Goal: Task Accomplishment & Management: Complete application form

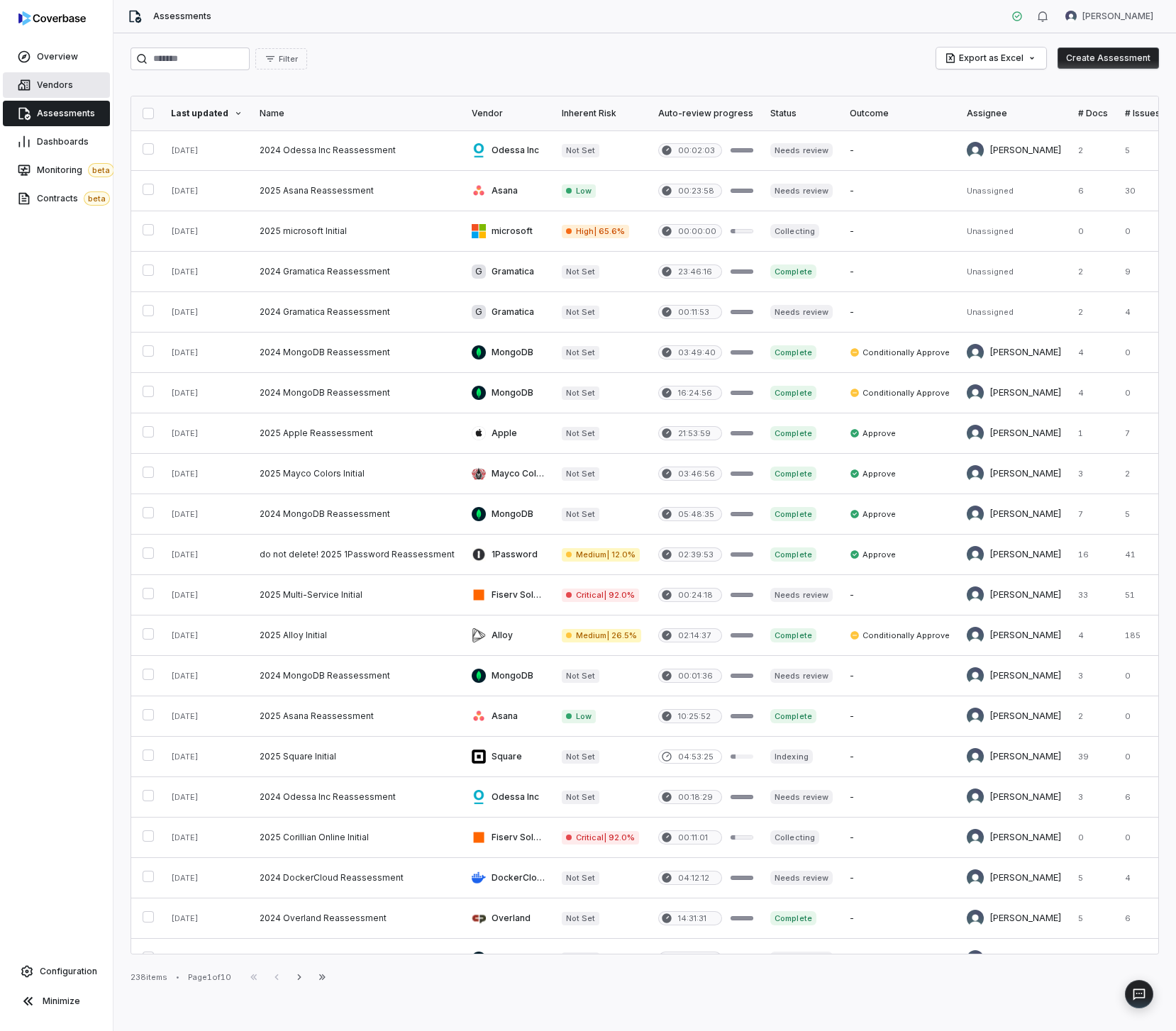
click at [50, 86] on span "Vendors" at bounding box center [55, 85] width 36 height 11
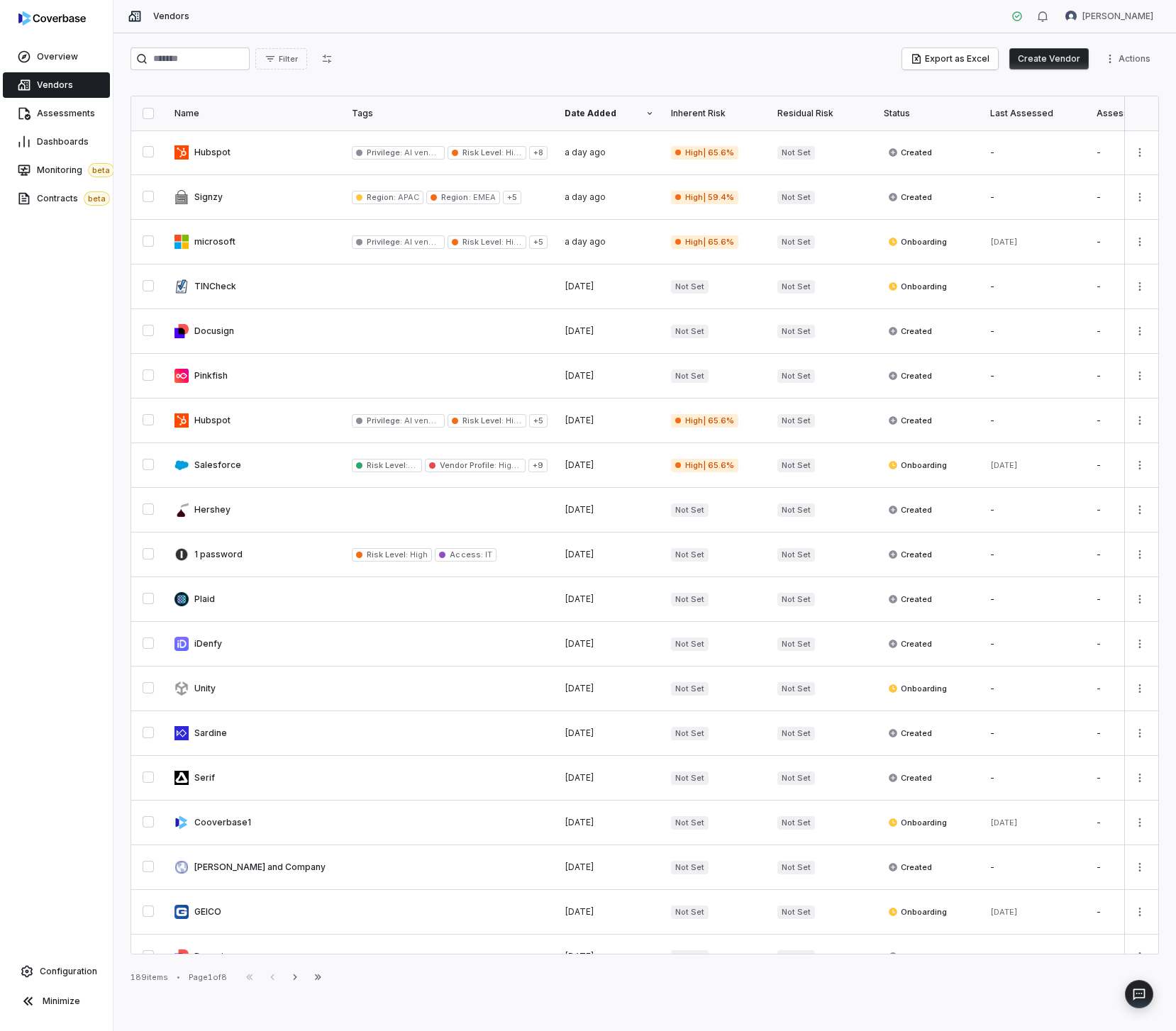
click at [1056, 56] on button "Create Vendor" at bounding box center [1049, 58] width 80 height 21
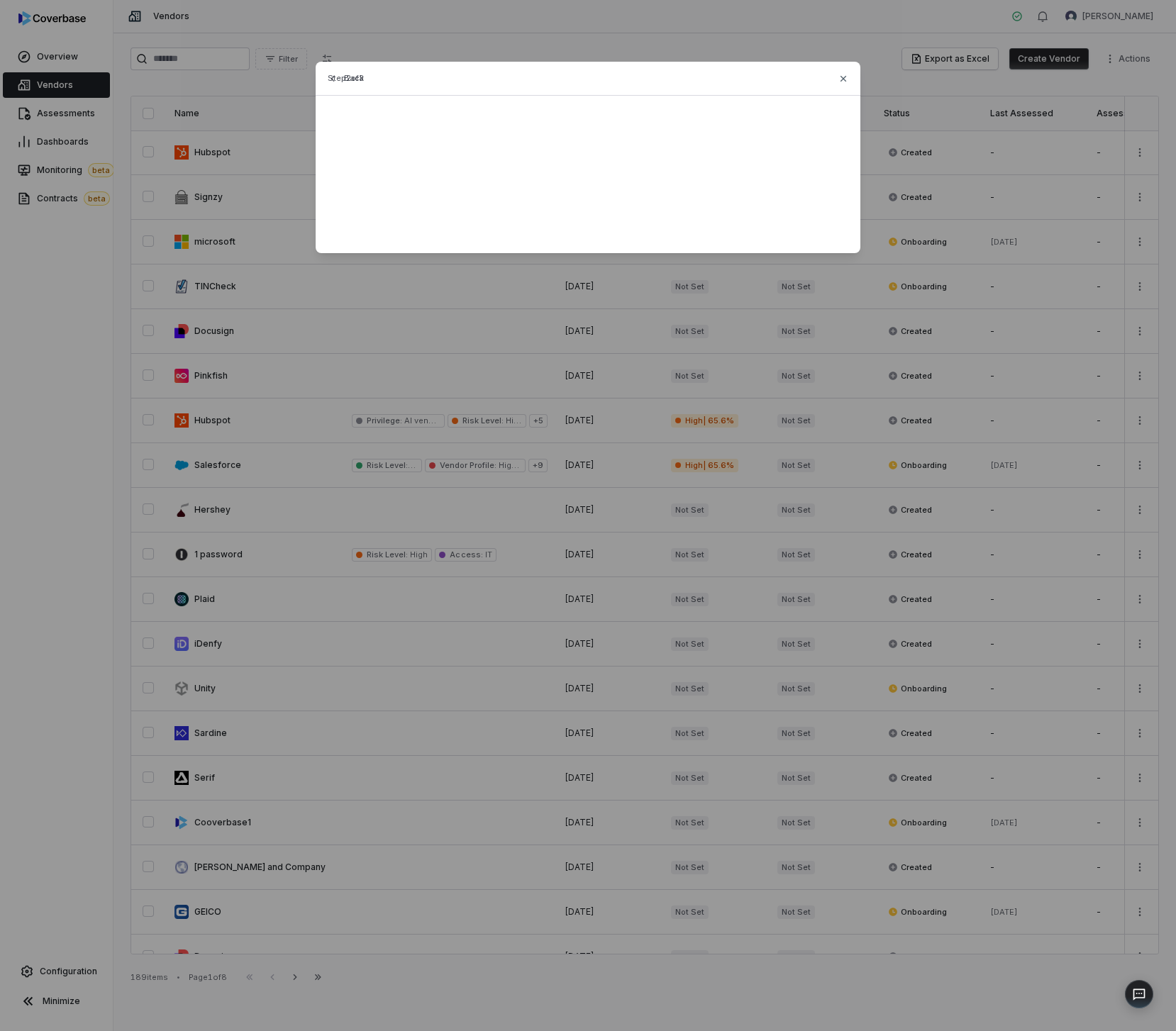
type input "*******"
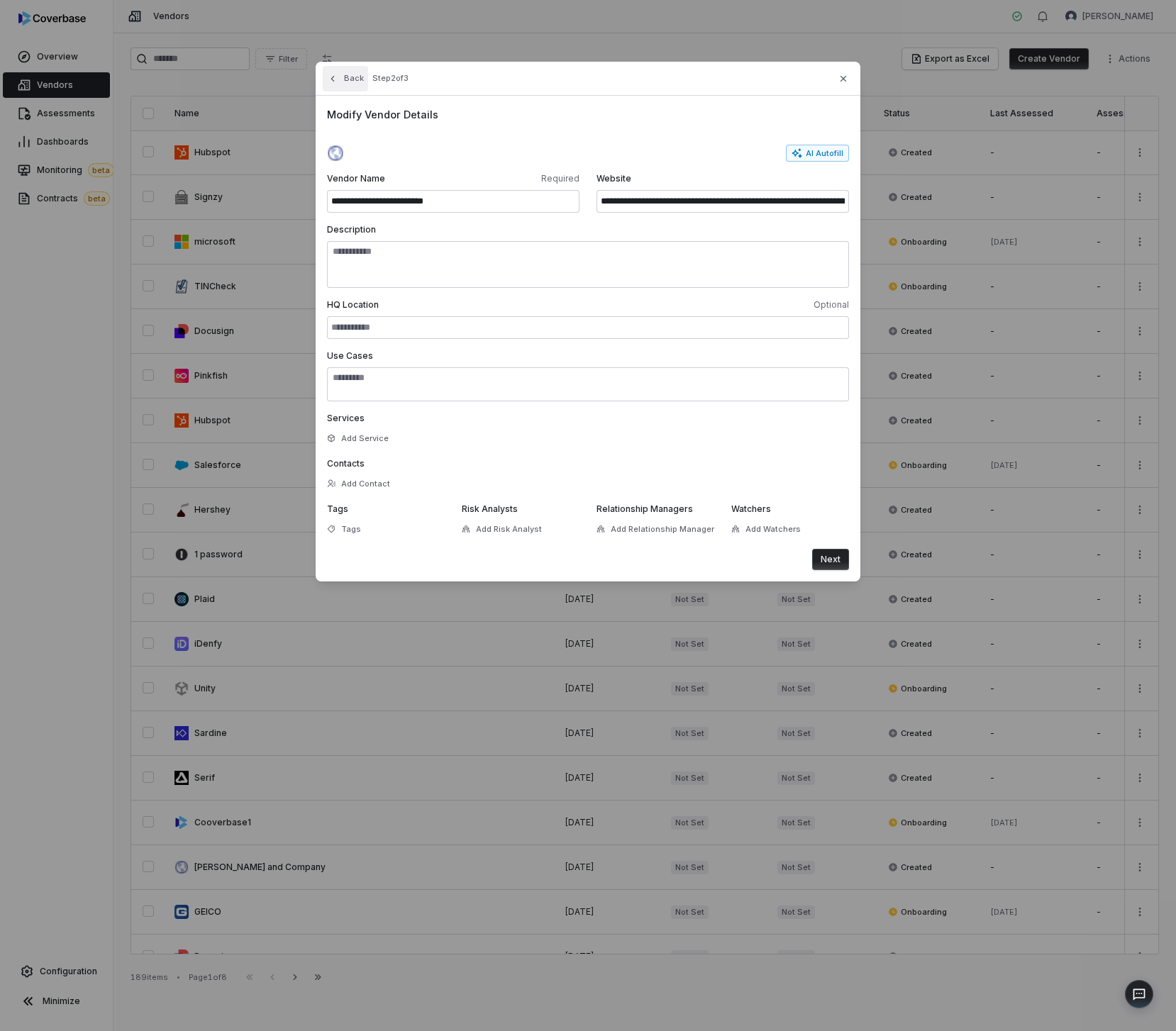
click at [334, 87] on button "Back" at bounding box center [344, 79] width 45 height 26
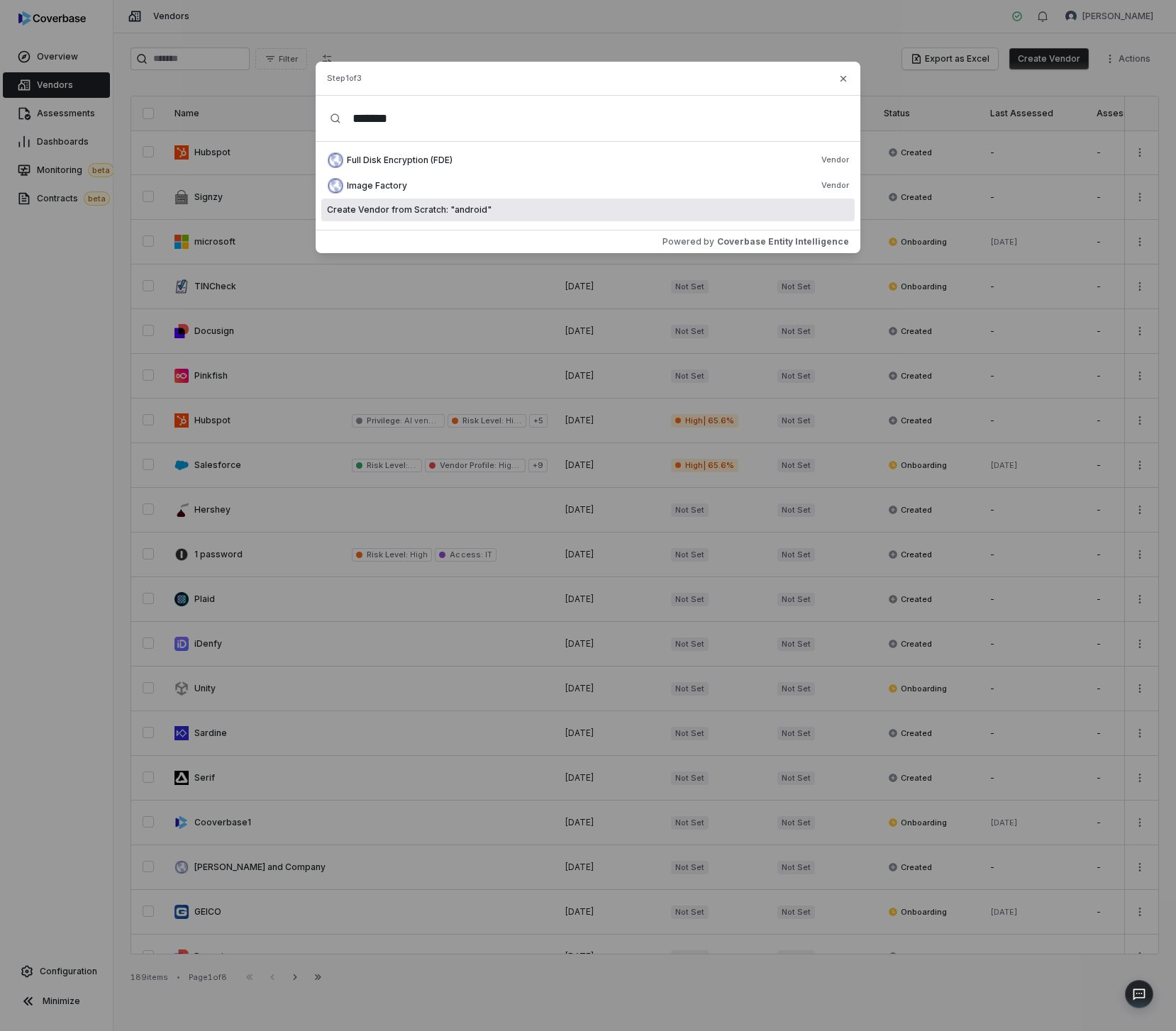
type input "*******"
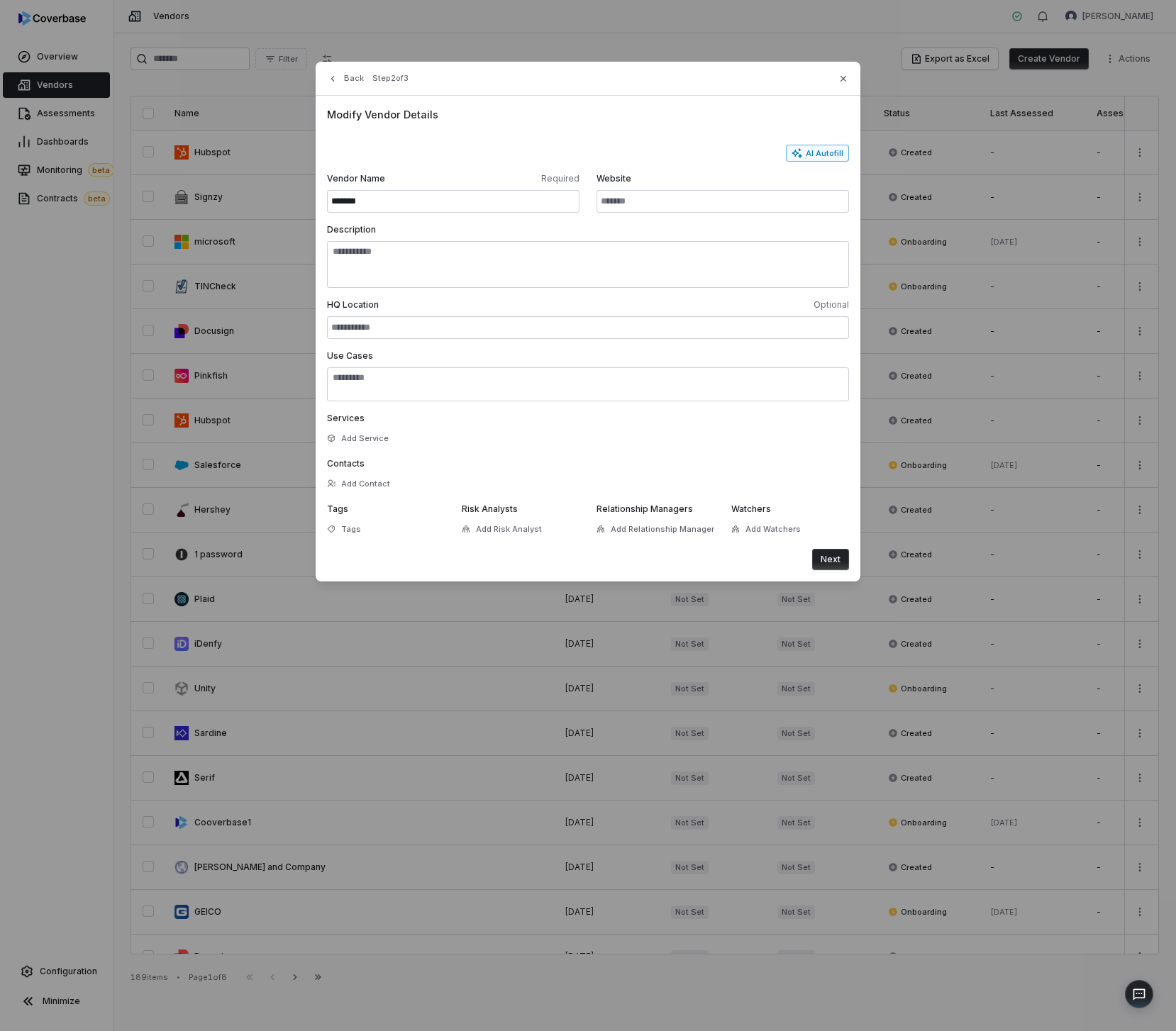
click at [821, 148] on button "AI Autofill" at bounding box center [817, 153] width 63 height 17
type input "**********"
type textarea "**********"
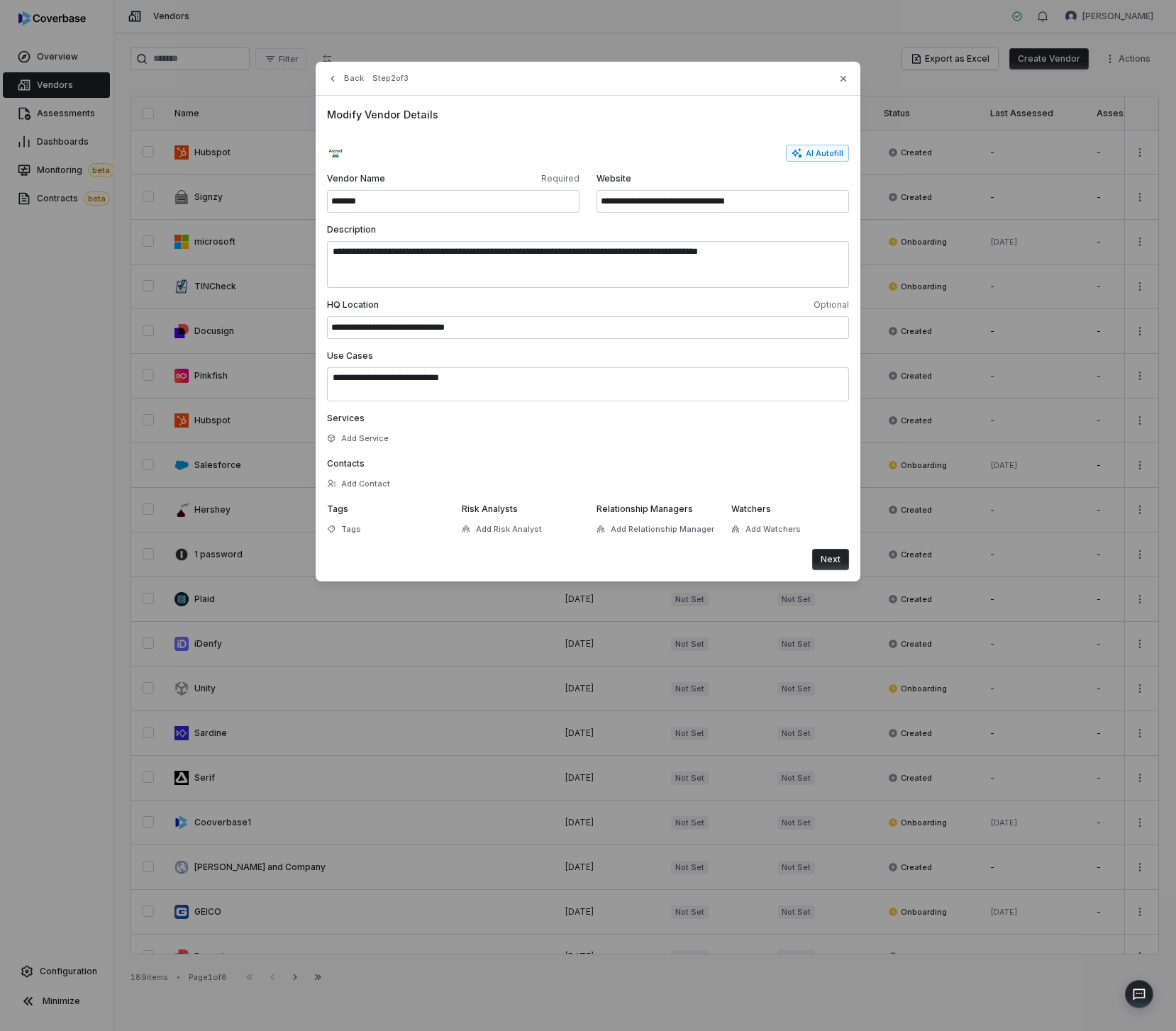
click at [838, 565] on button "Next" at bounding box center [831, 559] width 37 height 21
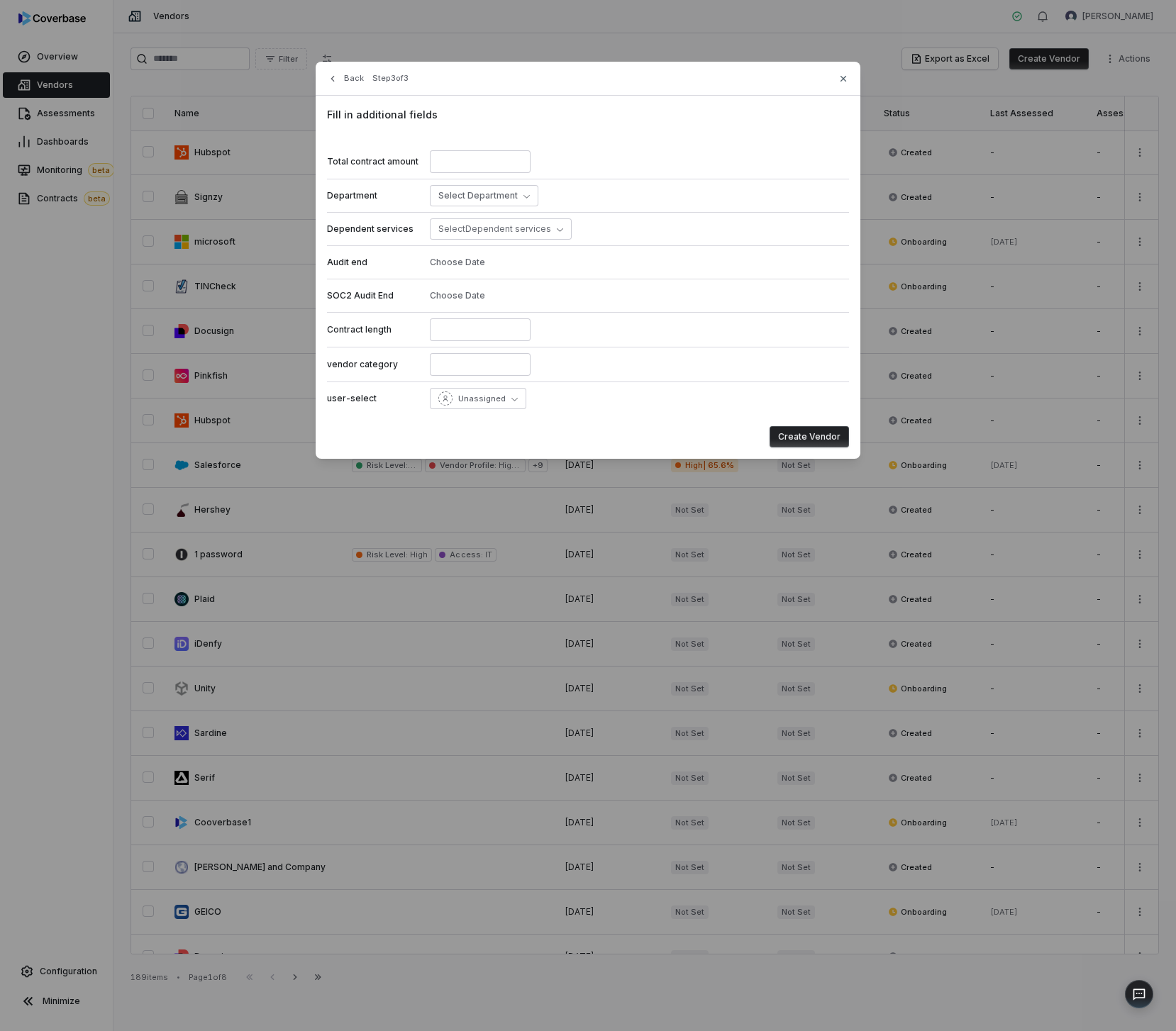
click at [827, 441] on button "Create Vendor" at bounding box center [810, 436] width 80 height 21
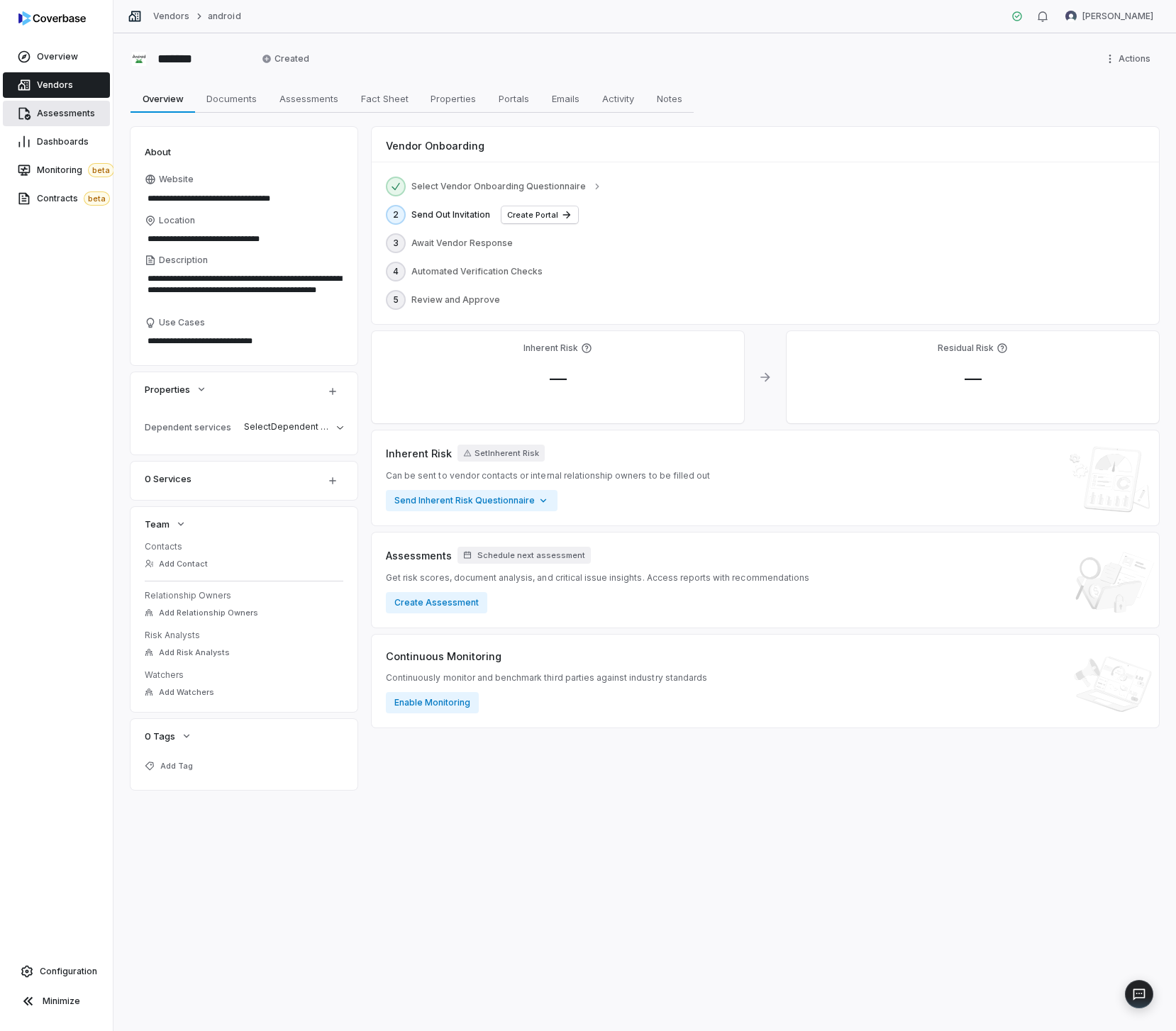
click at [55, 109] on span "Assessments" at bounding box center [66, 113] width 58 height 11
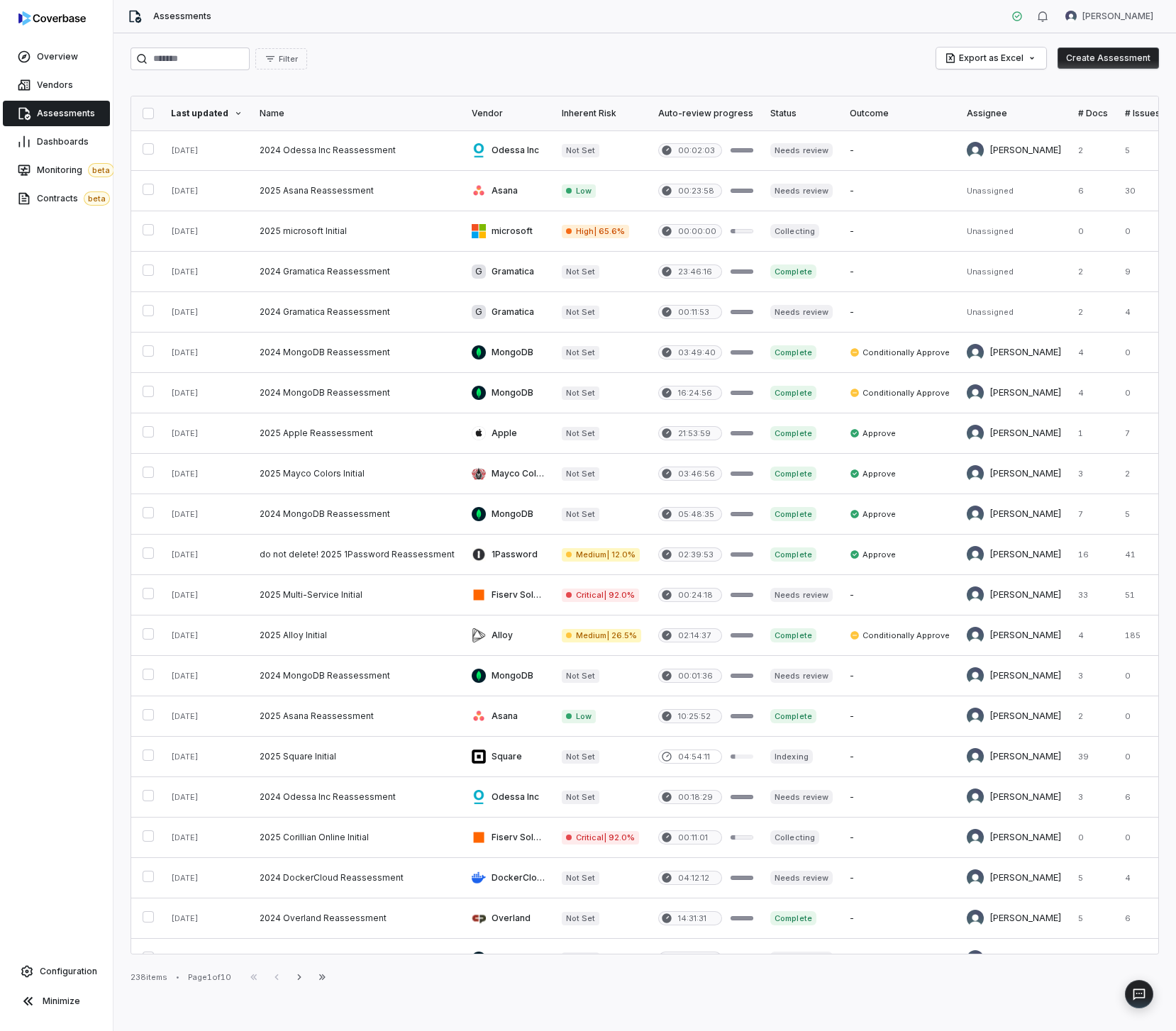
click at [1144, 43] on div "Filter Export as Excel Create Assessment Last updated Name Vendor Inherent Risk…" at bounding box center [645, 532] width 1062 height 998
click at [1127, 57] on button "Create Assessment" at bounding box center [1108, 58] width 102 height 21
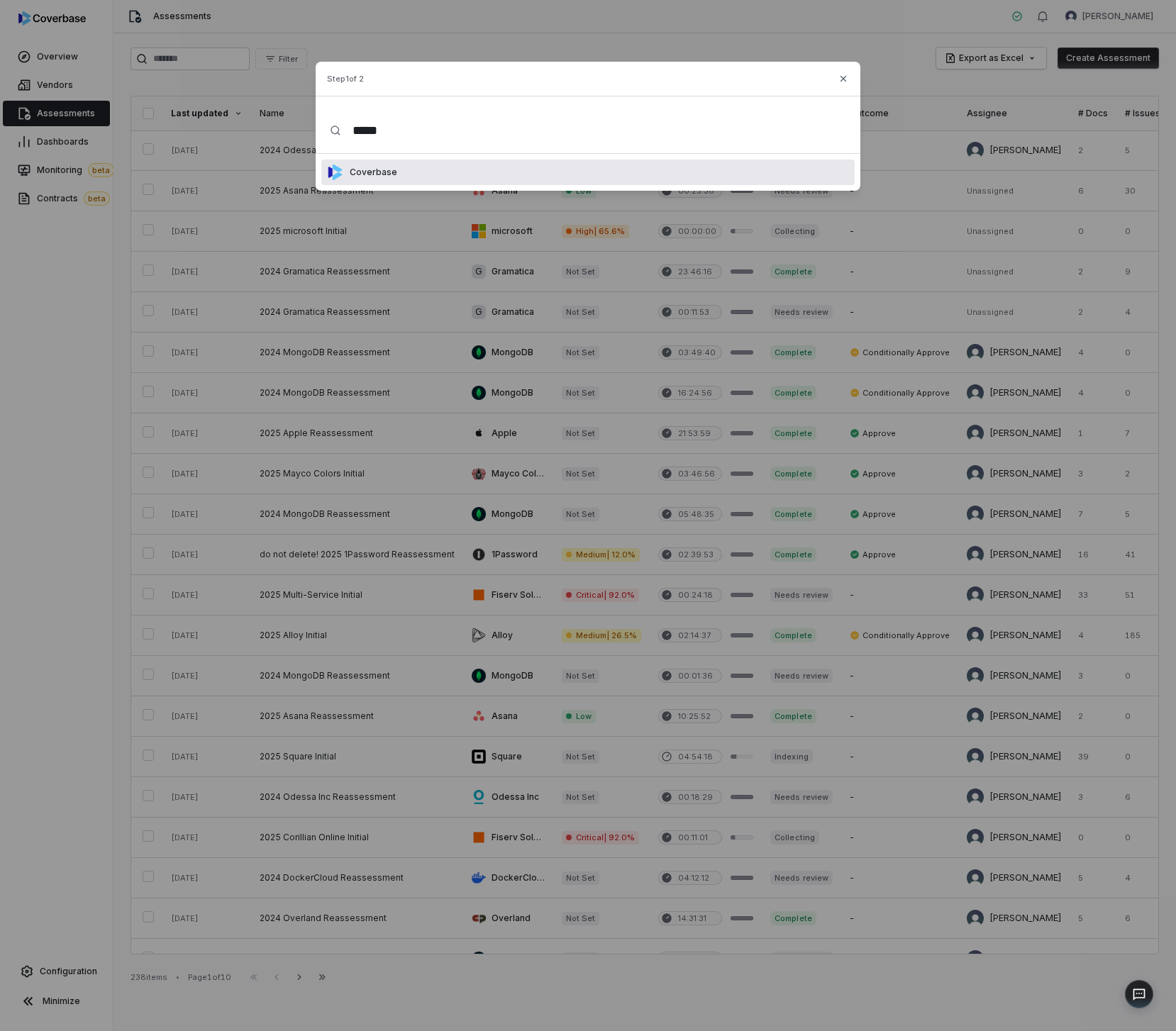
type input "*****"
click at [427, 172] on div "Coverbase" at bounding box center [588, 173] width 533 height 26
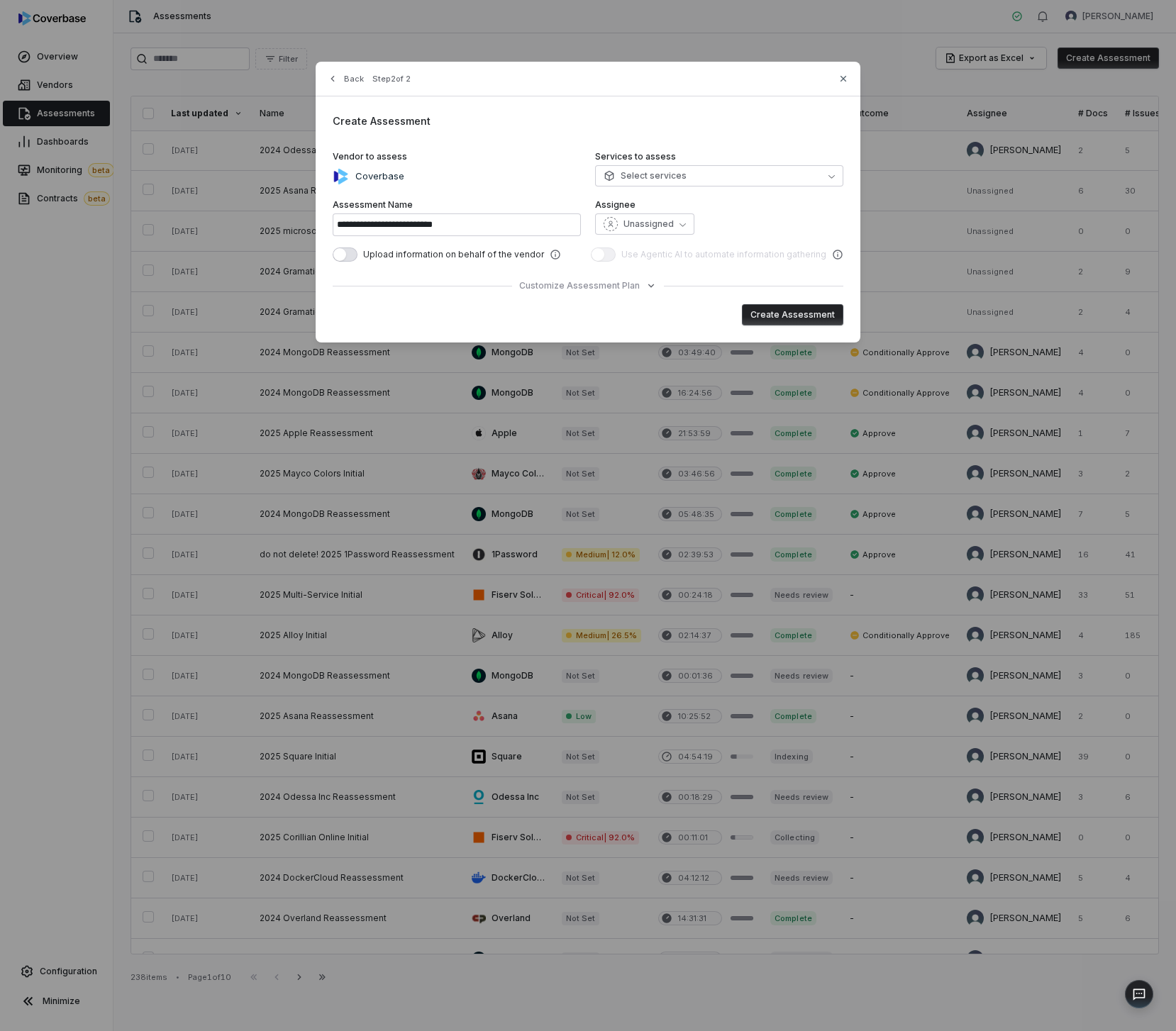
click at [782, 317] on button "Create Assessment" at bounding box center [793, 314] width 102 height 21
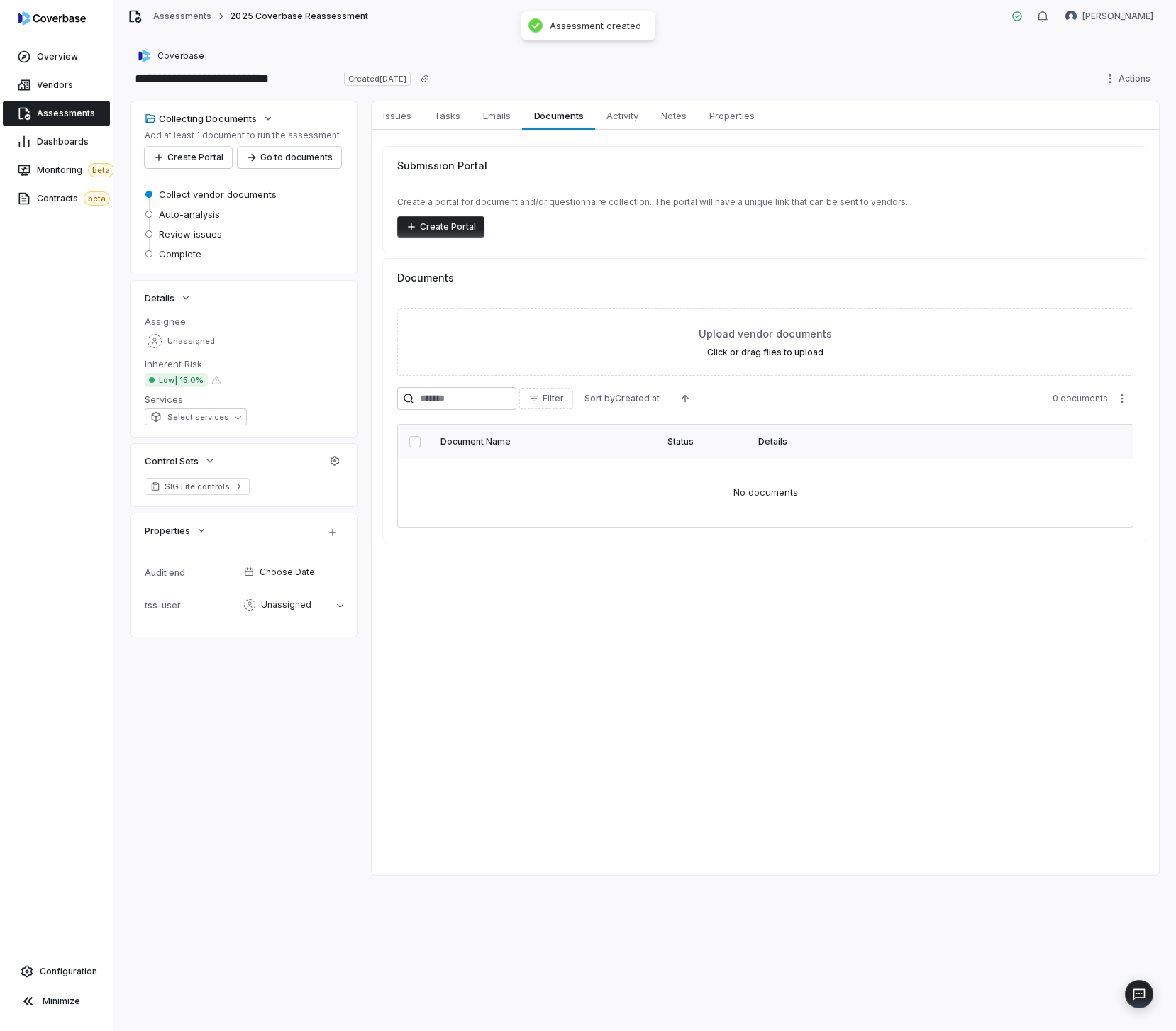
click at [459, 223] on button "Create Portal" at bounding box center [440, 227] width 87 height 21
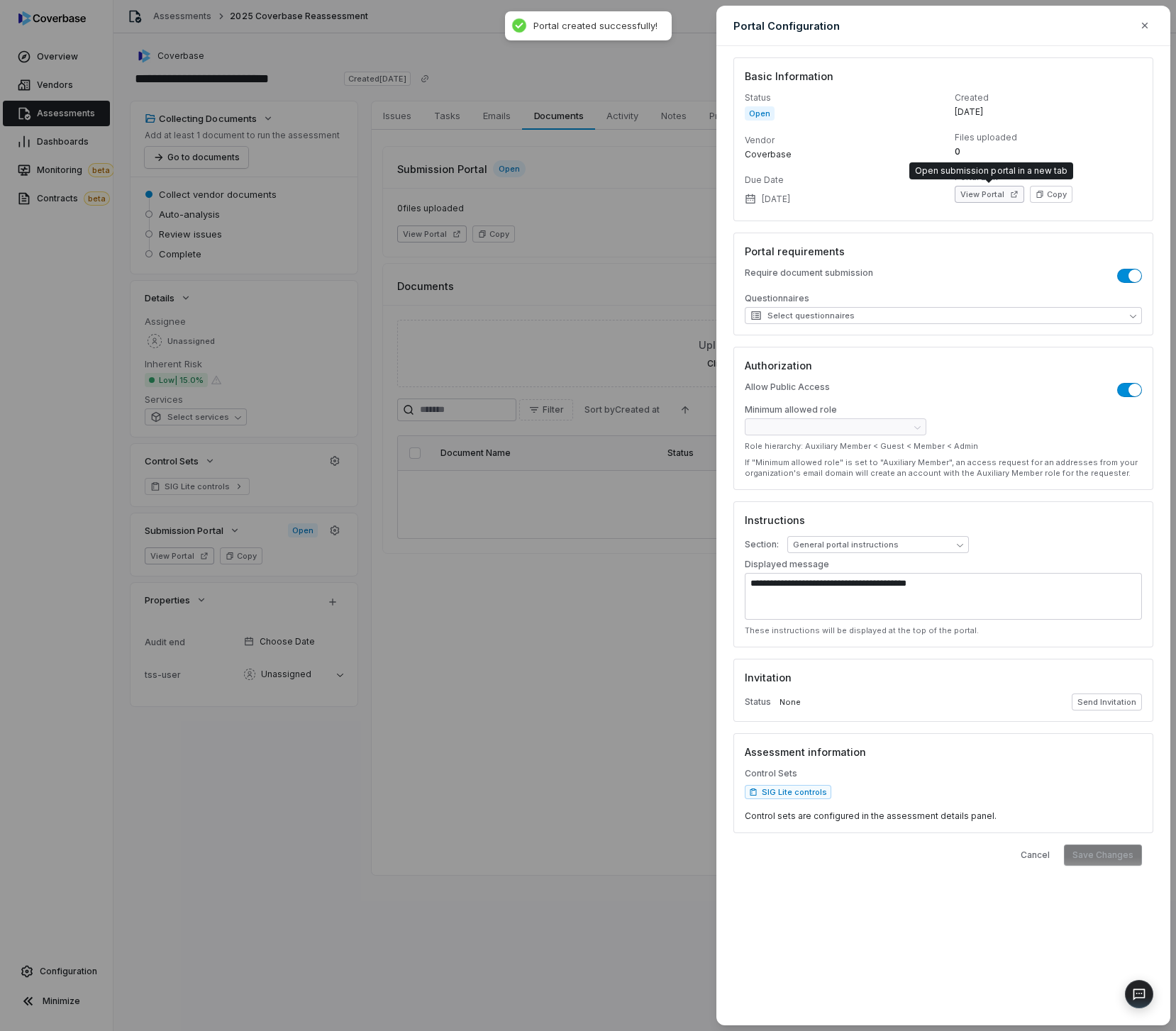
click at [982, 198] on button "View Portal" at bounding box center [989, 194] width 70 height 17
click at [658, 231] on div "**********" at bounding box center [588, 515] width 1176 height 1031
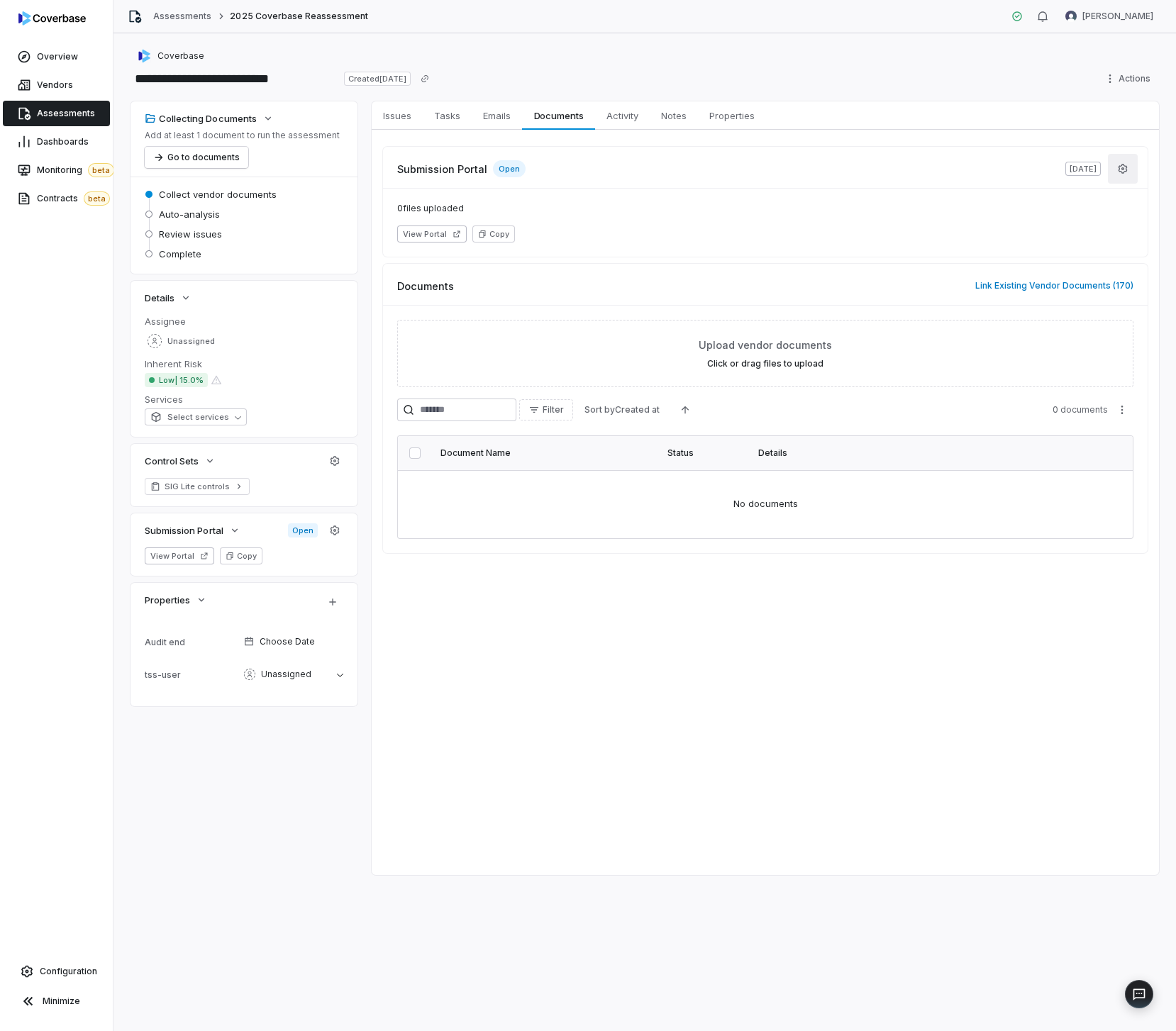
click at [1118, 168] on icon "button" at bounding box center [1122, 168] width 11 height 11
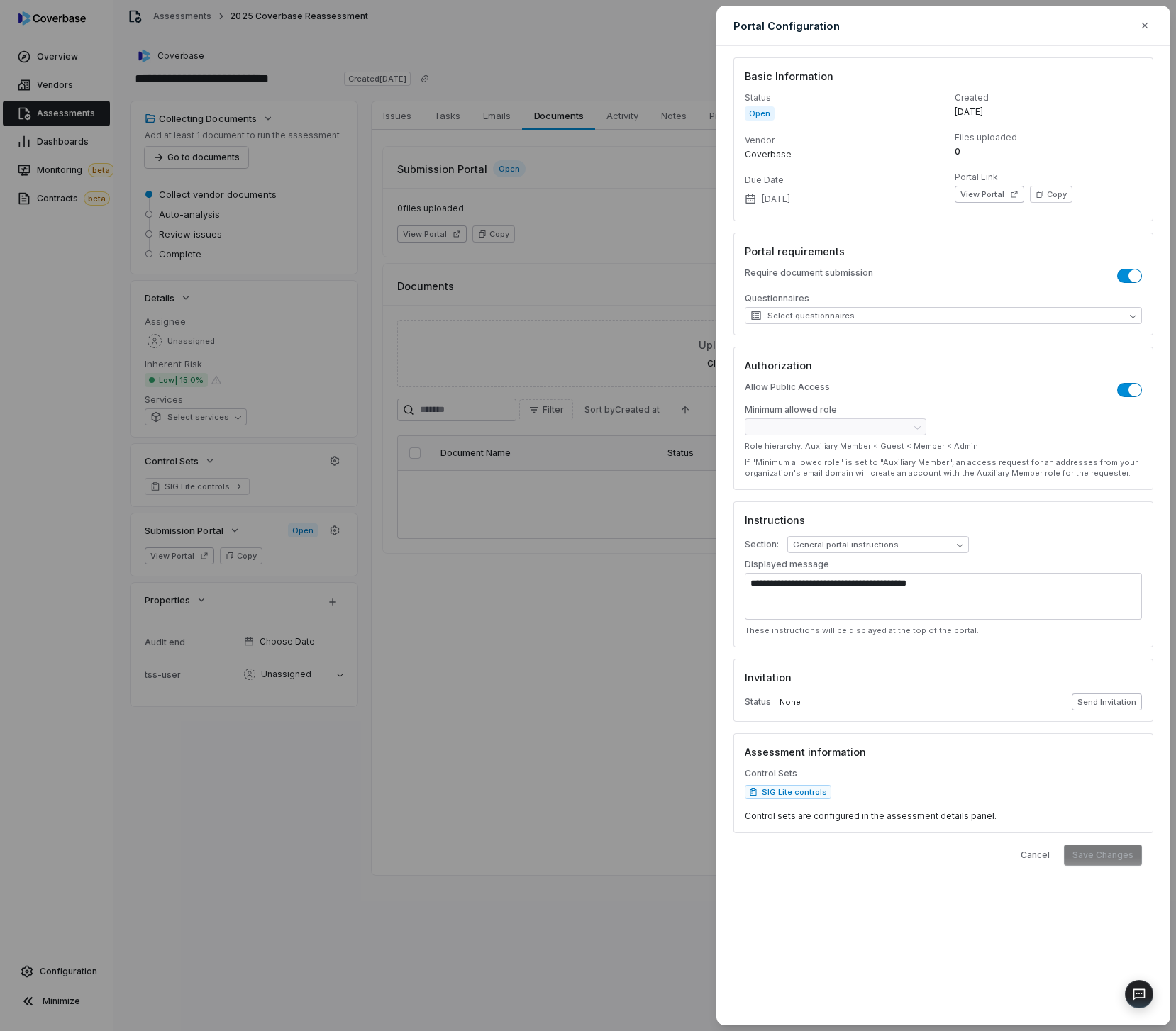
click at [1104, 709] on button "Send Invitation" at bounding box center [1107, 702] width 70 height 17
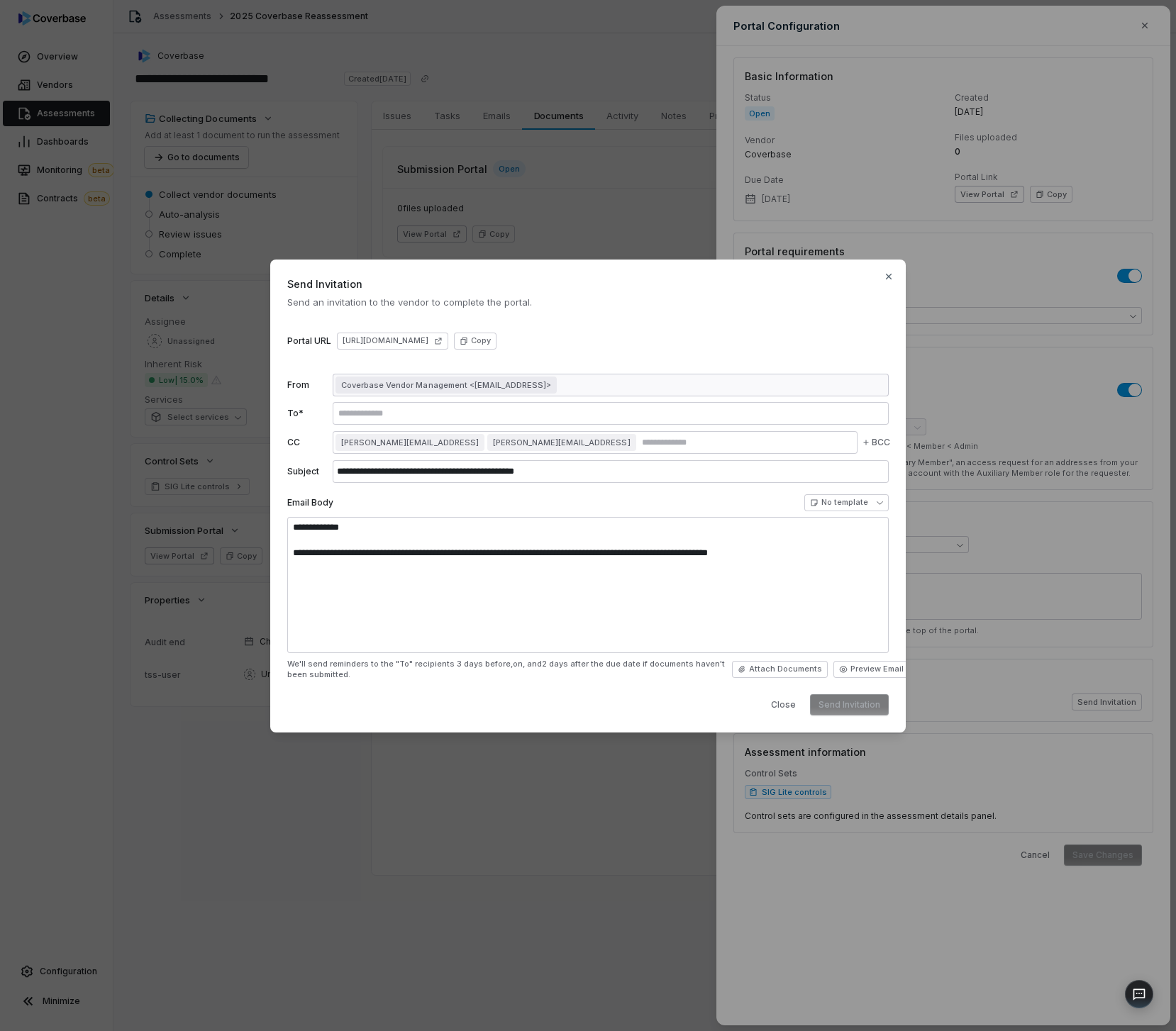
click at [574, 405] on div at bounding box center [610, 413] width 556 height 23
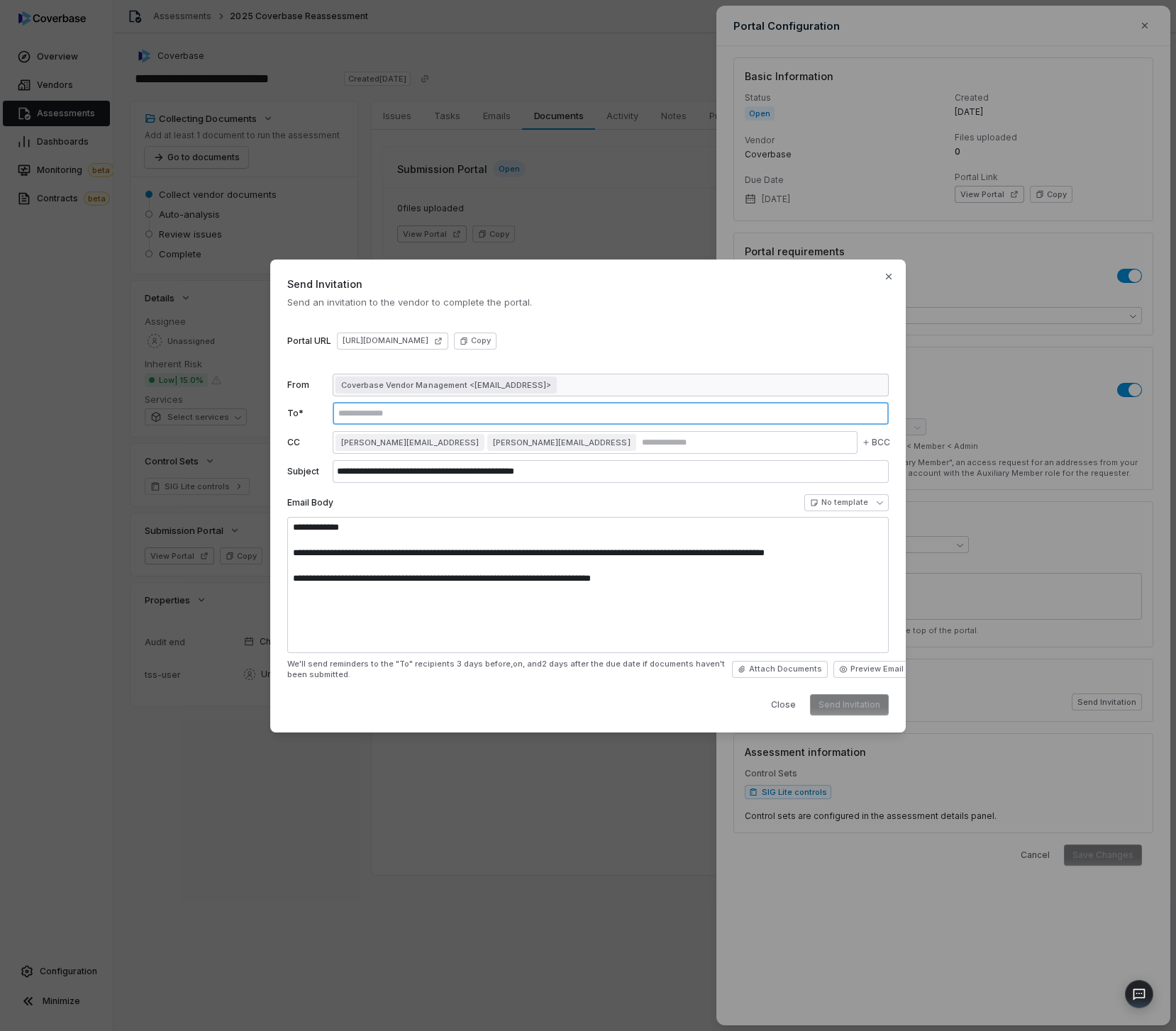
click at [550, 412] on input "text" at bounding box center [610, 413] width 550 height 11
type textarea "**********"
type input "**********"
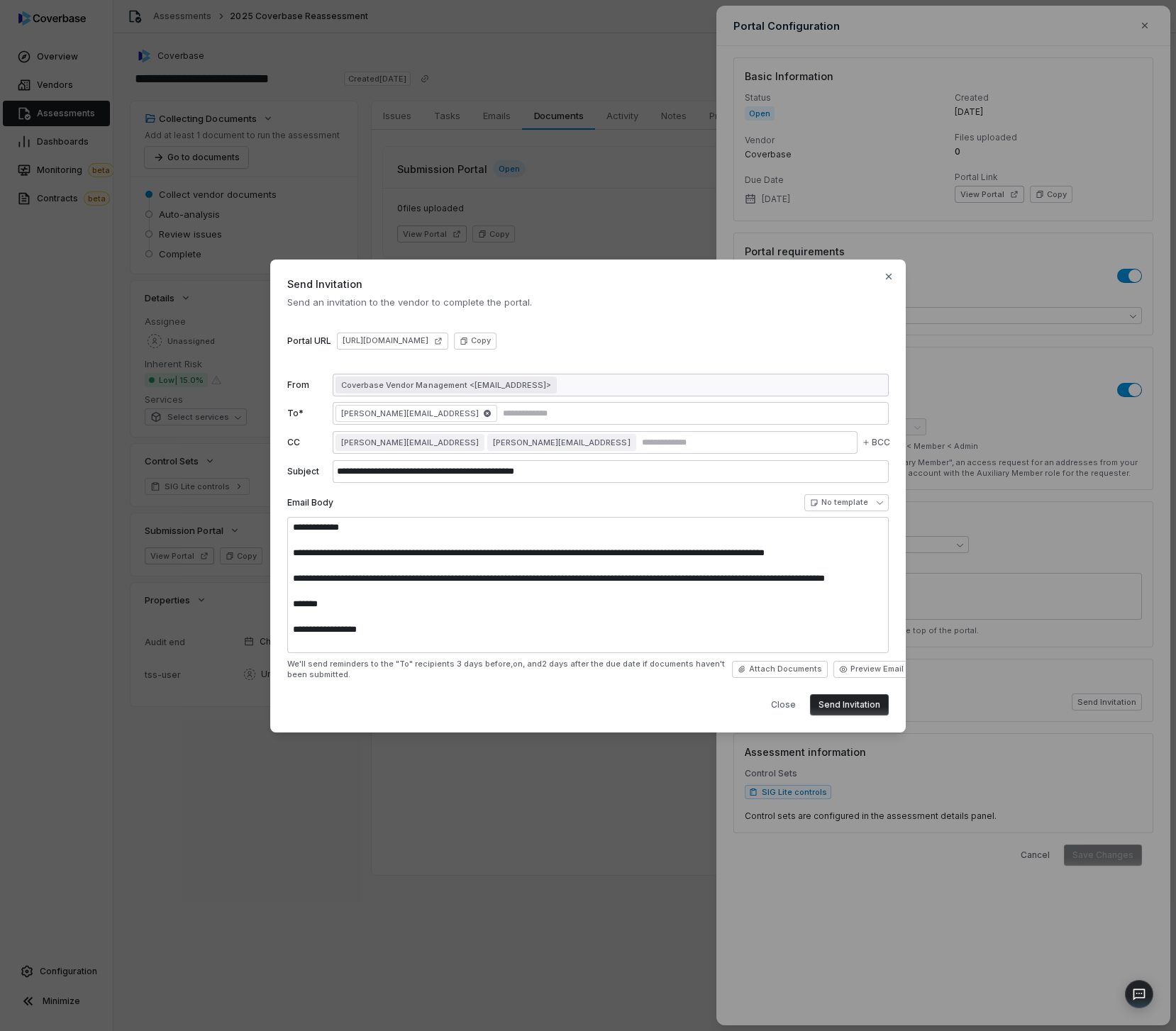
click at [864, 705] on button "Send Invitation" at bounding box center [849, 705] width 79 height 21
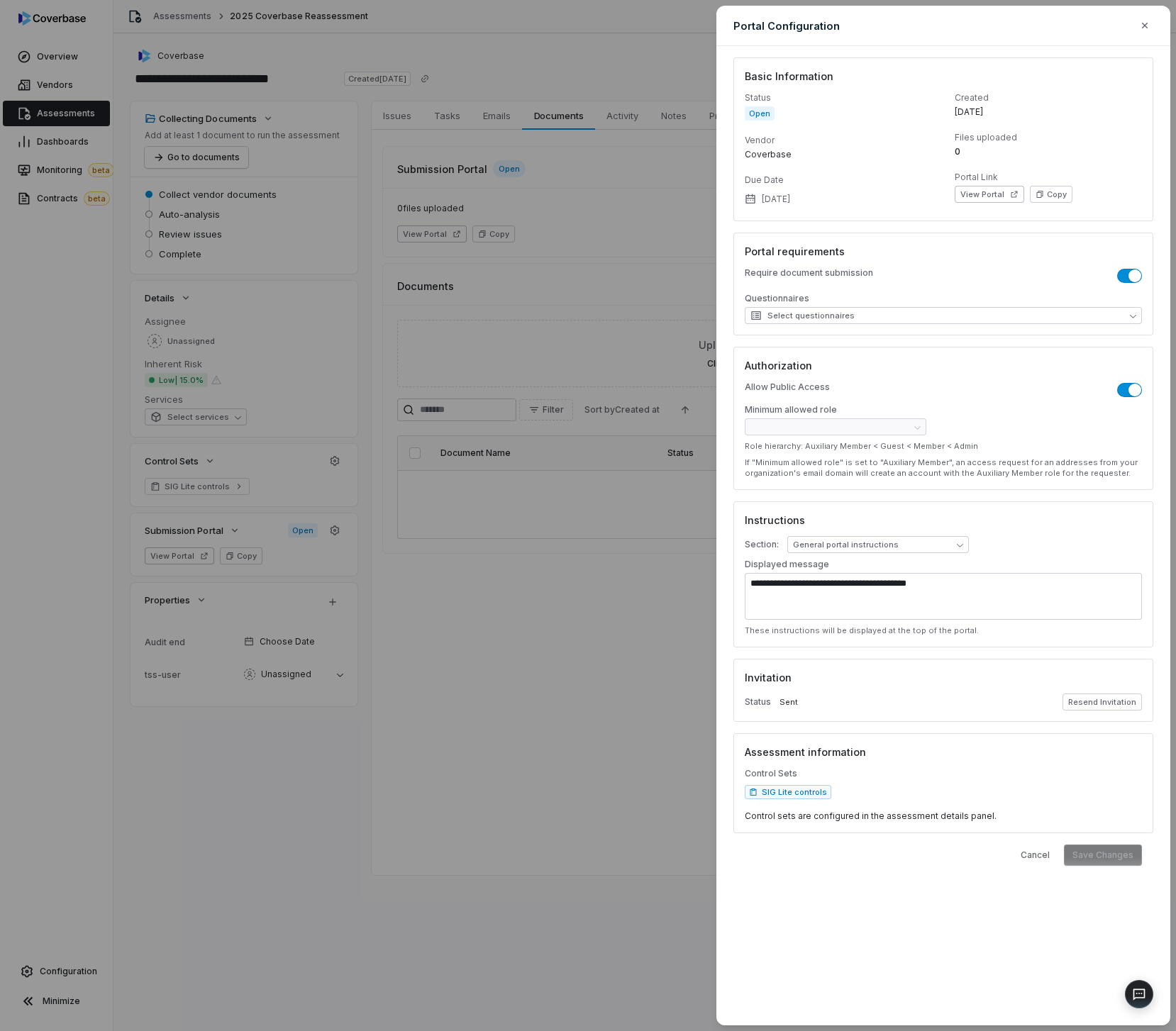
click at [498, 248] on div "**********" at bounding box center [588, 515] width 1176 height 1031
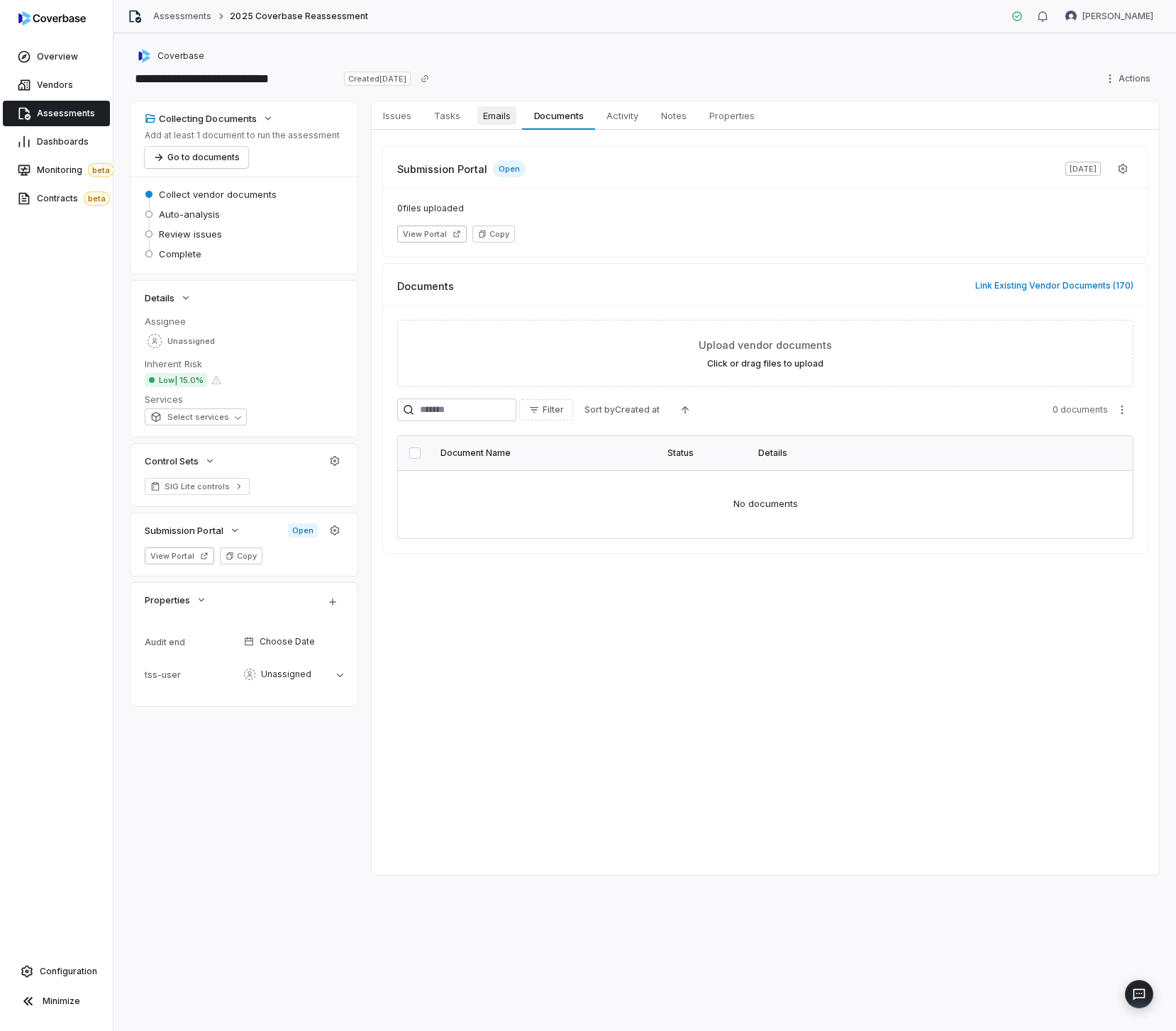
click at [490, 123] on span "Emails" at bounding box center [496, 116] width 39 height 18
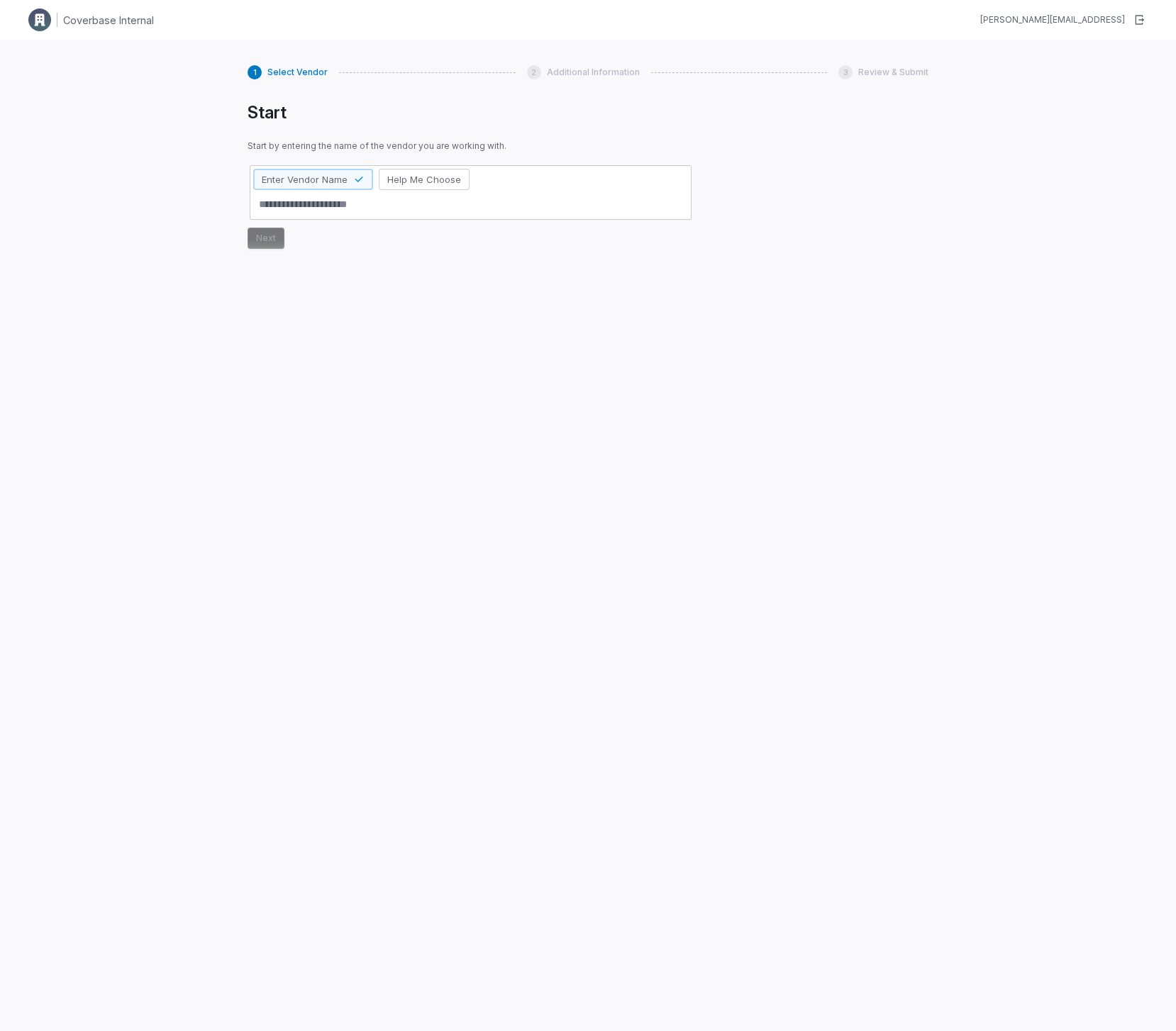
click at [324, 205] on textarea at bounding box center [471, 204] width 435 height 23
type textarea "*"
type textarea "**"
type textarea "*"
type textarea "***"
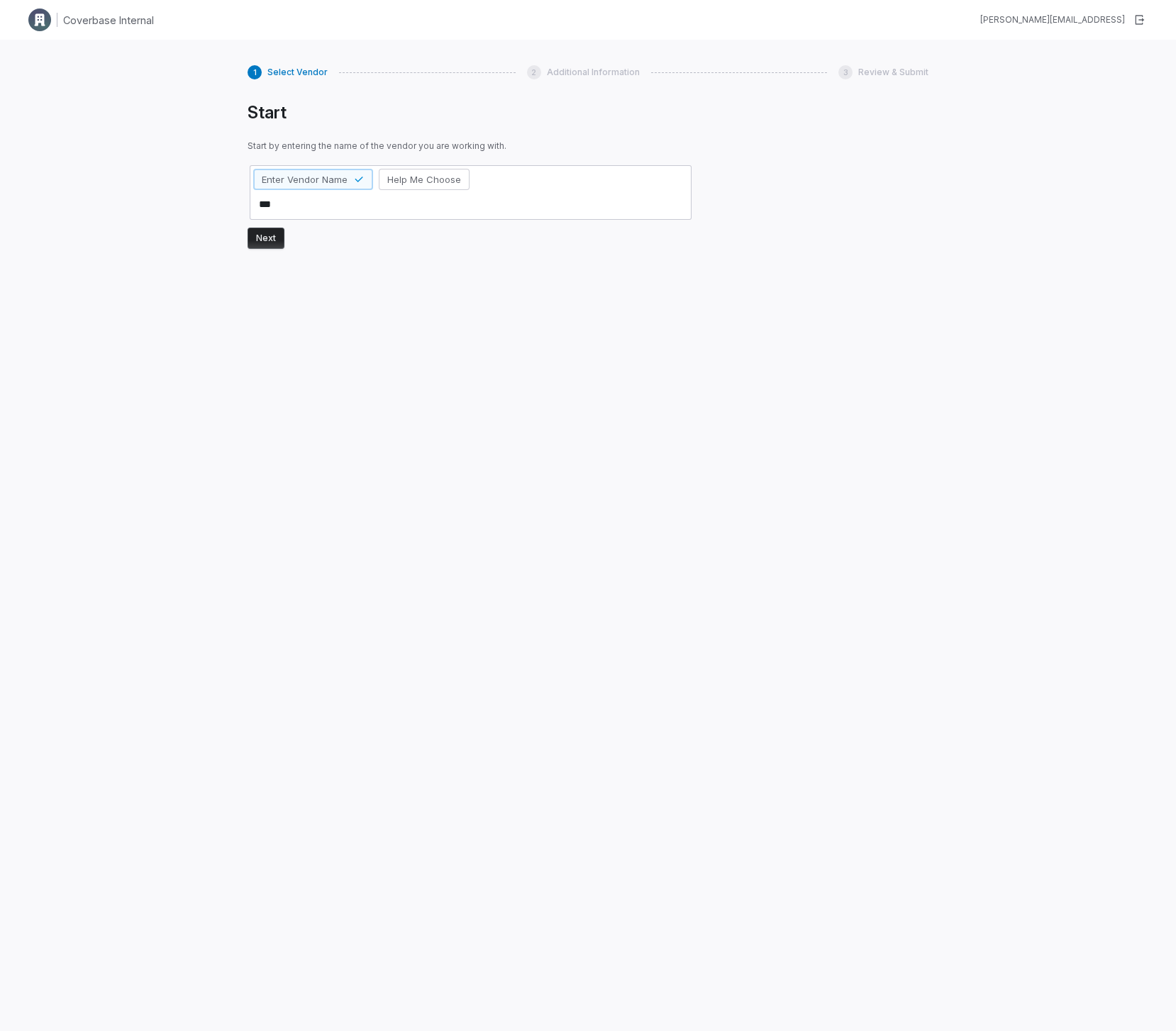
type textarea "*"
type textarea "****"
type textarea "*"
type textarea "*****"
type textarea "*"
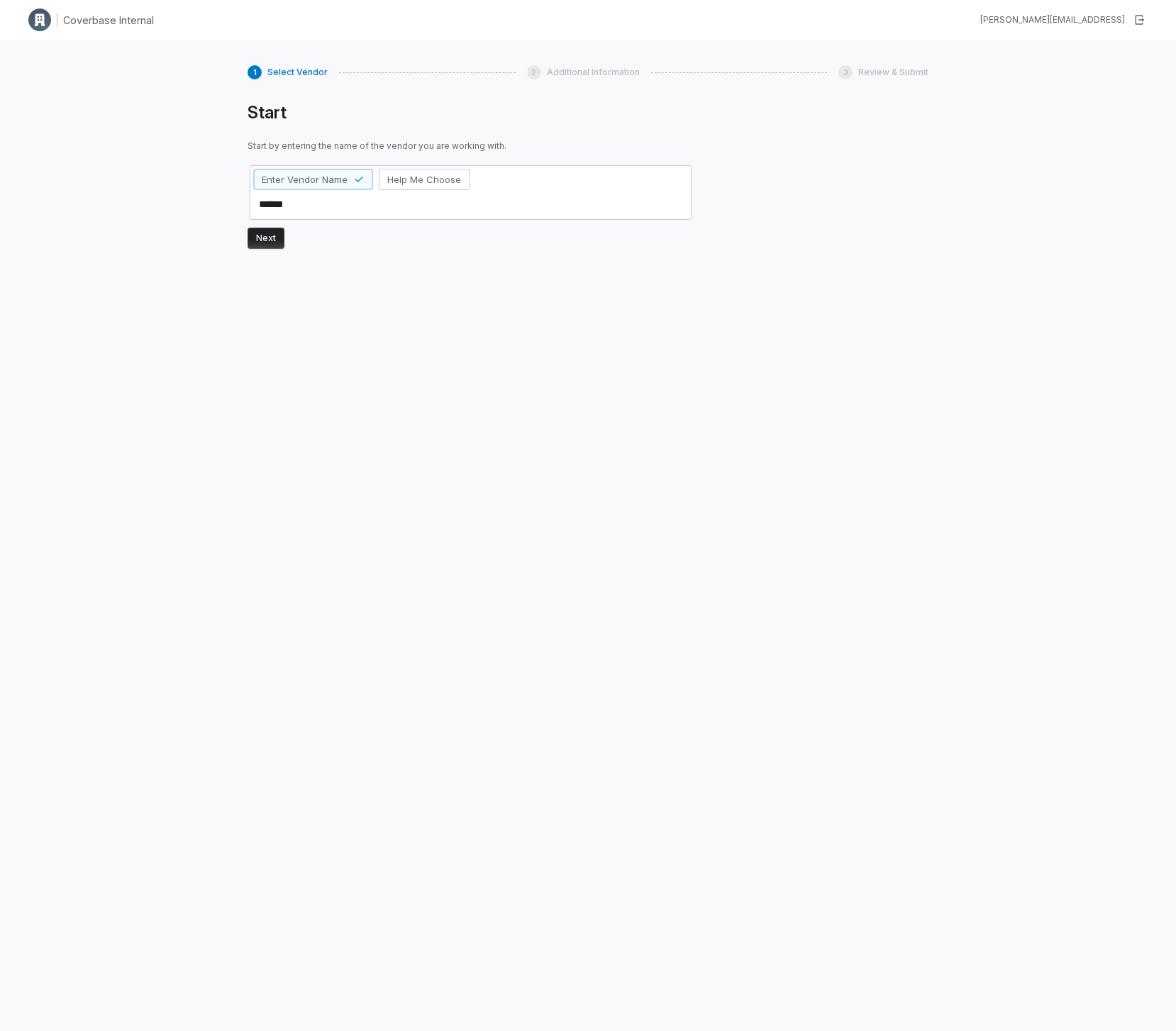
type textarea "******"
click at [269, 223] on form "Enter Vendor Name Help Me Choose ****** Next" at bounding box center [470, 206] width 446 height 86
click at [256, 229] on form "Enter Vendor Name Help Me Choose ****** Next" at bounding box center [470, 206] width 446 height 86
click at [256, 229] on button "Next" at bounding box center [266, 238] width 37 height 21
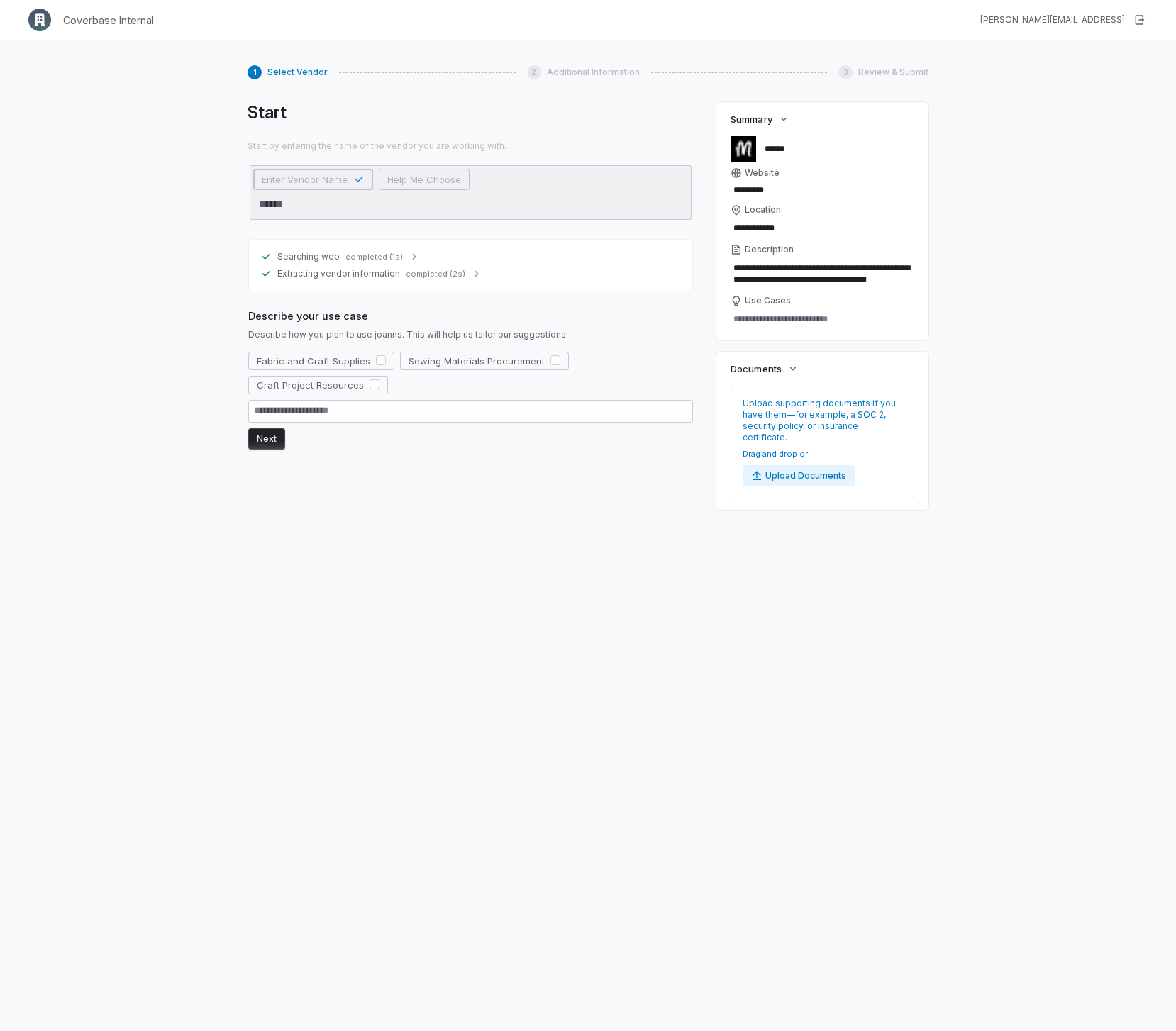
click at [334, 349] on div "Describe your use case Describe how you plan to use joanns. This will help us t…" at bounding box center [470, 378] width 444 height 141
click at [328, 351] on div "Describe your use case Describe how you plan to use joanns. This will help us t…" at bounding box center [470, 378] width 444 height 141
click at [324, 354] on span "Fabric and Craft Supplies" at bounding box center [313, 360] width 114 height 13
click at [254, 435] on button "Next" at bounding box center [267, 438] width 37 height 21
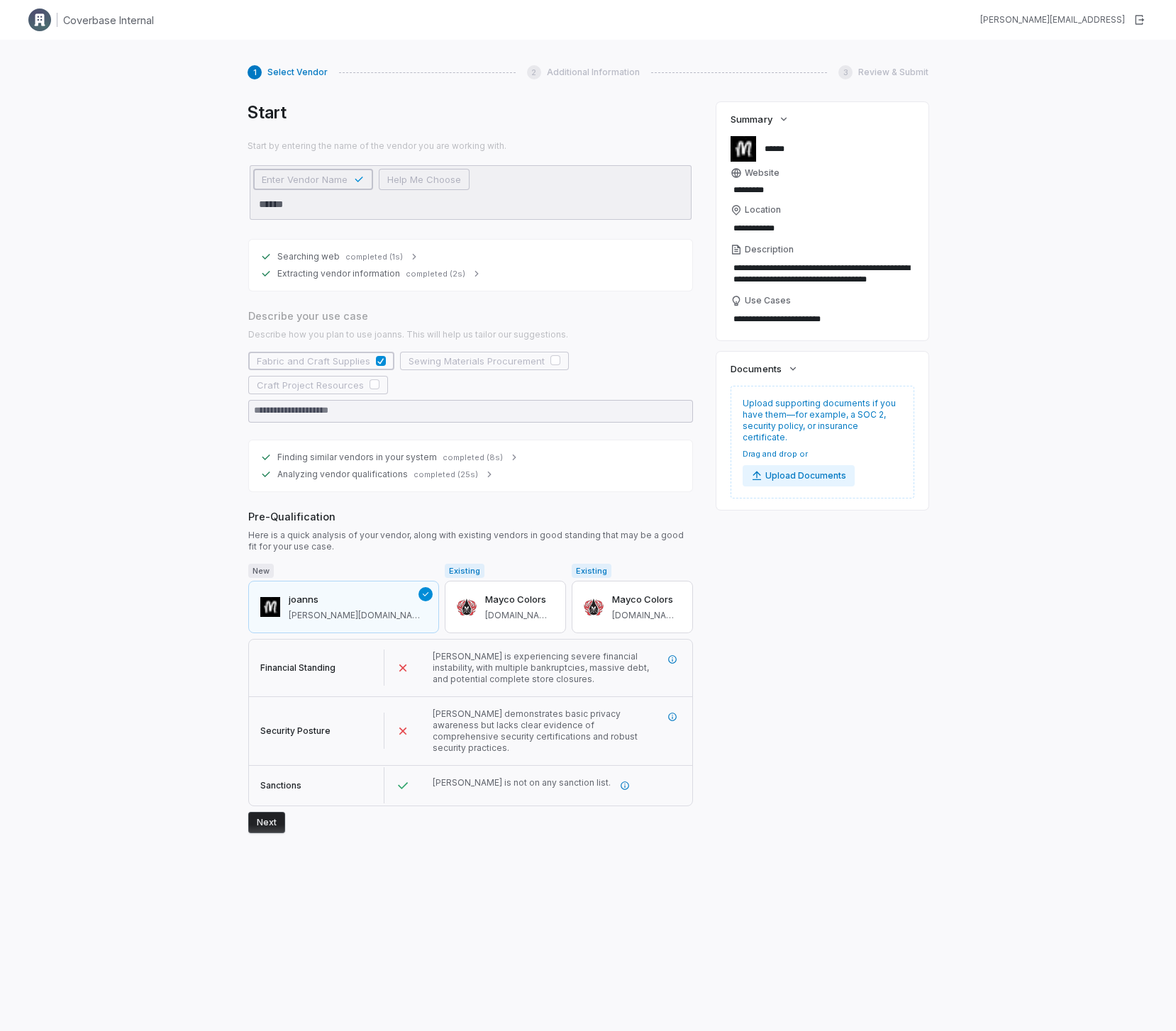
click at [869, 748] on div "Start Start by entering the name of the vendor you are working with. Enter Vend…" at bounding box center [588, 546] width 681 height 889
click at [550, 672] on span "JOANN is experiencing severe financial instability, with multiple bankruptcies,…" at bounding box center [540, 667] width 217 height 33
click at [567, 672] on span "JOANN is experiencing severe financial instability, with multiple bankruptcies,…" at bounding box center [540, 667] width 217 height 33
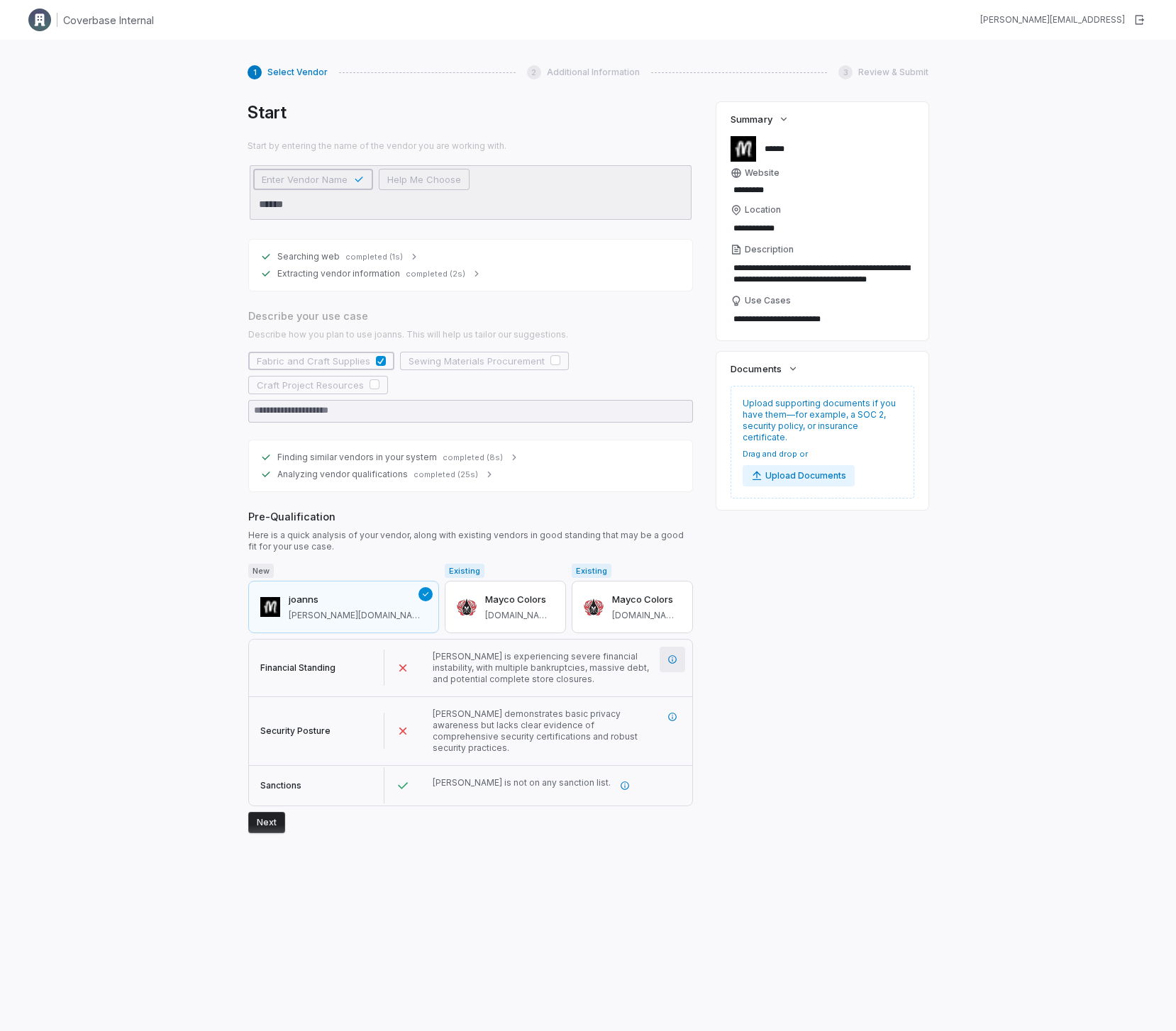
click at [675, 665] on button "button" at bounding box center [673, 660] width 26 height 26
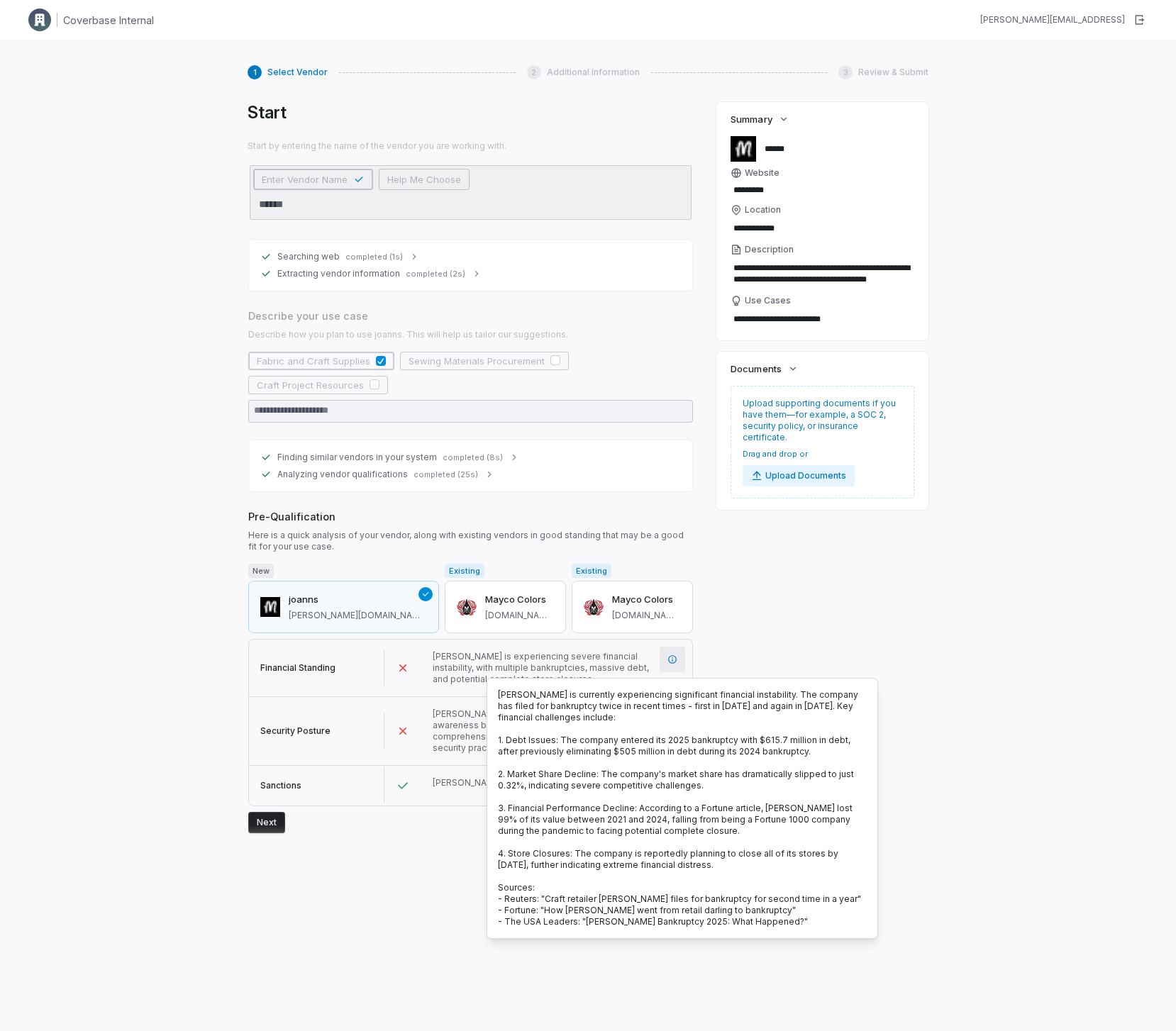
click at [674, 657] on icon "More information" at bounding box center [673, 660] width 10 height 10
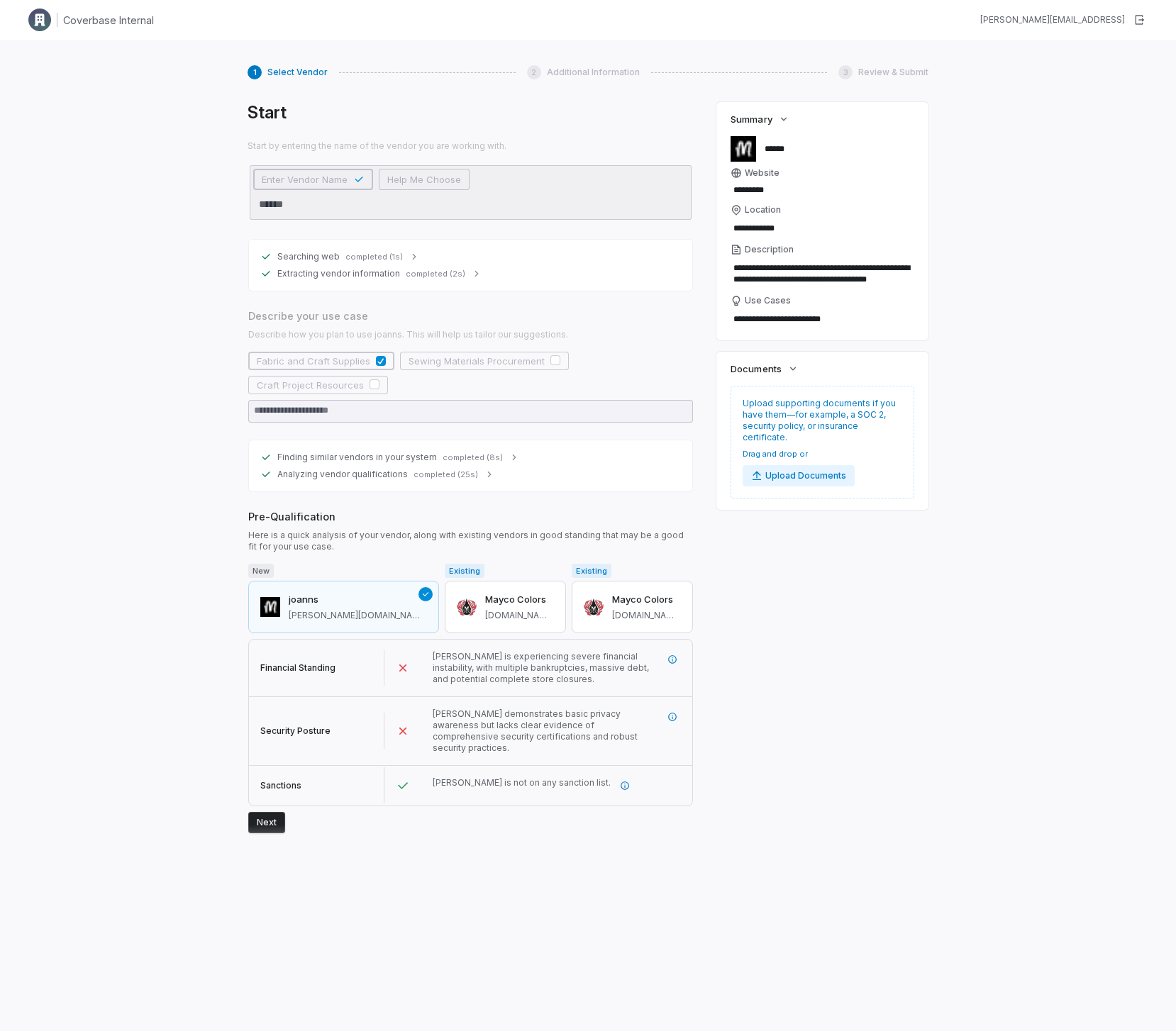
click at [825, 601] on div "Start Start by entering the name of the vendor you are working with. Enter Vend…" at bounding box center [588, 546] width 681 height 889
click at [669, 712] on icon "More information" at bounding box center [673, 717] width 10 height 10
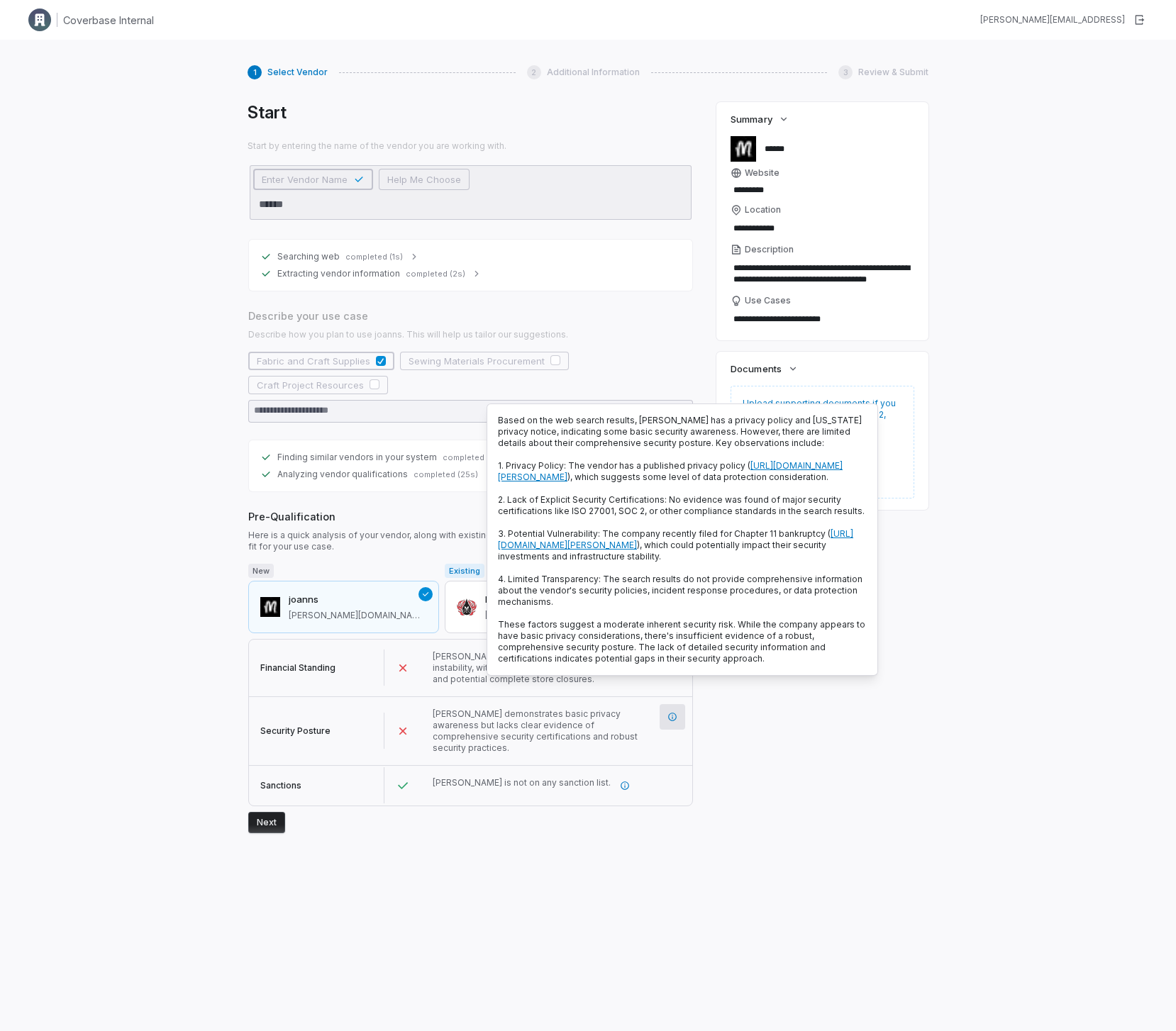
click at [795, 773] on div "Start Start by entering the name of the vendor you are working with. Enter Vend…" at bounding box center [588, 546] width 681 height 889
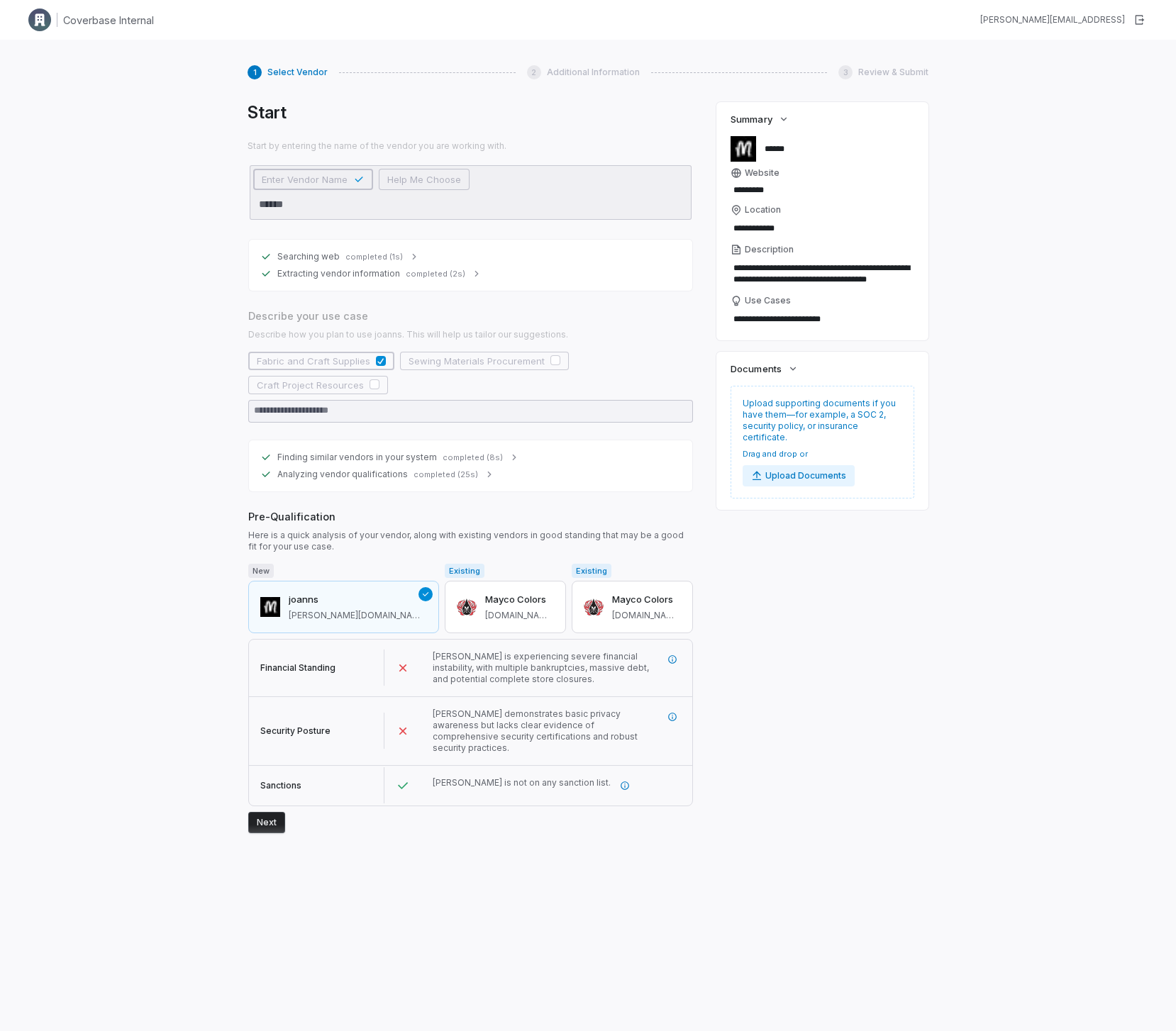
click at [266, 813] on button "Next" at bounding box center [267, 822] width 37 height 21
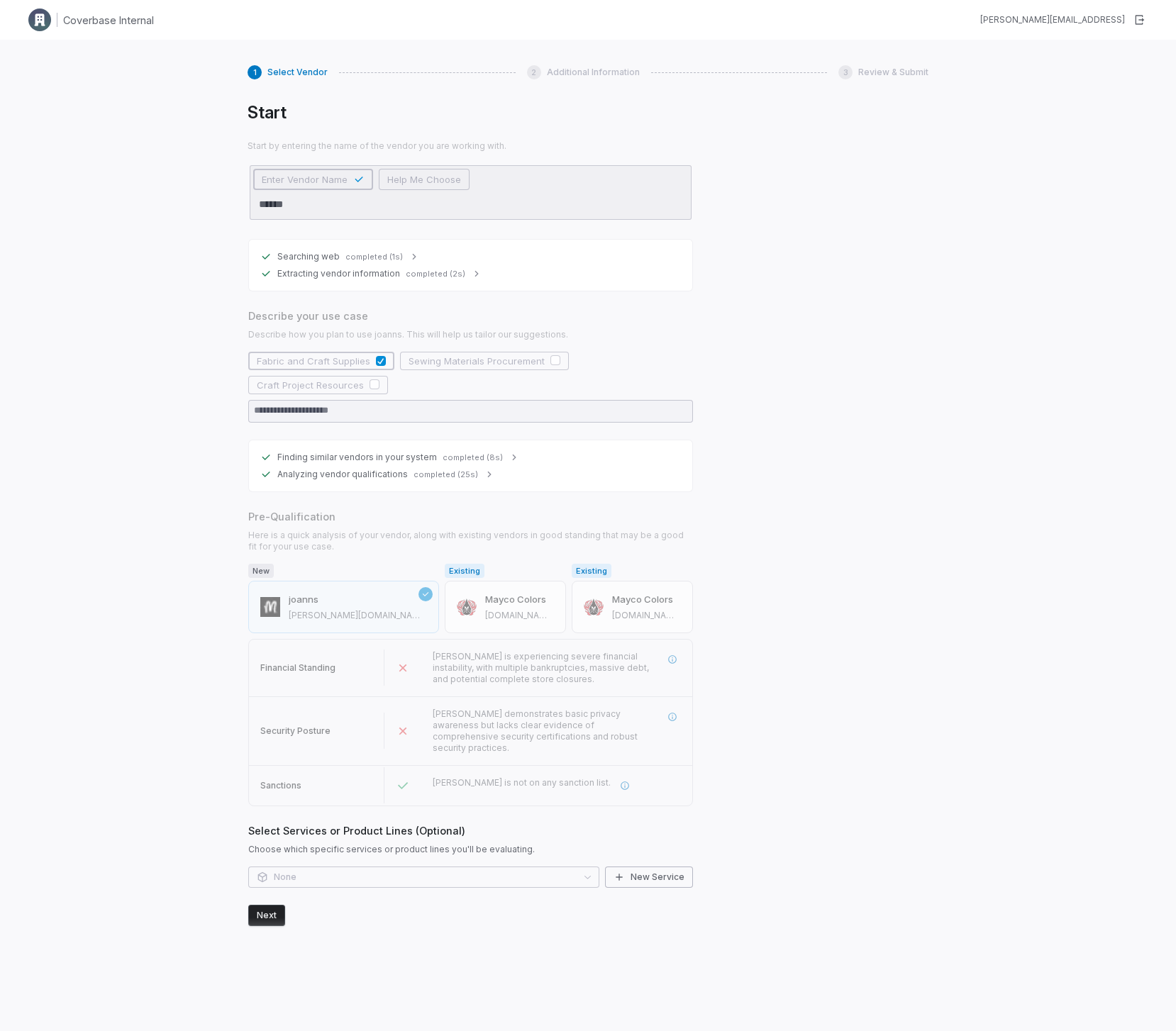
click at [274, 905] on button "Next" at bounding box center [267, 915] width 37 height 21
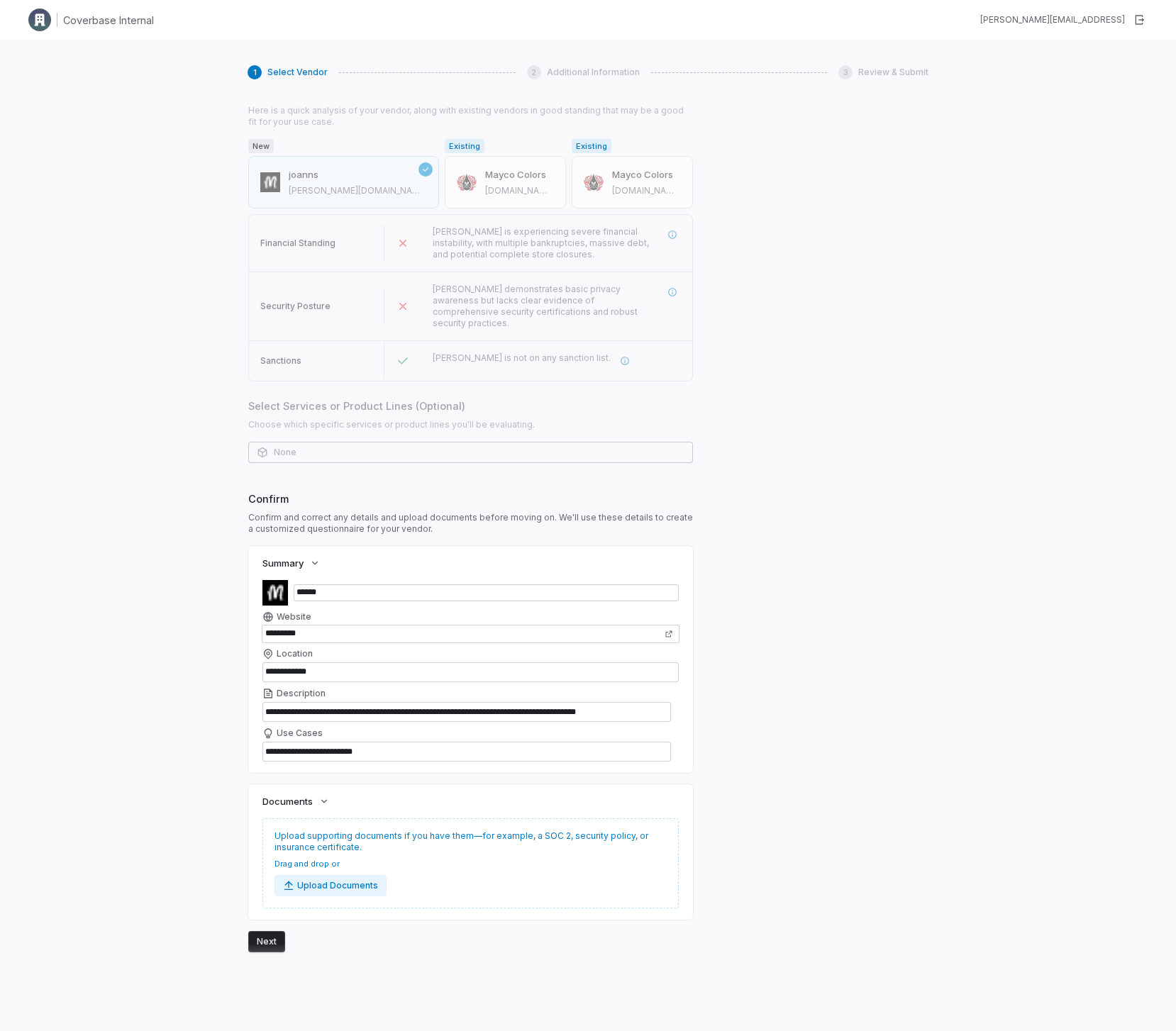
scroll to position [425, 0]
click at [272, 937] on button "Next" at bounding box center [267, 940] width 37 height 21
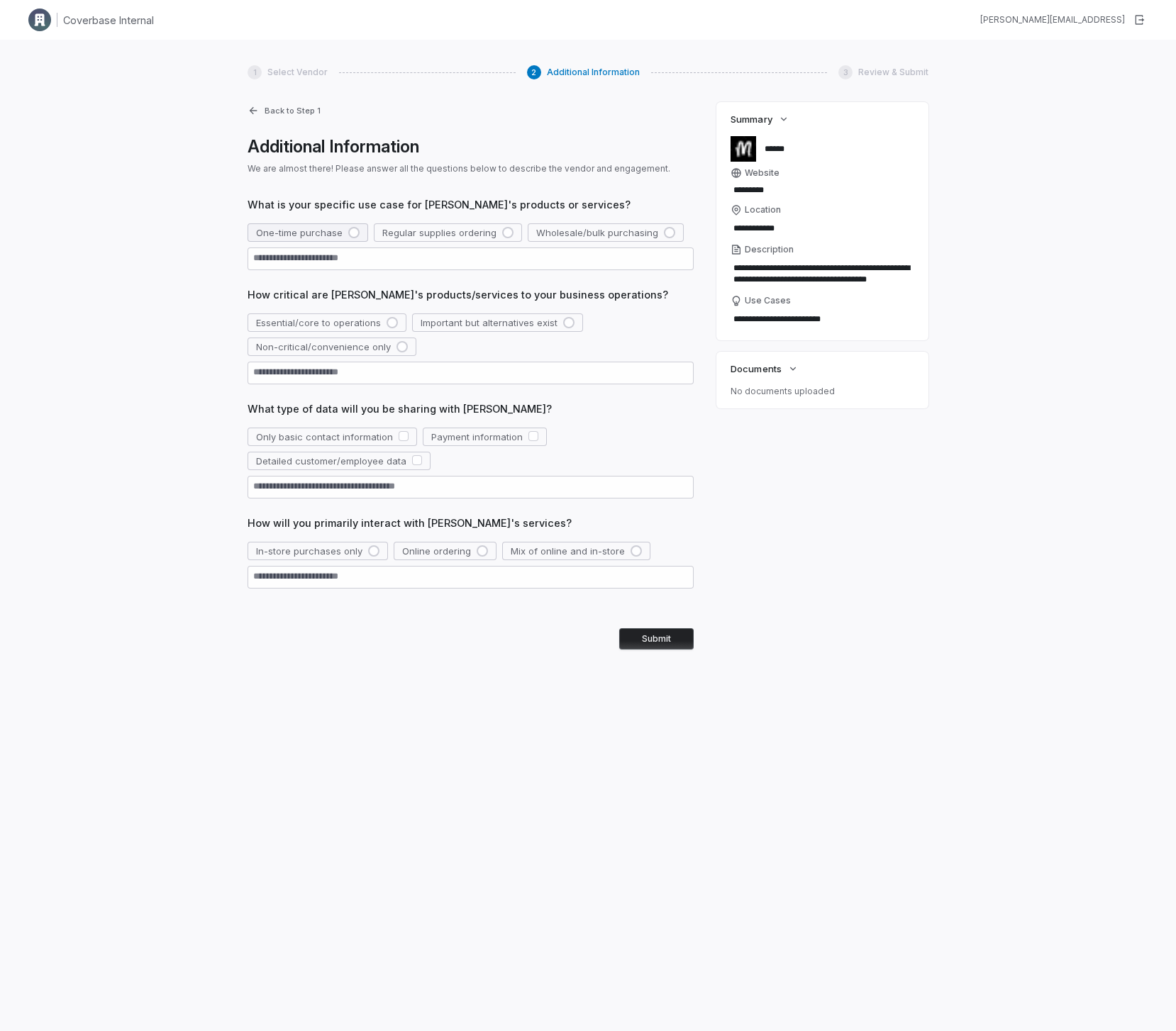
click at [331, 235] on span "One-time purchase" at bounding box center [298, 233] width 87 height 13
click at [316, 314] on button "Essential/core to operations" at bounding box center [326, 322] width 159 height 18
click at [289, 452] on button "Detailed customer/employee data" at bounding box center [338, 461] width 183 height 18
click at [291, 535] on div "How will you primarily interact with JOANN's services? In-store purchases only …" at bounding box center [470, 552] width 446 height 73
click at [291, 562] on div "In-store purchases only Online ordering Mix of online and in-store" at bounding box center [470, 565] width 446 height 47
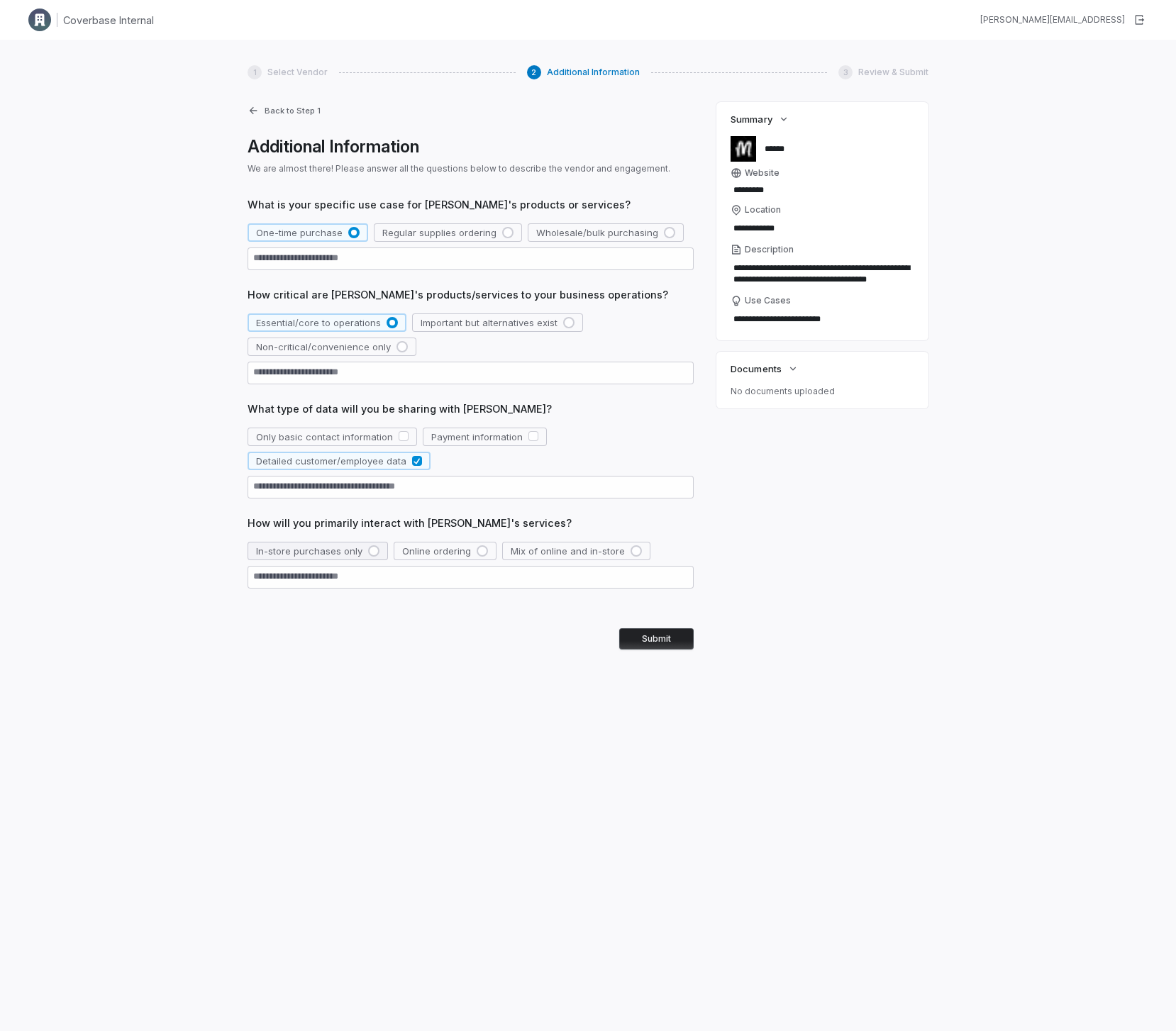
click at [301, 550] on span "In-store purchases only" at bounding box center [308, 551] width 107 height 13
click at [616, 643] on div "Submit" at bounding box center [470, 638] width 446 height 21
click at [621, 642] on button "Submit" at bounding box center [656, 638] width 75 height 21
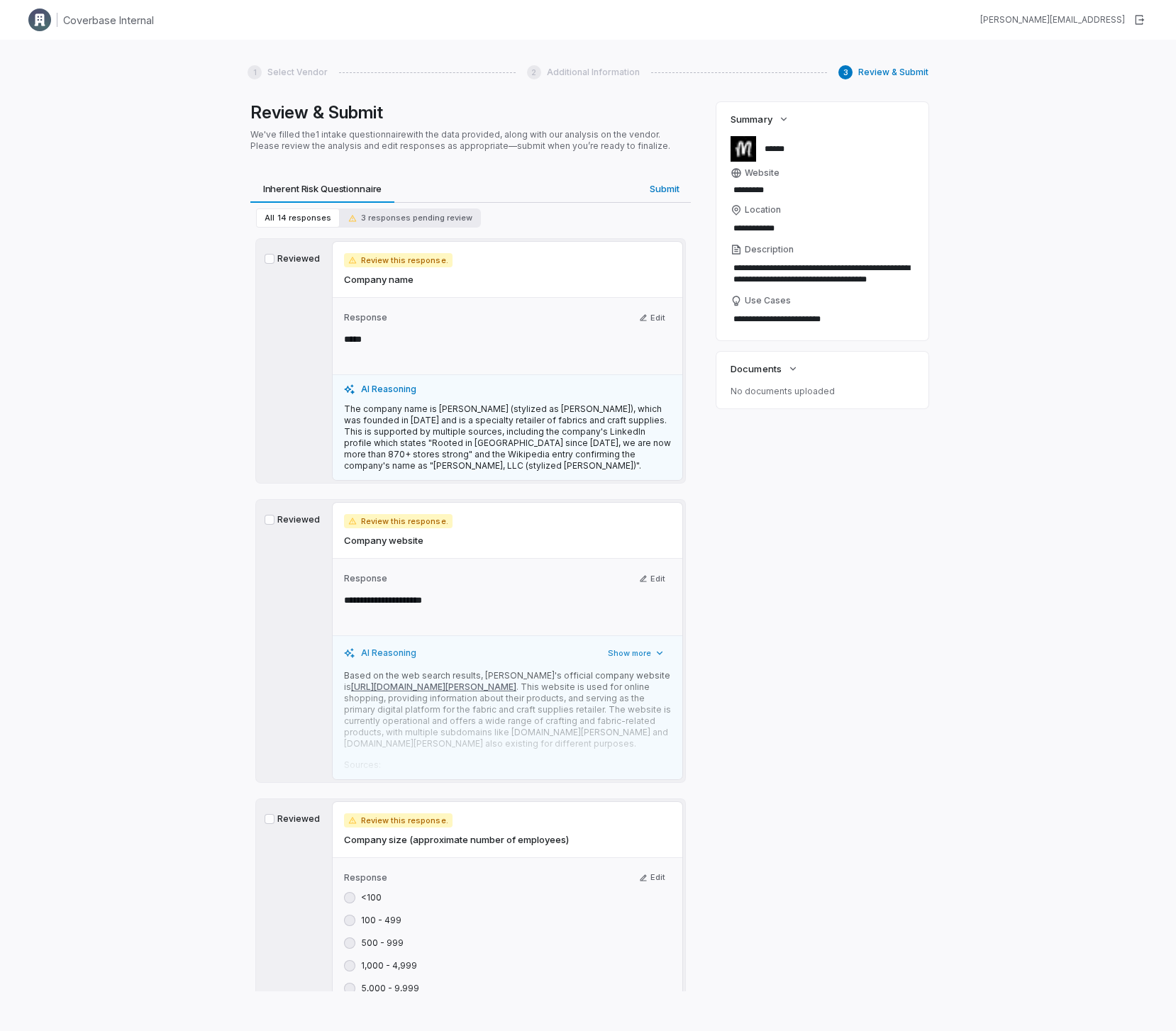
click at [286, 258] on label "Reviewed" at bounding box center [293, 258] width 57 height 11
click at [275, 258] on button "Reviewed" at bounding box center [270, 258] width 10 height 10
click at [293, 523] on label "Reviewed" at bounding box center [293, 519] width 57 height 11
click at [275, 523] on button "Reviewed" at bounding box center [270, 520] width 10 height 10
click at [283, 817] on label "Reviewed" at bounding box center [293, 818] width 57 height 11
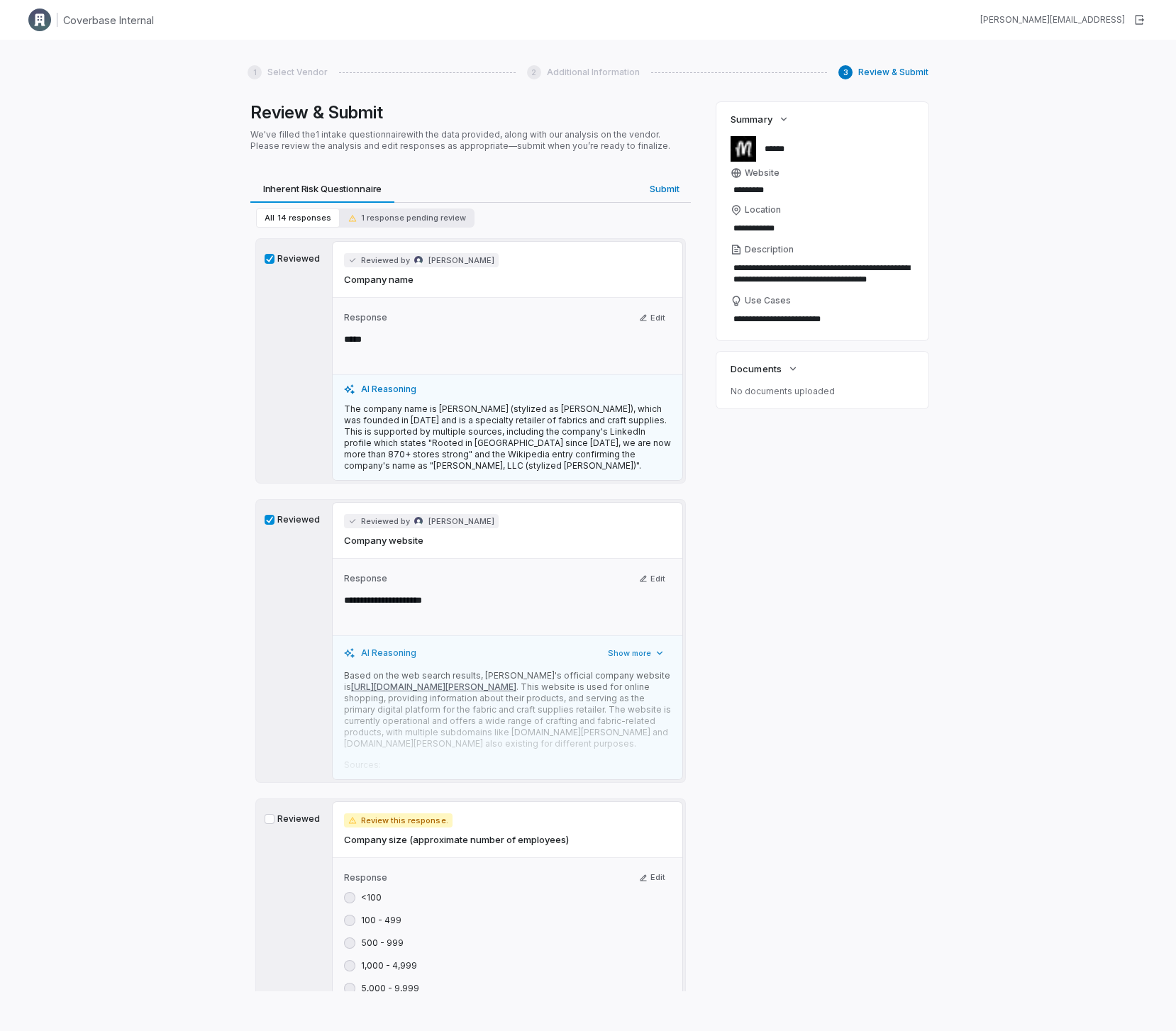
click at [275, 817] on button "Reviewed" at bounding box center [270, 819] width 10 height 10
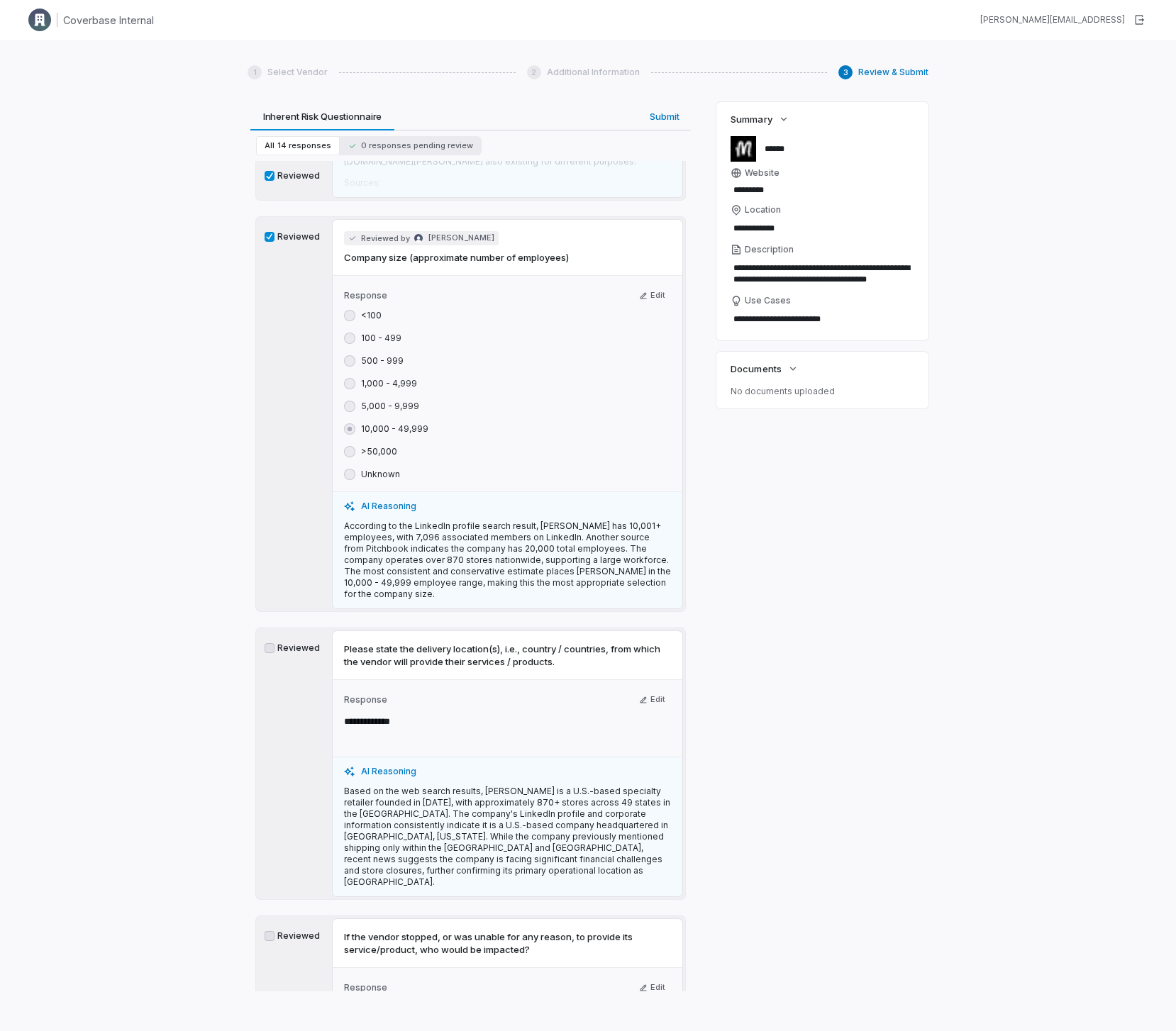
scroll to position [1271, 0]
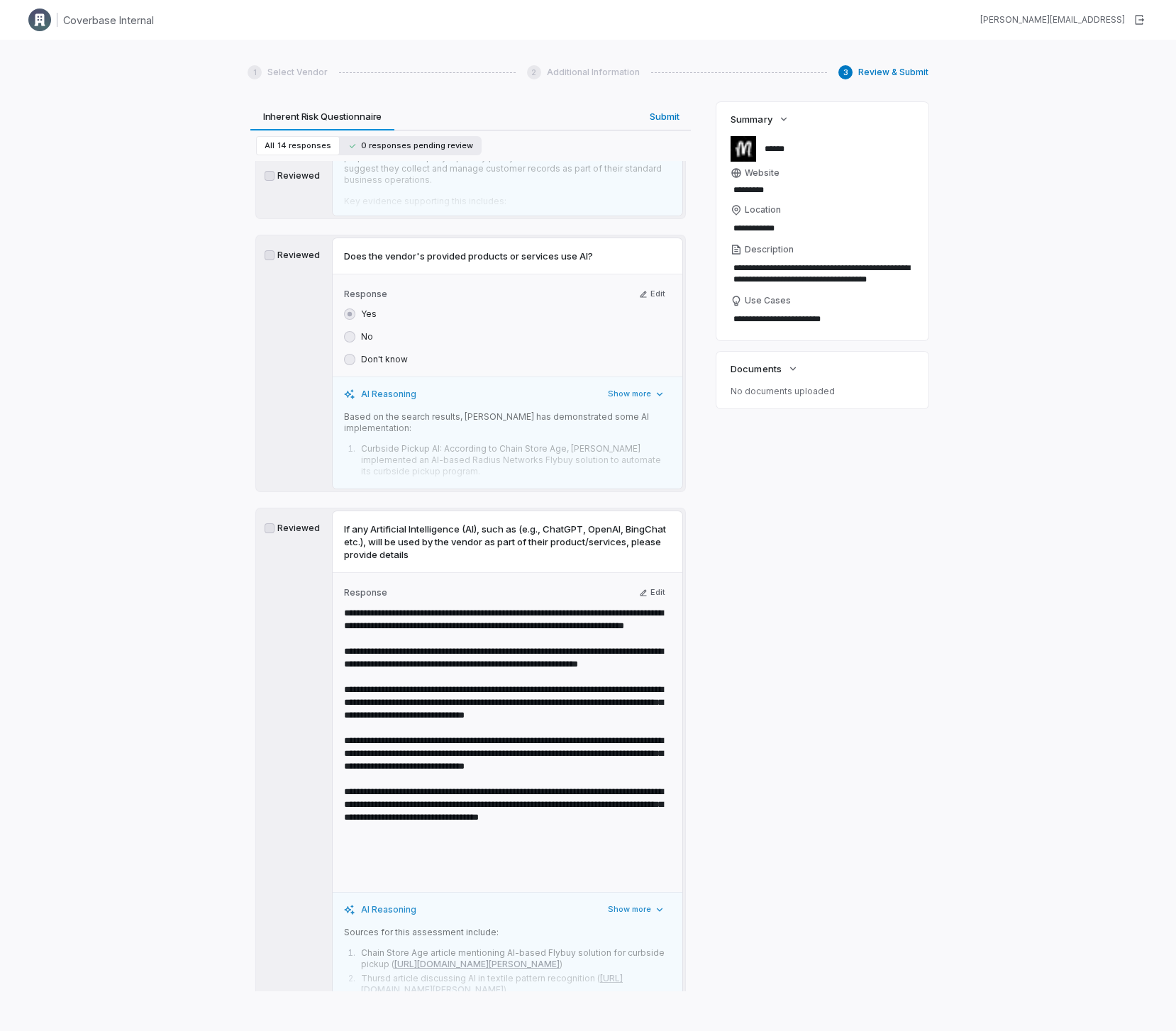
click at [362, 144] on span "0 responses pending review" at bounding box center [410, 146] width 125 height 11
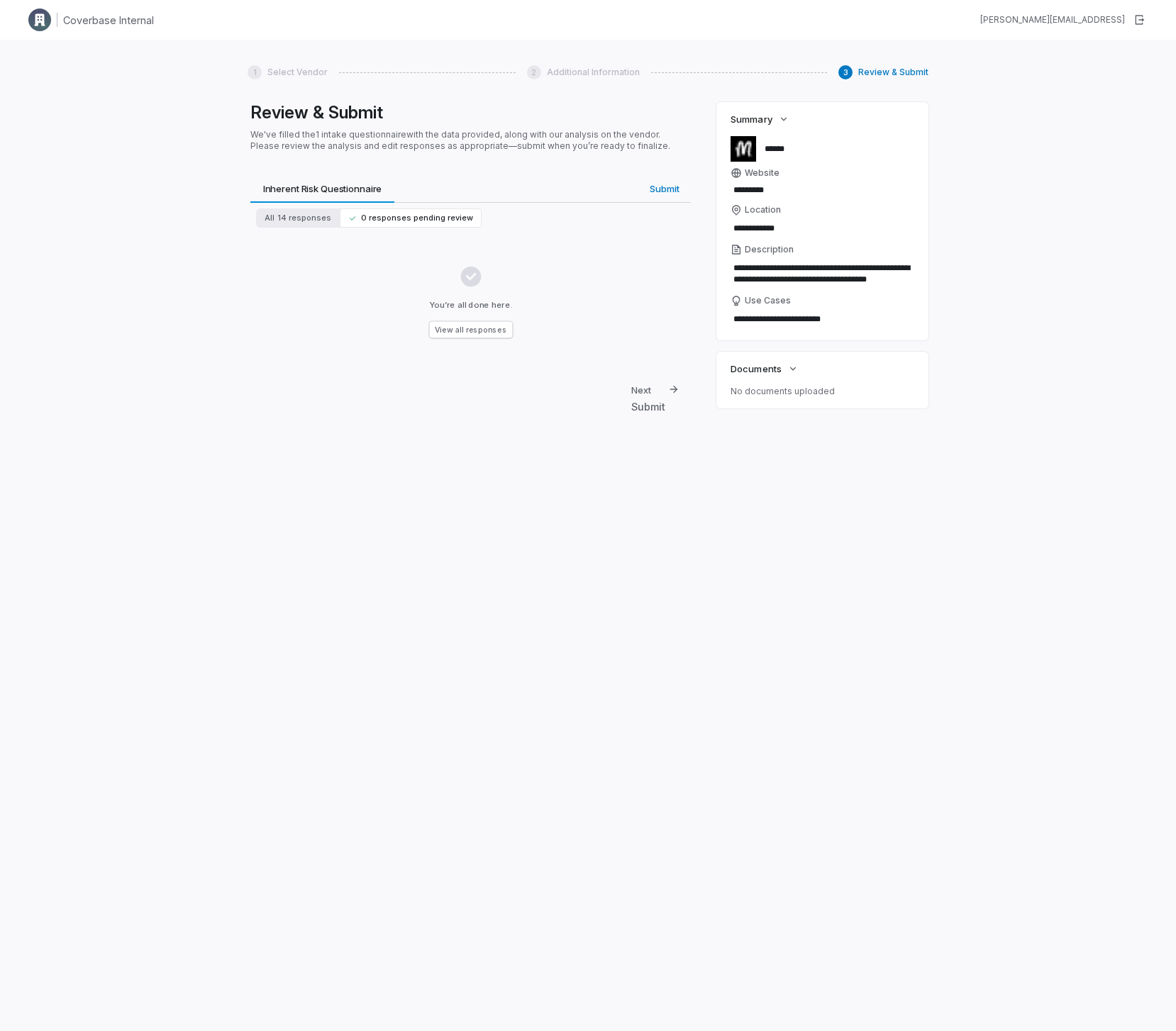
scroll to position [0, 0]
click at [676, 195] on span "Submit" at bounding box center [664, 189] width 41 height 18
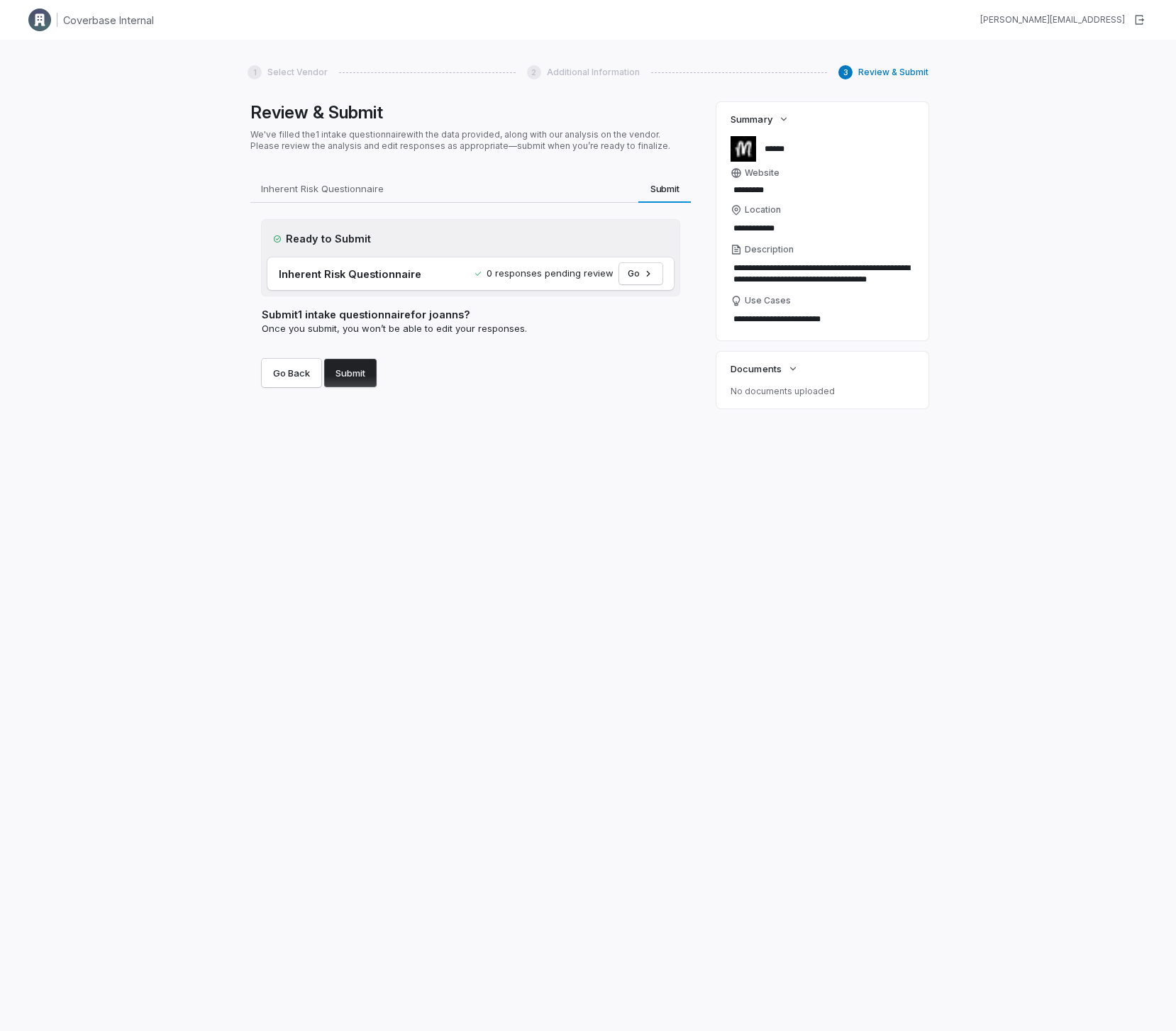
click at [339, 384] on button "Submit" at bounding box center [350, 373] width 53 height 28
type textarea "*"
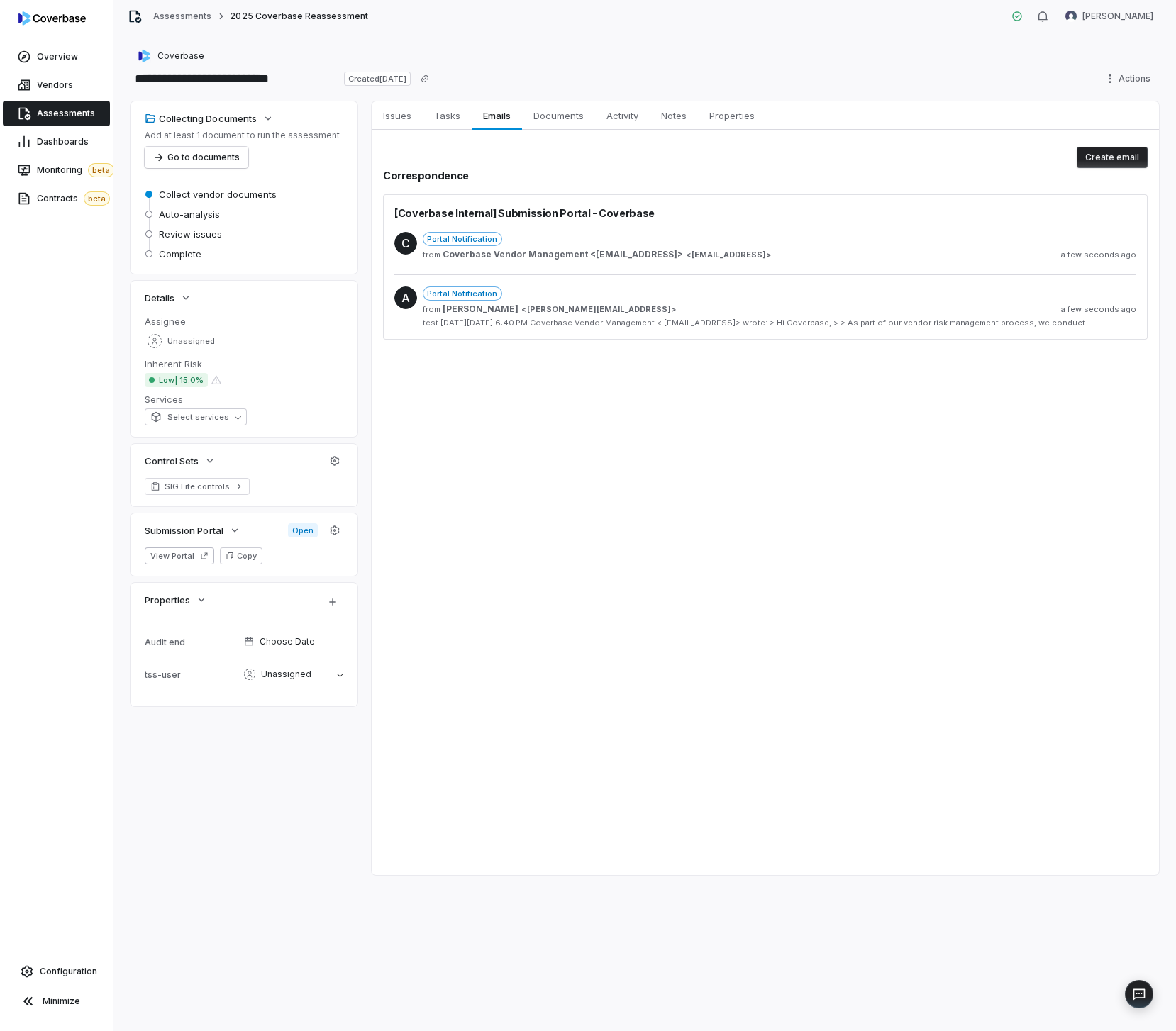
click at [723, 594] on div "Issues Issues Tasks Tasks Emails Emails Documents Documents Activity Activity N…" at bounding box center [765, 488] width 788 height 773
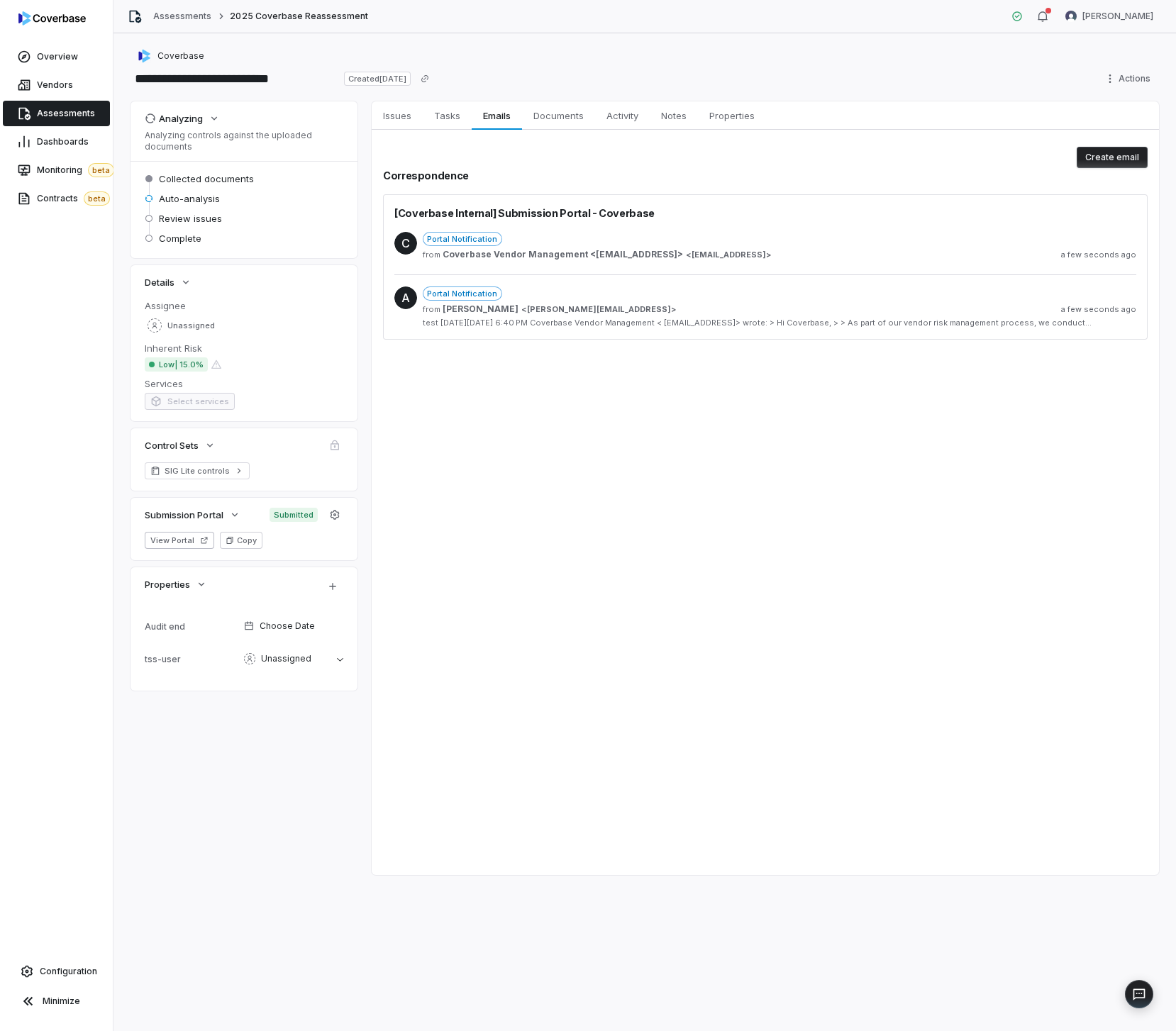
click at [638, 314] on div "from [PERSON_NAME] < [PERSON_NAME][EMAIL_ADDRESS] > a few seconds ago" at bounding box center [779, 308] width 714 height 11
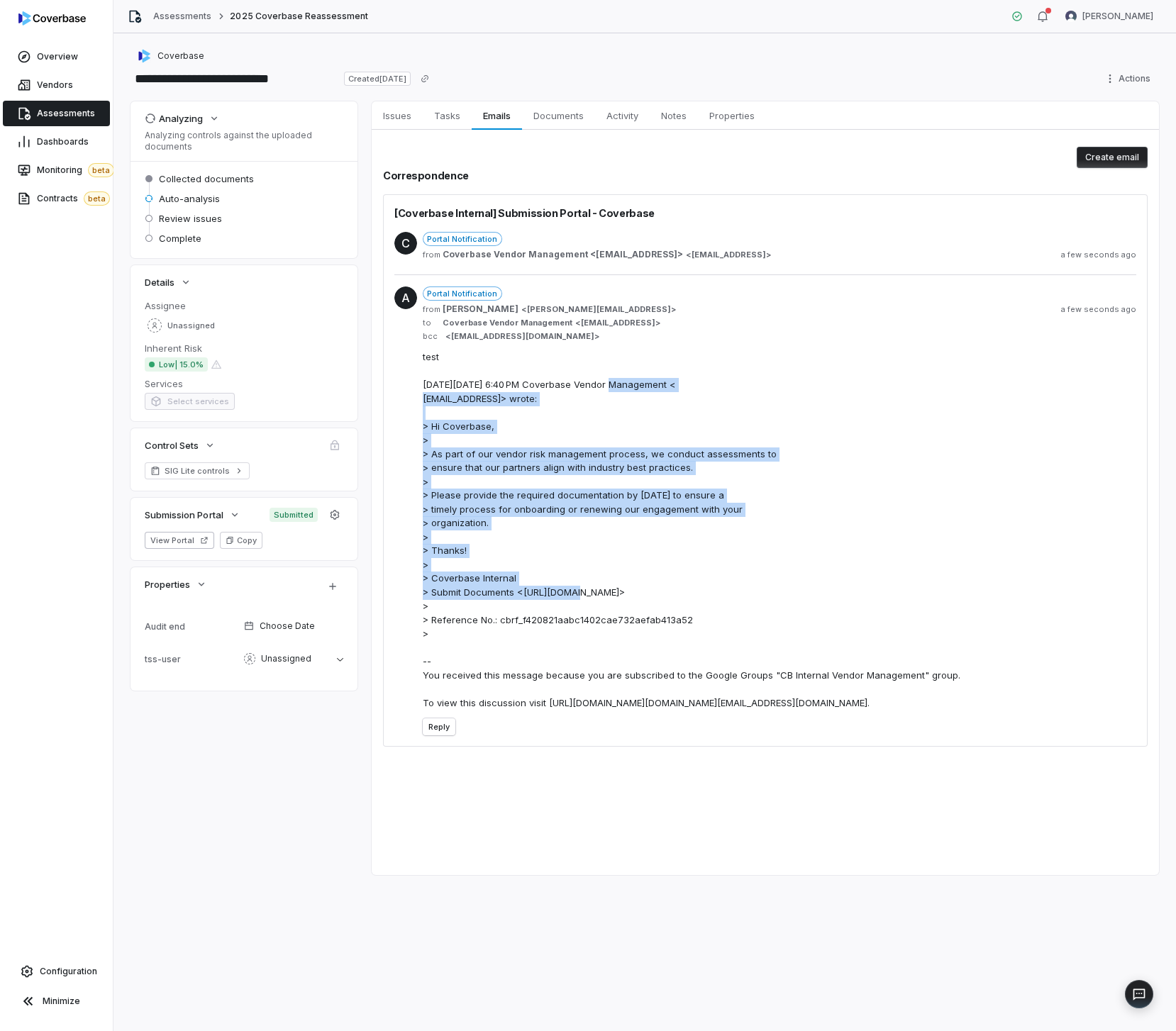
drag, startPoint x: 593, startPoint y: 384, endPoint x: 607, endPoint y: 582, distance: 198.5
click at [607, 582] on div "test [DATE][DATE] 6:40 PM Coverbase Vendor Management < [EMAIL_ADDRESS]> wrote:…" at bounding box center [779, 530] width 714 height 359
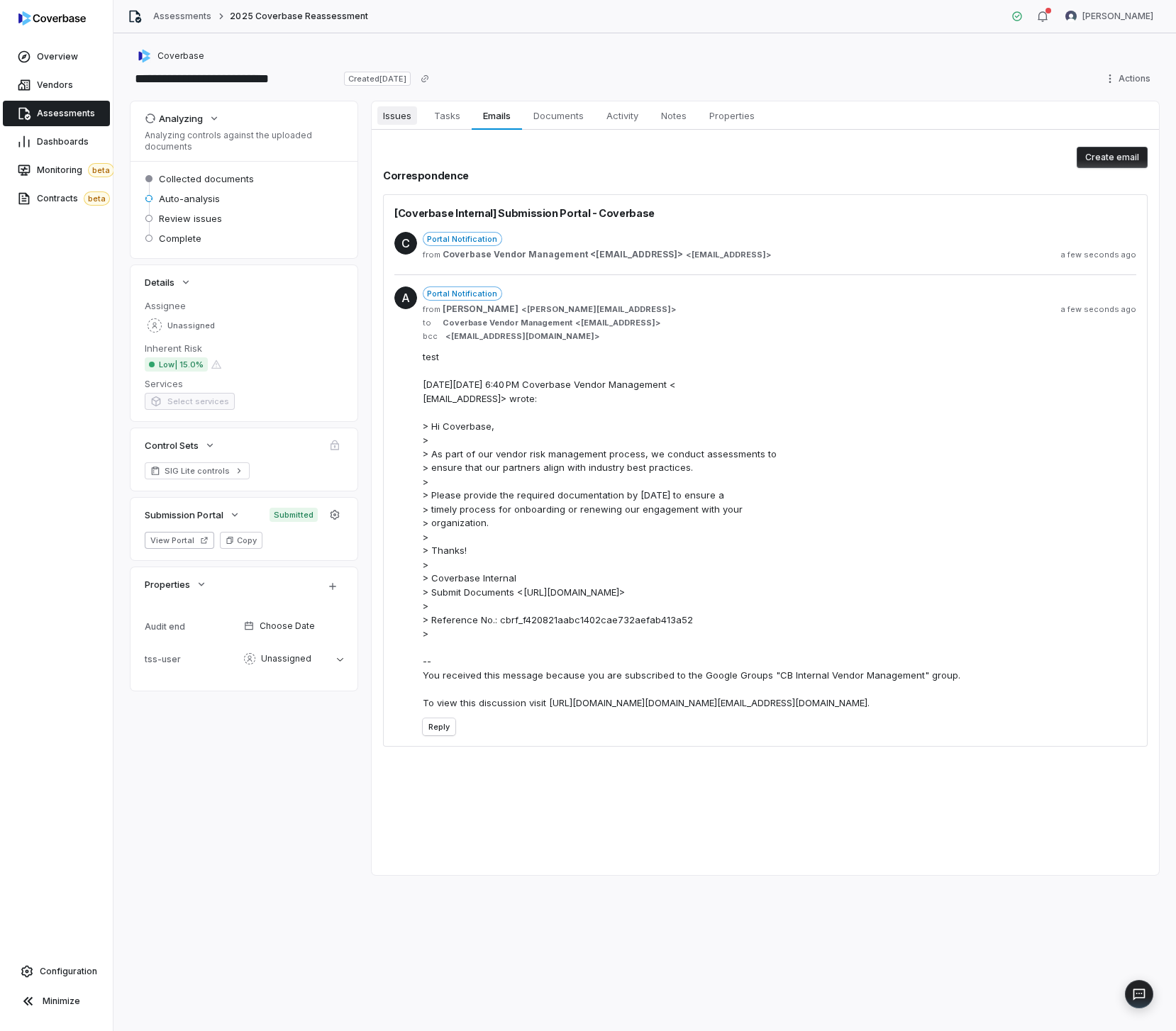
click at [410, 121] on span "Issues" at bounding box center [397, 116] width 40 height 18
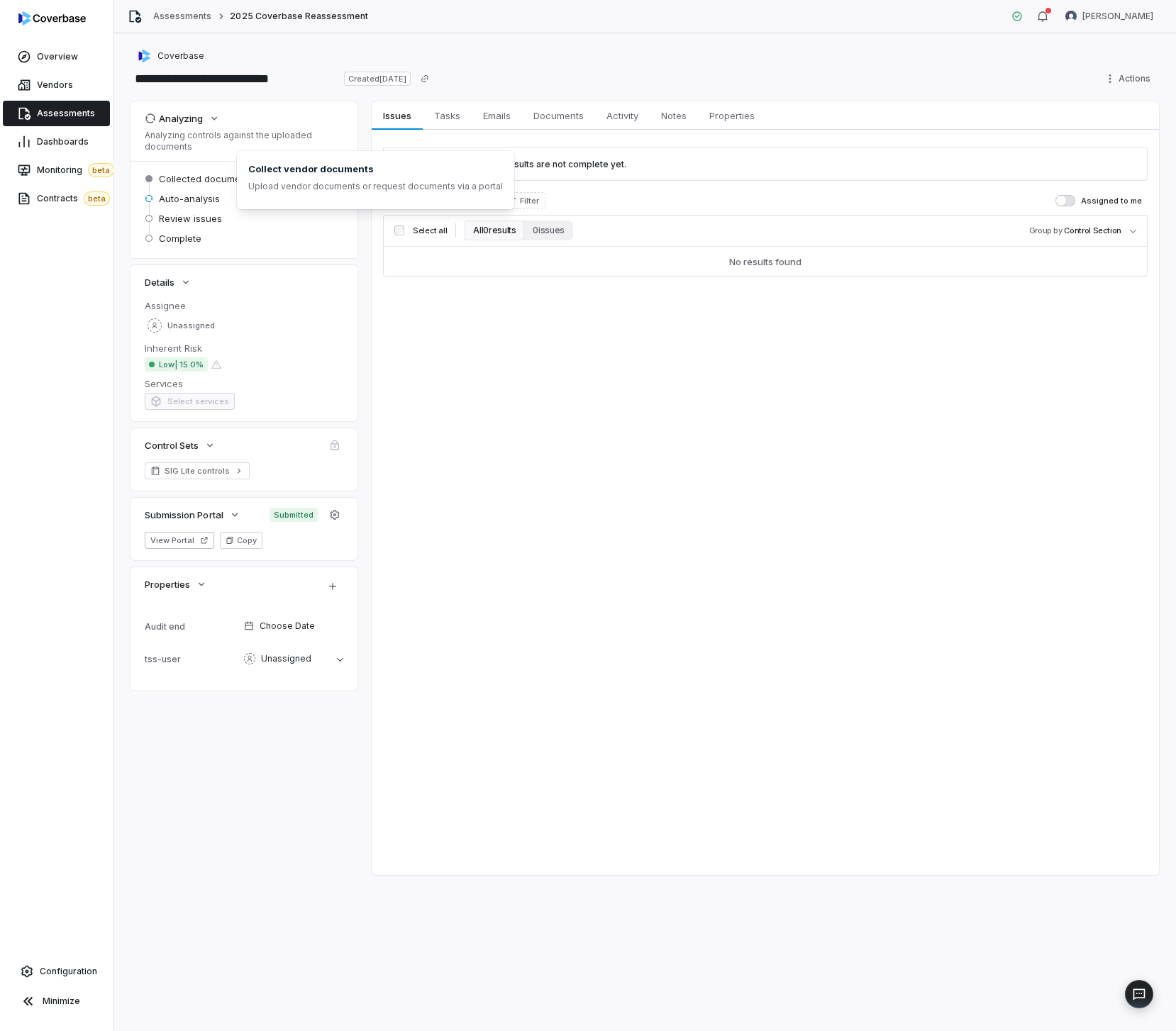
click at [883, 388] on div "Issues Issues Tasks Tasks Emails Emails Documents Documents Activity Activity N…" at bounding box center [765, 488] width 788 height 773
click at [768, 48] on div "Coverbase" at bounding box center [645, 56] width 1028 height 17
click at [1054, 16] on button "button" at bounding box center [1042, 16] width 28 height 21
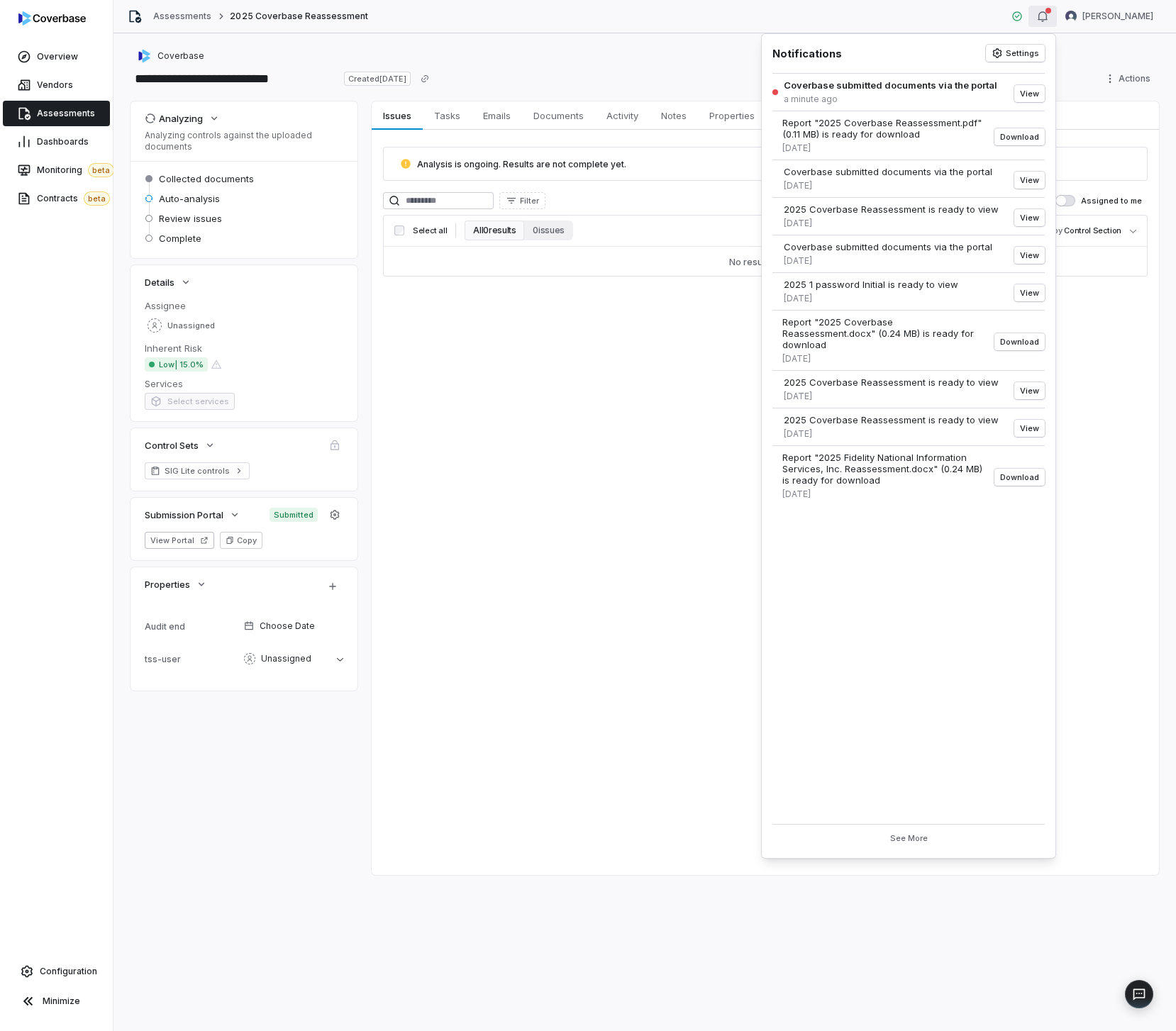
click at [682, 40] on div "**********" at bounding box center [645, 532] width 1062 height 998
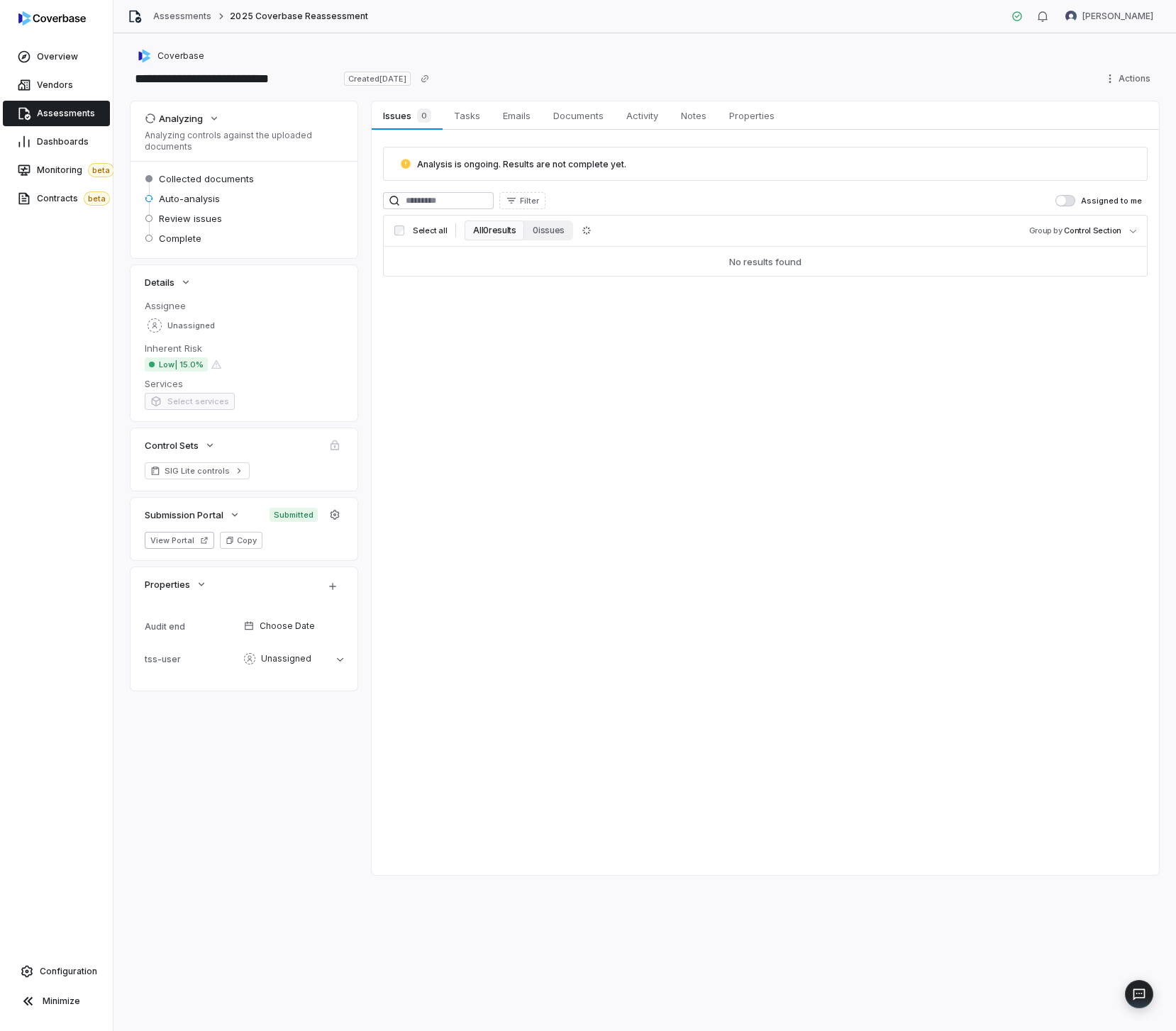
click at [614, 408] on div "Issues 0 Issues 0 Tasks Tasks Emails Emails Documents Documents Activity Activi…" at bounding box center [765, 488] width 788 height 773
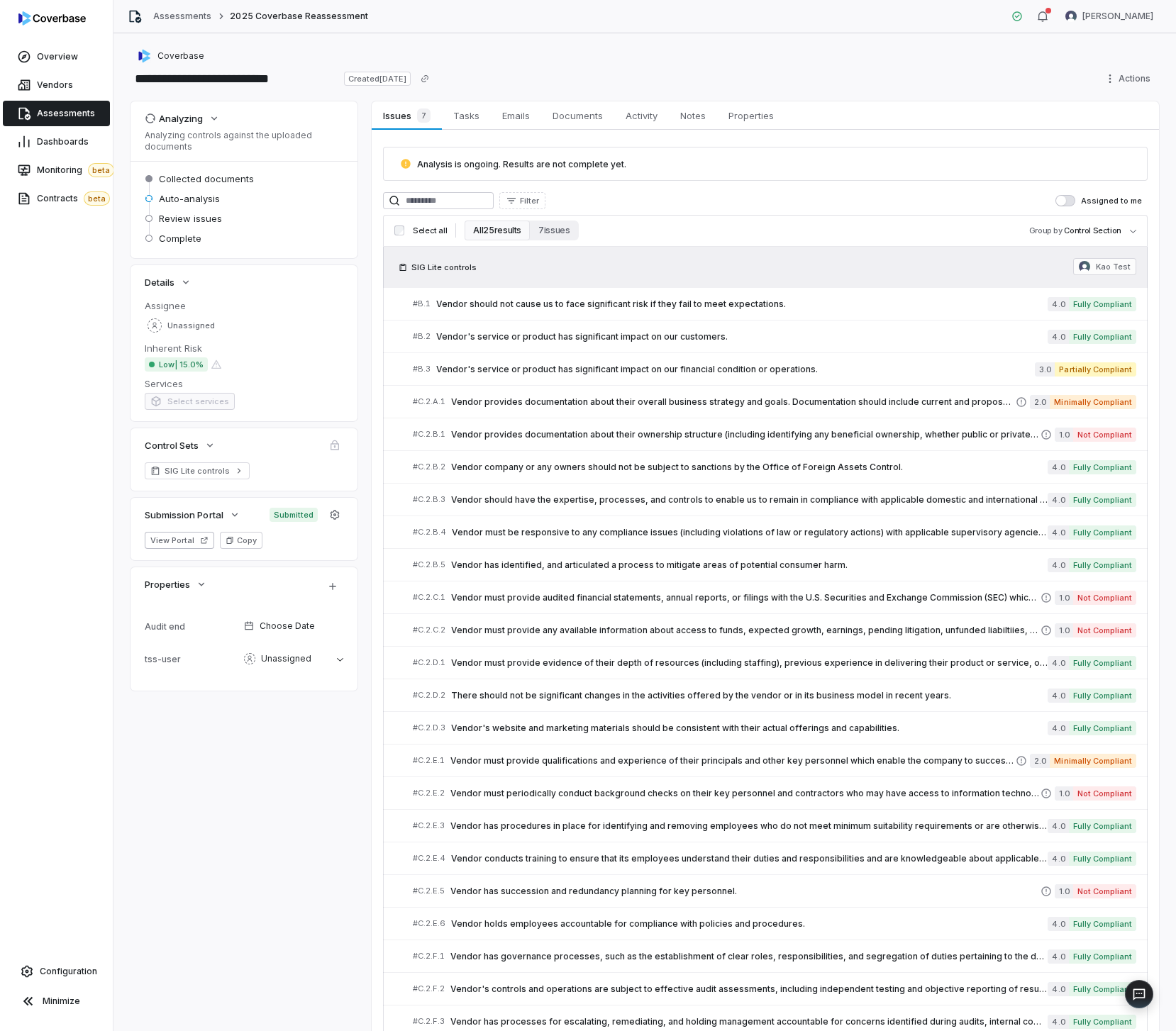
click at [865, 67] on div "**********" at bounding box center [645, 78] width 1028 height 23
click at [544, 231] on button "7 issues" at bounding box center [554, 231] width 48 height 20
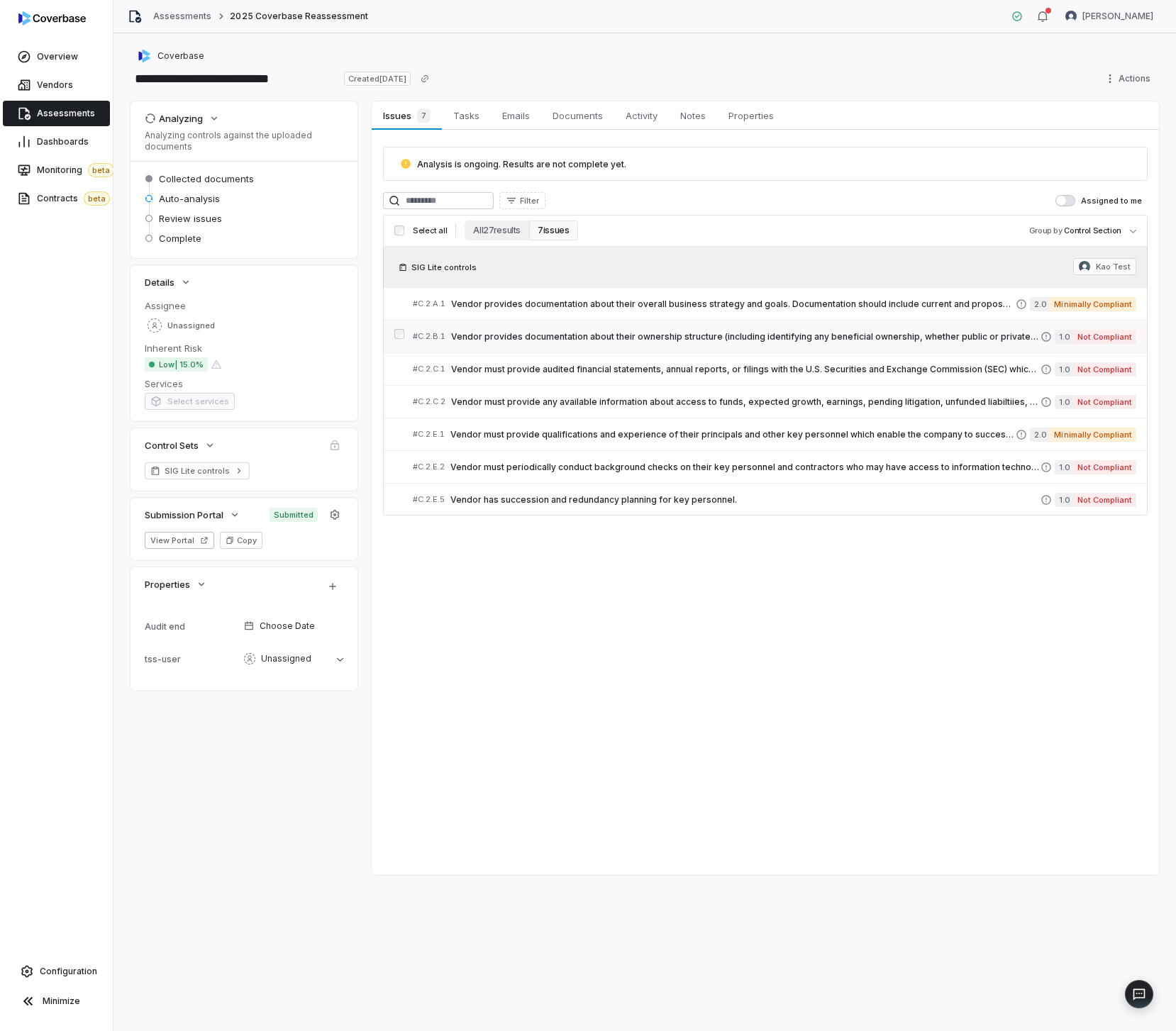
click at [638, 320] on link "# C.2.B.1 Vendor provides documentation about their ownership structure (includ…" at bounding box center [774, 336] width 724 height 32
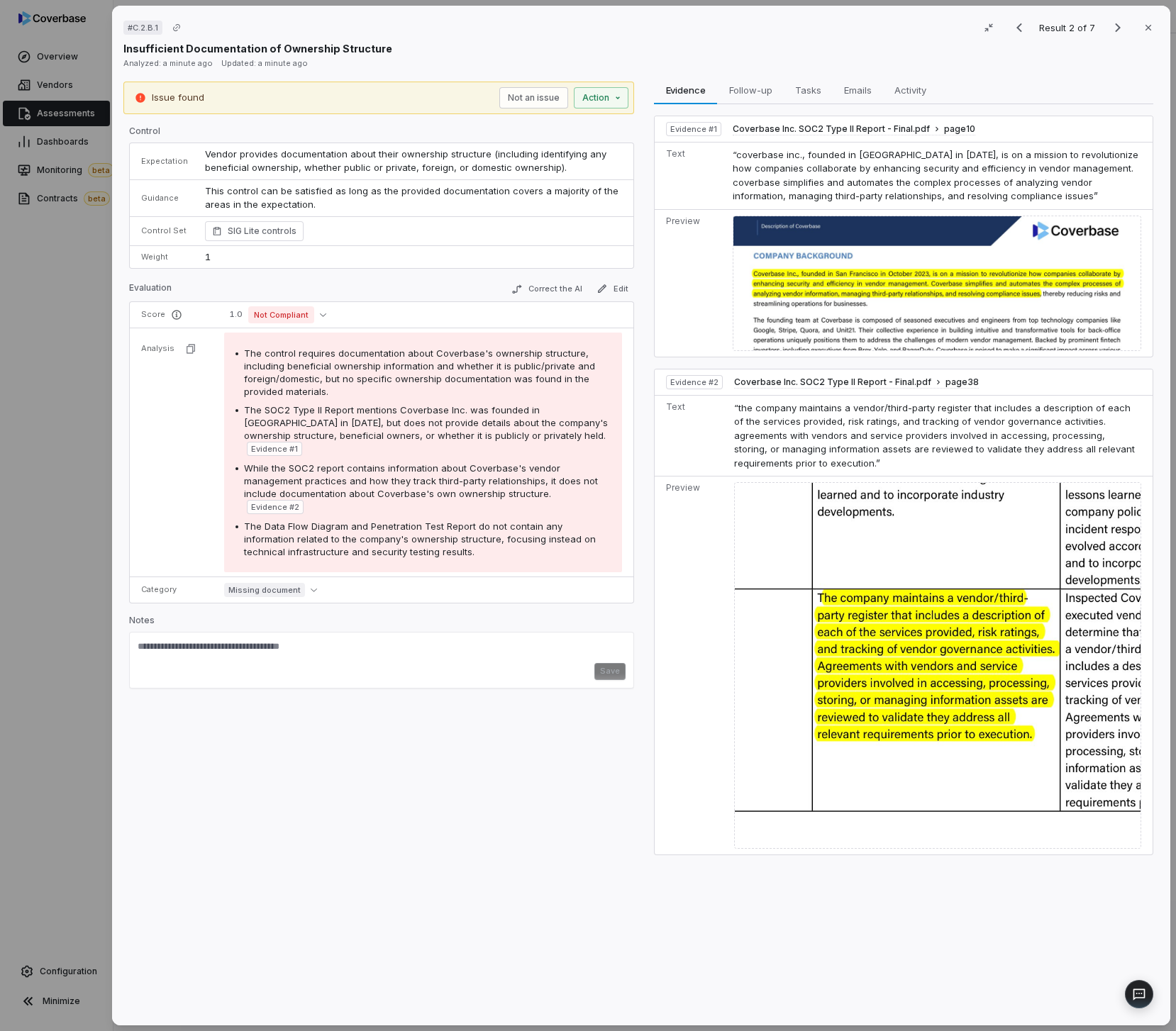
click at [97, 375] on div "# C.2.B.1 Result 2 of 7 Close Insufficient Documentation of Ownership Structure…" at bounding box center [588, 515] width 1176 height 1031
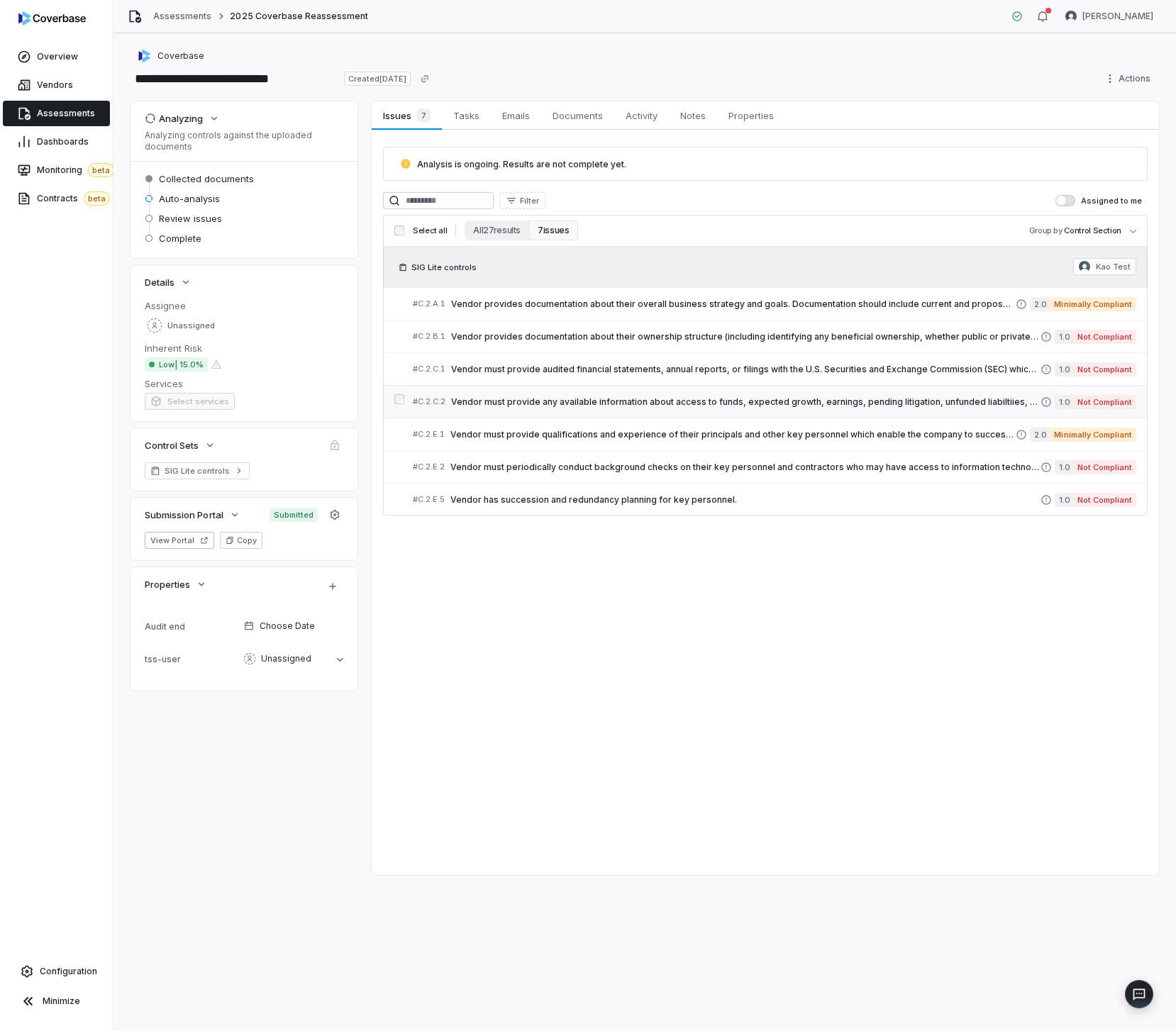
click at [559, 415] on link "# C.2.C.2 Vendor must provide any available information about access to funds, …" at bounding box center [774, 402] width 724 height 32
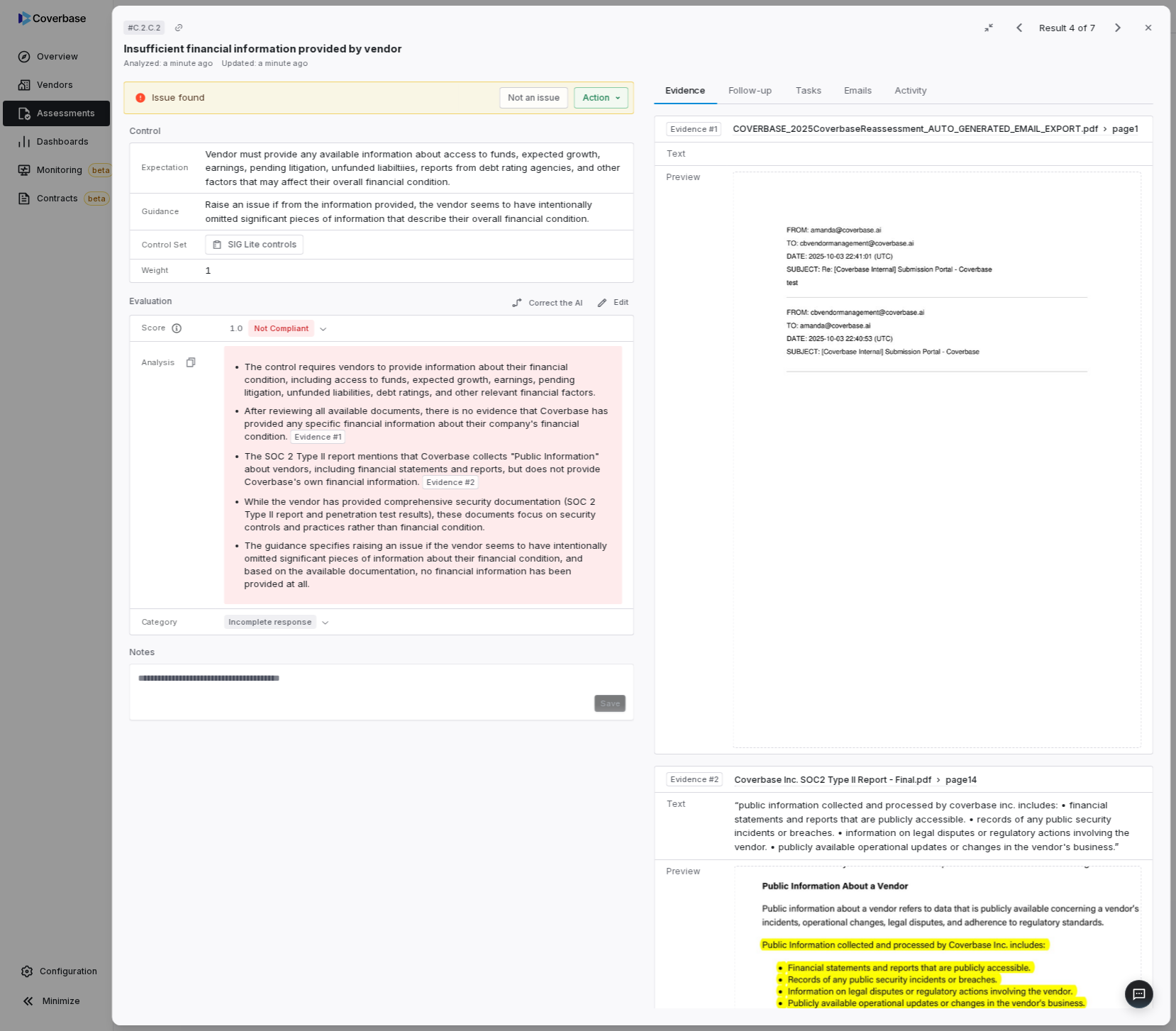
click at [61, 326] on div "# C.2.C.2 Result 4 of 7 Close Insufficient financial information provided by ve…" at bounding box center [588, 515] width 1176 height 1031
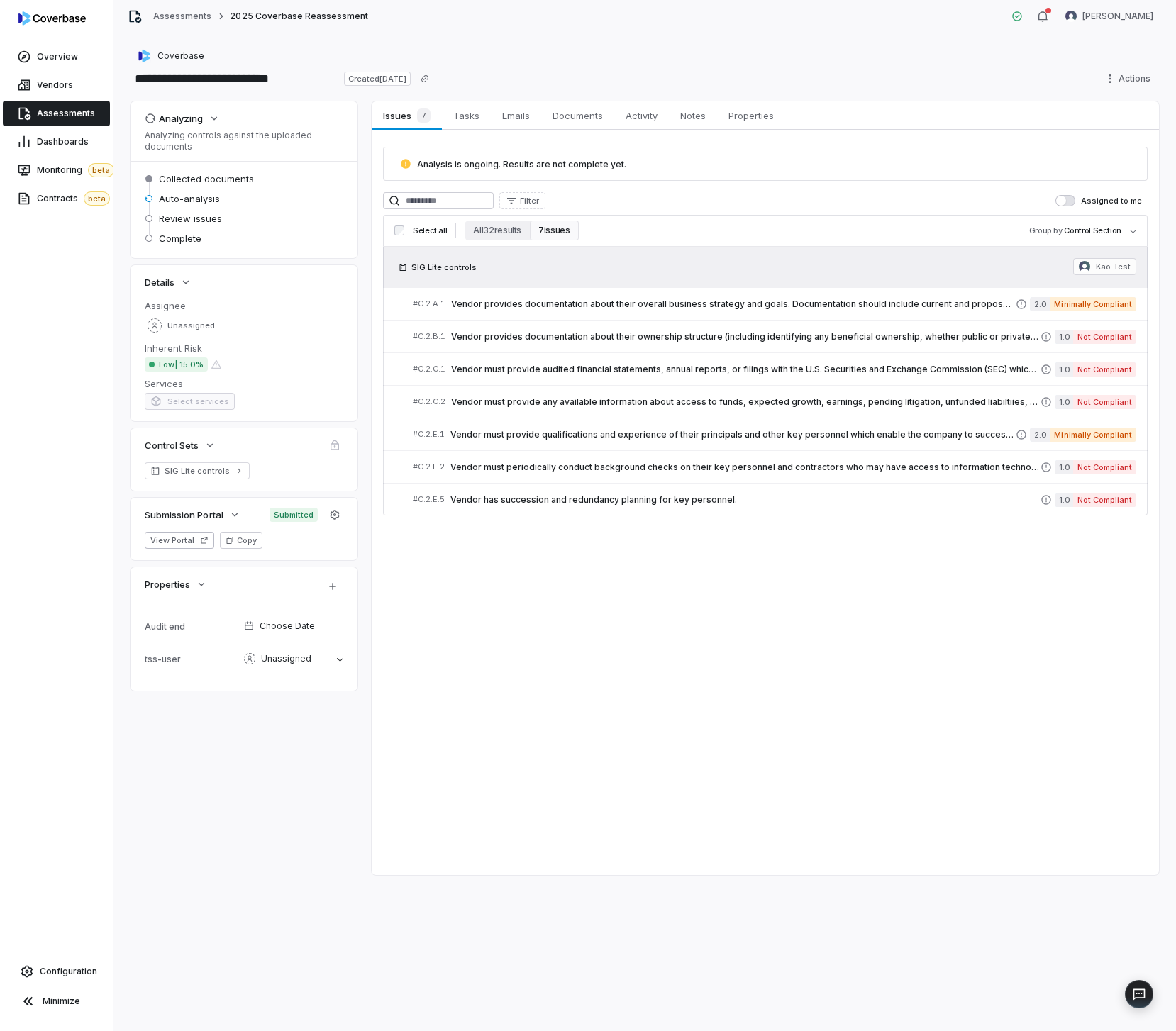
click at [588, 131] on div "Analysis is ongoing. Results are not complete yet. Filter Assigned to me Select…" at bounding box center [765, 331] width 788 height 403
click at [588, 114] on span "Documents" at bounding box center [578, 116] width 62 height 18
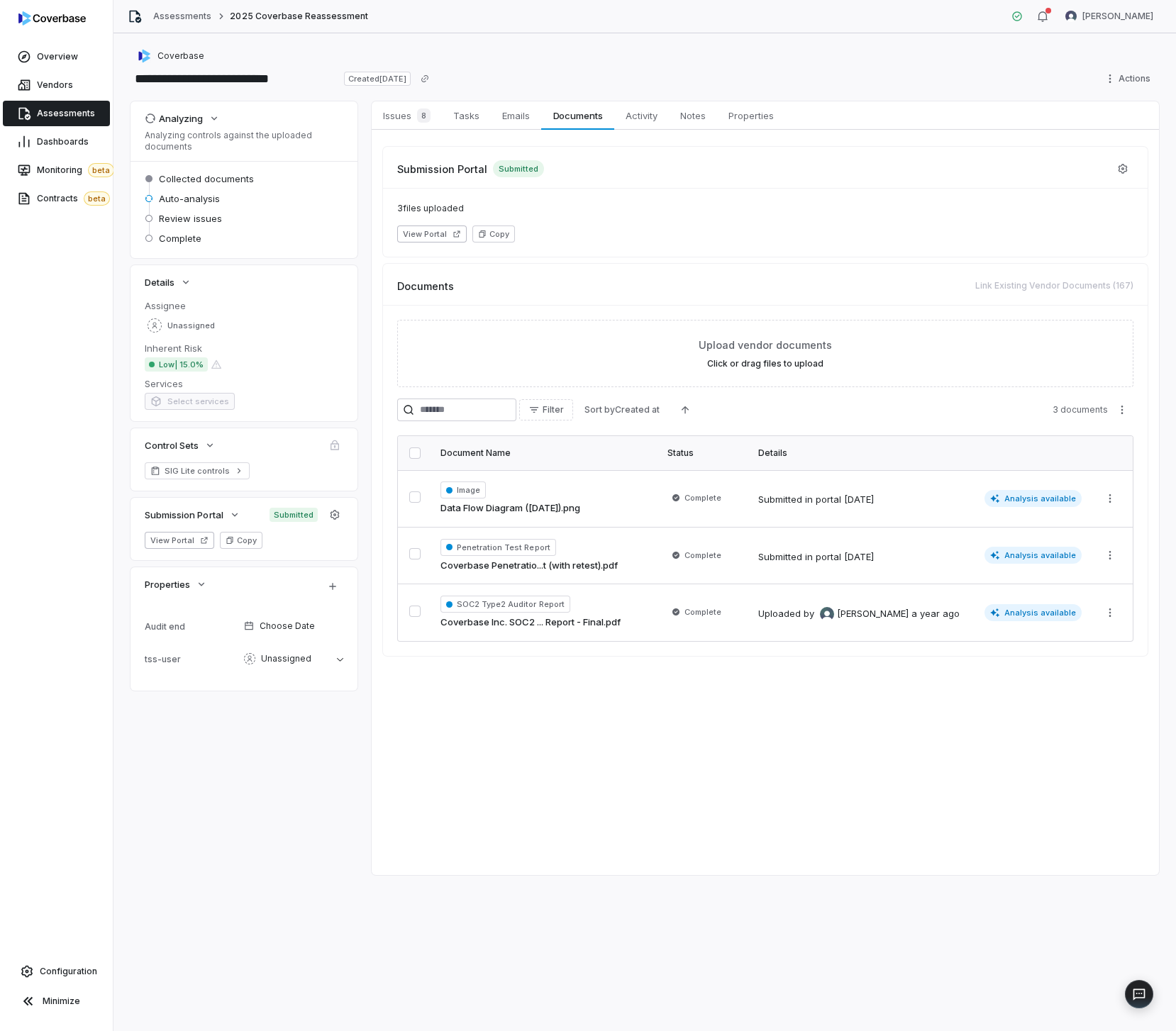
click at [631, 819] on div "Issues 8 Issues 8 Tasks Tasks Emails Emails Documents Documents Activity Activi…" at bounding box center [765, 488] width 788 height 773
click at [411, 127] on link "Issues 8 Issues 8" at bounding box center [406, 116] width 70 height 28
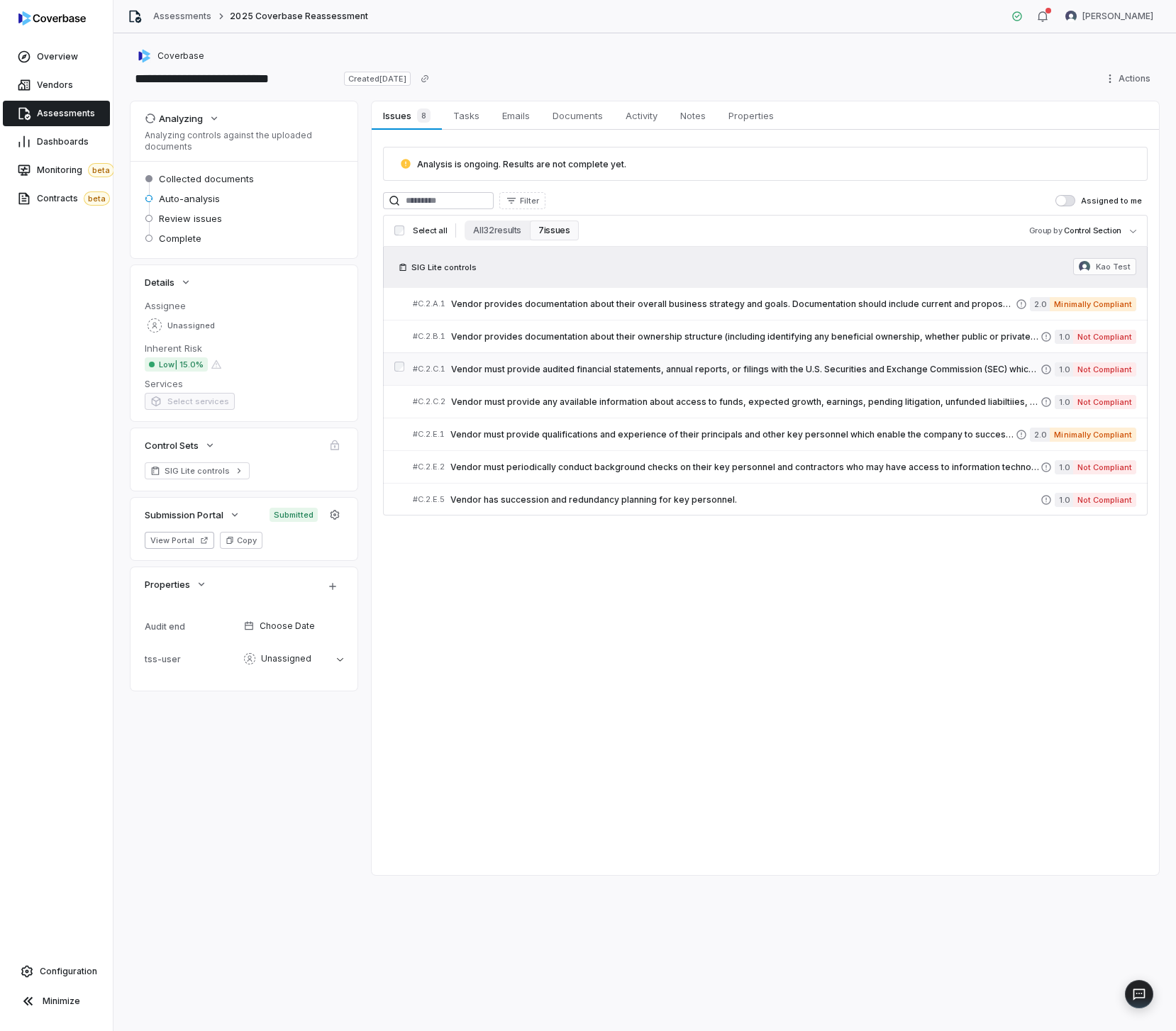
click at [597, 359] on link "# C.2.C.1 Vendor must provide audited financial statements, annual reports, or …" at bounding box center [774, 369] width 724 height 32
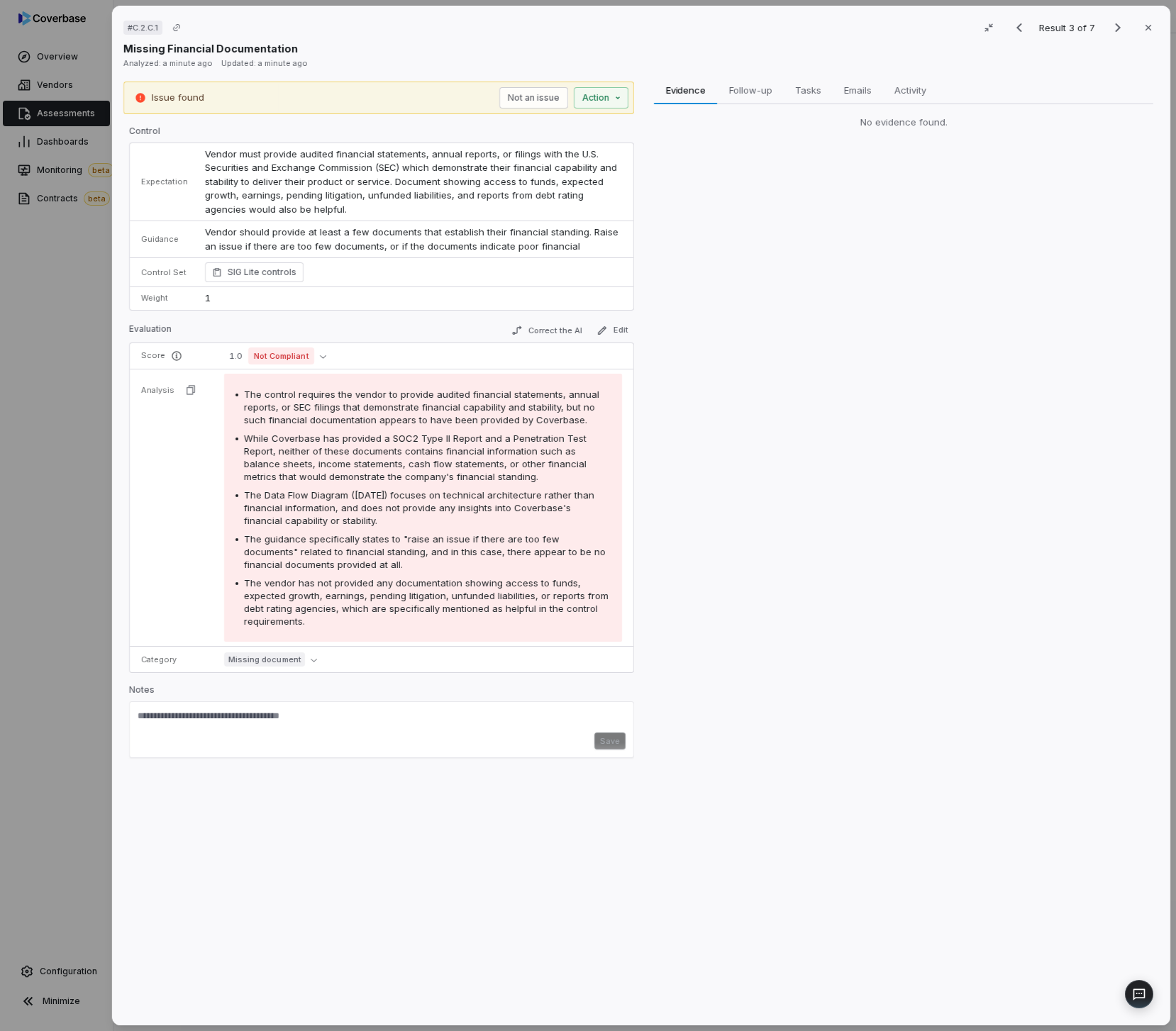
click at [89, 333] on div "# C.2.C.1 Result 3 of 7 Close Missing Financial Documentation Analyzed: a minut…" at bounding box center [588, 515] width 1176 height 1031
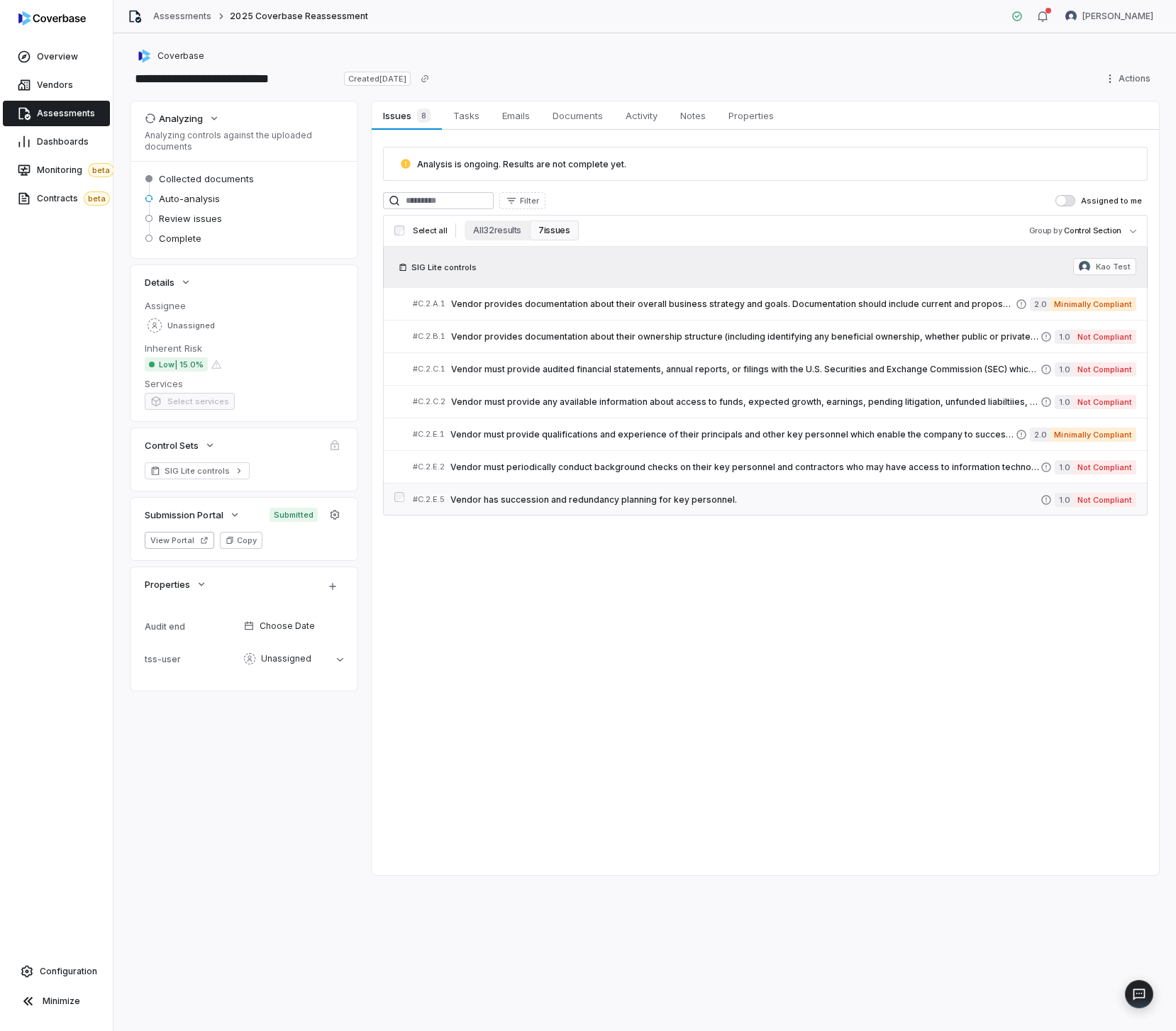
click at [654, 483] on div "# C.2.E.5 Vendor has succession and redundancy planning for key personnel. 1.0 …" at bounding box center [766, 499] width 765 height 33
click at [648, 474] on div "# C.2.E.2 Vendor must periodically conduct background checks on their key perso…" at bounding box center [726, 466] width 628 height 15
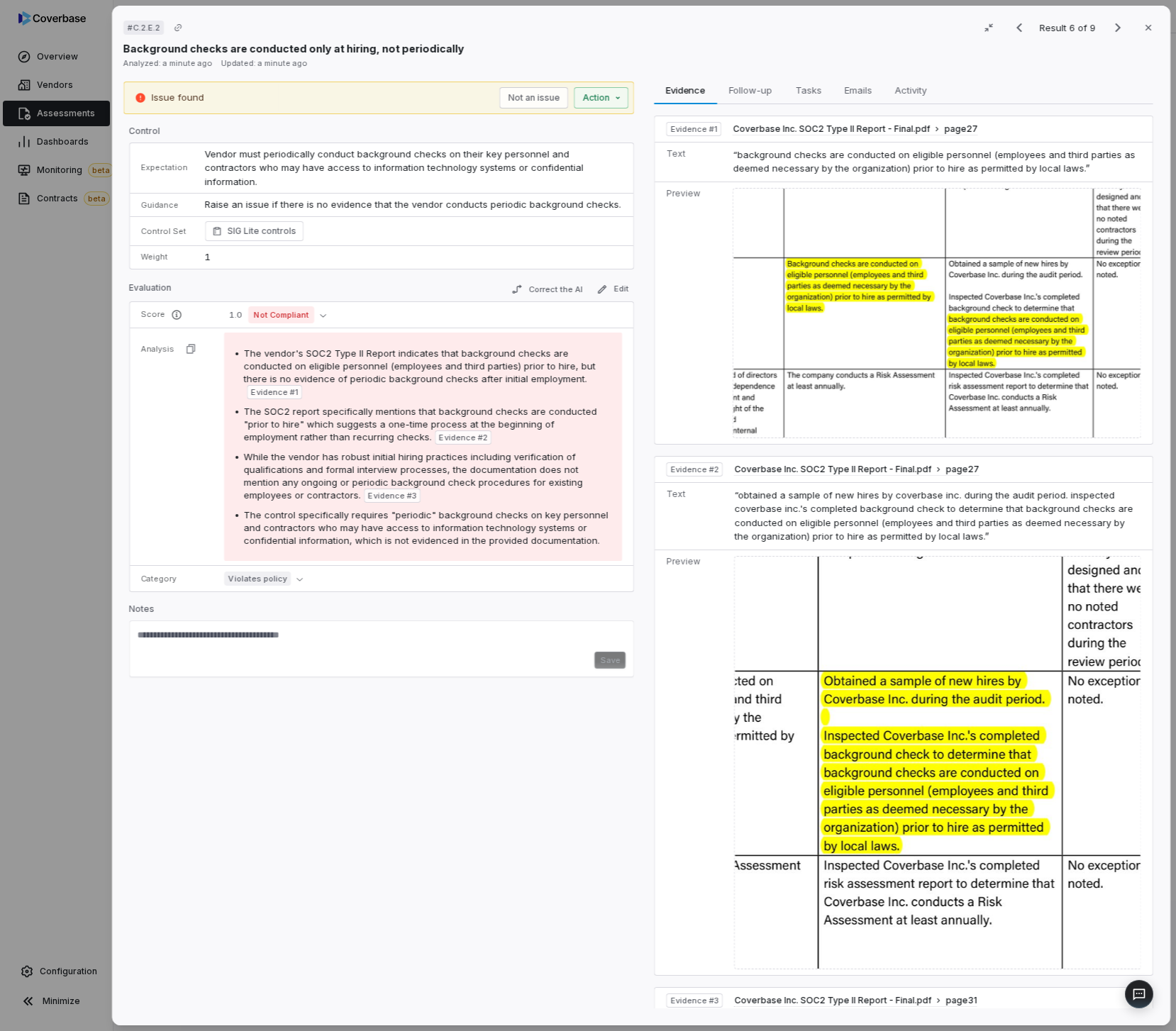
click at [69, 418] on div "# C.2.E.2 Result 6 of 9 Close Background checks are conducted only at hiring, n…" at bounding box center [588, 515] width 1176 height 1031
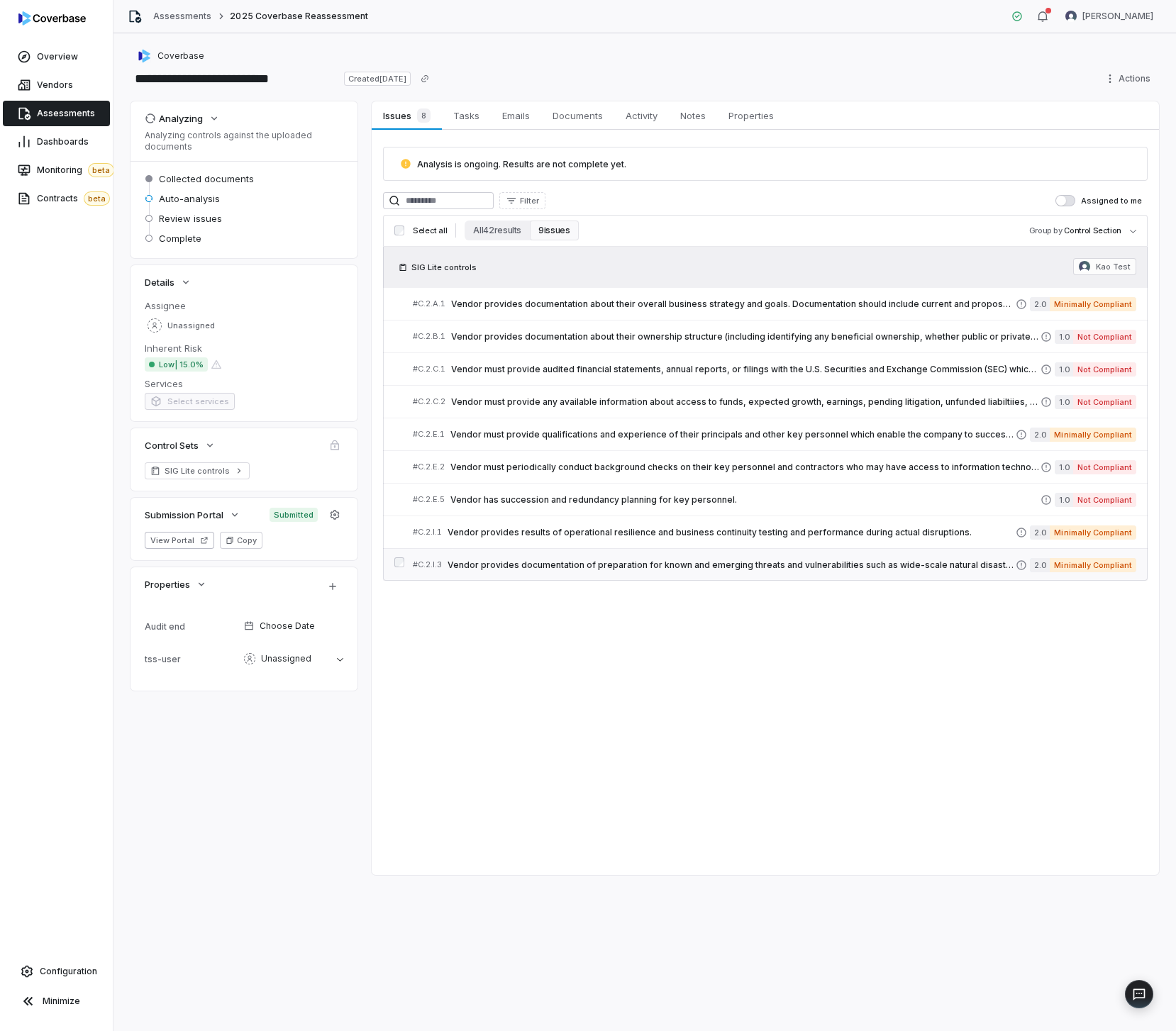
click at [539, 552] on link "# C.2.I.3 Vendor provides documentation of preparation for known and emerging t…" at bounding box center [774, 565] width 724 height 32
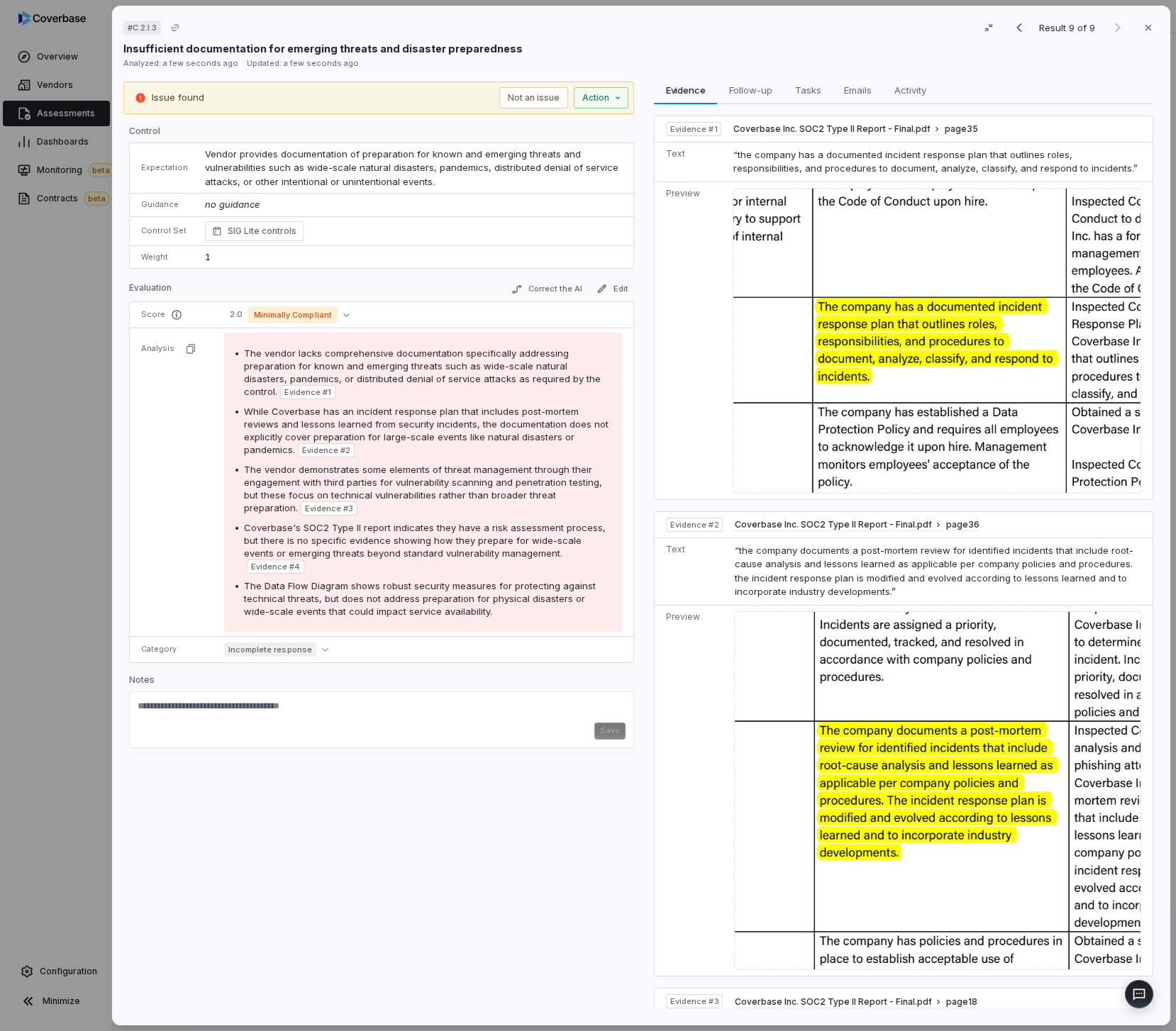
click at [114, 346] on div "# C.2.I.3 Result 9 of 9 Close Insufficient documentation for emerging threats a…" at bounding box center [641, 516] width 1058 height 1020
click at [91, 335] on div "# C.2.I.3 Result 9 of 9 Close Insufficient documentation for emerging threats a…" at bounding box center [588, 515] width 1176 height 1031
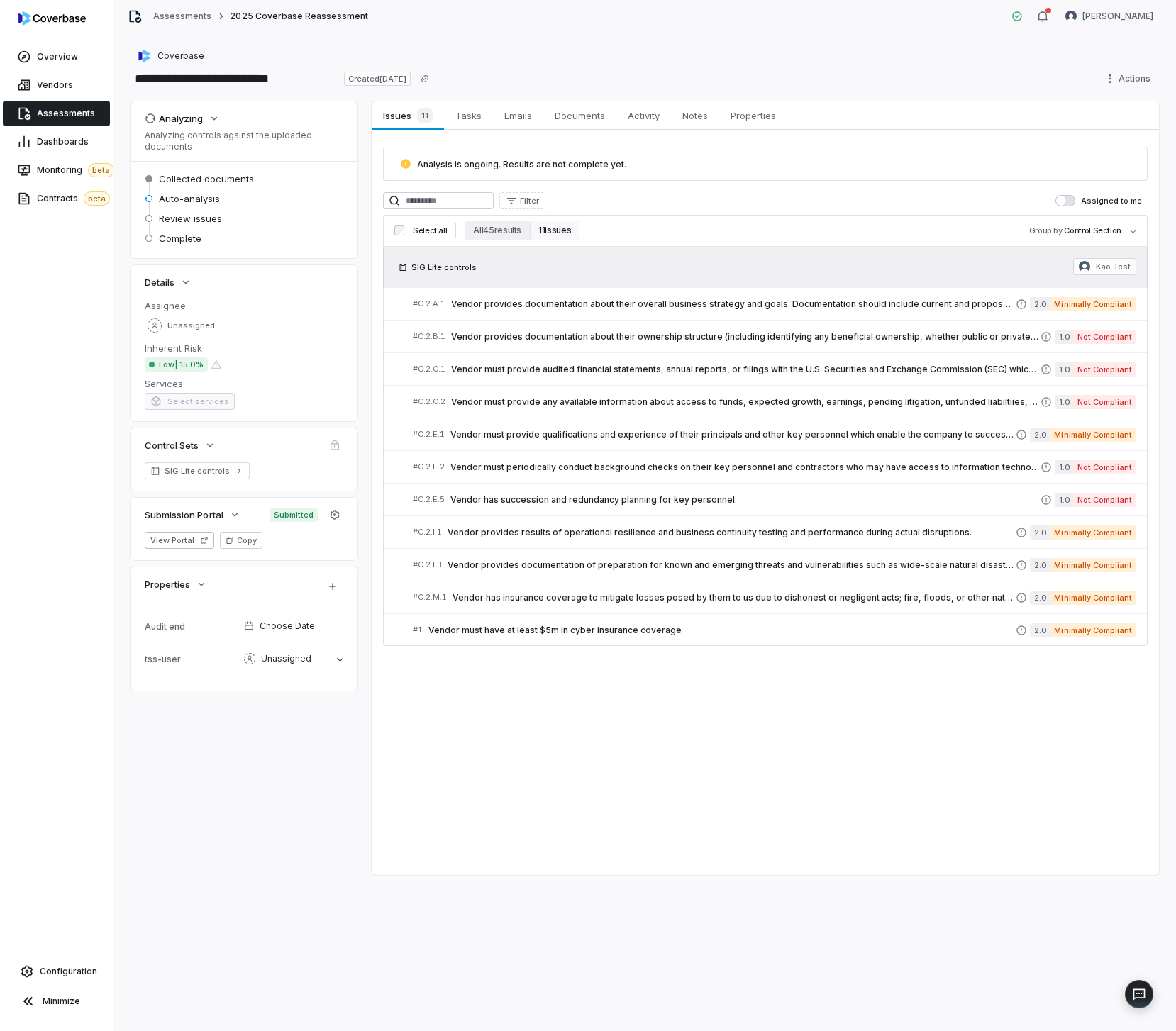
click at [737, 770] on div "Issues 11 Issues 11 Tasks Tasks Emails Emails Documents Documents Activity Acti…" at bounding box center [765, 488] width 788 height 773
click at [411, 117] on div "11" at bounding box center [421, 116] width 21 height 14
click at [458, 112] on span "Tasks" at bounding box center [468, 116] width 38 height 18
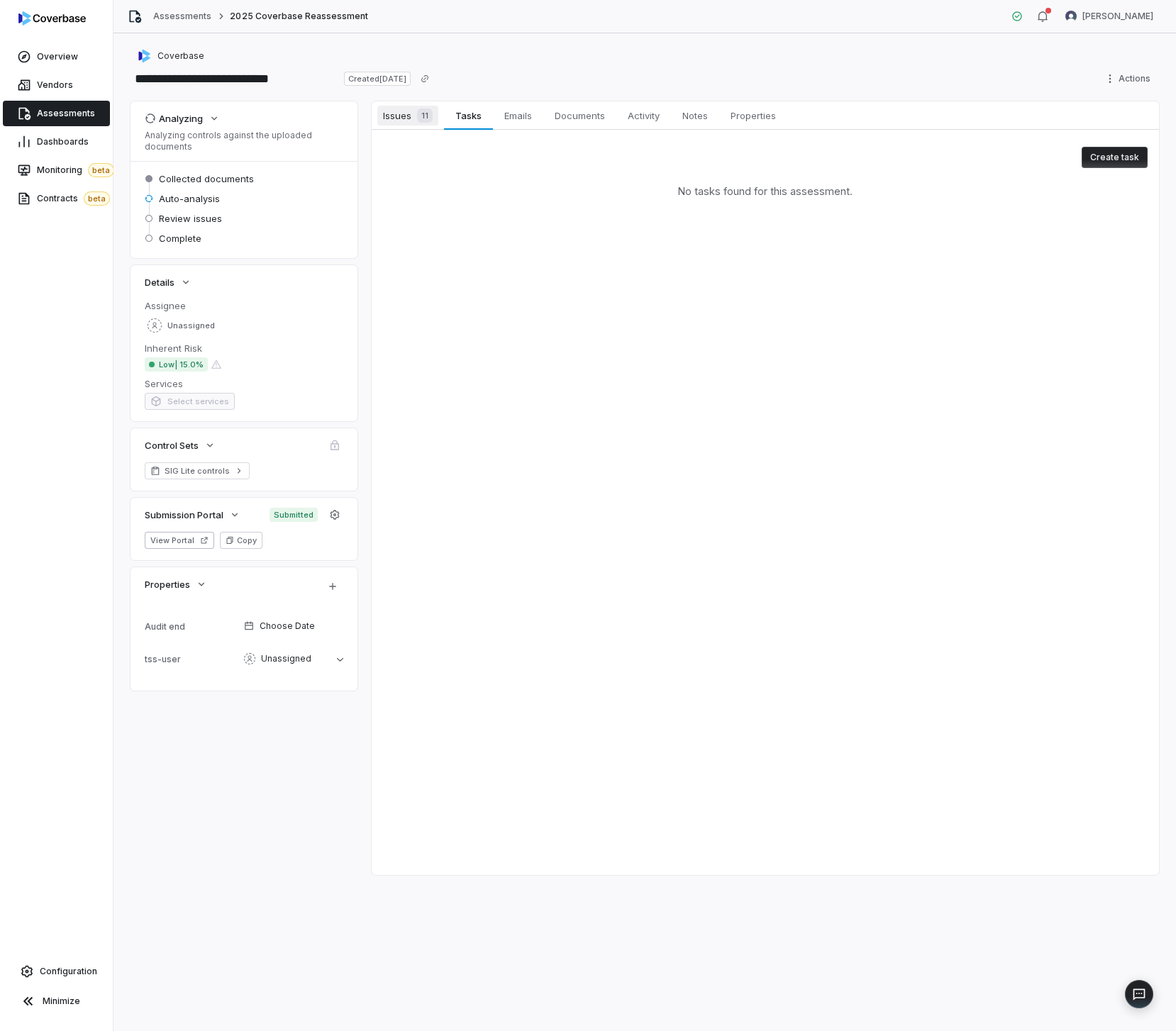
click at [405, 116] on span "Issues 11" at bounding box center [407, 116] width 61 height 20
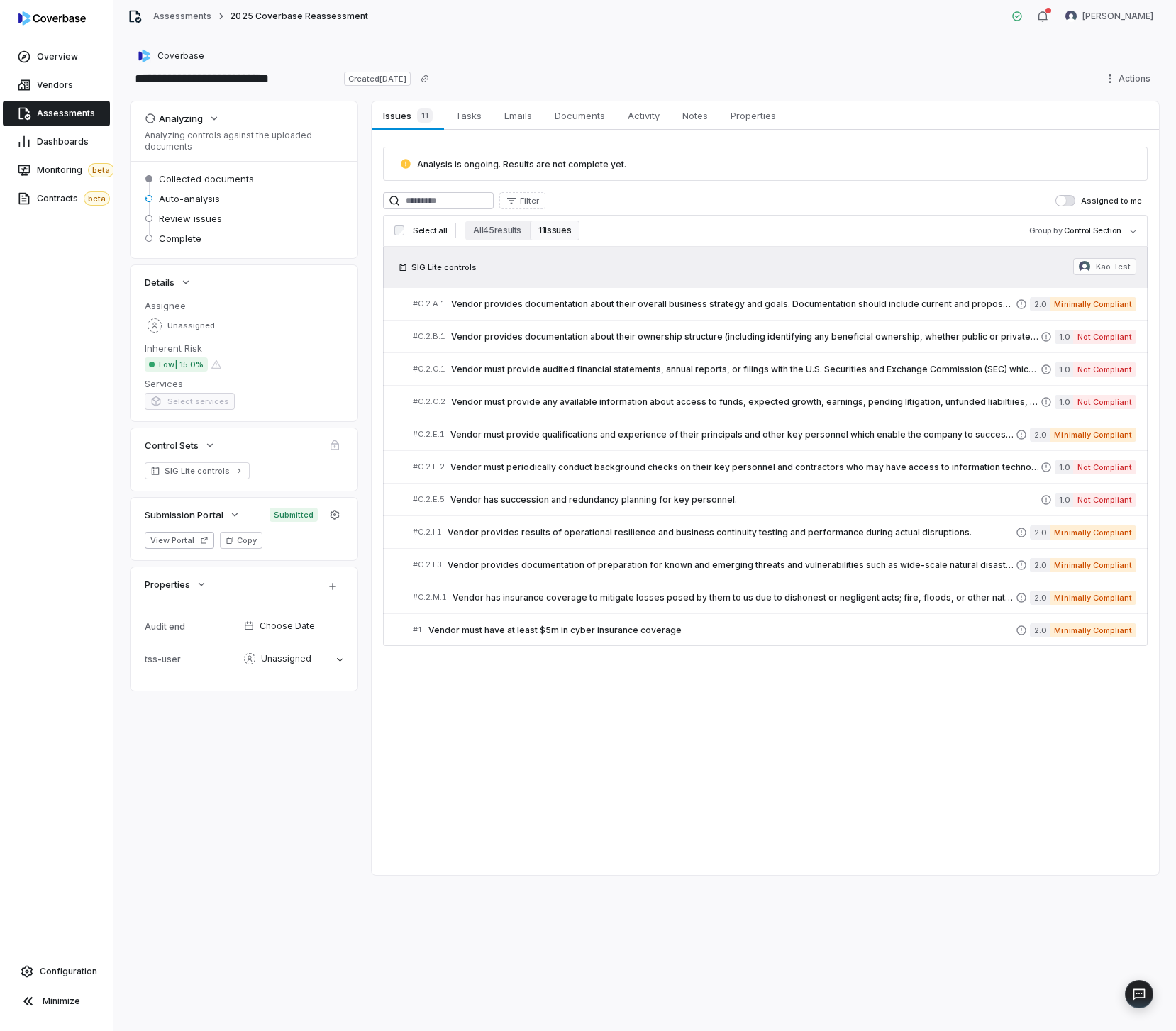
click at [313, 452] on div "Control Sets" at bounding box center [244, 445] width 227 height 34
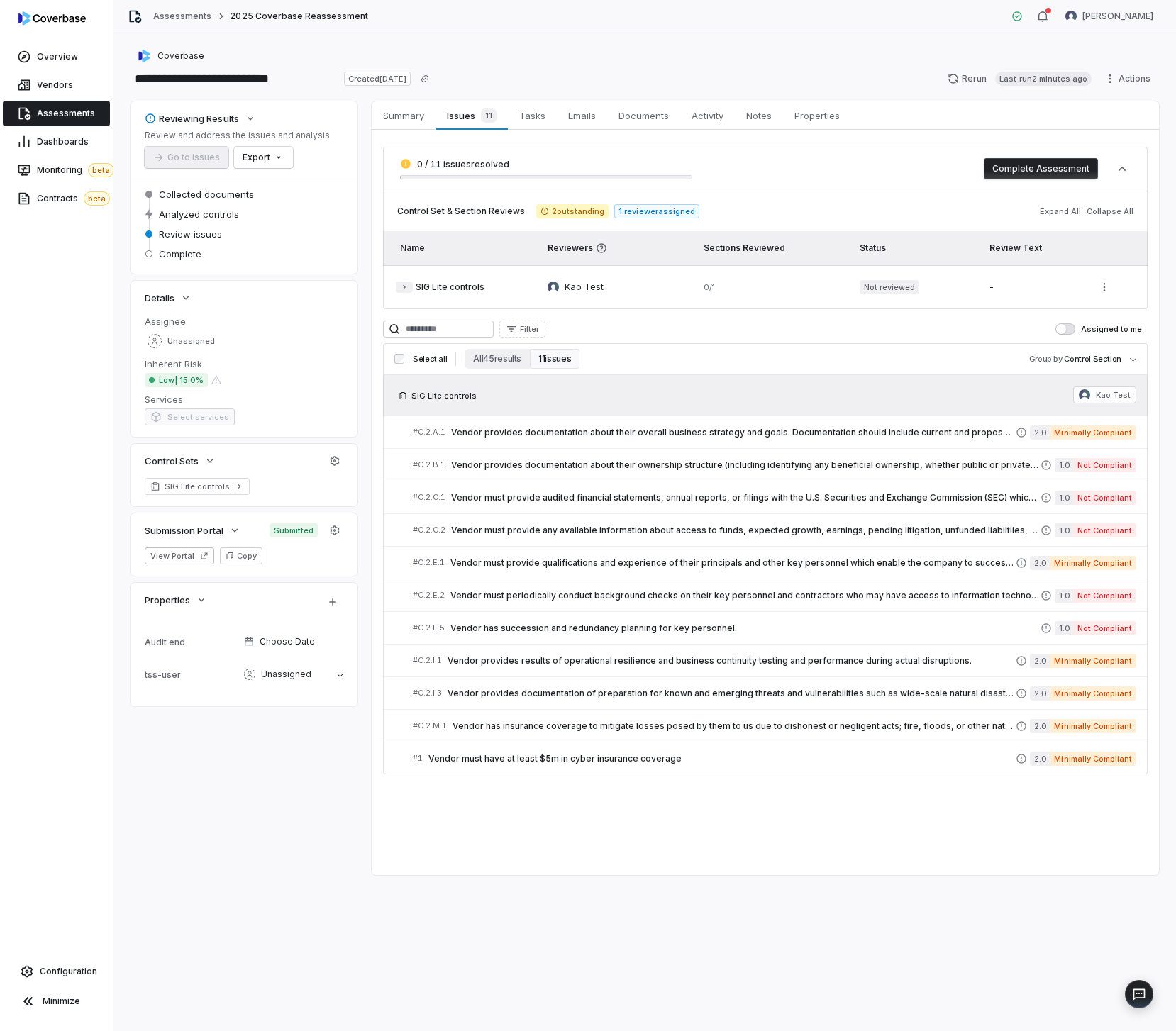
click at [408, 286] on icon "button" at bounding box center [404, 286] width 9 height 9
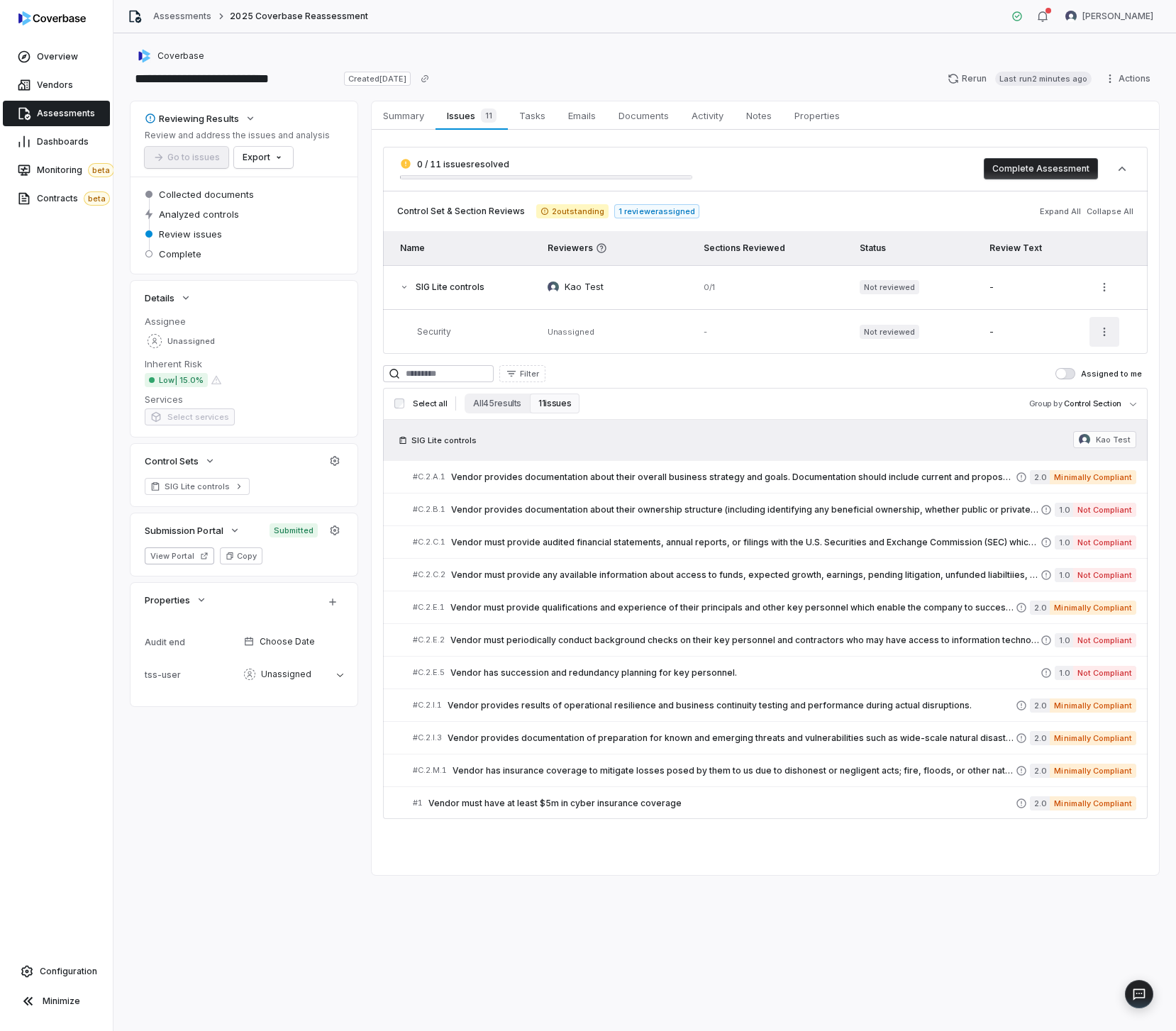
click at [1109, 331] on html "**********" at bounding box center [588, 515] width 1176 height 1031
click at [1063, 361] on div "Review" at bounding box center [1068, 366] width 91 height 23
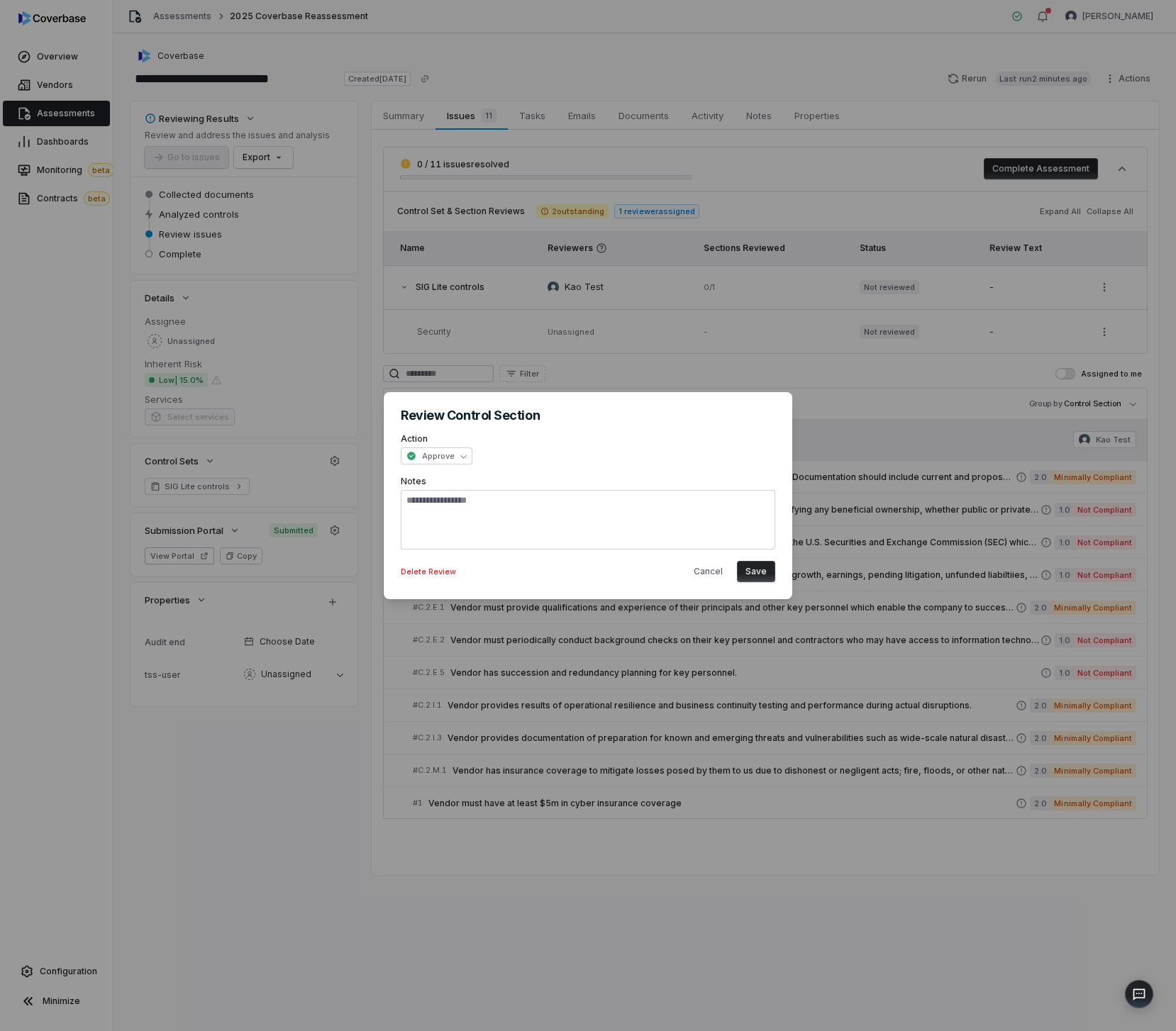
click at [740, 571] on button "Save" at bounding box center [756, 571] width 38 height 21
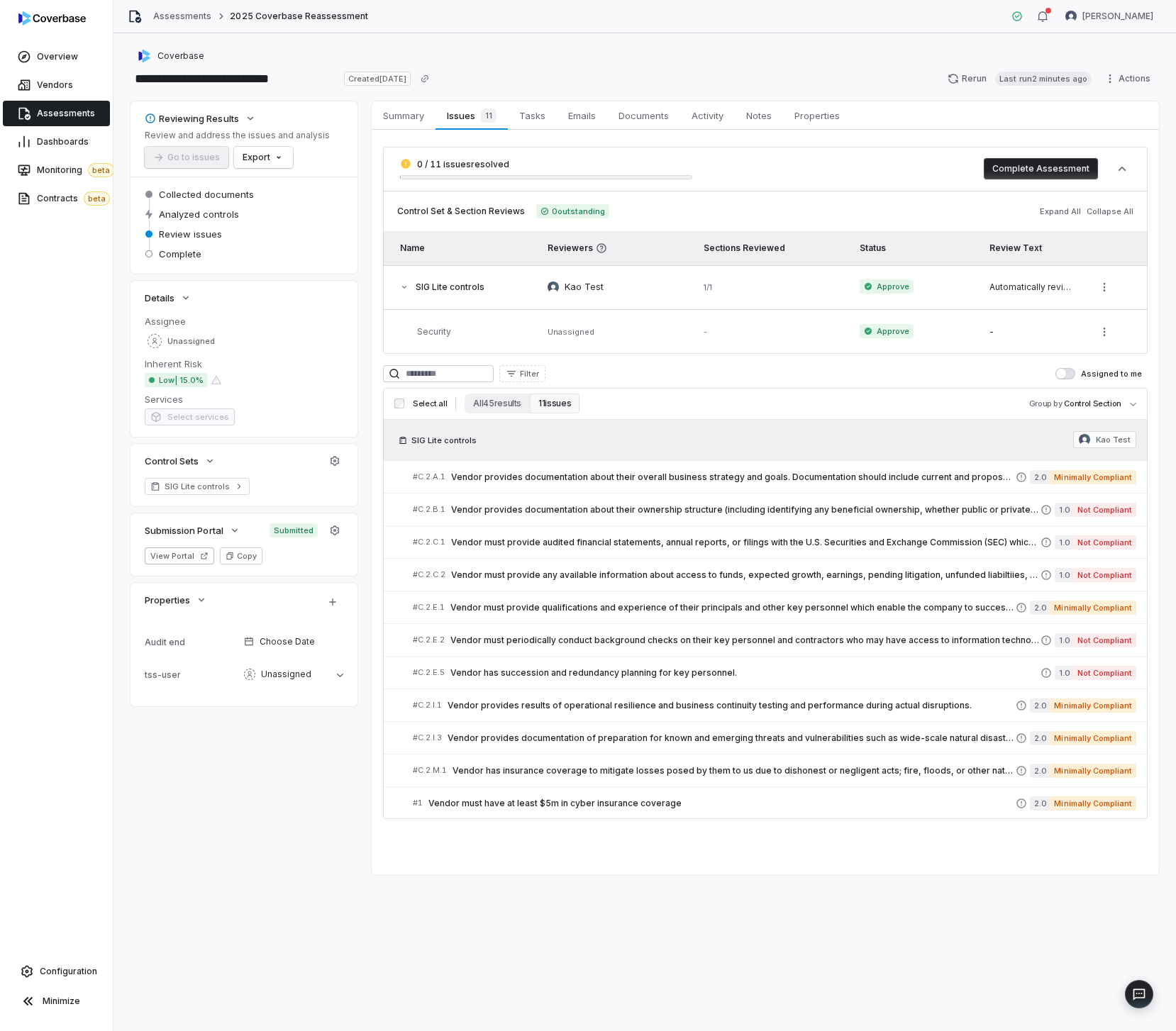
click at [1062, 171] on button "Complete Assessment" at bounding box center [1040, 168] width 114 height 21
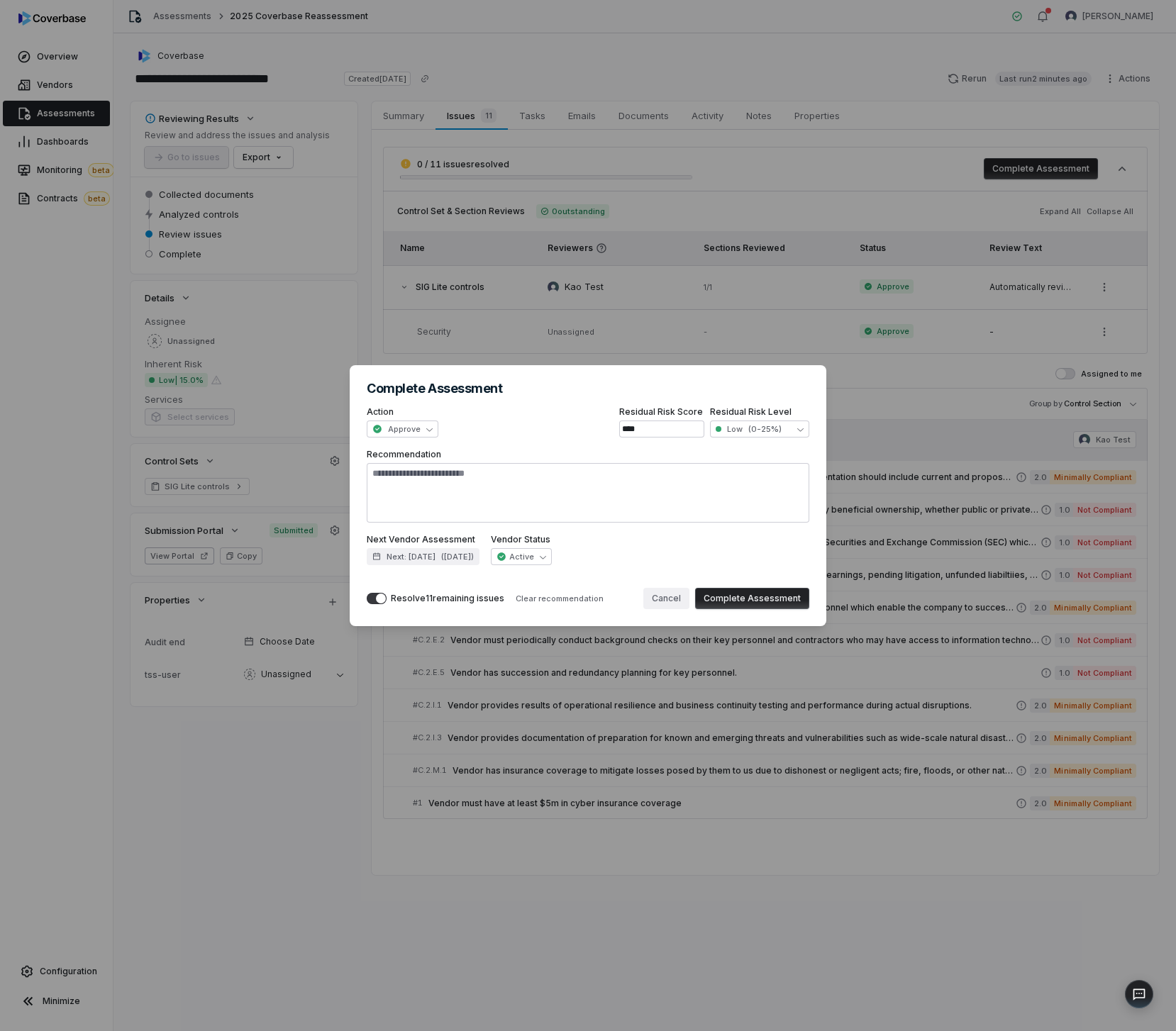
click at [665, 590] on button "Cancel" at bounding box center [666, 598] width 46 height 21
type textarea "*"
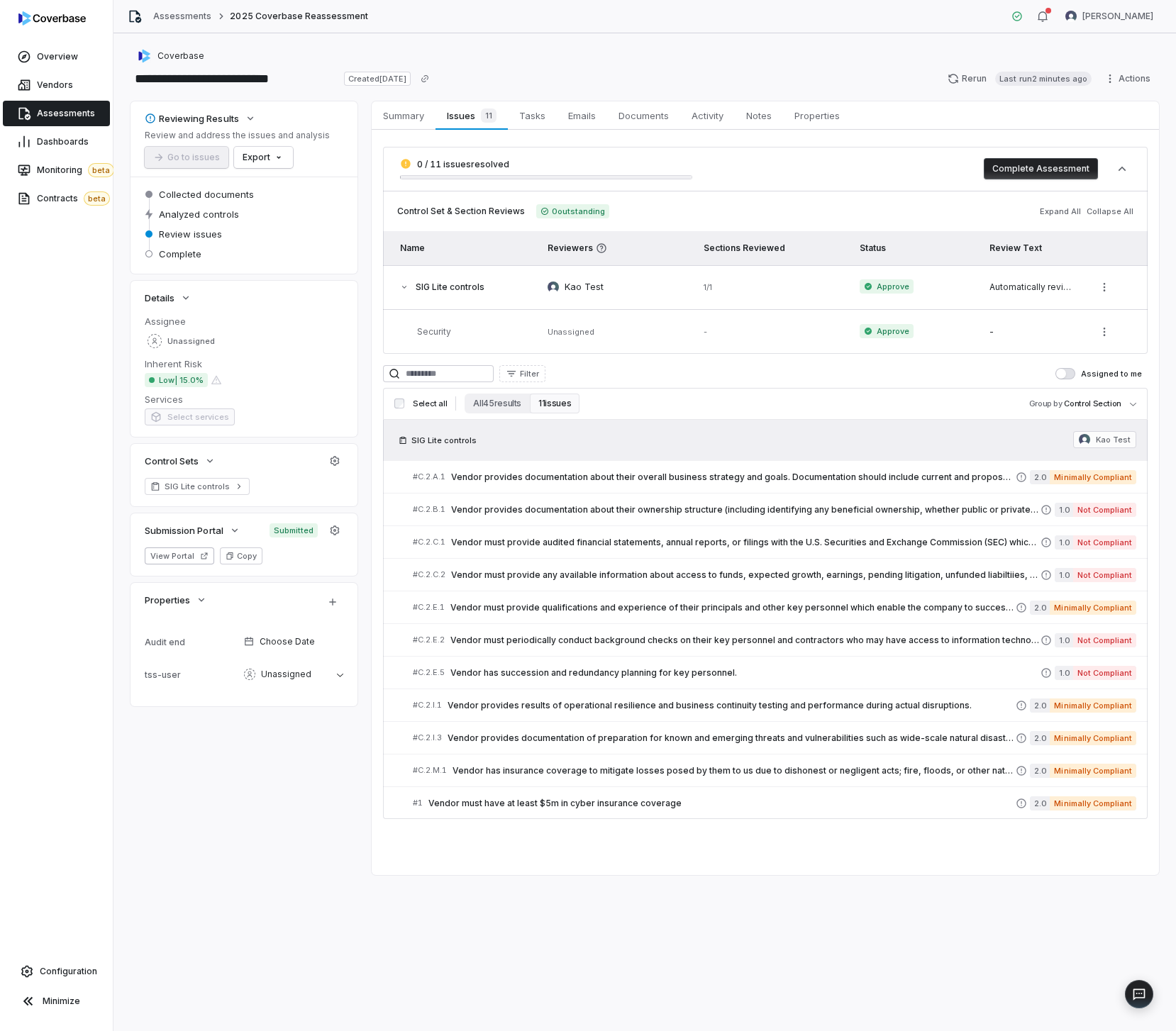
click at [294, 777] on div "Reviewing Results Review and address the issues and analysis Go to issues Expor…" at bounding box center [645, 488] width 1028 height 773
click at [337, 462] on icon "button" at bounding box center [334, 460] width 11 height 11
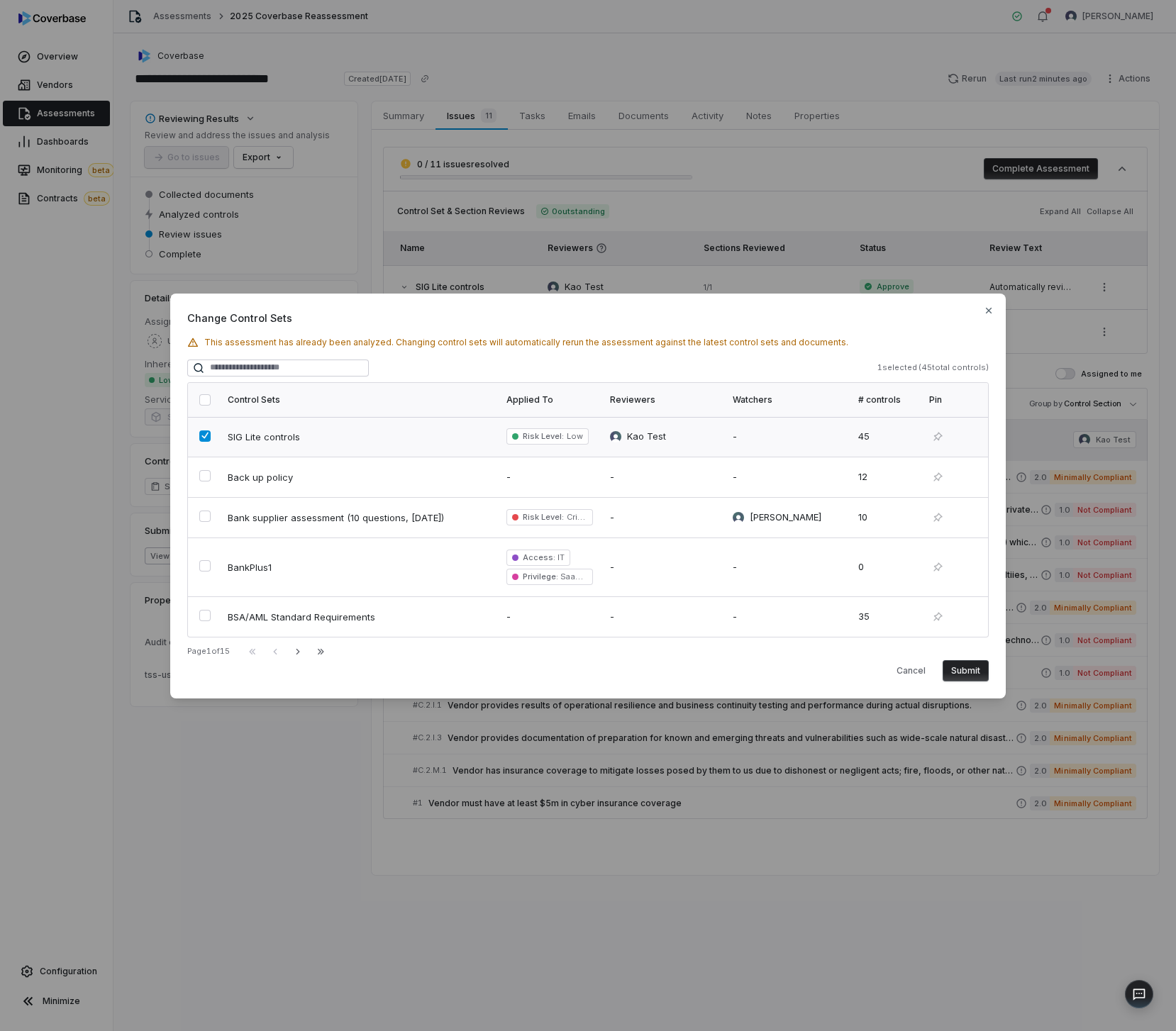
click at [261, 437] on span "SIG Lite controls" at bounding box center [264, 436] width 72 height 13
click at [270, 351] on div "Change Control Sets This assessment has already been analyzed. Changing control…" at bounding box center [588, 496] width 836 height 405
click at [256, 367] on input "search" at bounding box center [279, 367] width 182 height 17
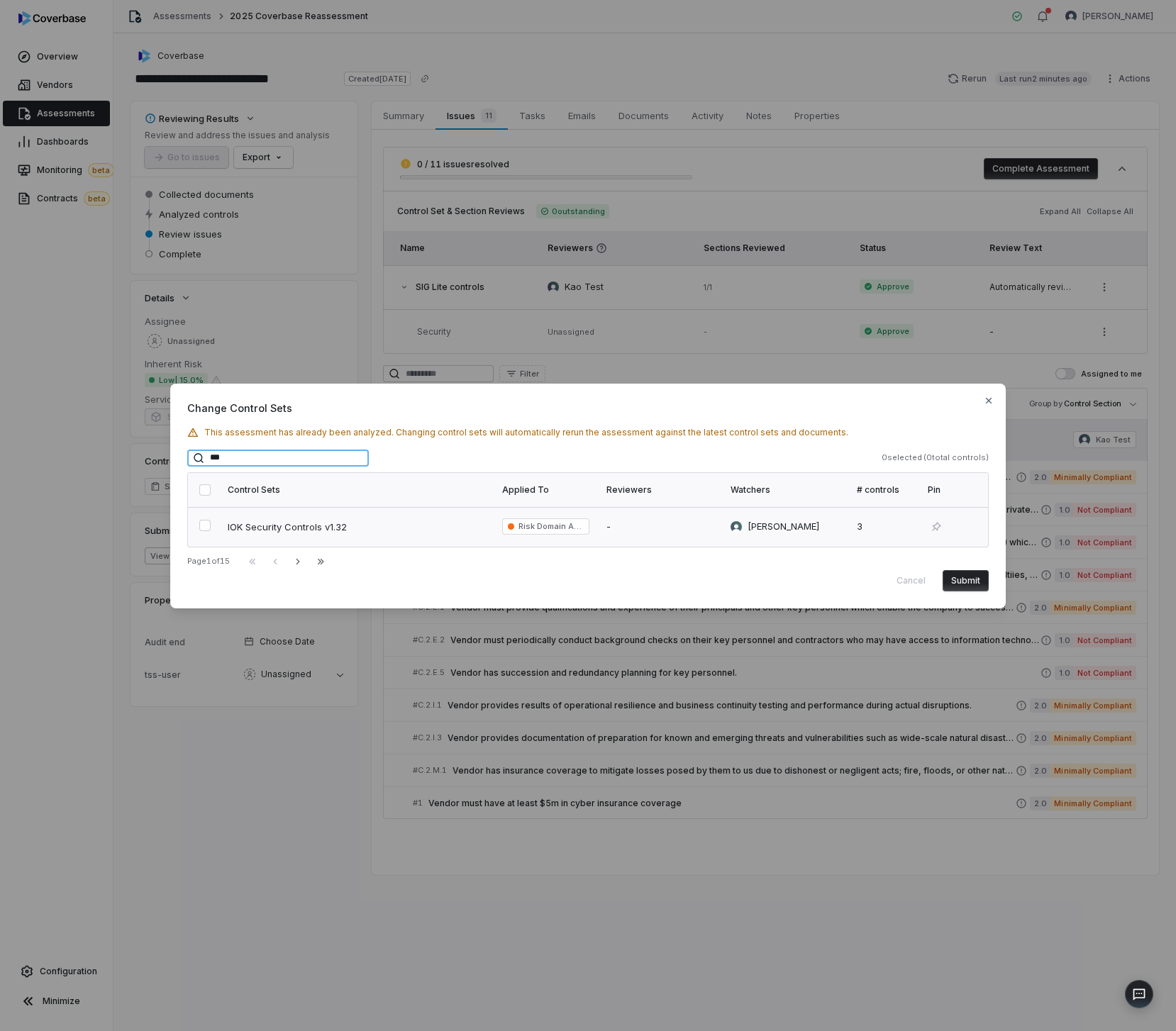
type input "***"
click at [312, 518] on td "IOK Security Controls v1.32" at bounding box center [356, 527] width 275 height 40
click at [973, 577] on button "Submit" at bounding box center [965, 580] width 46 height 21
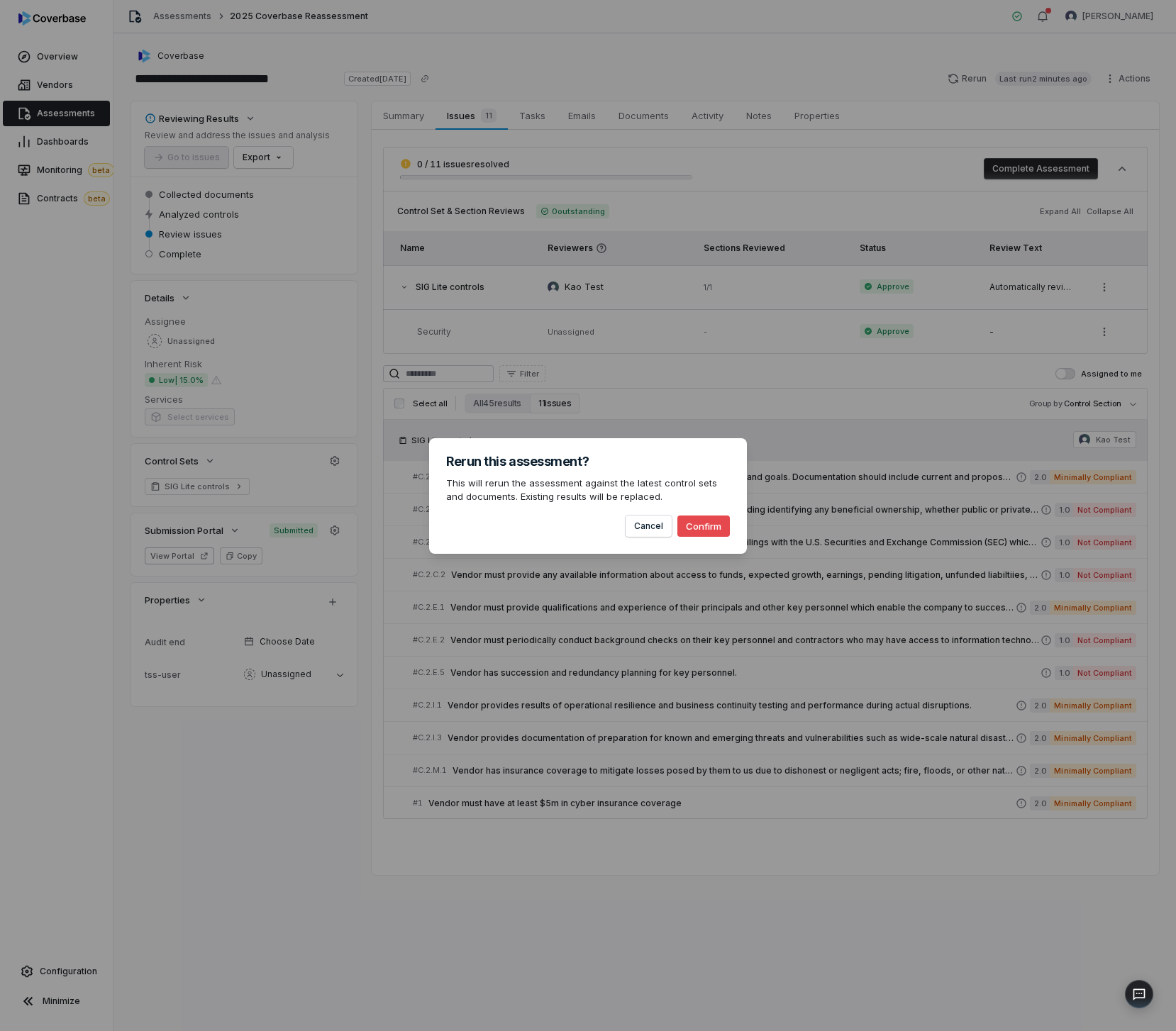
click at [708, 533] on button "Confirm" at bounding box center [704, 526] width 53 height 21
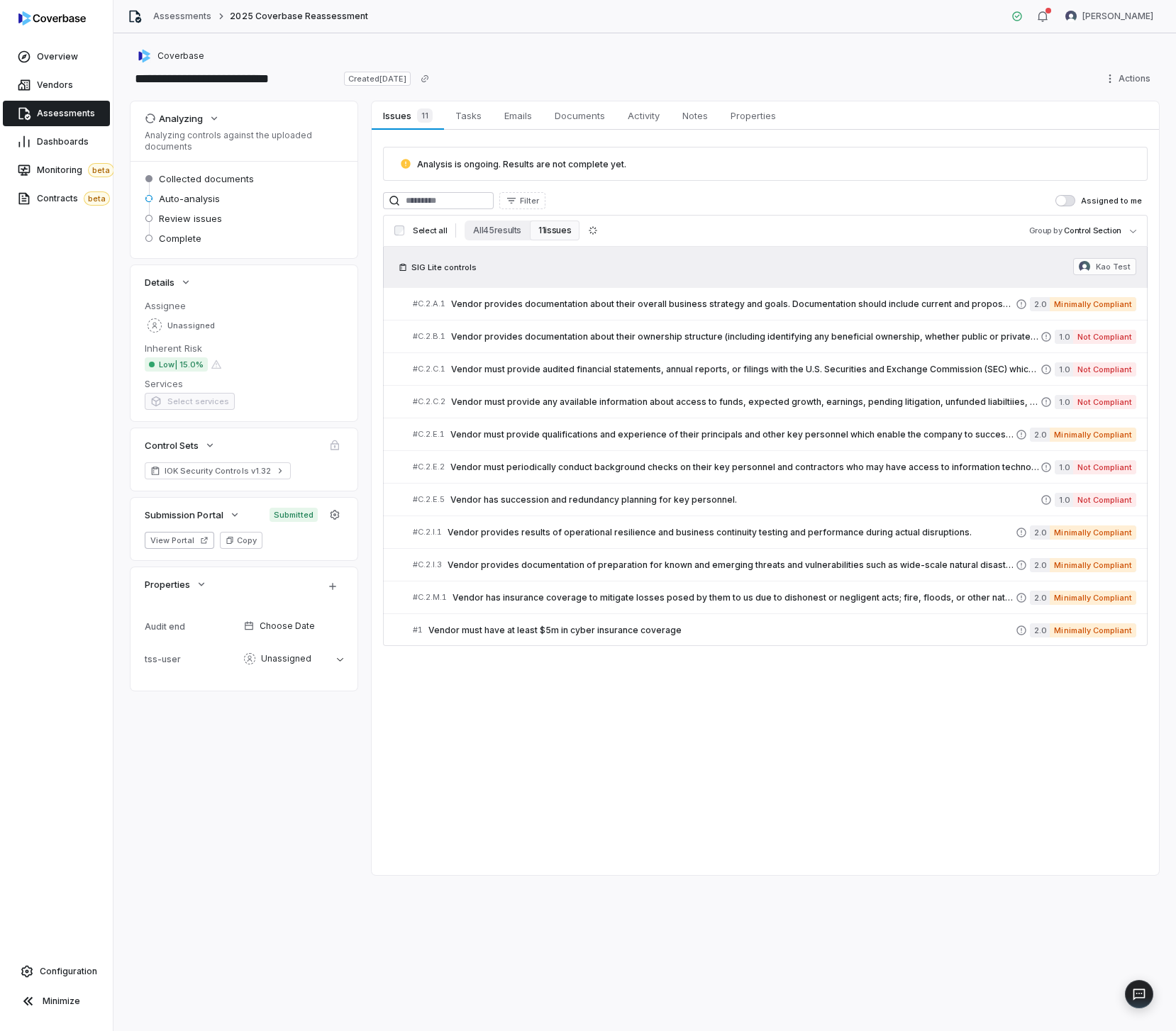
click at [563, 824] on div "Issues 11 Issues 11 Tasks Tasks Emails Emails Documents Documents Activity Acti…" at bounding box center [765, 488] width 788 height 773
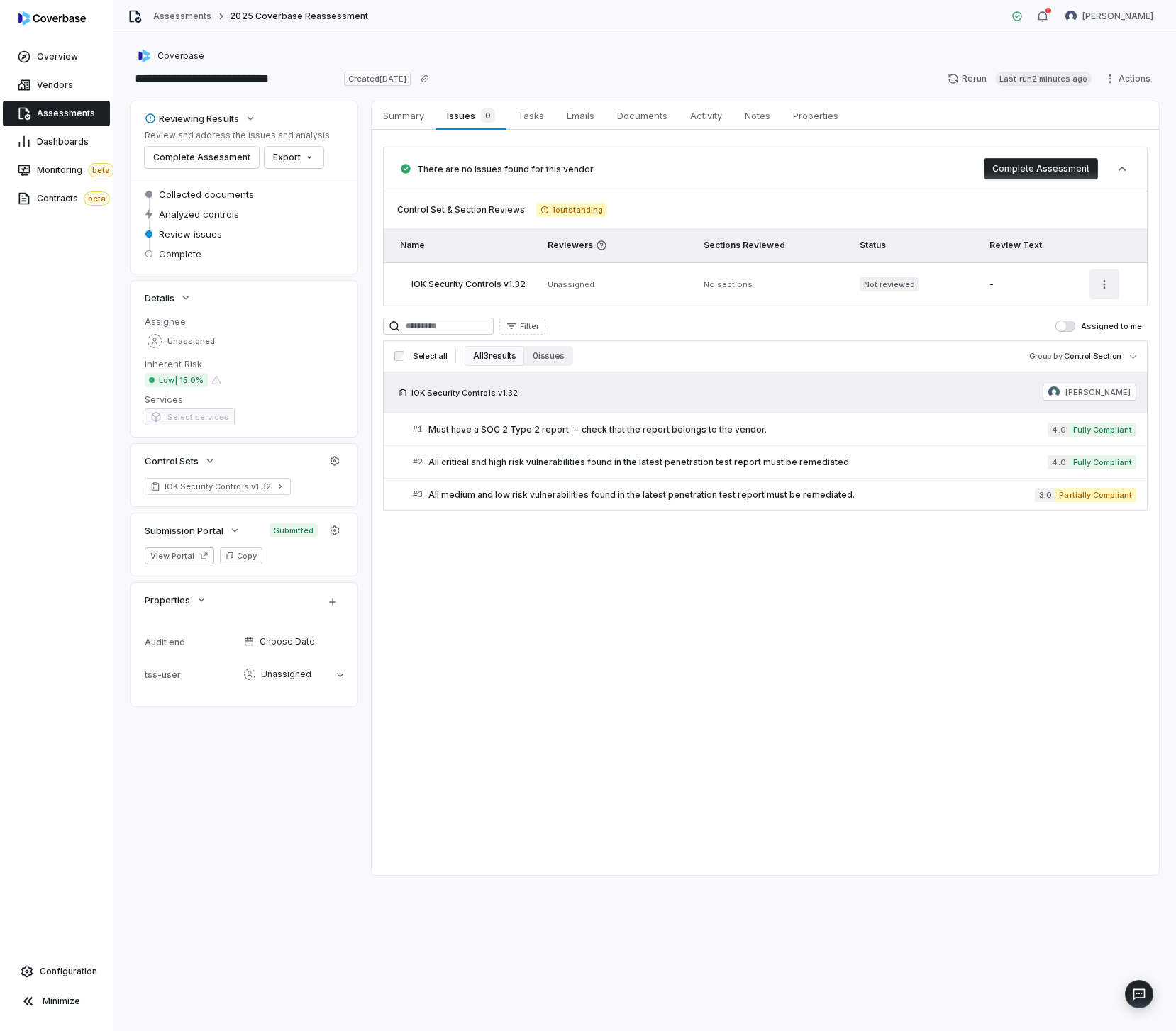
click at [1107, 271] on html "**********" at bounding box center [588, 515] width 1176 height 1031
click at [1041, 170] on html "**********" at bounding box center [588, 515] width 1176 height 1031
click at [1008, 167] on button "Complete Assessment" at bounding box center [1040, 168] width 114 height 21
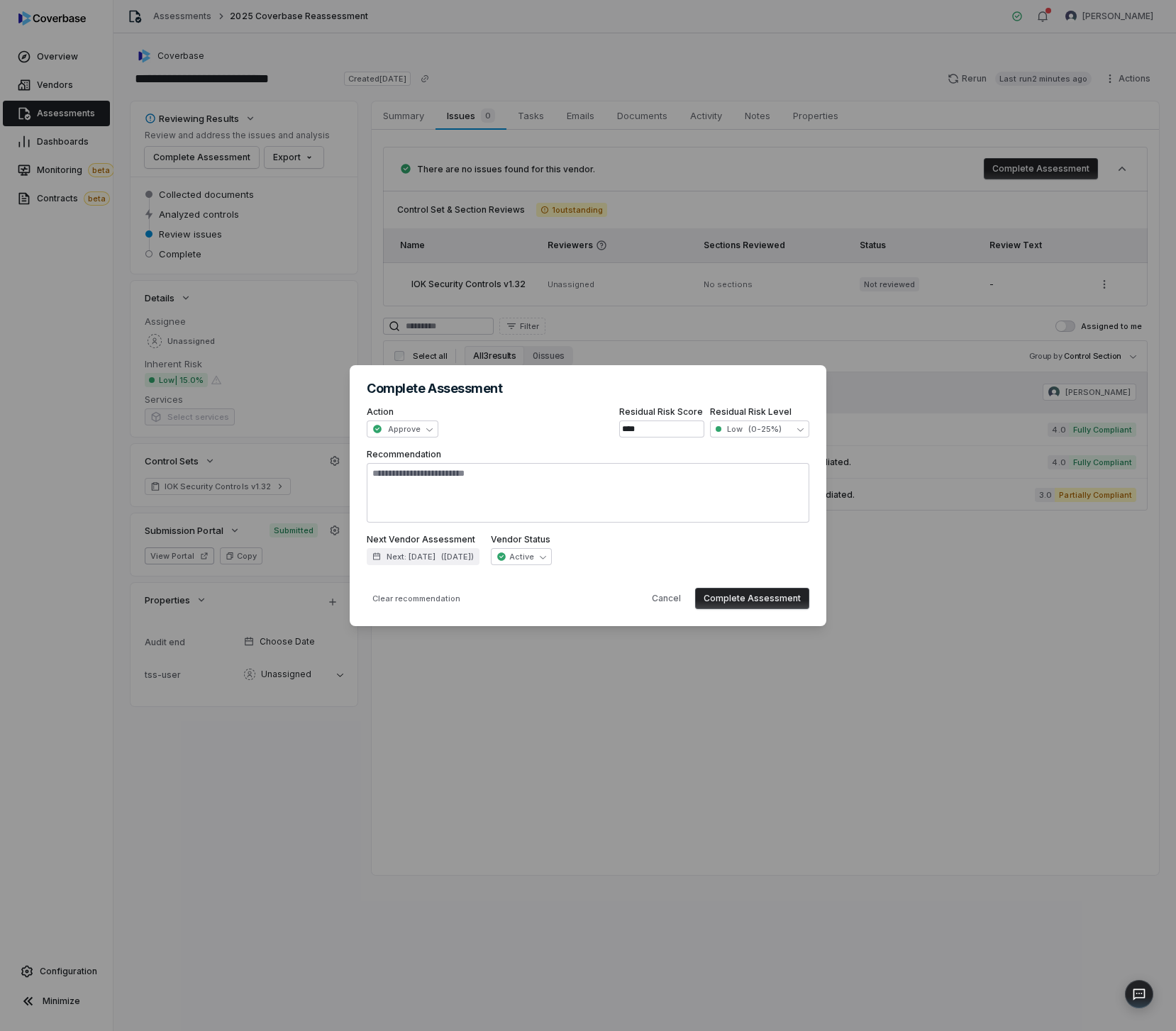
type textarea "*"
click at [667, 620] on div "**********" at bounding box center [587, 495] width 476 height 260
click at [676, 599] on button "Cancel" at bounding box center [666, 598] width 46 height 21
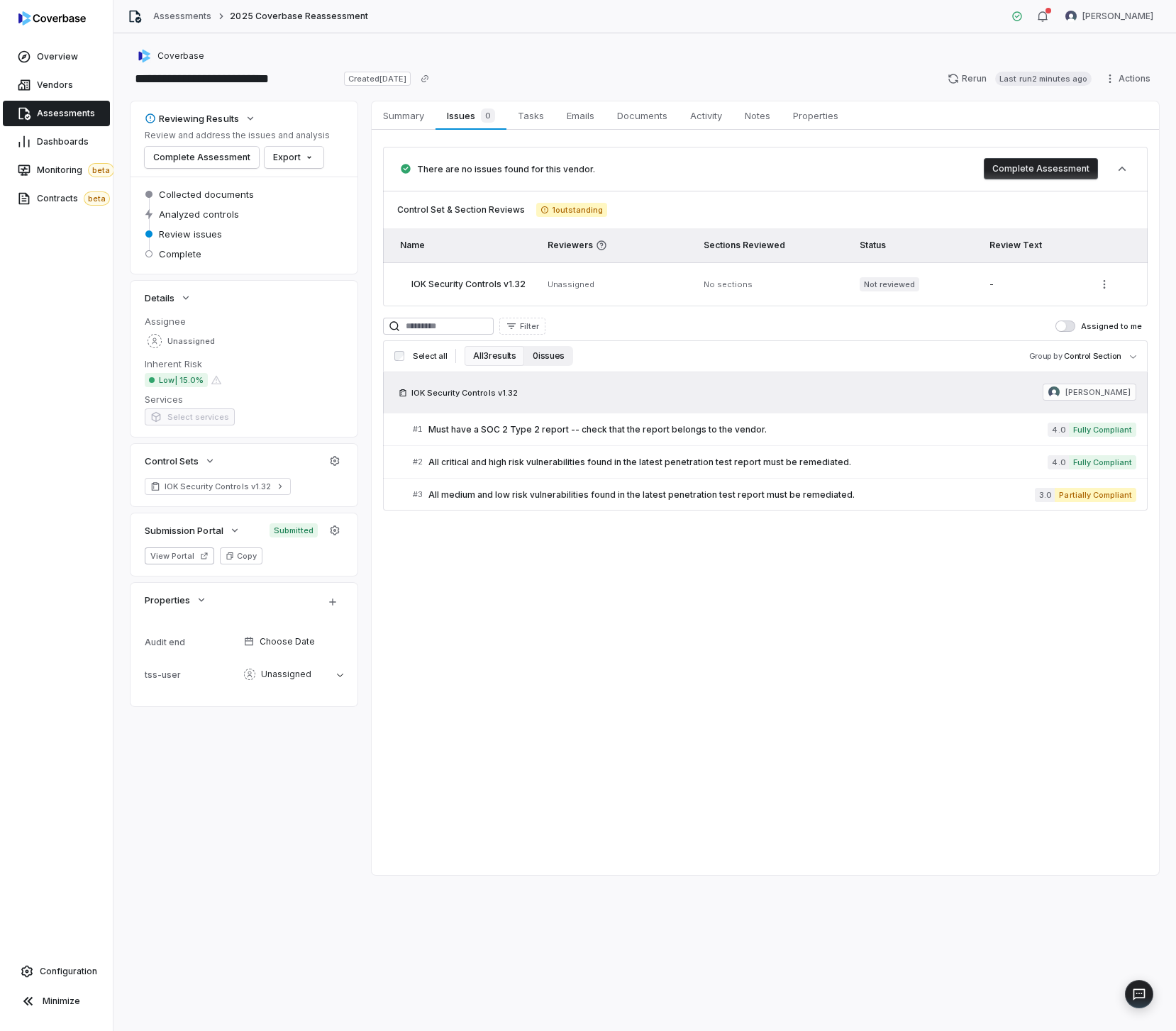
click at [533, 358] on button "0 issues" at bounding box center [548, 356] width 48 height 20
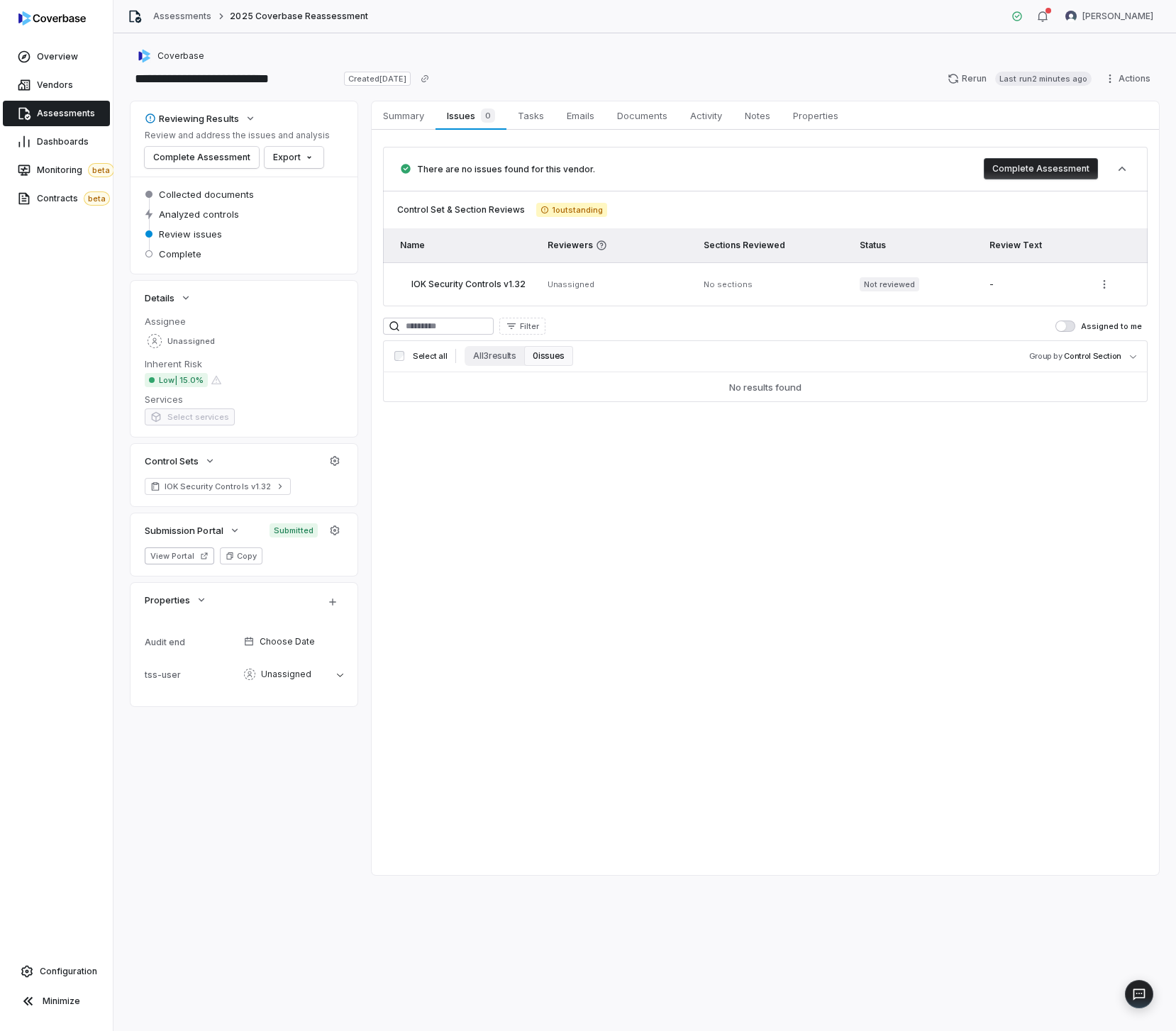
drag, startPoint x: 498, startPoint y: 358, endPoint x: 496, endPoint y: 366, distance: 8.2
click at [497, 358] on button "All 3 results" at bounding box center [494, 356] width 60 height 20
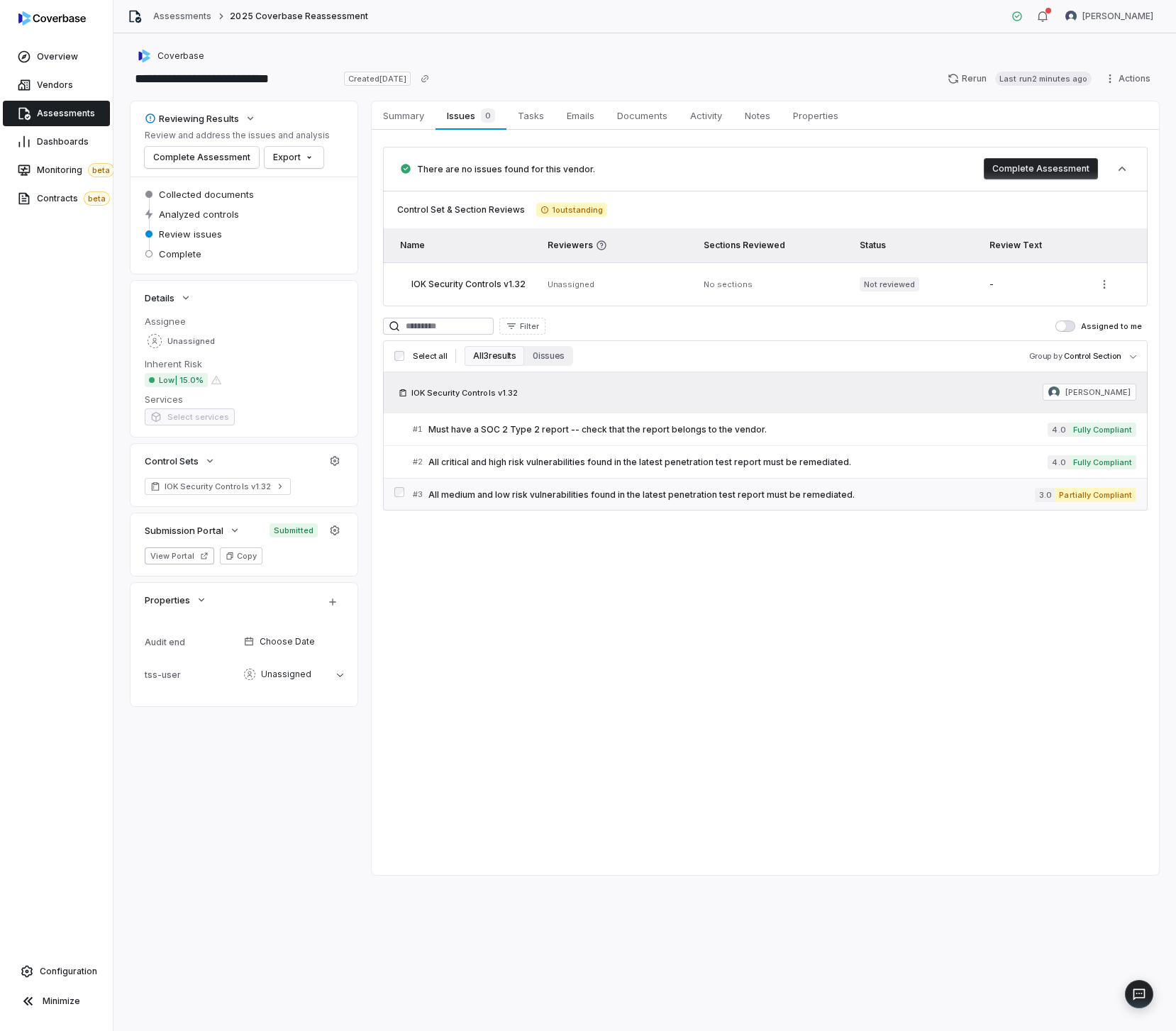
click at [484, 498] on span "All medium and low risk vulnerabilities found in the latest penetration test re…" at bounding box center [731, 494] width 606 height 11
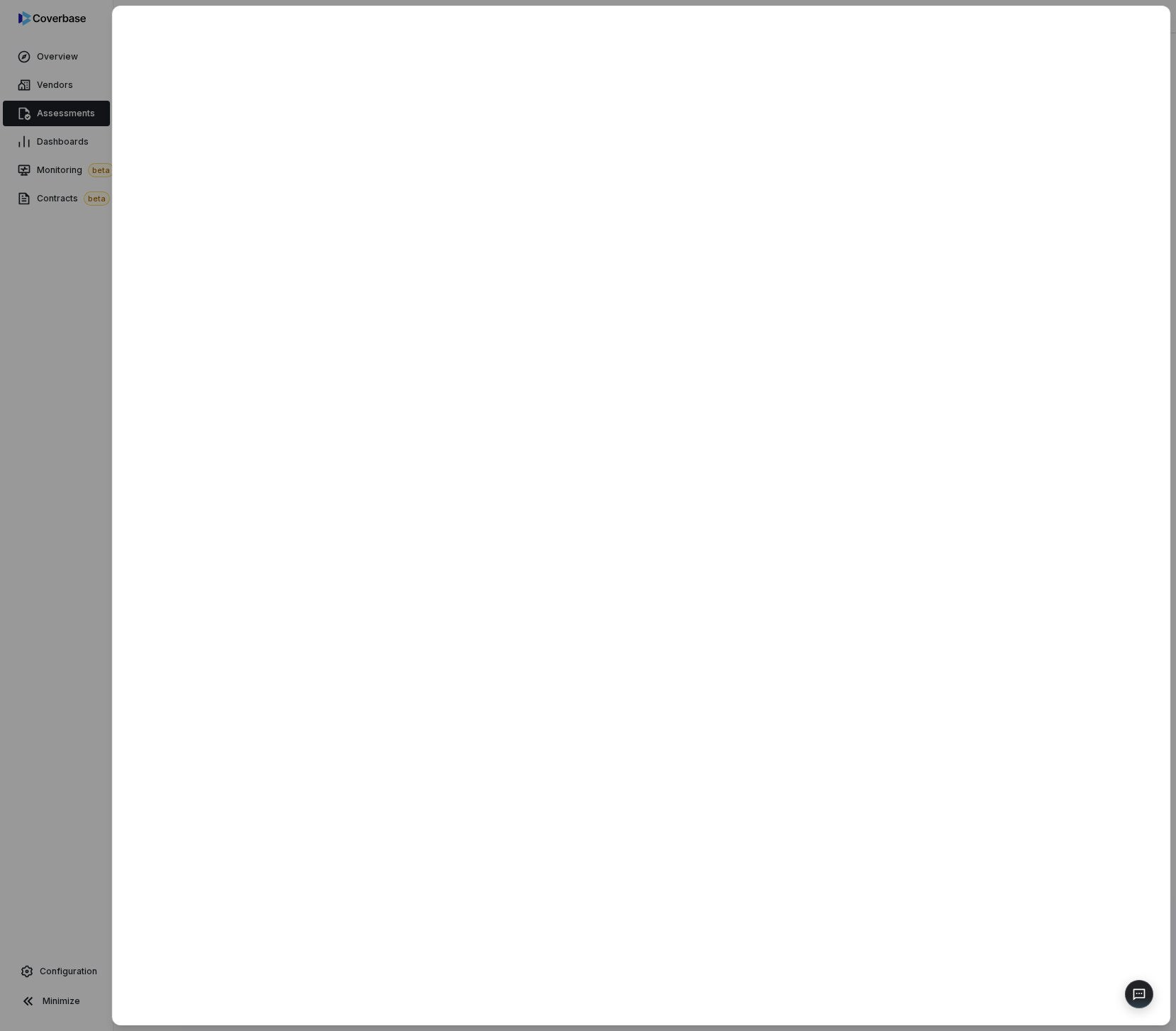
click at [88, 550] on div at bounding box center [588, 515] width 1176 height 1031
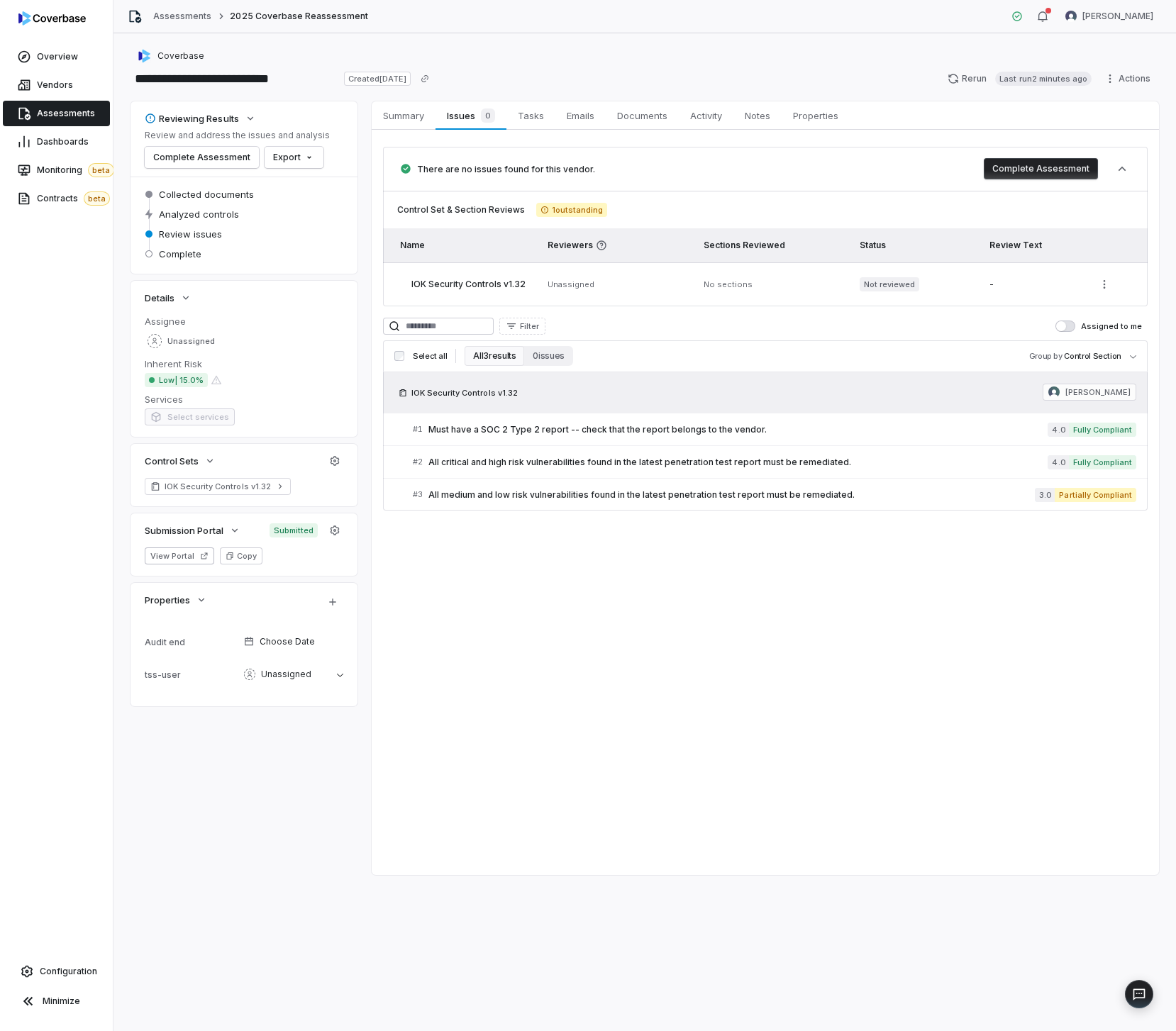
click at [1052, 168] on button "Complete Assessment" at bounding box center [1040, 168] width 114 height 21
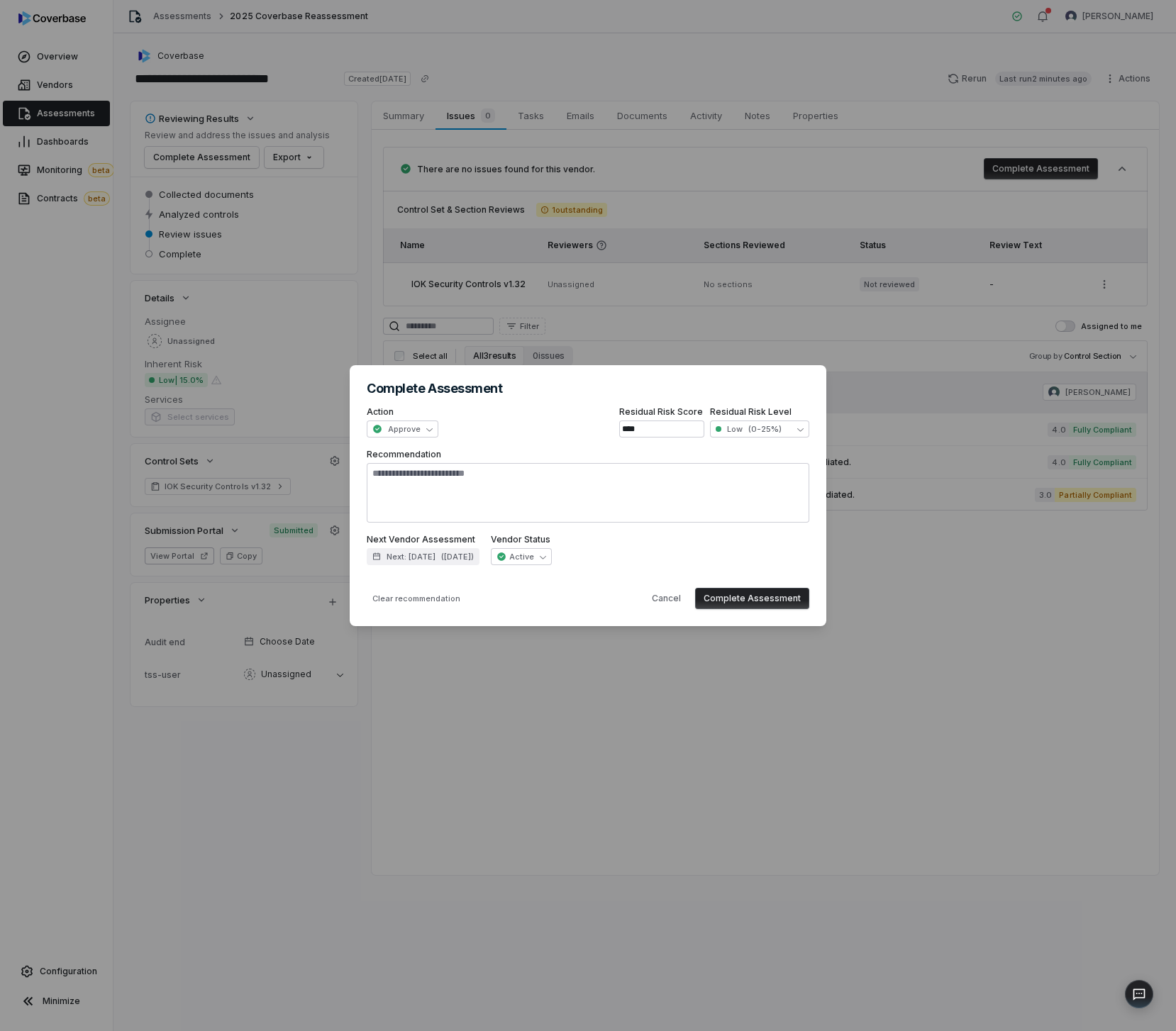
click at [784, 599] on button "Complete Assessment" at bounding box center [752, 598] width 114 height 21
type textarea "*"
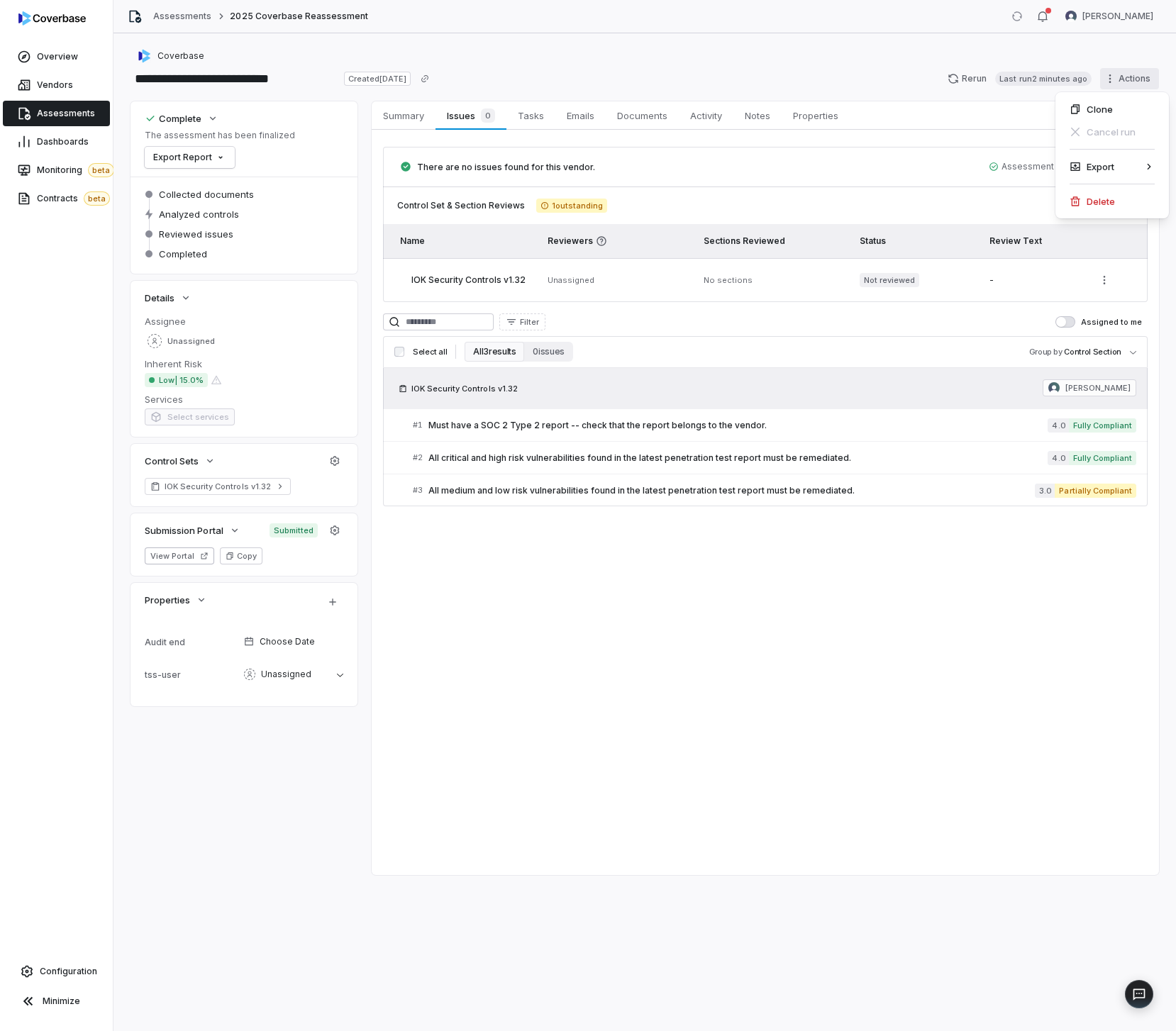
click at [1116, 87] on html "**********" at bounding box center [588, 515] width 1176 height 1031
click at [969, 175] on div "Export as PDF" at bounding box center [997, 167] width 102 height 23
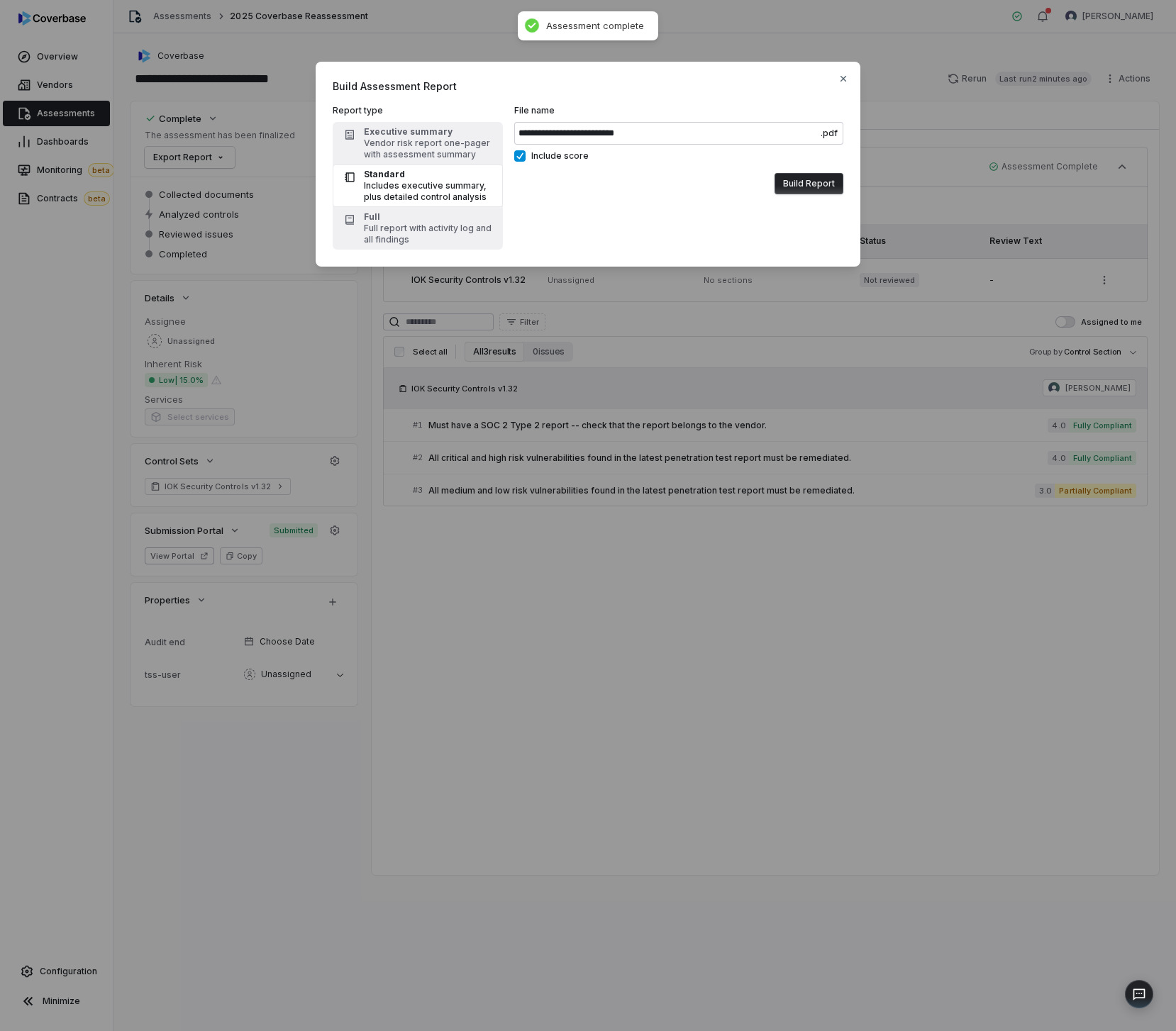
drag, startPoint x: 763, startPoint y: 185, endPoint x: 771, endPoint y: 184, distance: 8.1
click at [766, 184] on div "Build Report" at bounding box center [679, 184] width 329 height 33
click at [787, 184] on button "Build Report" at bounding box center [809, 183] width 69 height 21
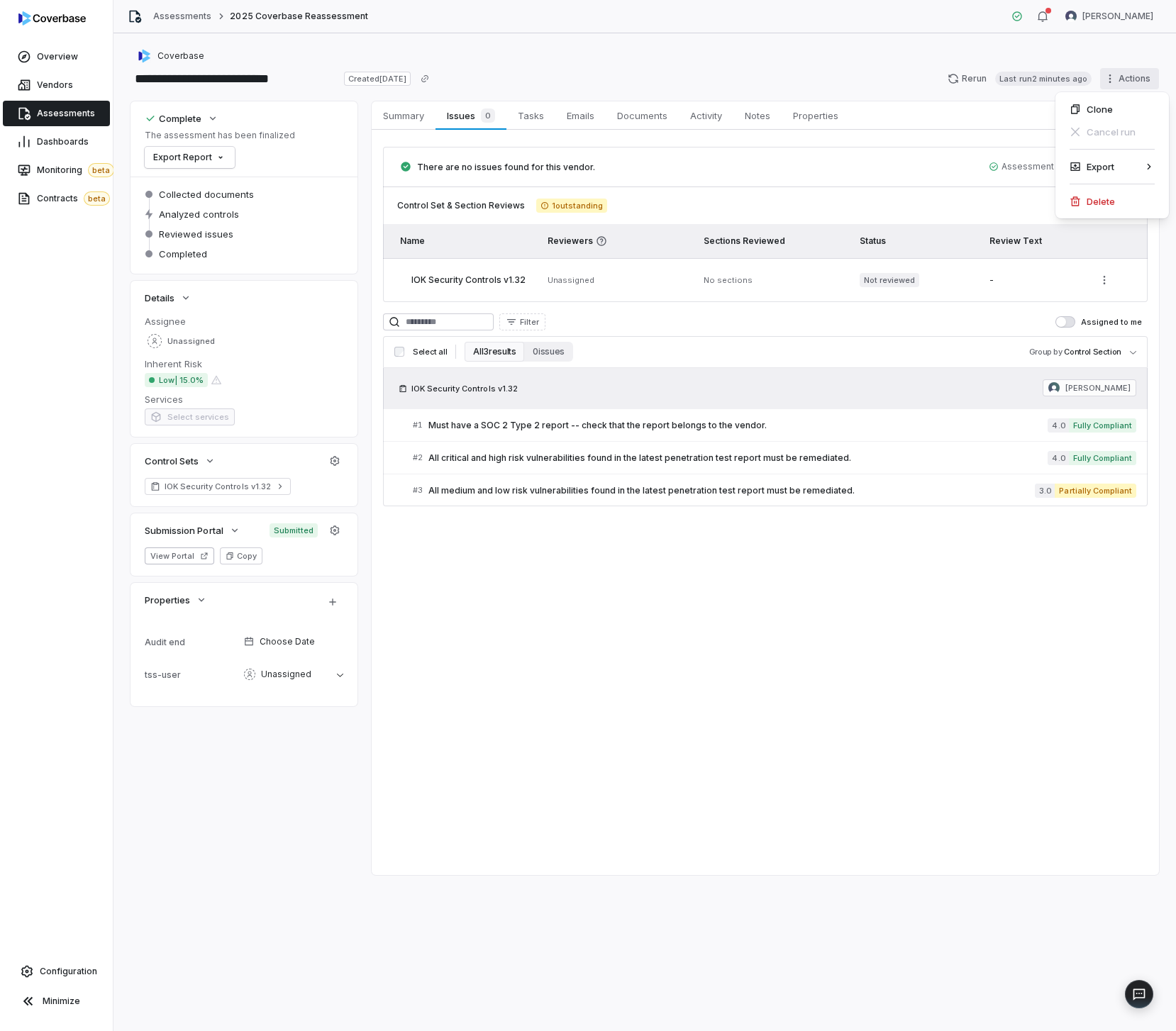
click at [1127, 82] on html "**********" at bounding box center [588, 515] width 1176 height 1031
click at [1088, 173] on div "Export" at bounding box center [1112, 167] width 102 height 23
click at [971, 186] on div "Export as Excel" at bounding box center [997, 189] width 102 height 23
click at [633, 454] on html "**********" at bounding box center [588, 515] width 1176 height 1031
click at [656, 410] on link "# 1 Must have a SOC 2 Type 2 report -- check that the report belongs to the ven…" at bounding box center [774, 425] width 724 height 32
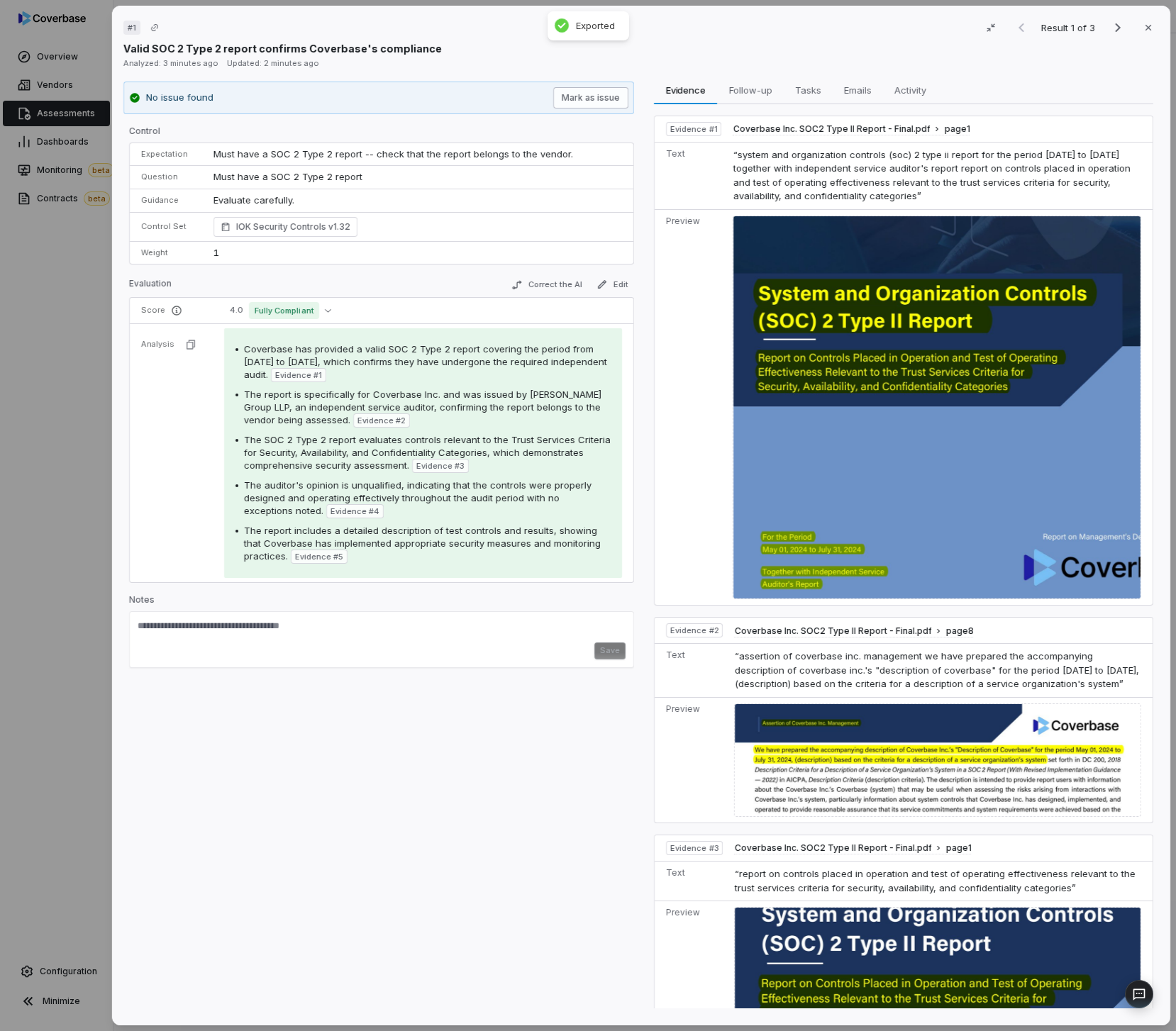
click at [579, 103] on button "Mark as issue" at bounding box center [590, 97] width 75 height 21
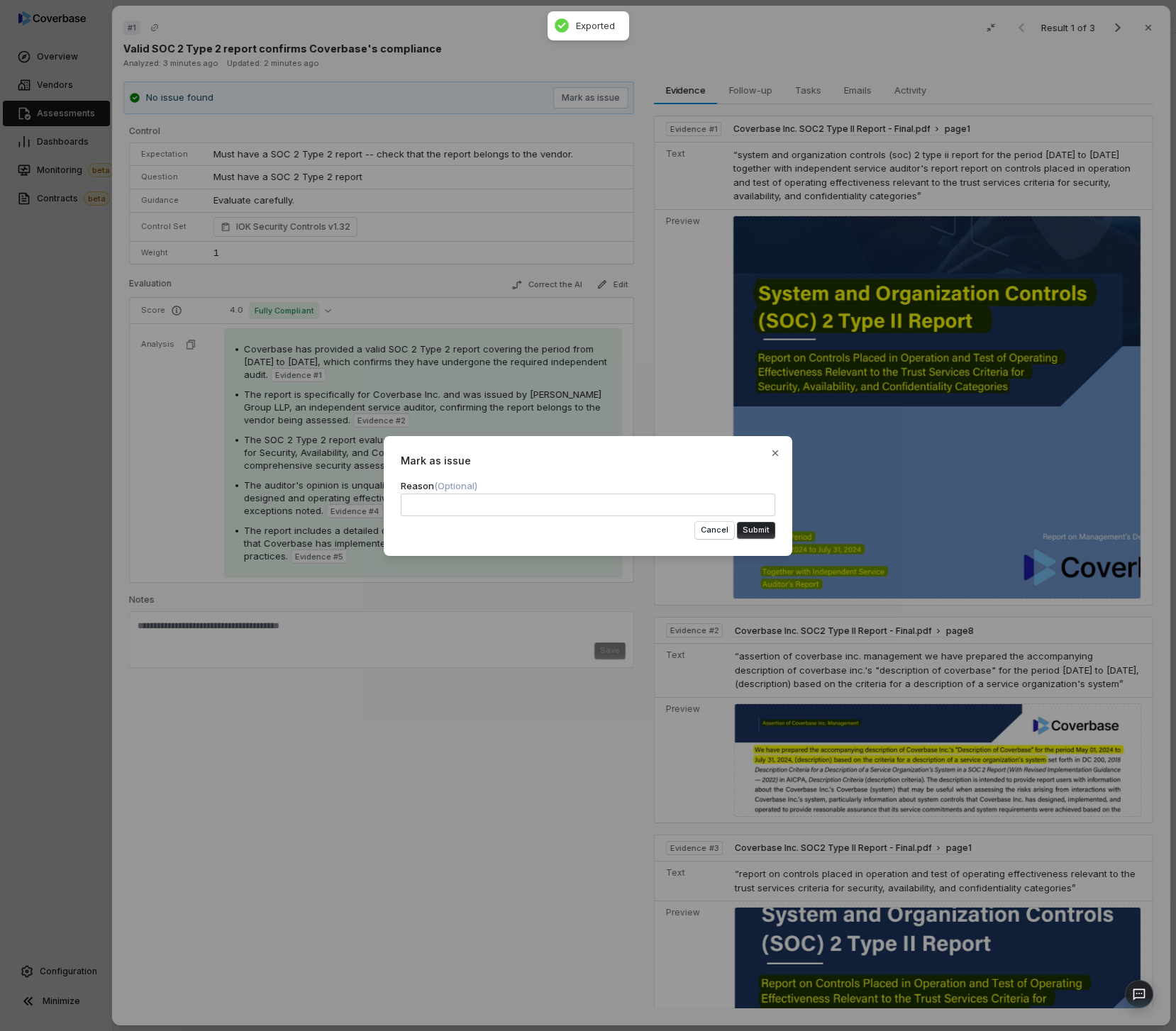
click at [753, 535] on button "Submit" at bounding box center [756, 530] width 38 height 17
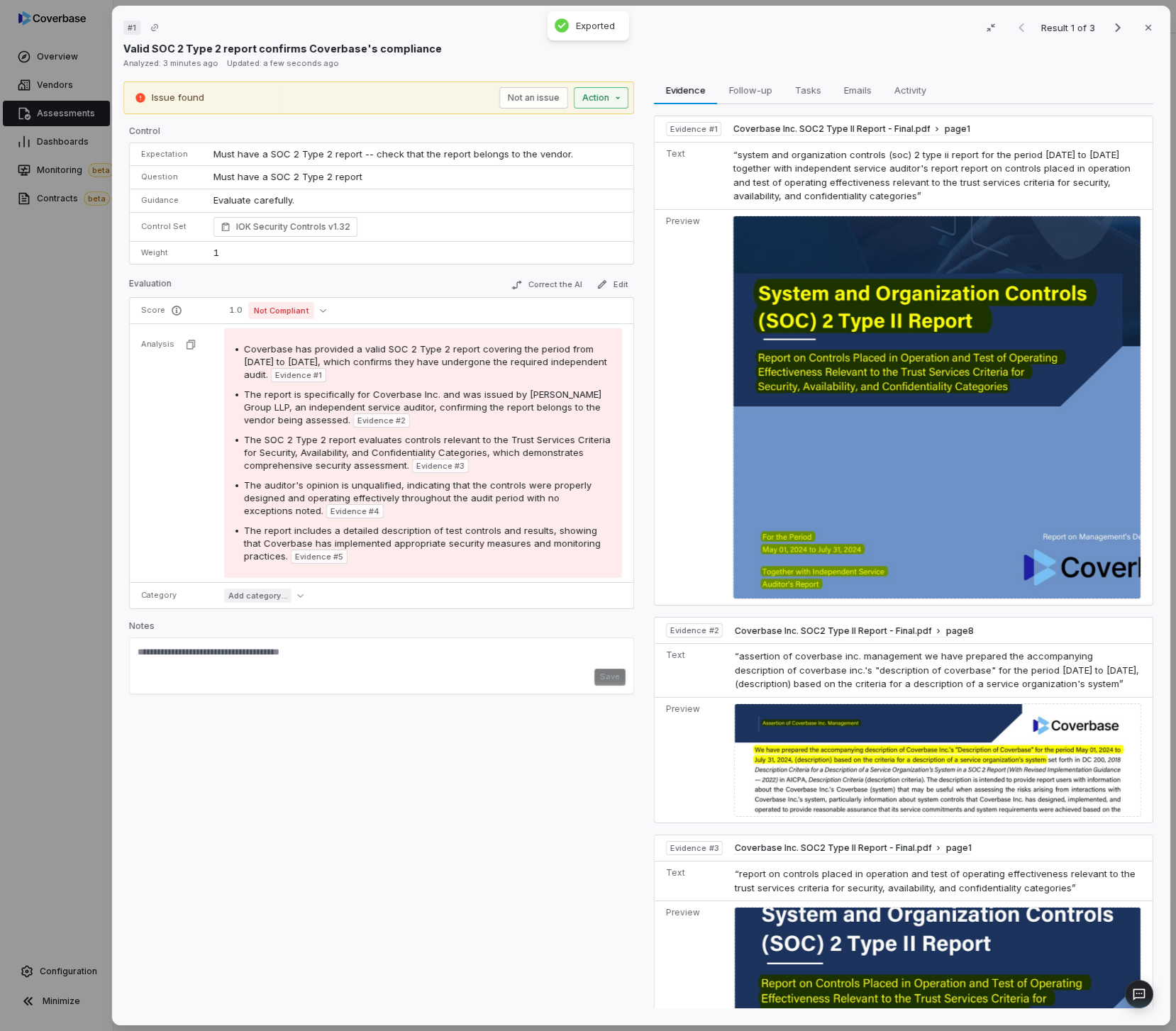
click at [582, 97] on div "# 1 Result 1 of 3 Close Valid SOC 2 Type 2 report confirms Coverbase's complian…" at bounding box center [588, 515] width 1176 height 1031
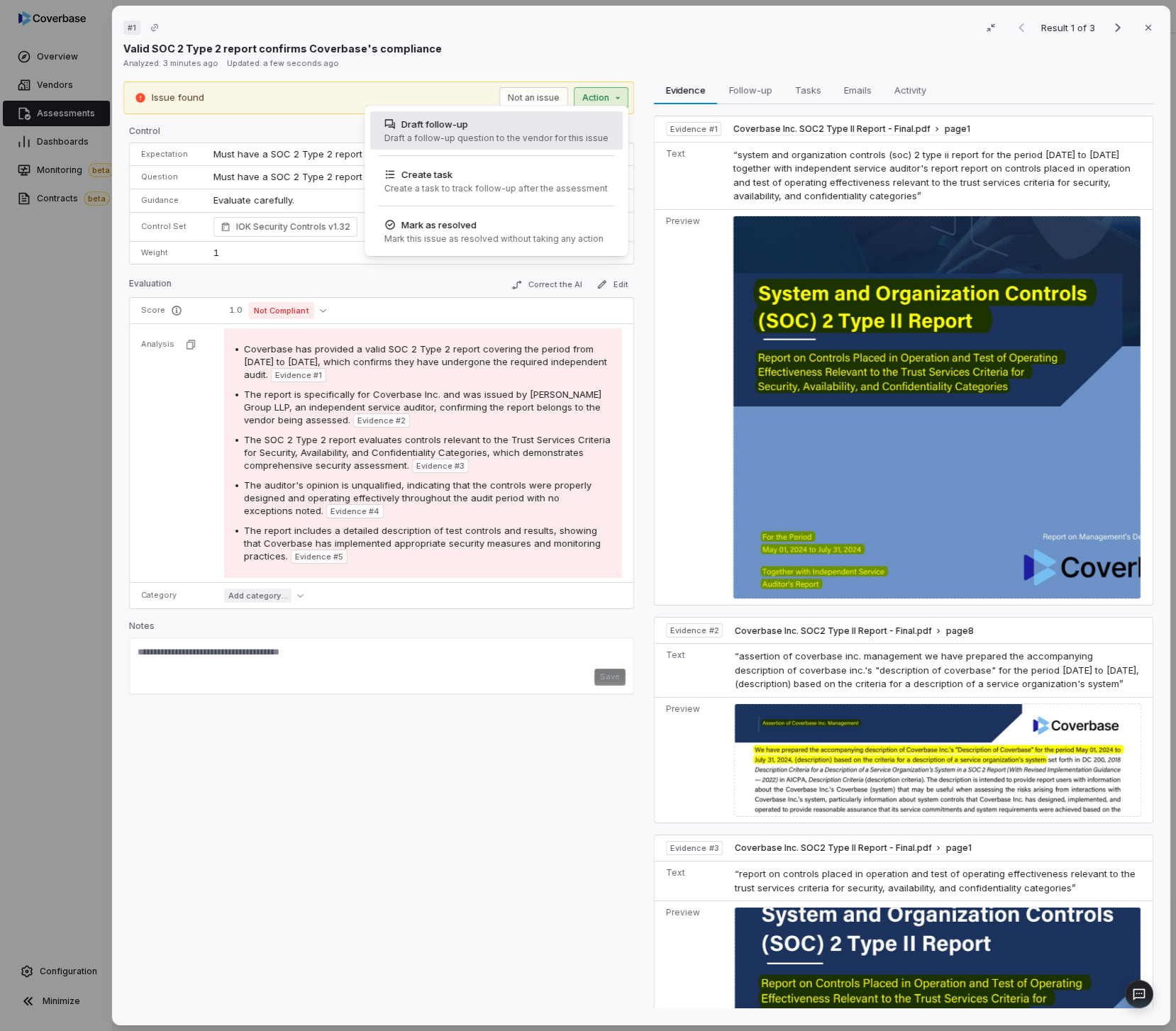
click at [559, 129] on div "Draft follow-up" at bounding box center [496, 124] width 225 height 14
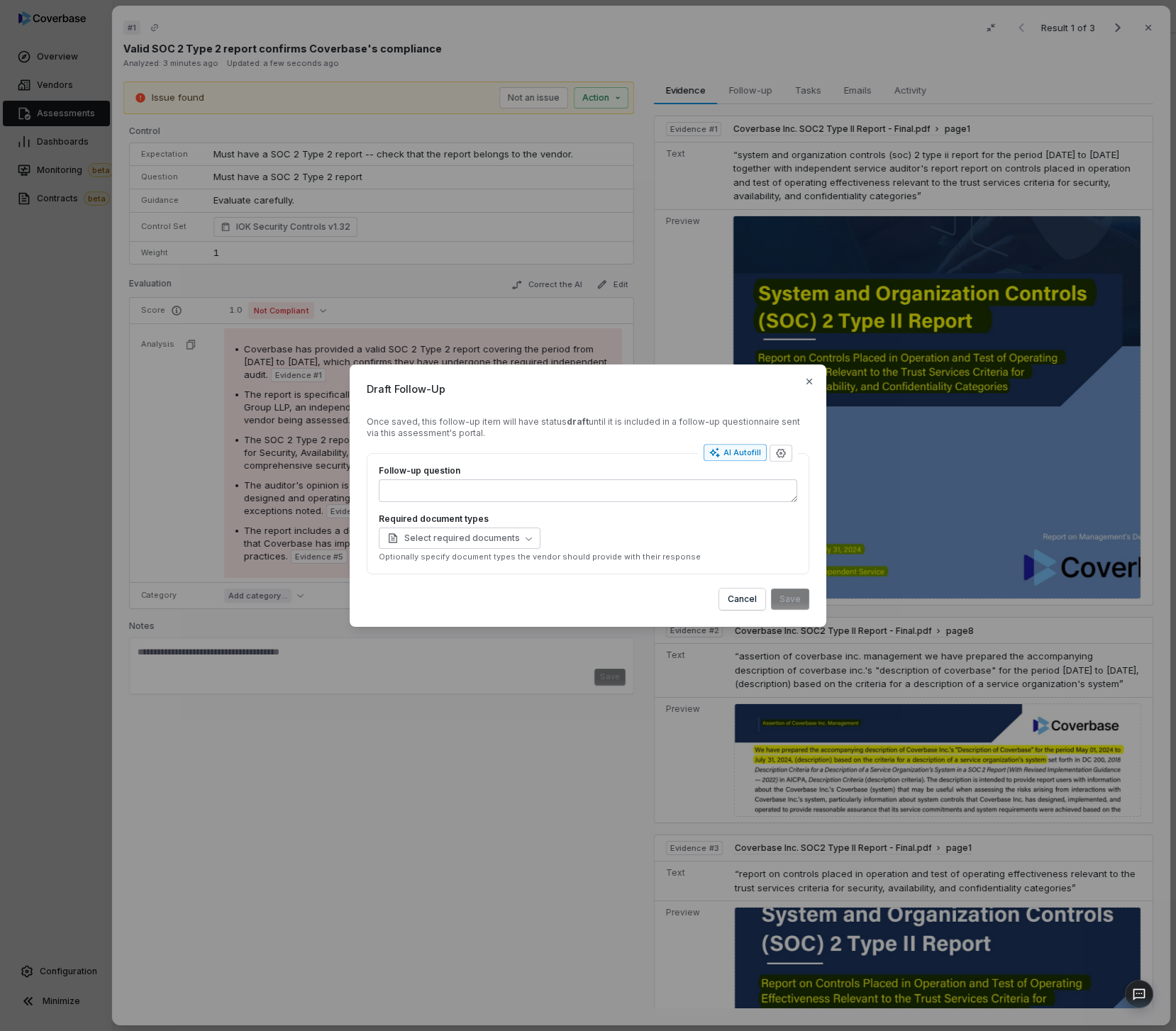
click at [735, 457] on div "AI Autofill" at bounding box center [735, 452] width 52 height 11
type textarea "*"
type textarea "**********"
type textarea "*"
type textarea "**********"
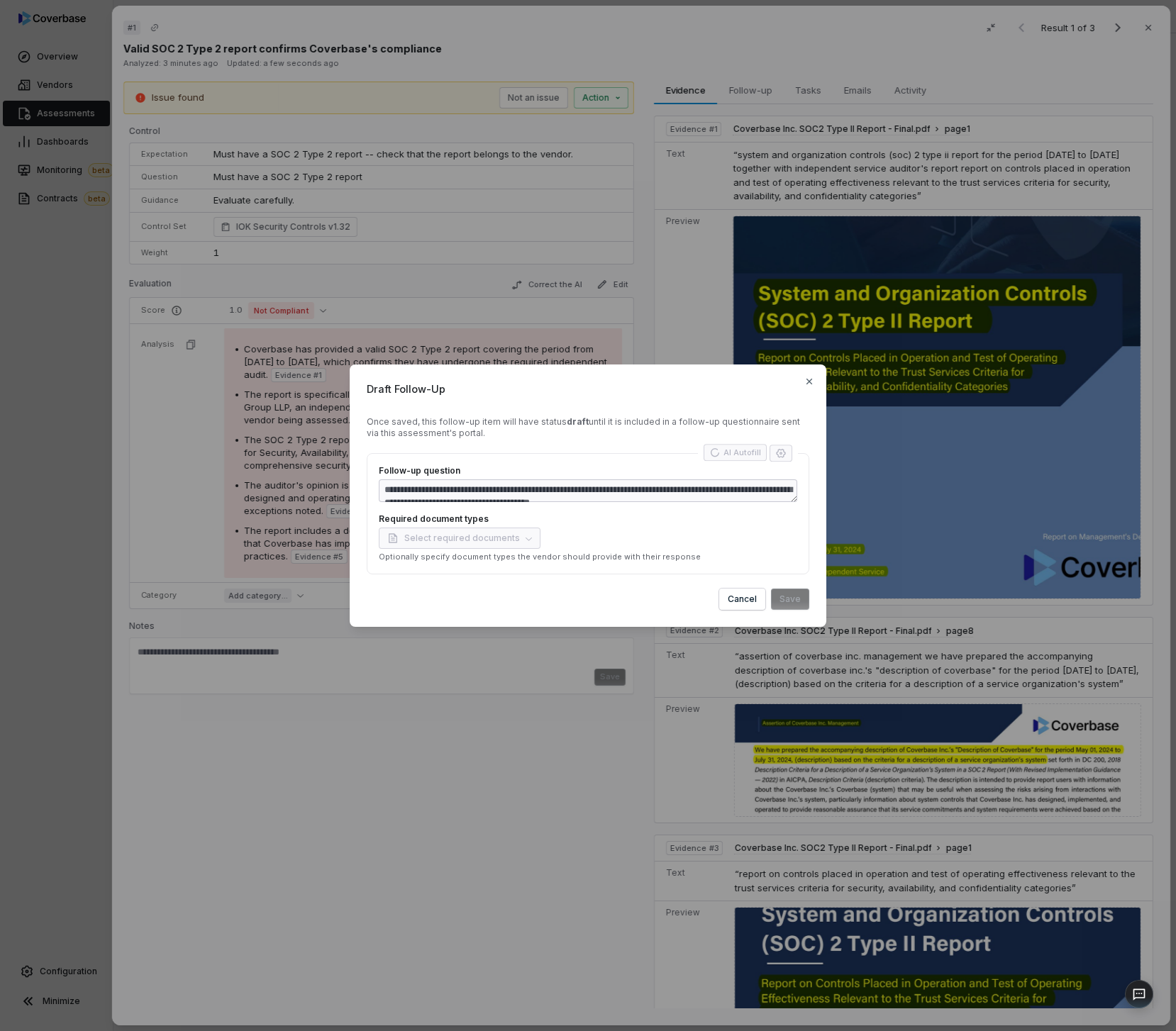
type textarea "*"
type textarea "**********"
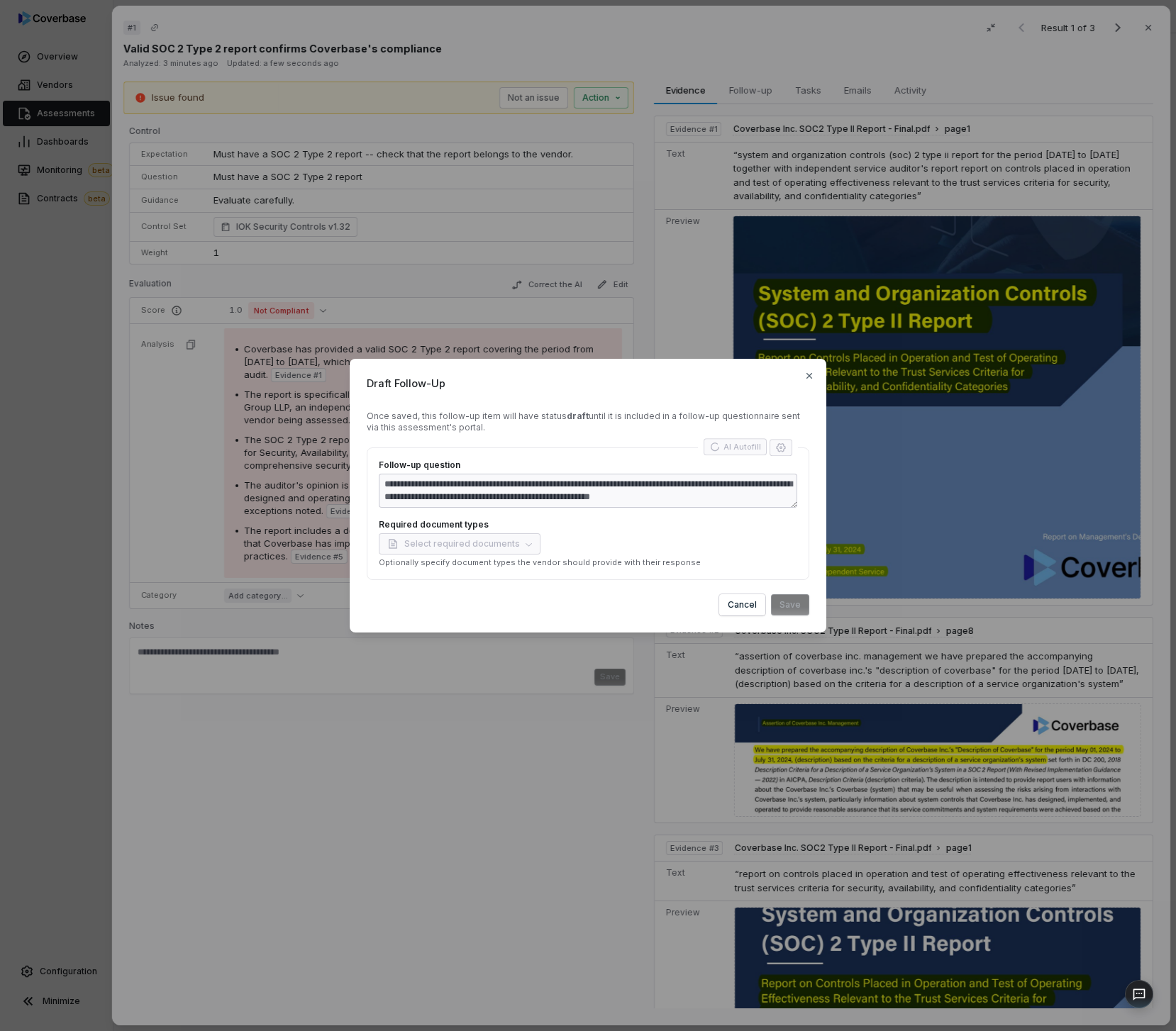
type textarea "*"
type textarea "**********"
type textarea "*"
type textarea "**********"
type textarea "*"
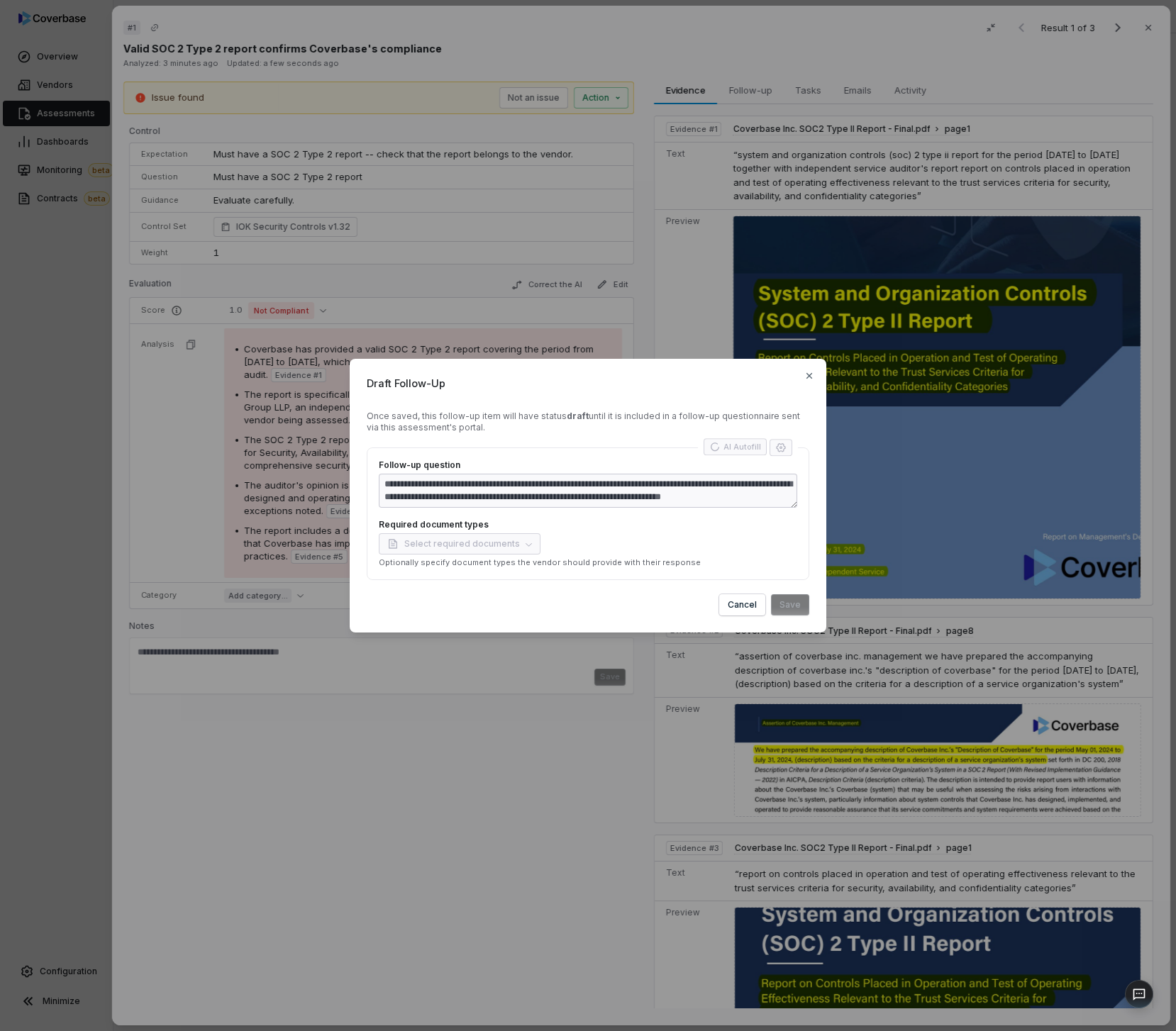
type textarea "**********"
type textarea "*"
type textarea "**********"
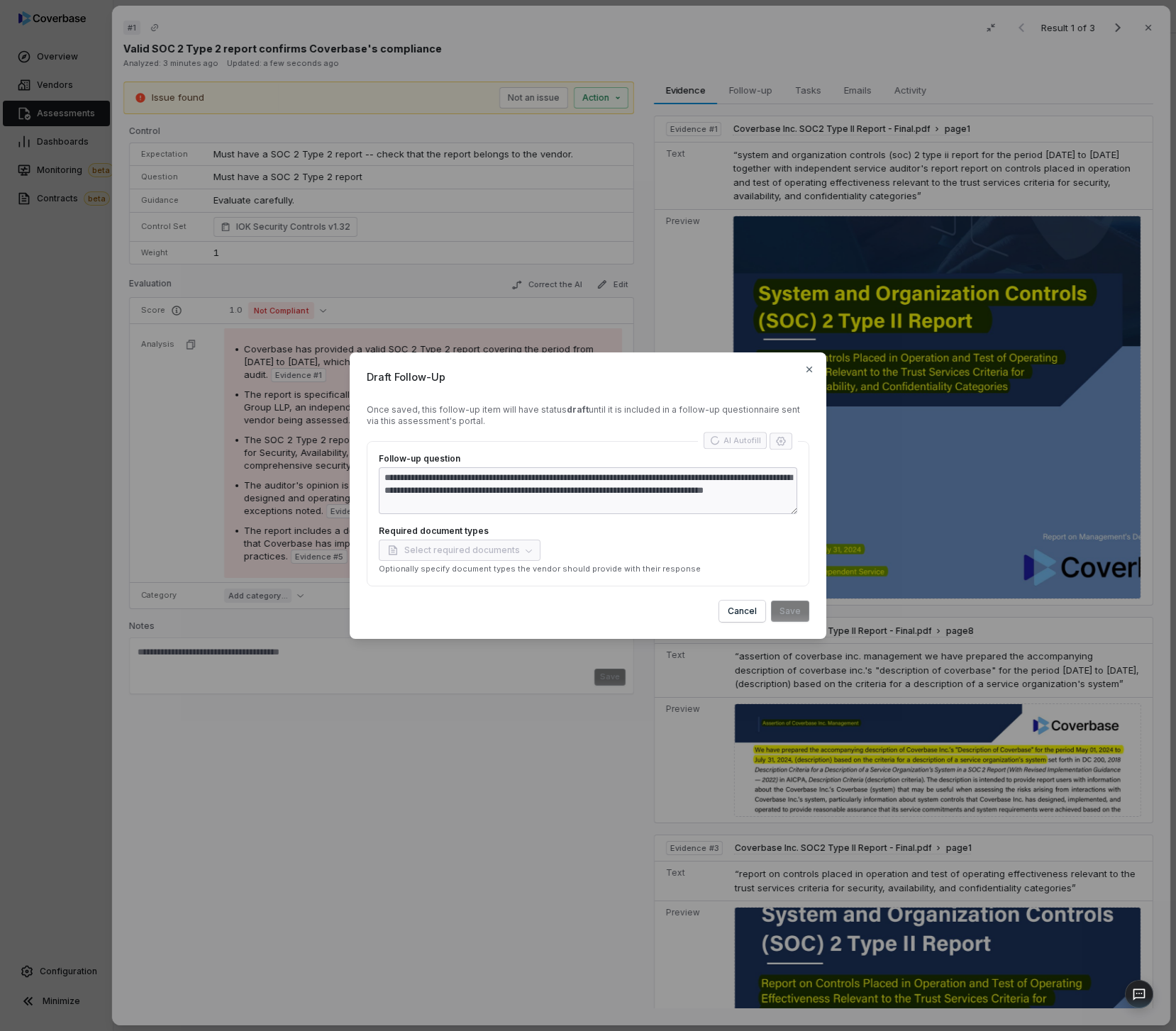
type textarea "*"
type textarea "**********"
type textarea "*"
type textarea "**********"
type textarea "*"
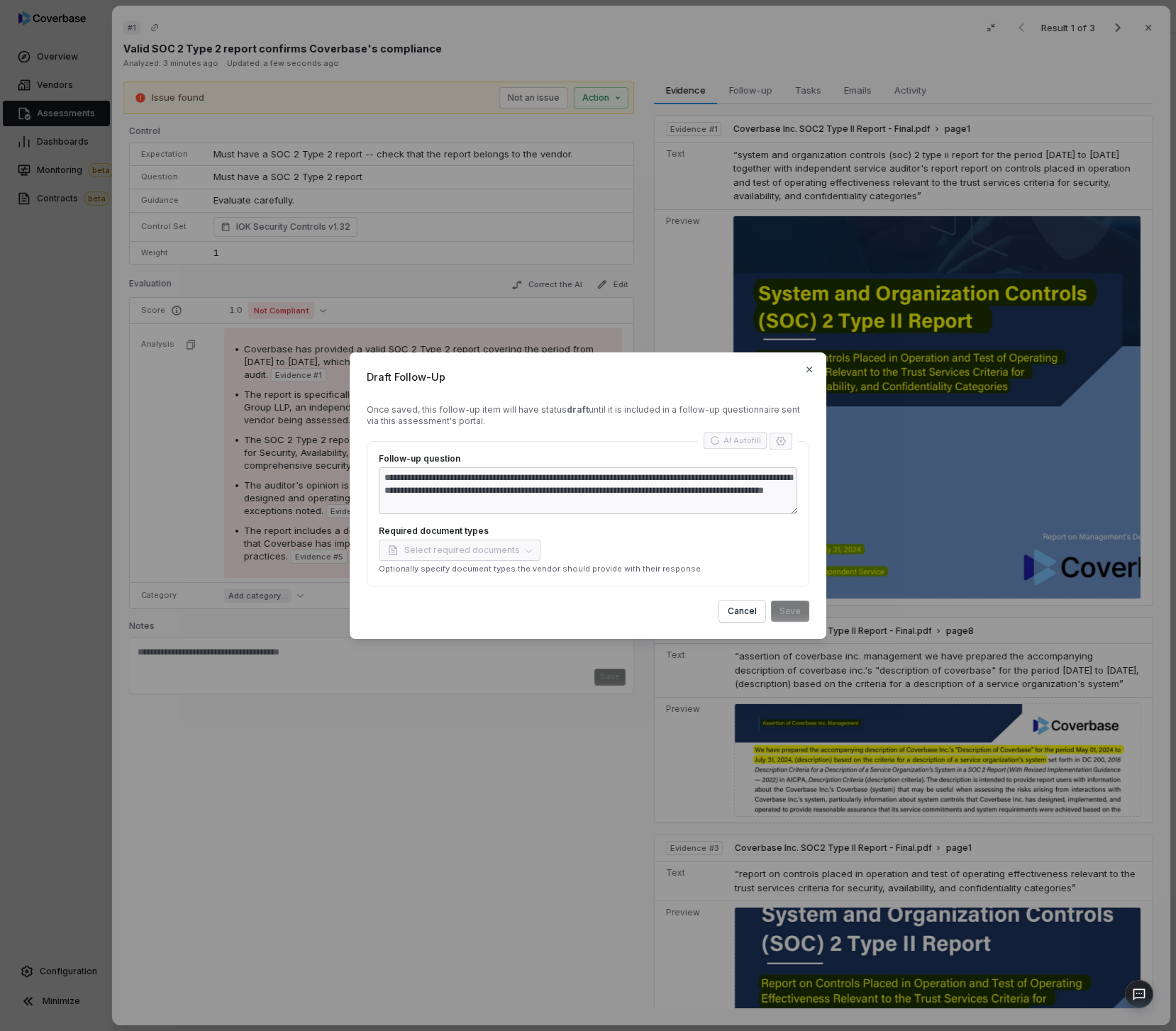
type textarea "**********"
type textarea "*"
type textarea "**********"
type textarea "*"
click at [784, 608] on button "Save" at bounding box center [790, 611] width 38 height 21
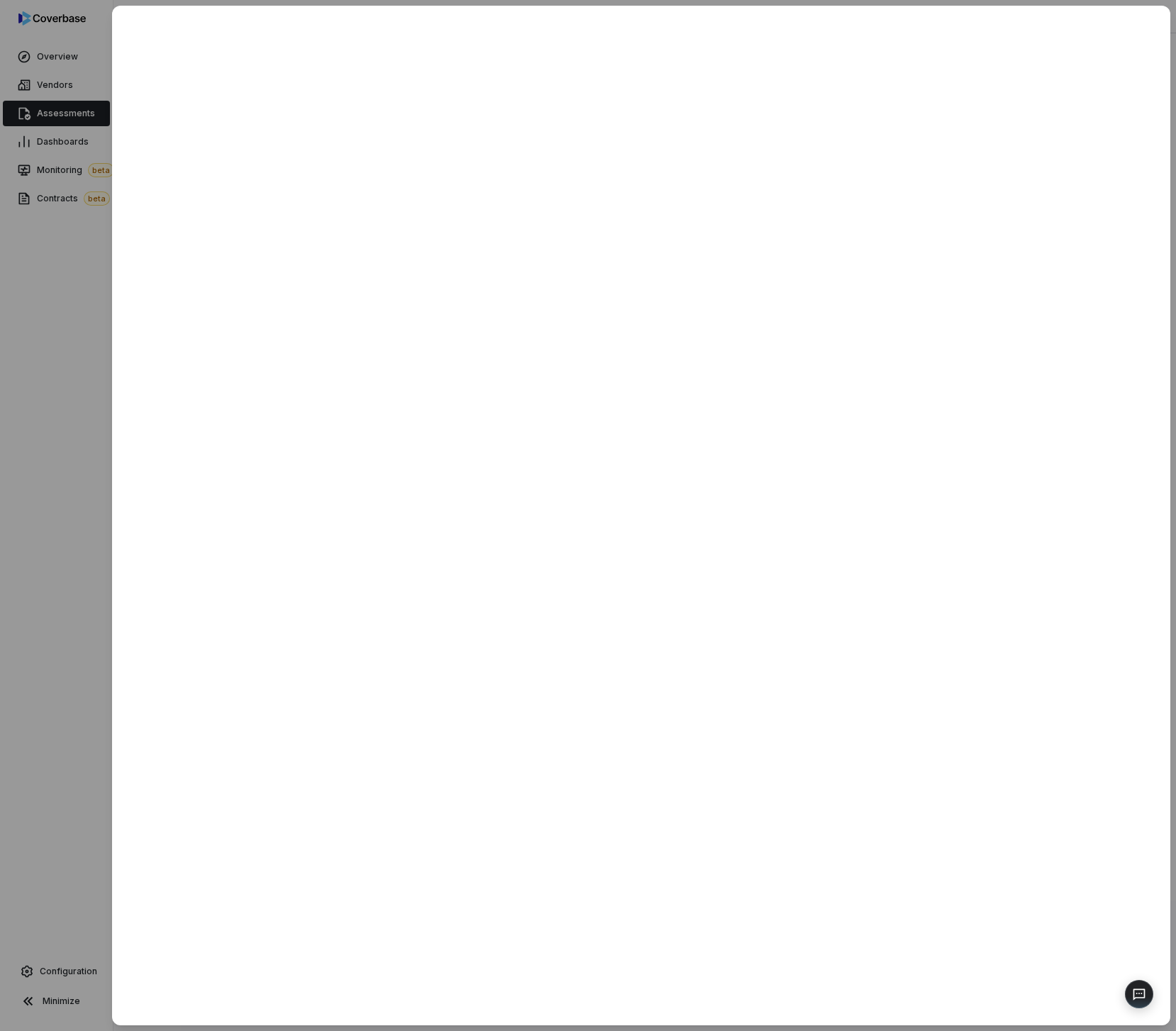
click at [69, 405] on div at bounding box center [588, 515] width 1176 height 1031
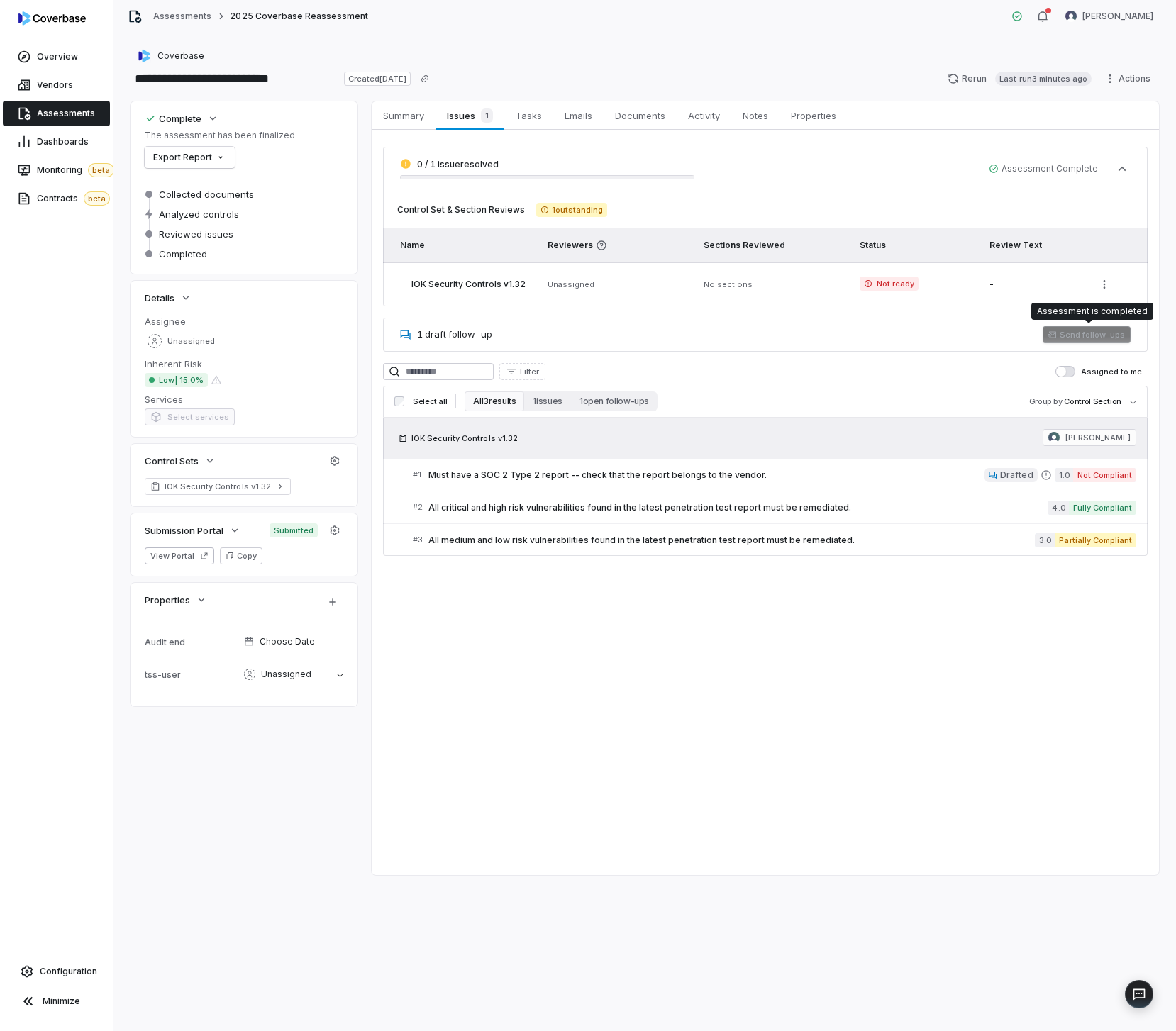
click at [1088, 344] on div "1 draft follow-up Send follow-ups" at bounding box center [766, 334] width 765 height 34
click at [1118, 73] on html "**********" at bounding box center [588, 515] width 1176 height 1031
click at [932, 731] on html "**********" at bounding box center [588, 515] width 1176 height 1031
click at [1118, 170] on icon "button" at bounding box center [1122, 169] width 8 height 4
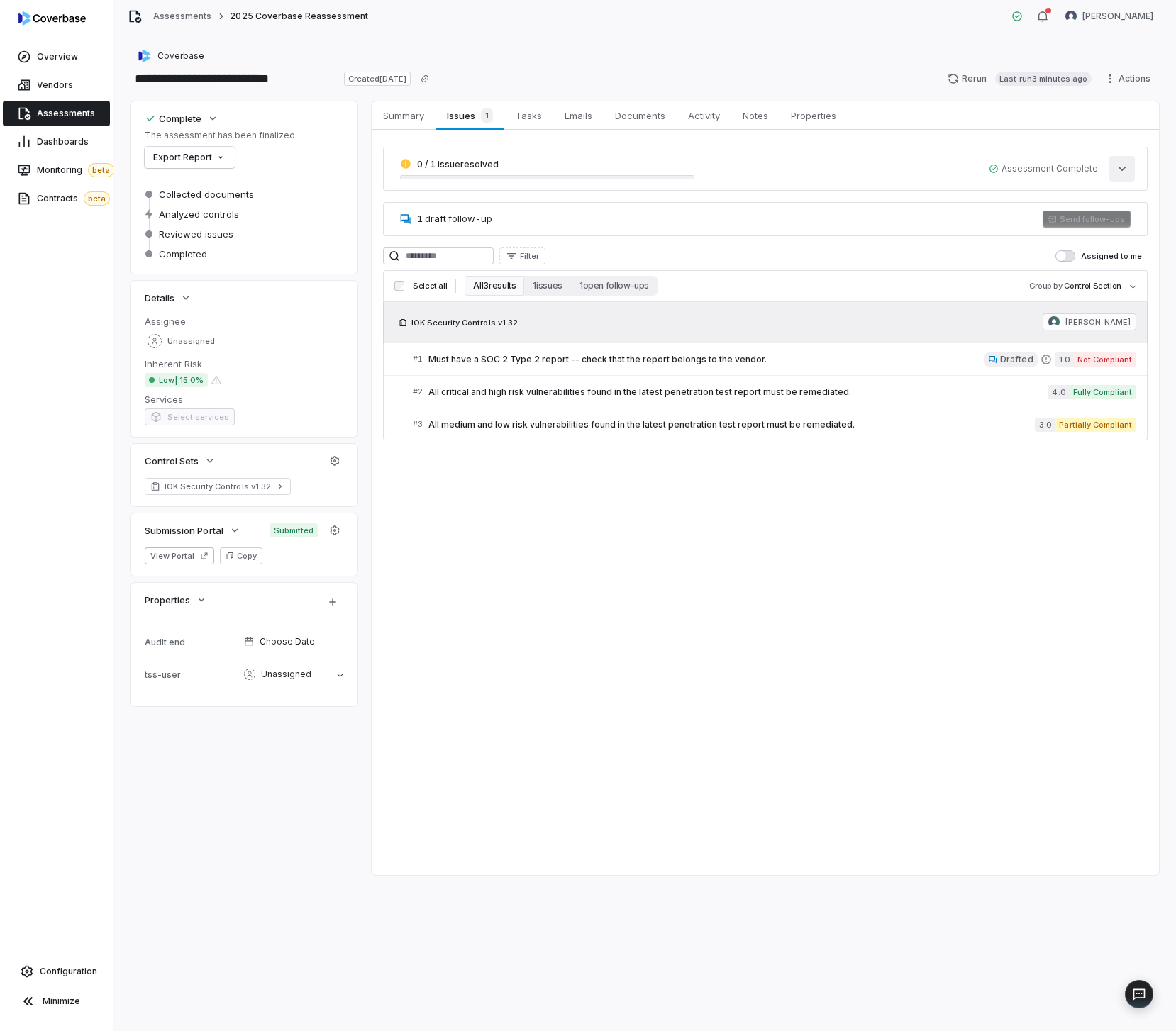
click at [1121, 170] on icon "button" at bounding box center [1122, 169] width 8 height 4
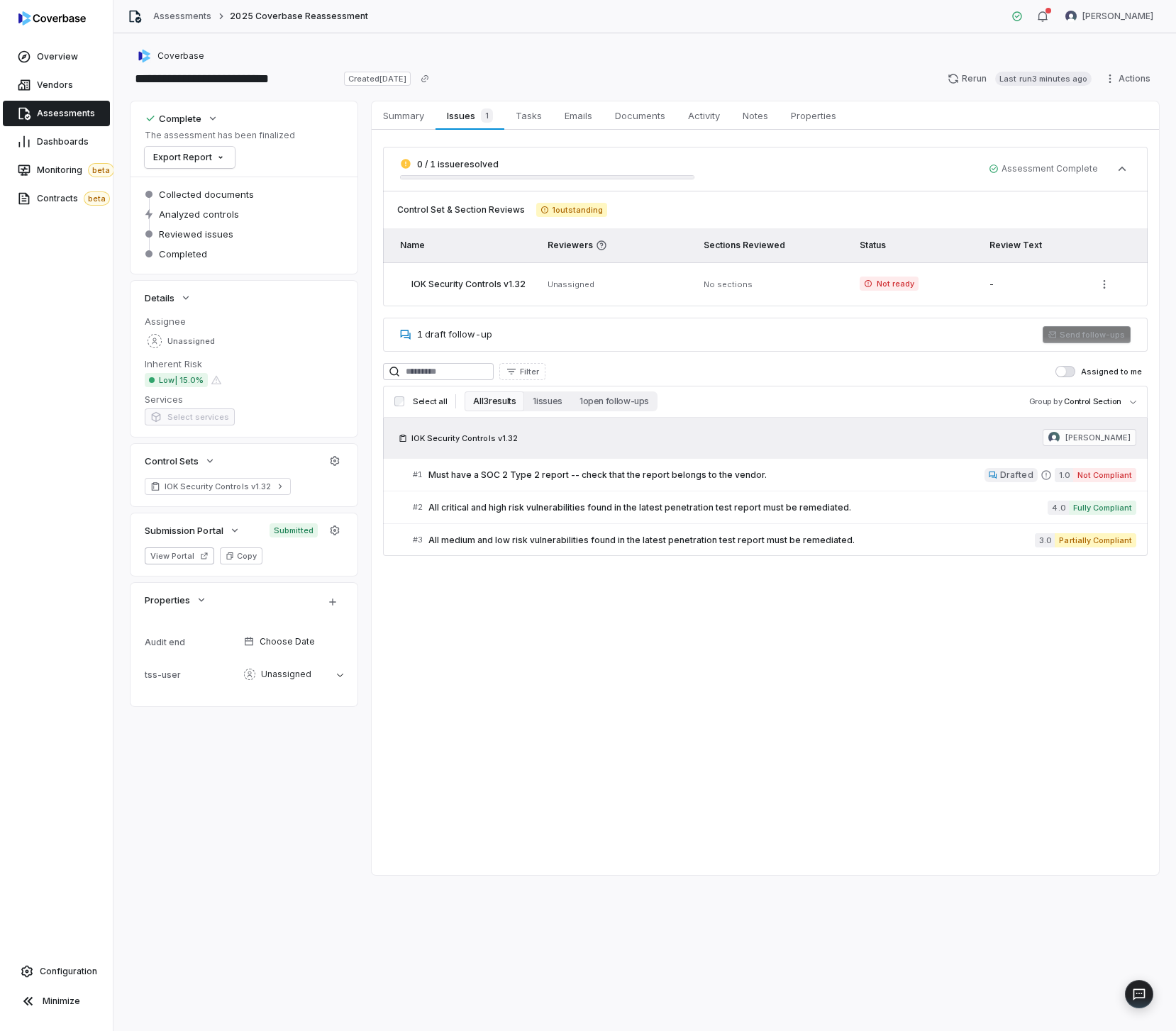
click at [1059, 166] on span "Assessment Complete" at bounding box center [1042, 168] width 109 height 11
click at [1104, 99] on div "**********" at bounding box center [645, 532] width 1062 height 998
click at [1118, 93] on div "**********" at bounding box center [645, 532] width 1062 height 998
click at [1121, 91] on div "**********" at bounding box center [645, 532] width 1062 height 998
click at [1124, 80] on html "**********" at bounding box center [588, 515] width 1176 height 1031
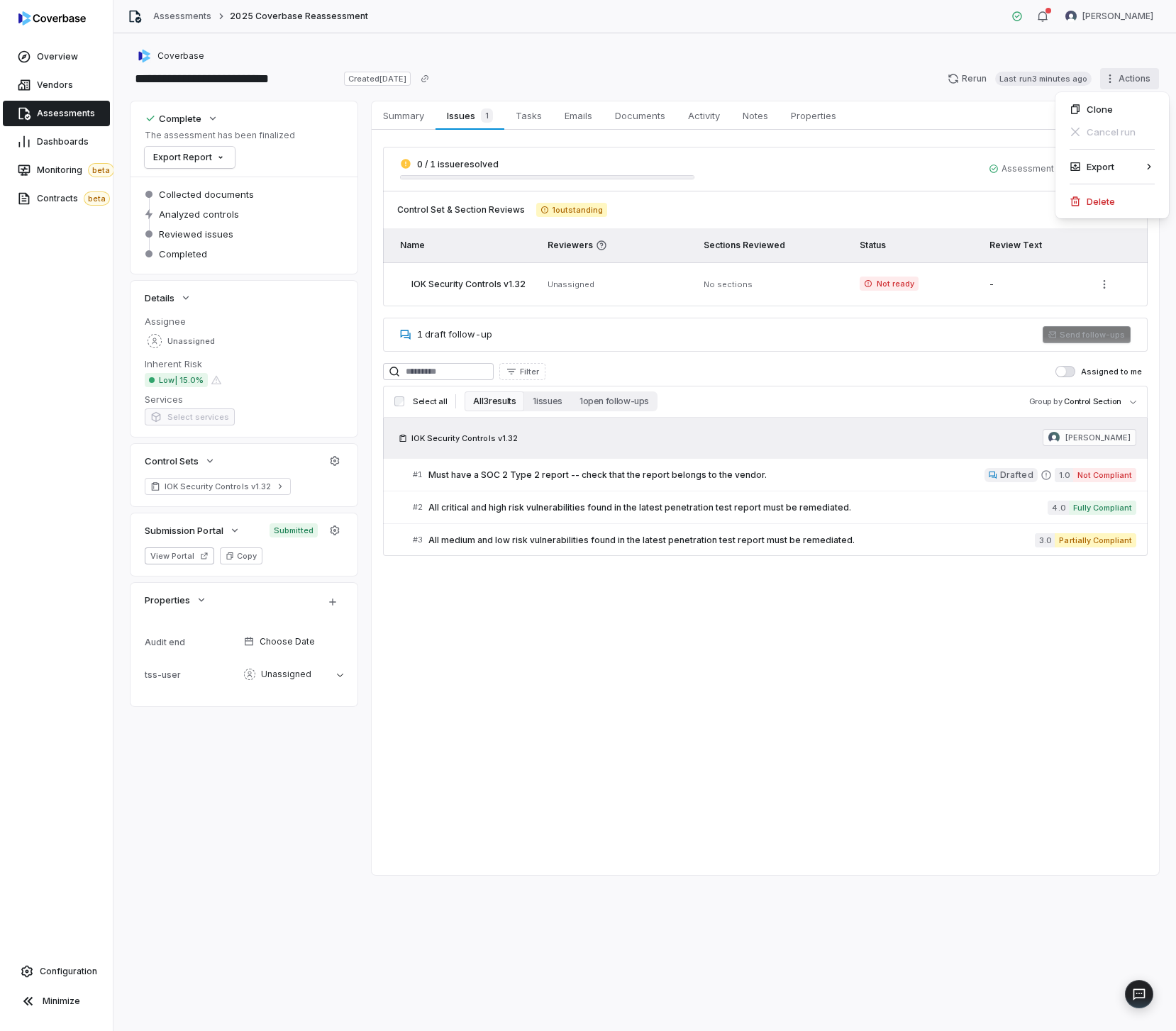
click at [782, 75] on html "**********" at bounding box center [588, 515] width 1176 height 1031
click at [1028, 86] on button "Rerun Last run 3 minutes ago" at bounding box center [1019, 78] width 161 height 21
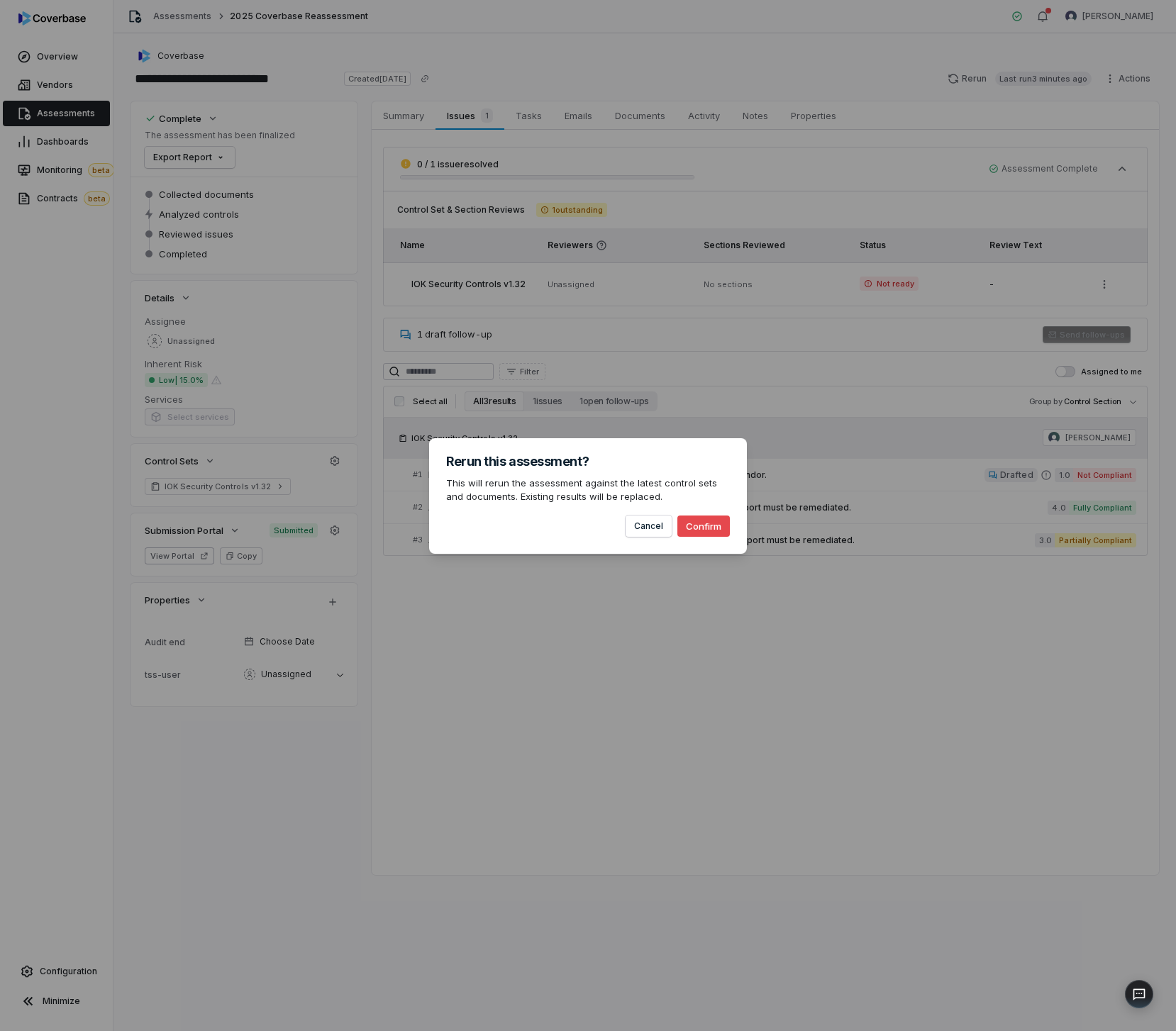
click at [680, 522] on button "Confirm" at bounding box center [704, 526] width 53 height 21
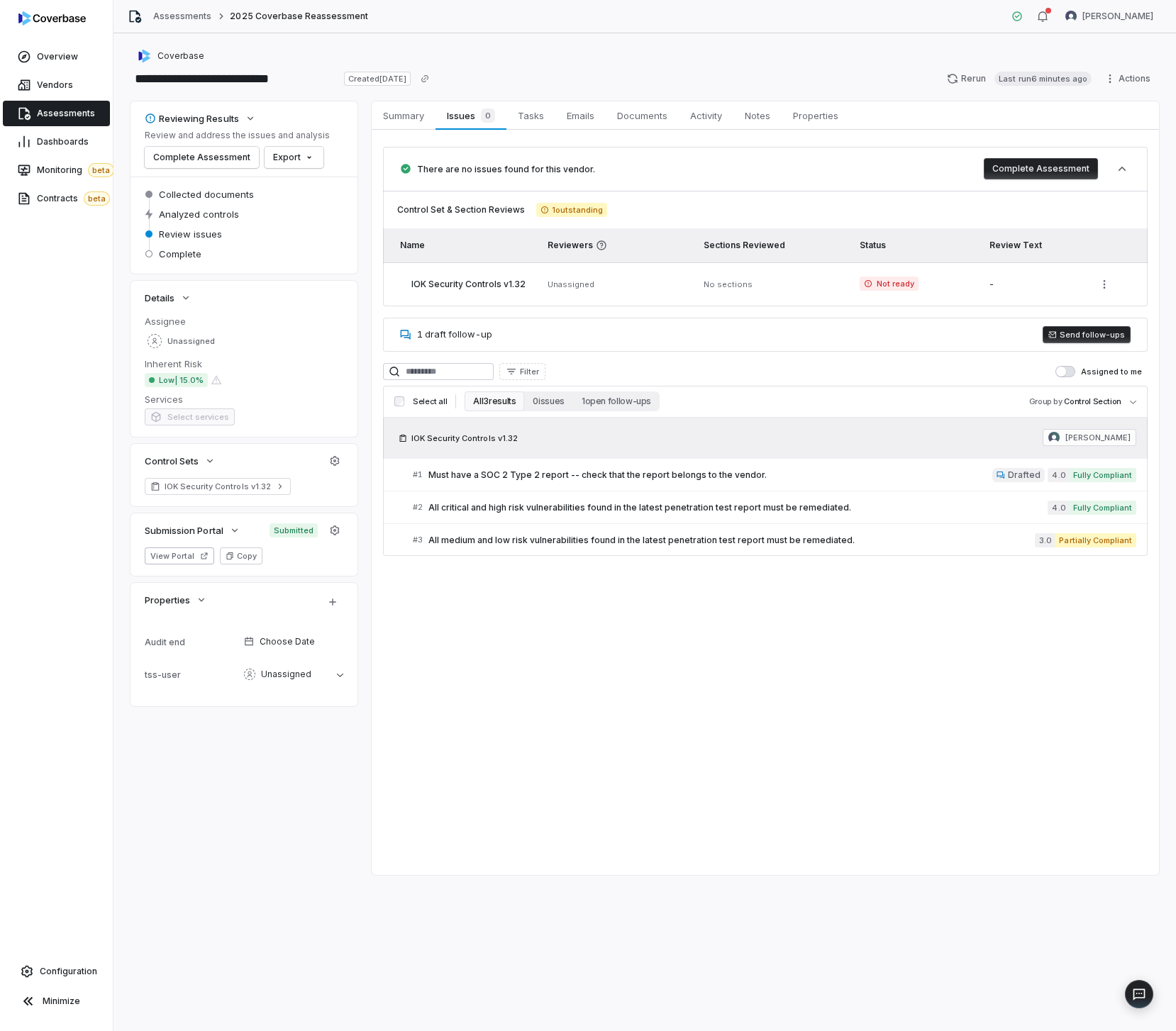
click at [1099, 333] on button "Send follow-ups" at bounding box center [1086, 334] width 88 height 17
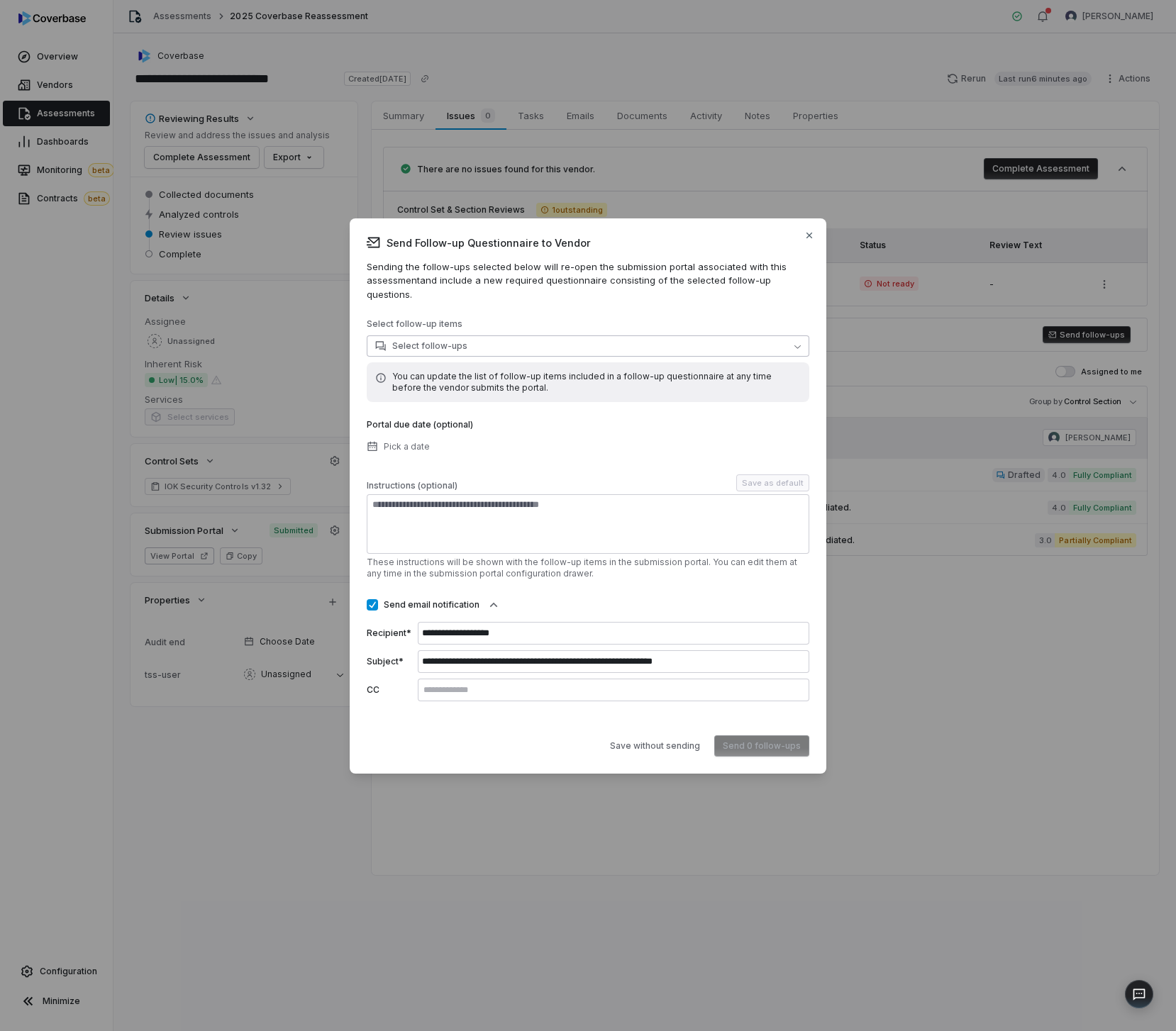
click at [689, 335] on button "Select follow-ups" at bounding box center [587, 345] width 442 height 21
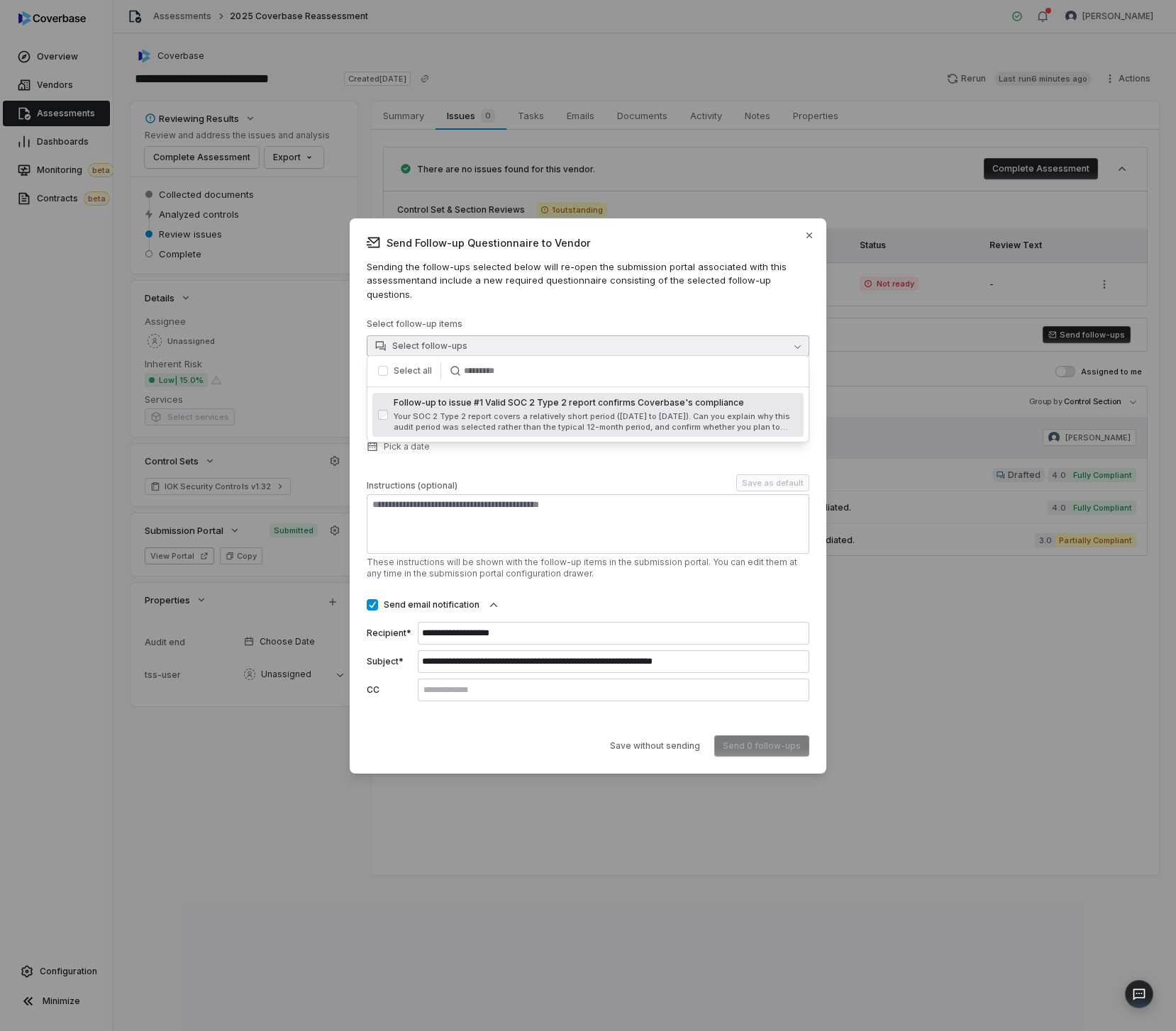
click at [577, 403] on span "Follow-up to issue #1 Valid SOC 2 Type 2 report confirms Coverbase's compliance" at bounding box center [595, 402] width 404 height 11
click at [776, 736] on button "Send 1 follow-up" at bounding box center [766, 746] width 88 height 21
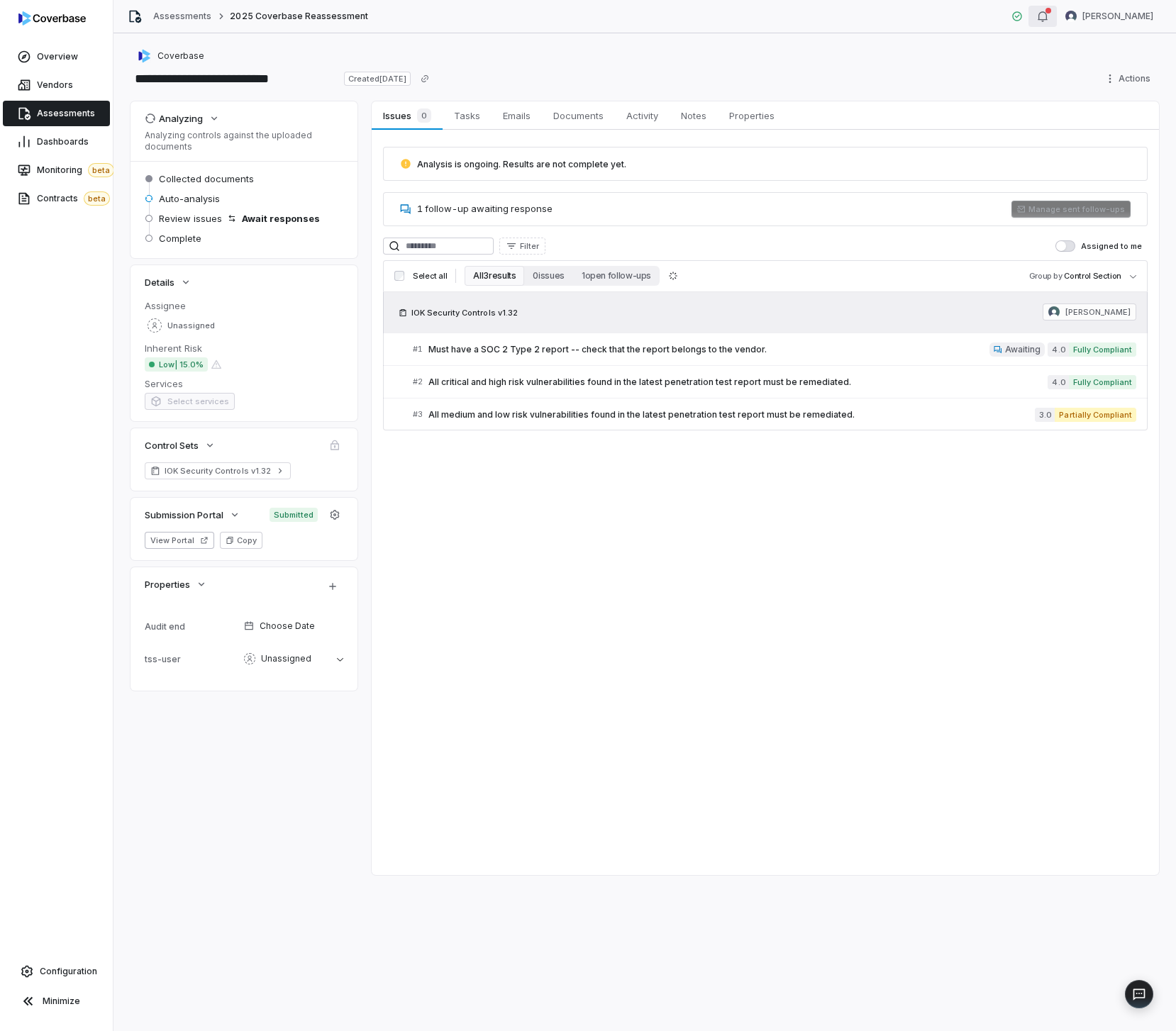
click at [1037, 14] on icon "button" at bounding box center [1042, 16] width 11 height 11
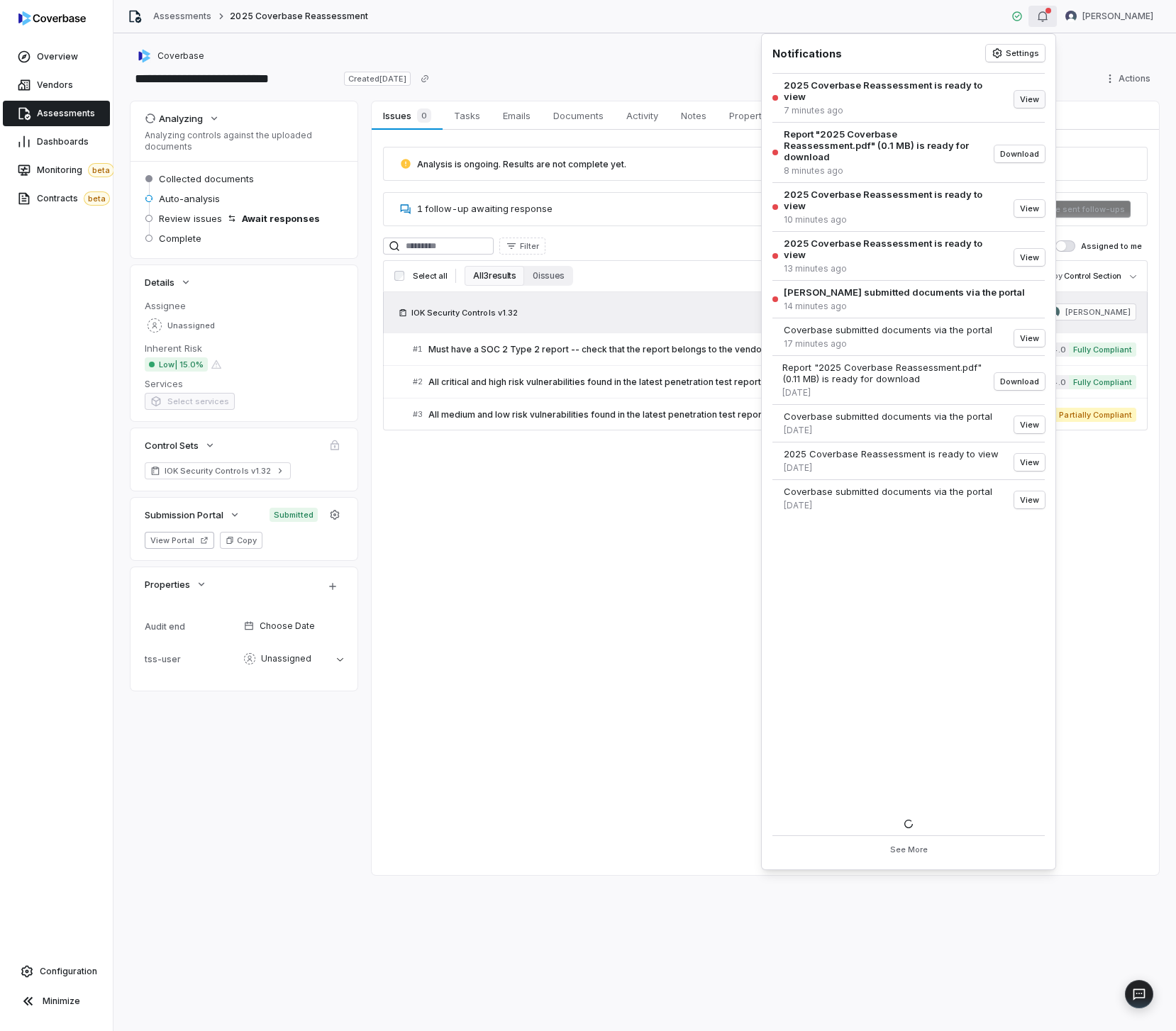
click at [1029, 91] on button "View" at bounding box center [1029, 99] width 31 height 17
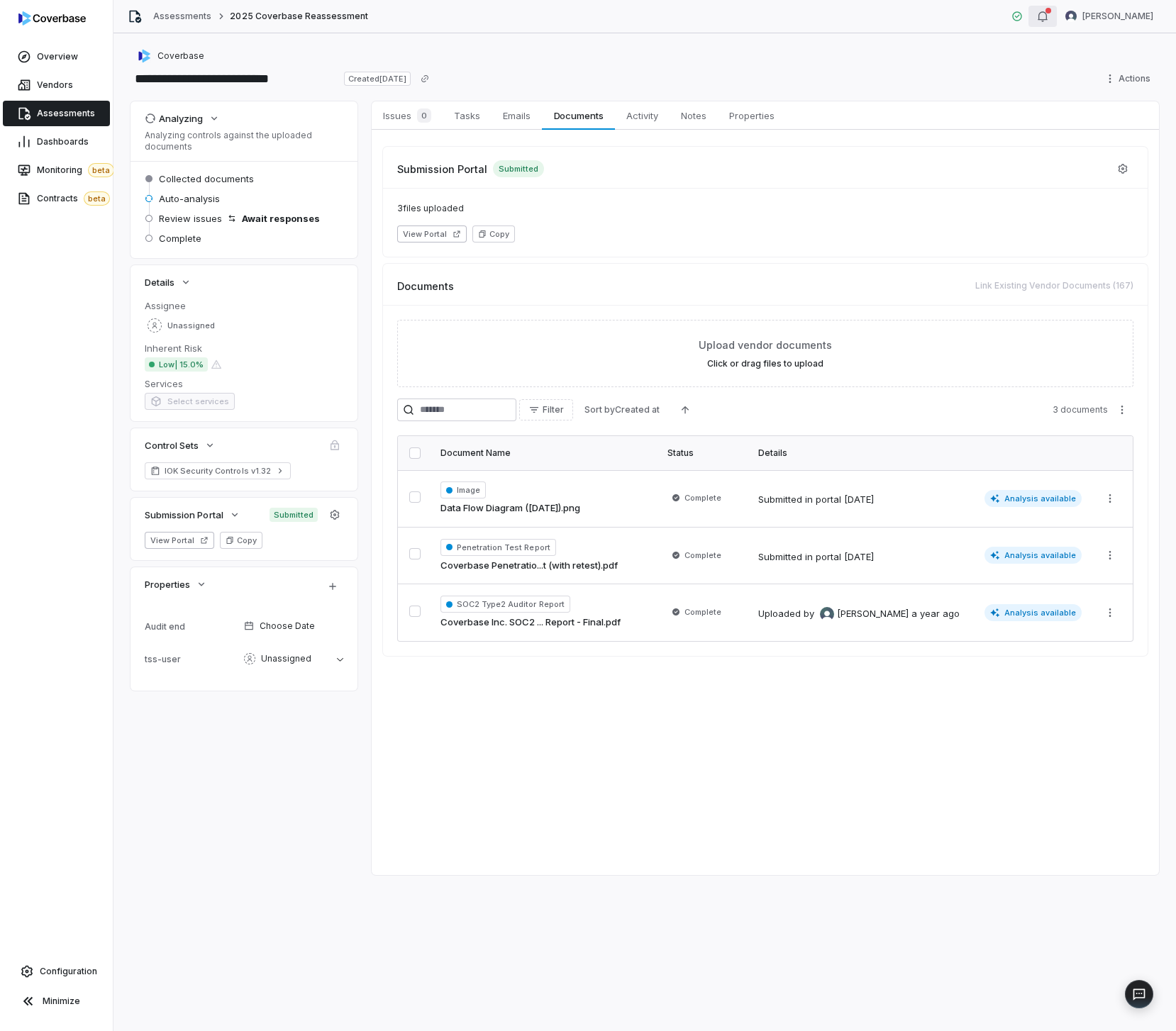
click at [1040, 13] on icon "button" at bounding box center [1042, 16] width 11 height 11
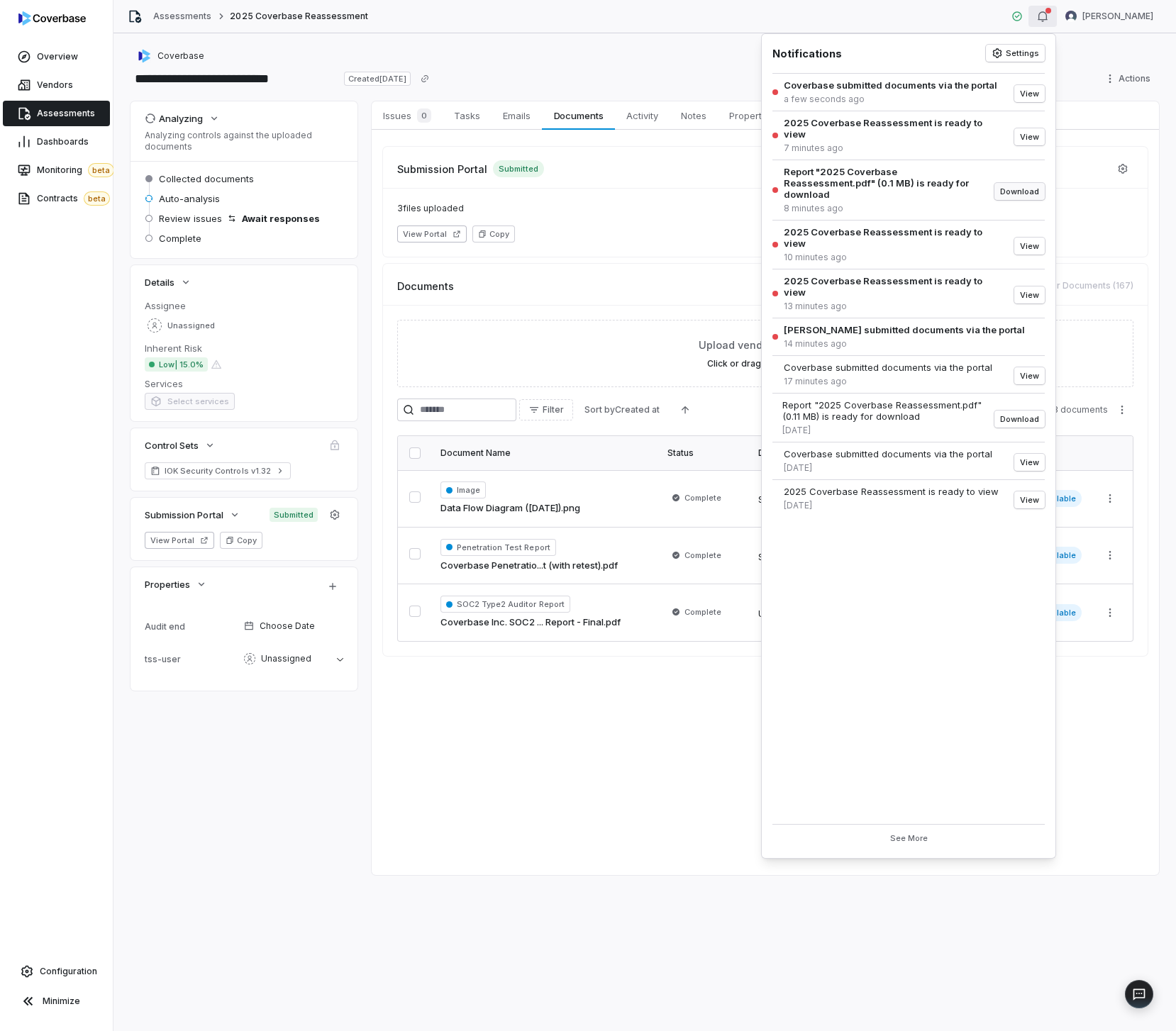
click at [1021, 183] on button "Download" at bounding box center [1019, 191] width 50 height 17
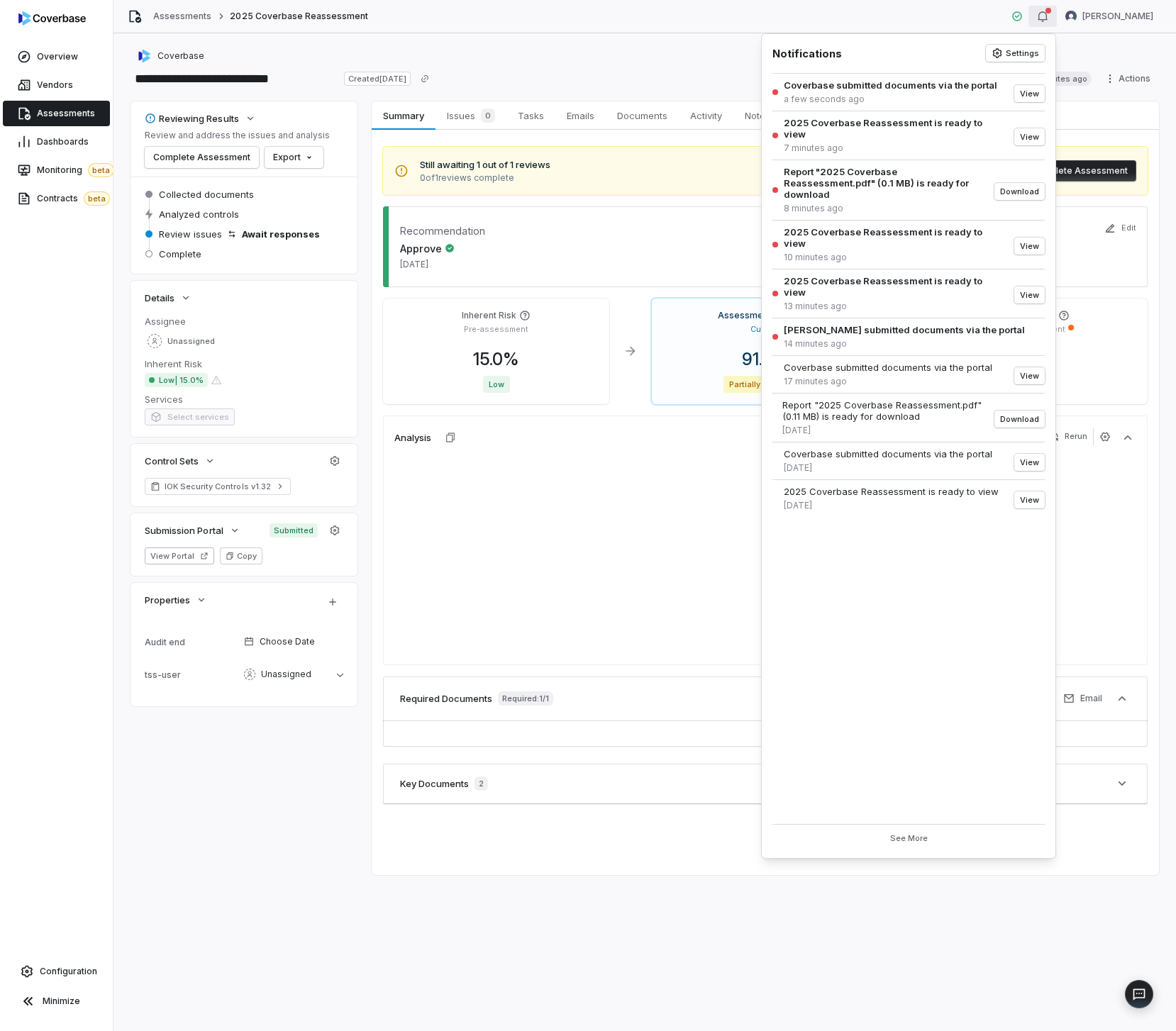
click at [714, 56] on div "Coverbase" at bounding box center [645, 56] width 1028 height 17
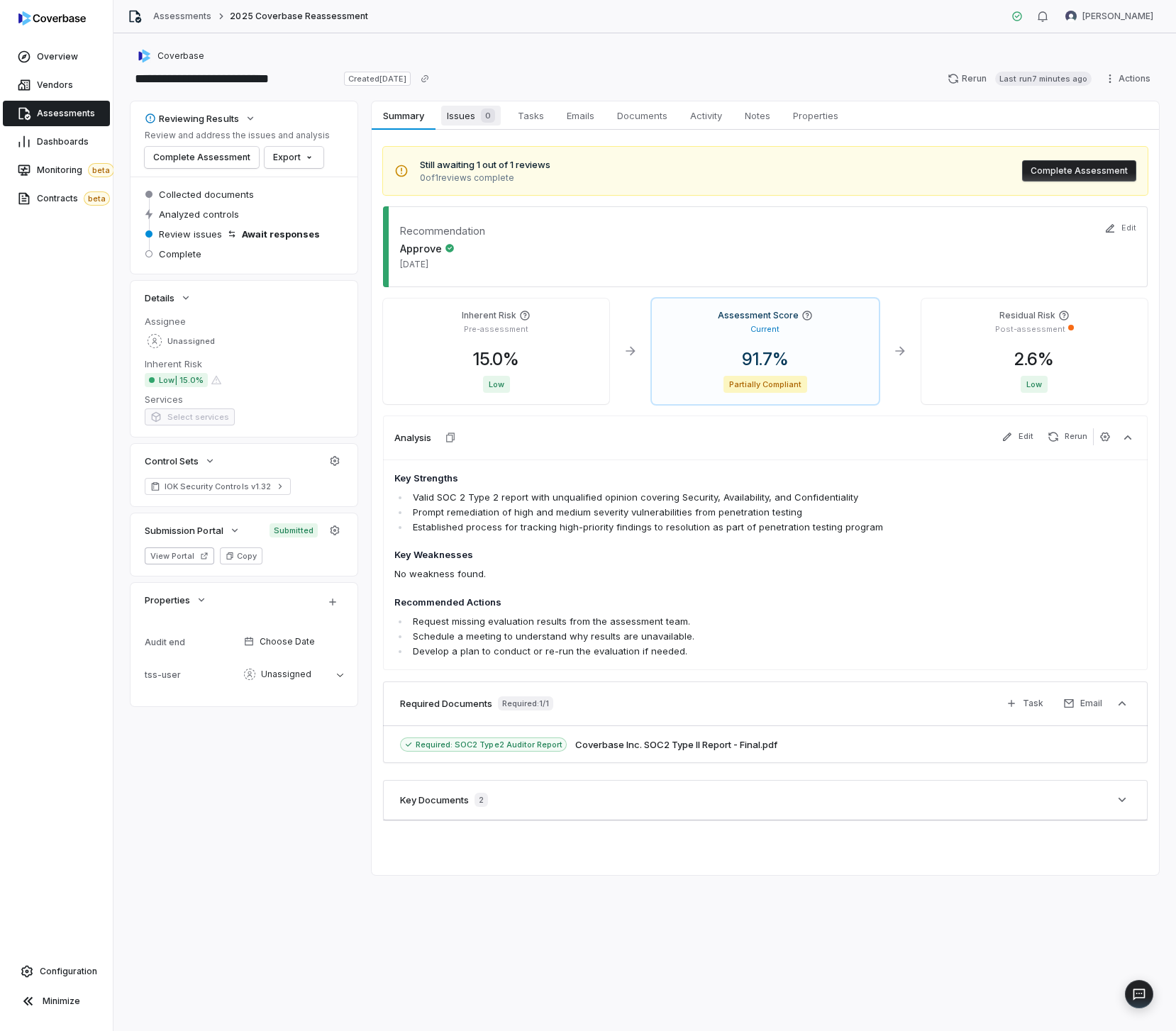
click at [440, 114] on link "Issues 0 Issues 0" at bounding box center [470, 116] width 71 height 28
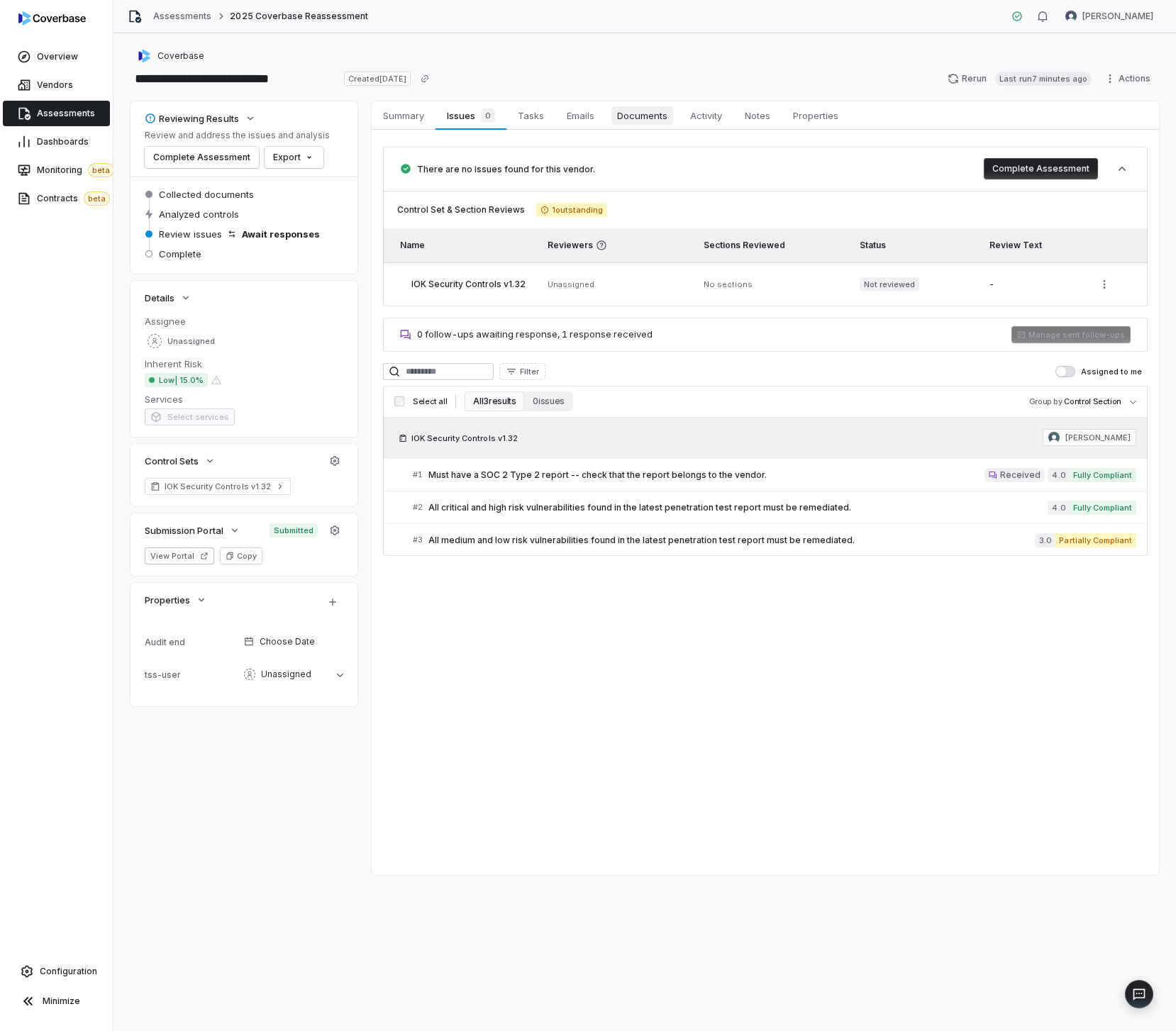
click at [657, 107] on span "Documents" at bounding box center [642, 116] width 62 height 18
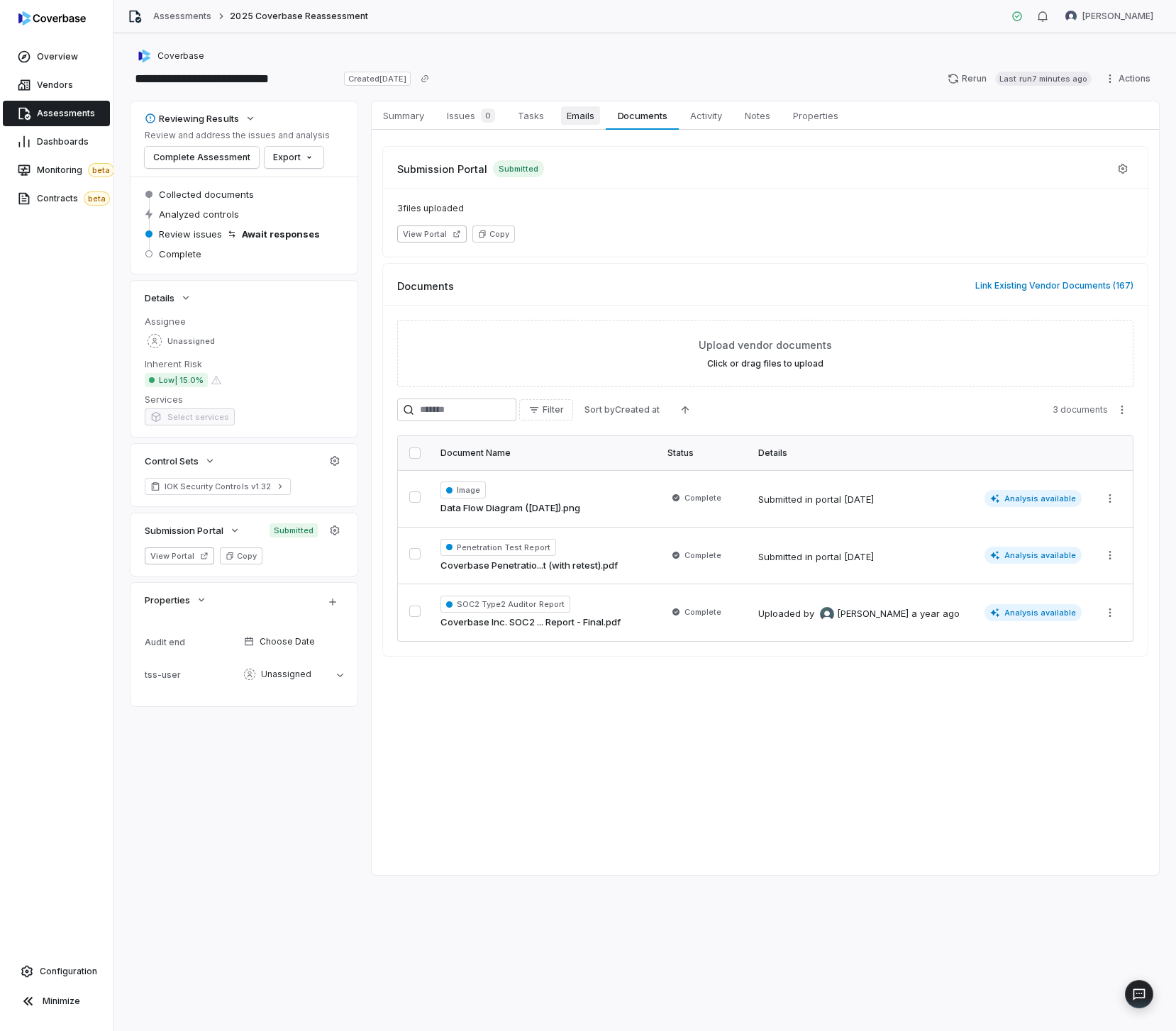
click at [565, 114] on span "Emails" at bounding box center [580, 116] width 39 height 18
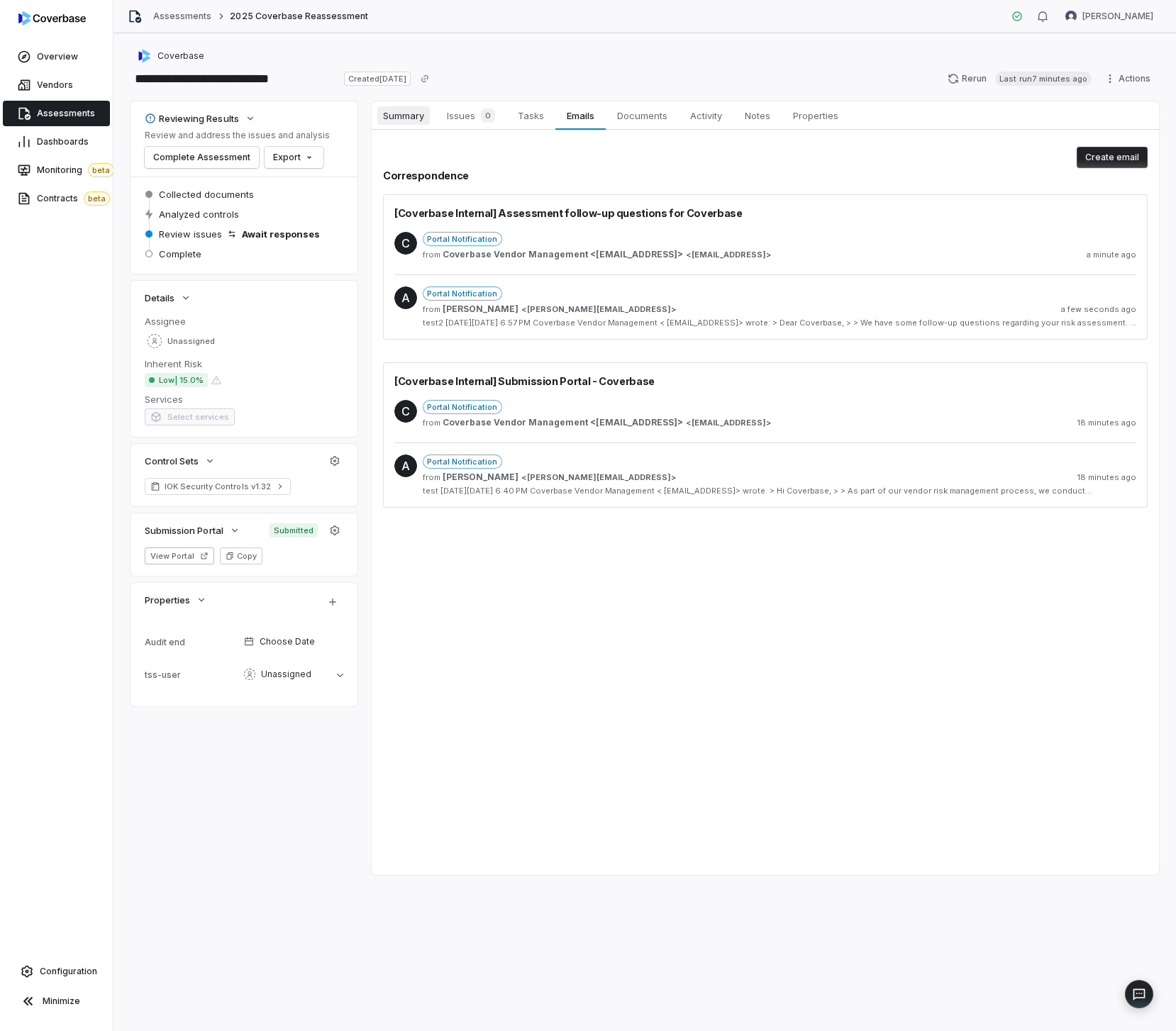
click at [410, 105] on link "Summary Summary" at bounding box center [403, 116] width 64 height 28
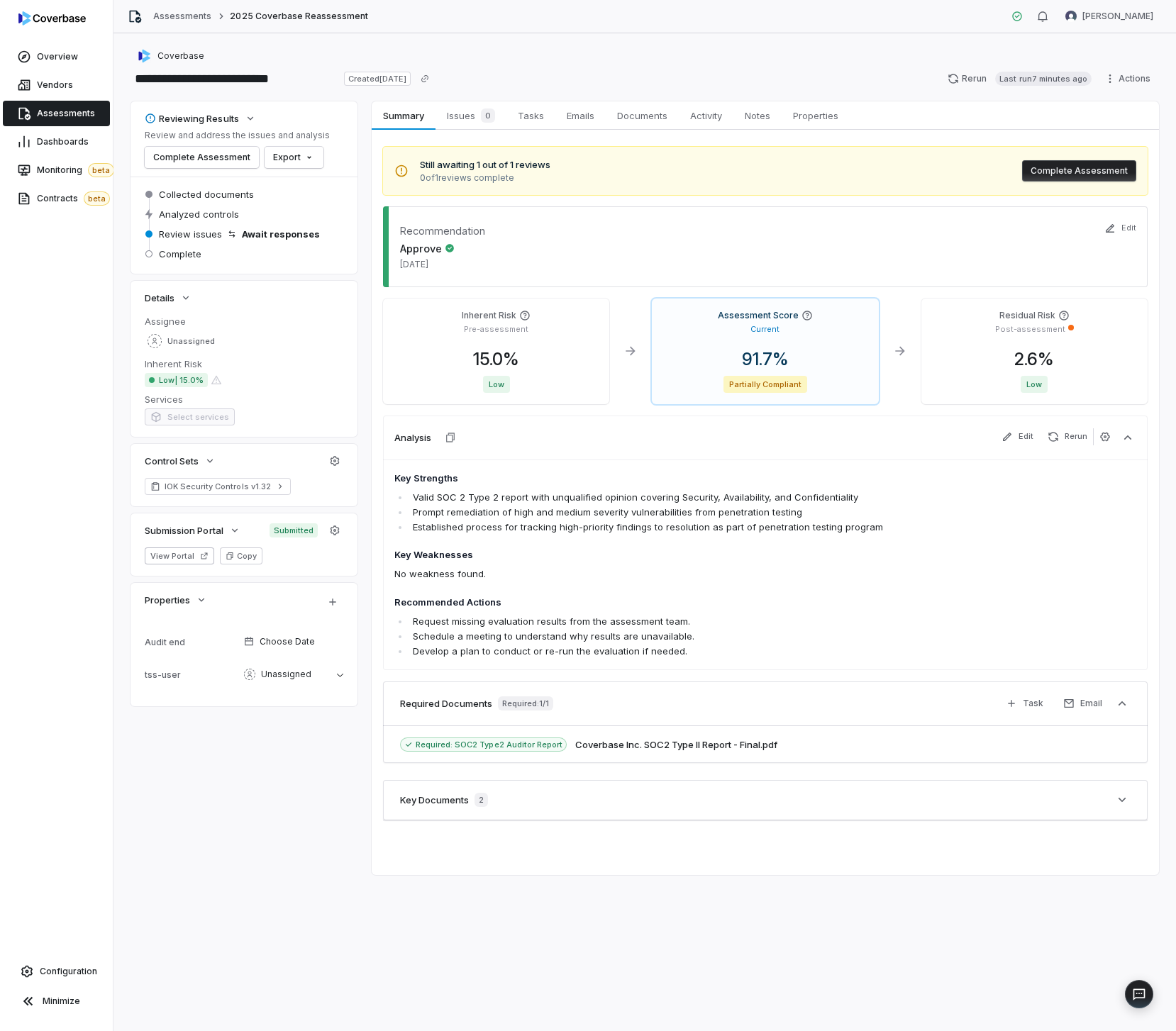
click at [1070, 180] on button "Complete Assessment" at bounding box center [1079, 171] width 114 height 21
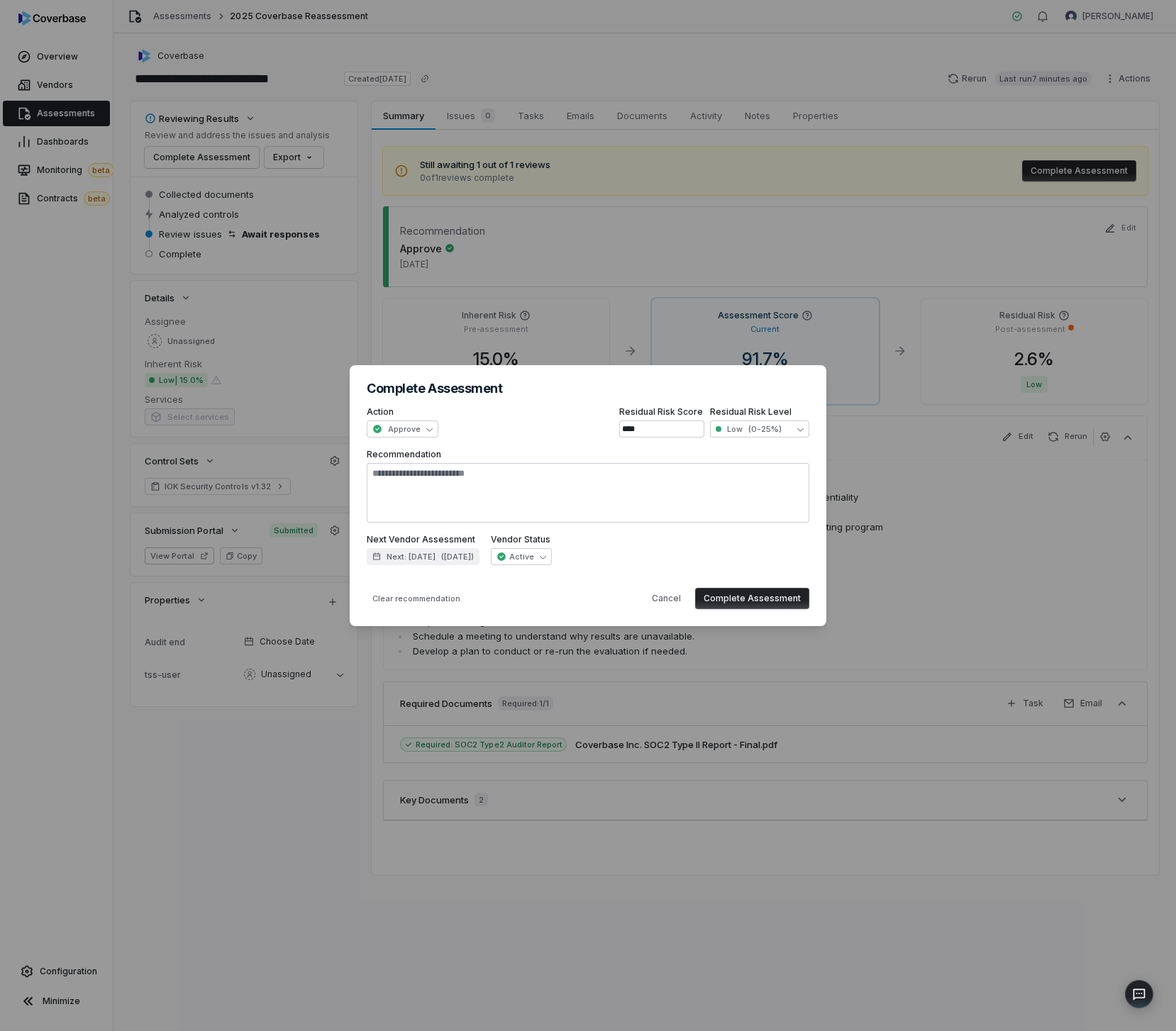
click at [746, 609] on button "Complete Assessment" at bounding box center [752, 598] width 114 height 21
type textarea "*"
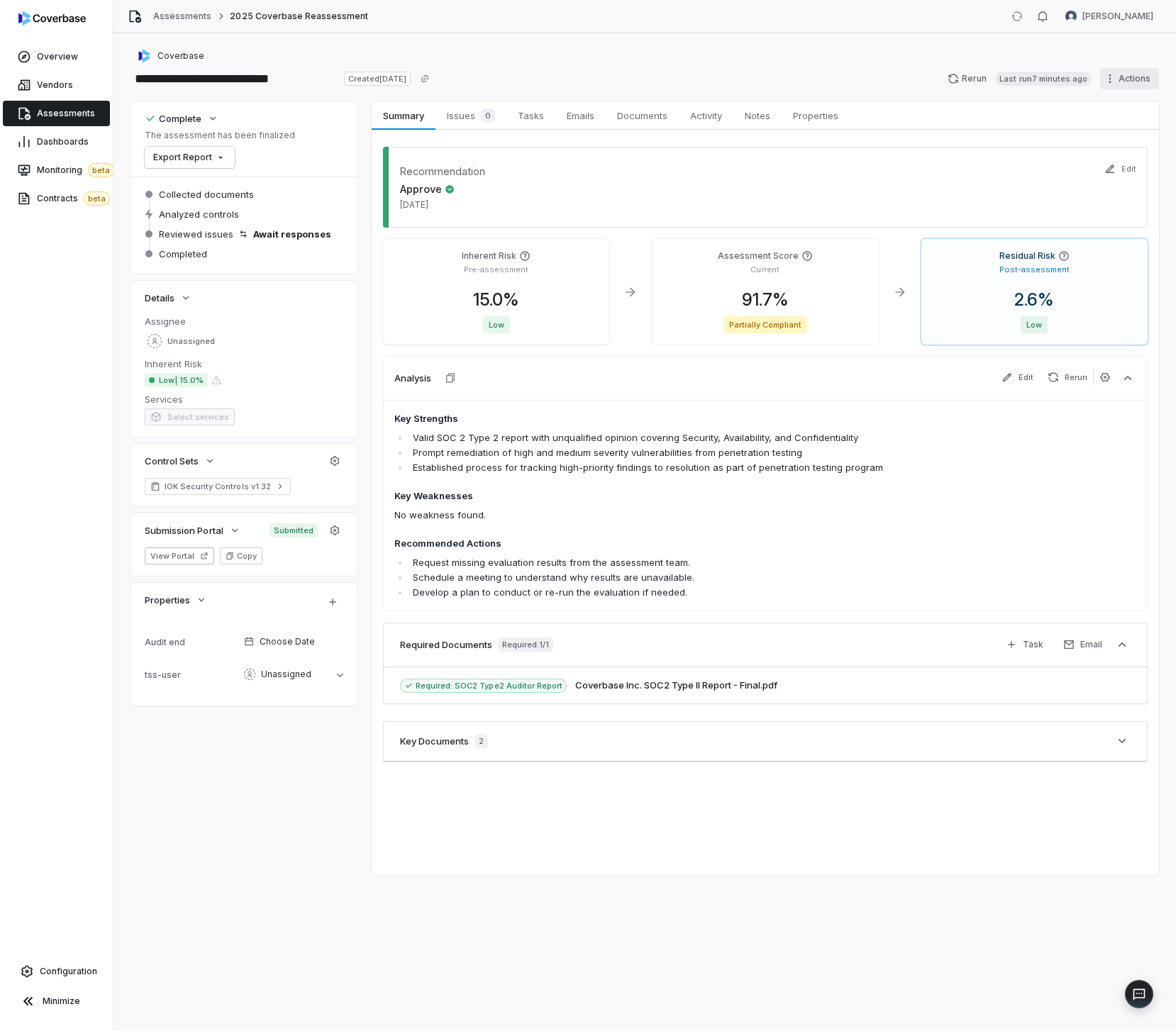
click at [1119, 89] on html "**********" at bounding box center [588, 515] width 1176 height 1031
click at [1097, 212] on div "Clone Cancel run Export Delete" at bounding box center [1112, 155] width 114 height 126
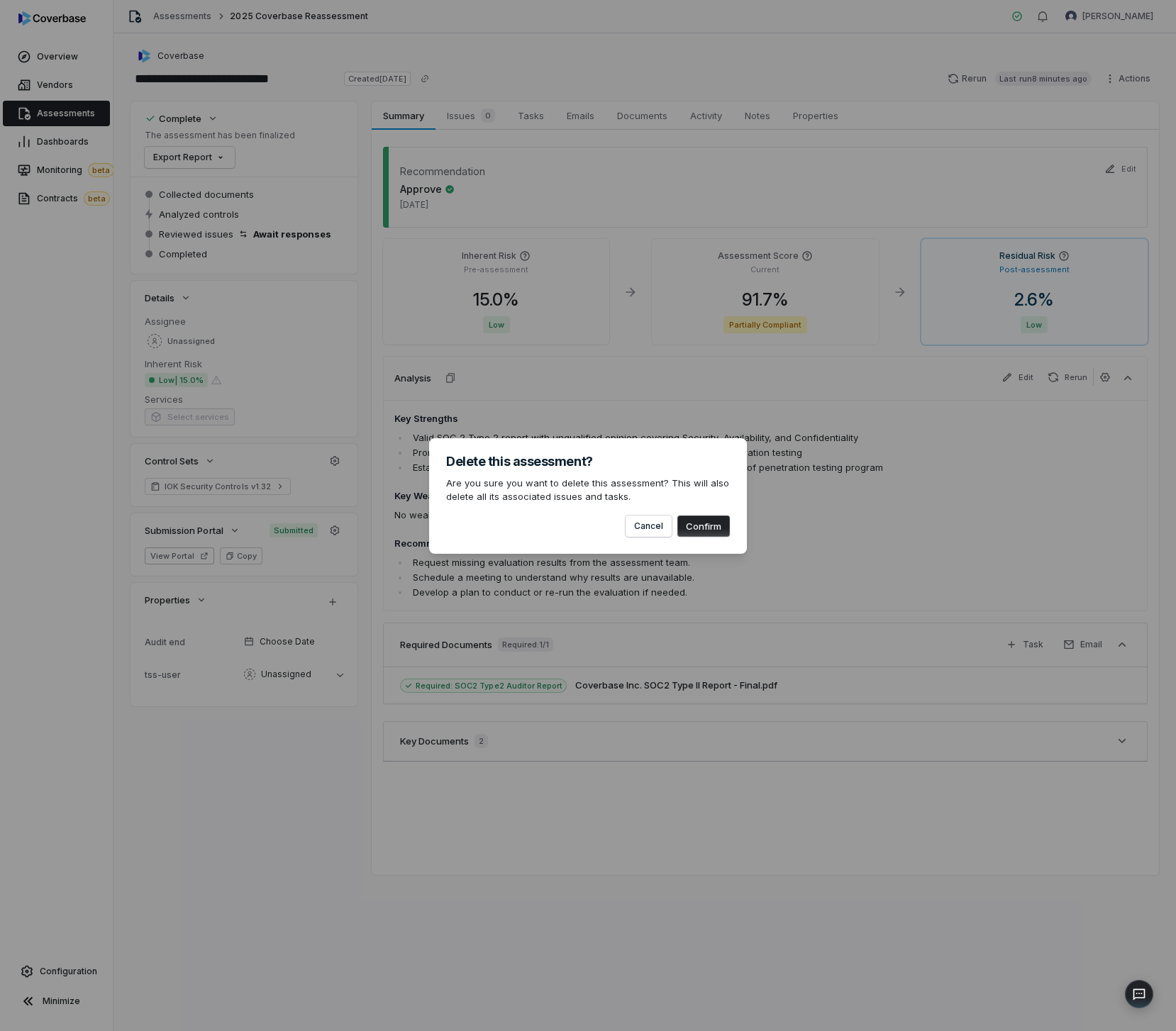
click at [717, 531] on button "Confirm" at bounding box center [704, 526] width 53 height 21
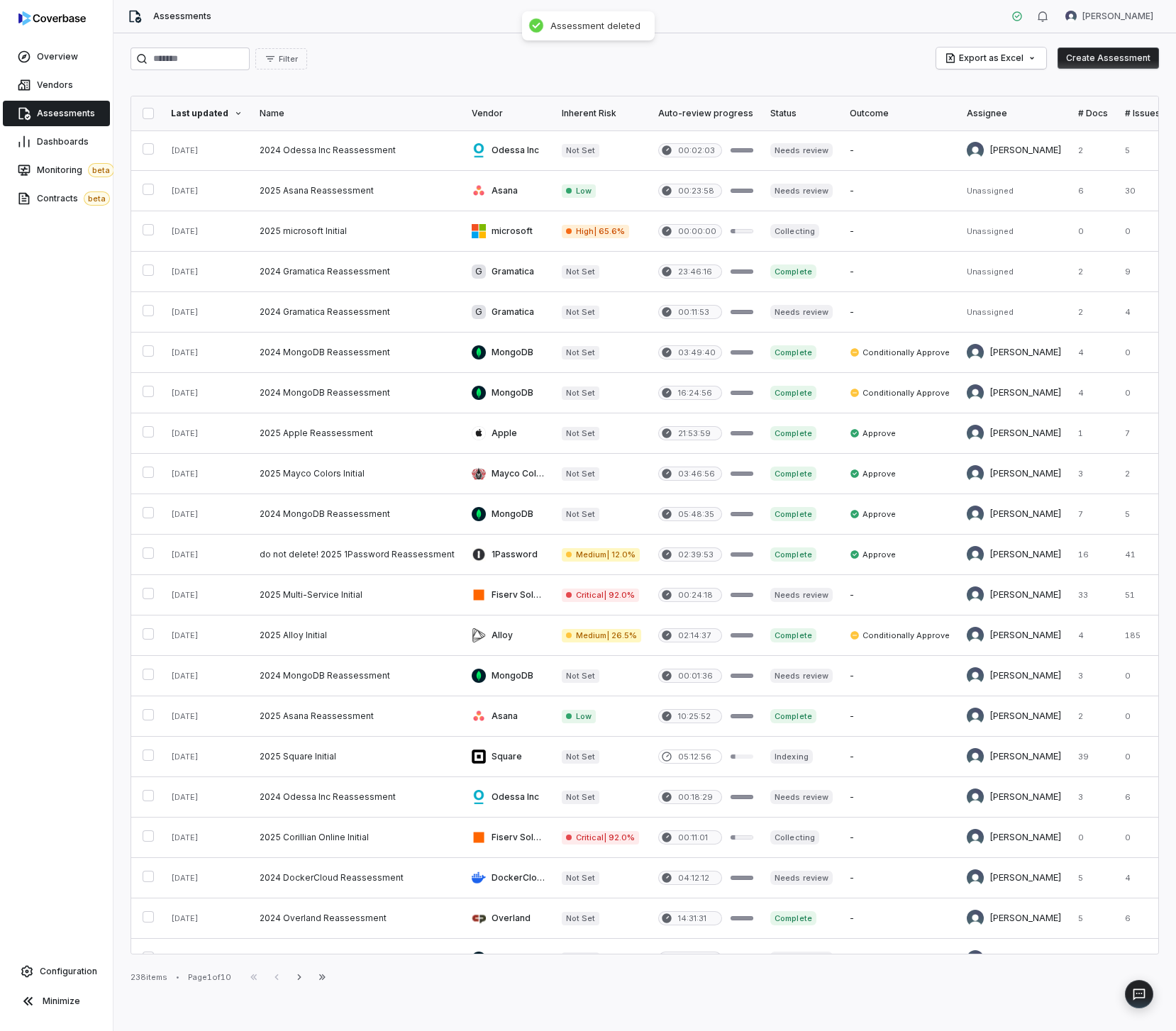
click at [40, 957] on div "Configuration" at bounding box center [56, 971] width 107 height 28
click at [34, 962] on link "Configuration" at bounding box center [57, 972] width 102 height 26
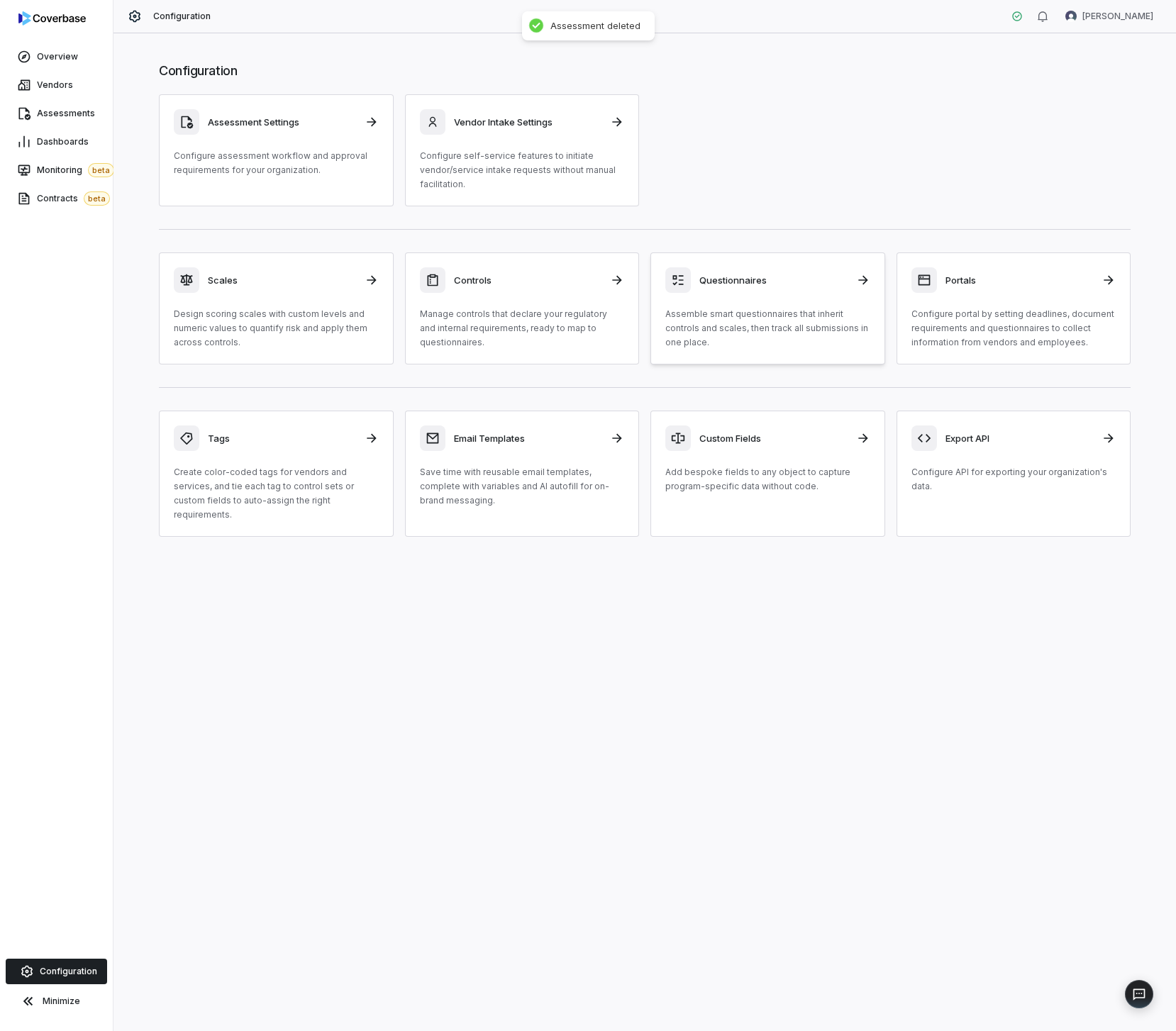
click at [783, 305] on div "Questionnaires Assemble smart questionnaires that inherit controls and scales, …" at bounding box center [767, 308] width 205 height 82
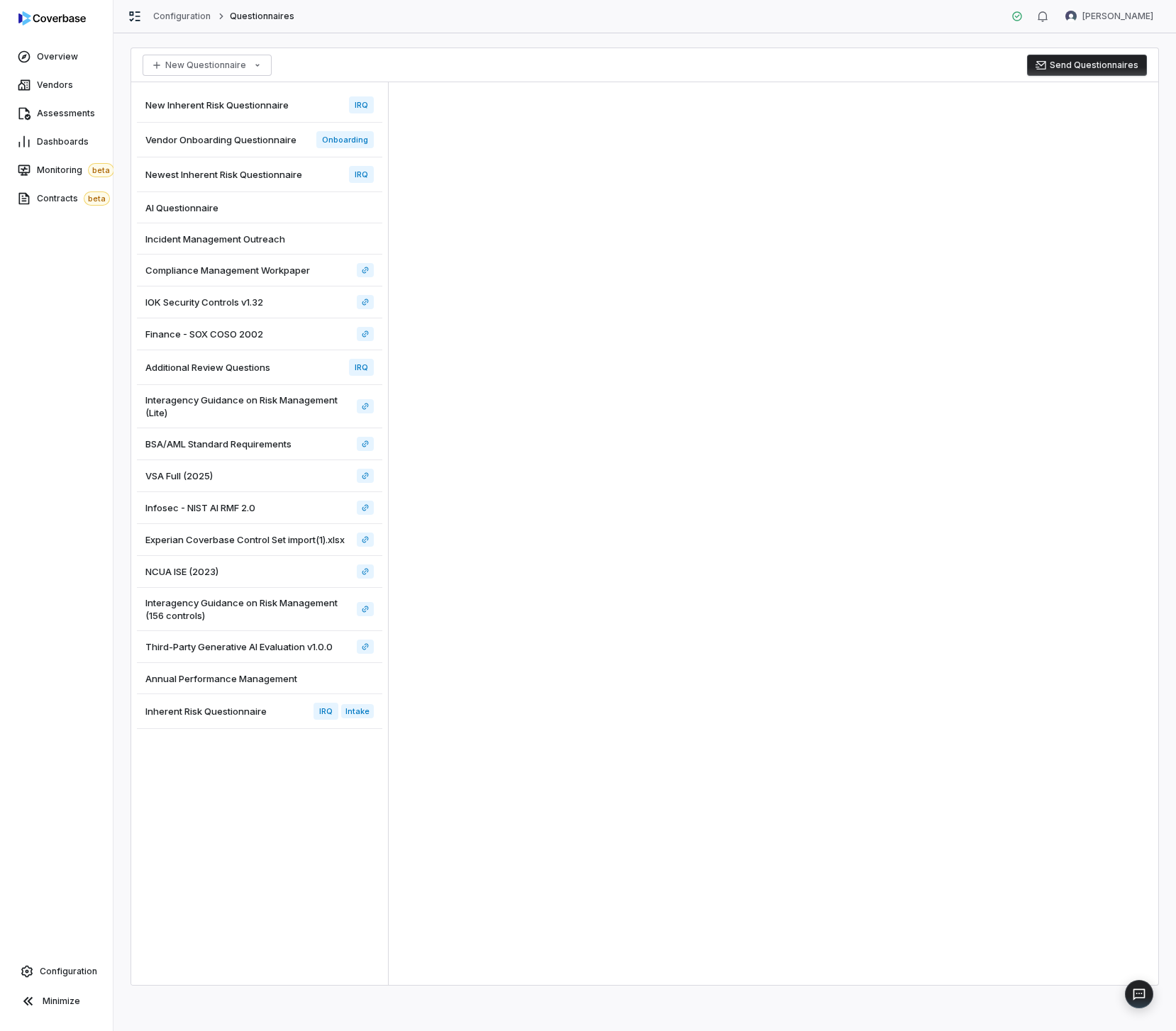
click at [236, 112] on div "New Inherent Risk Questionnaire IRQ" at bounding box center [260, 105] width 246 height 35
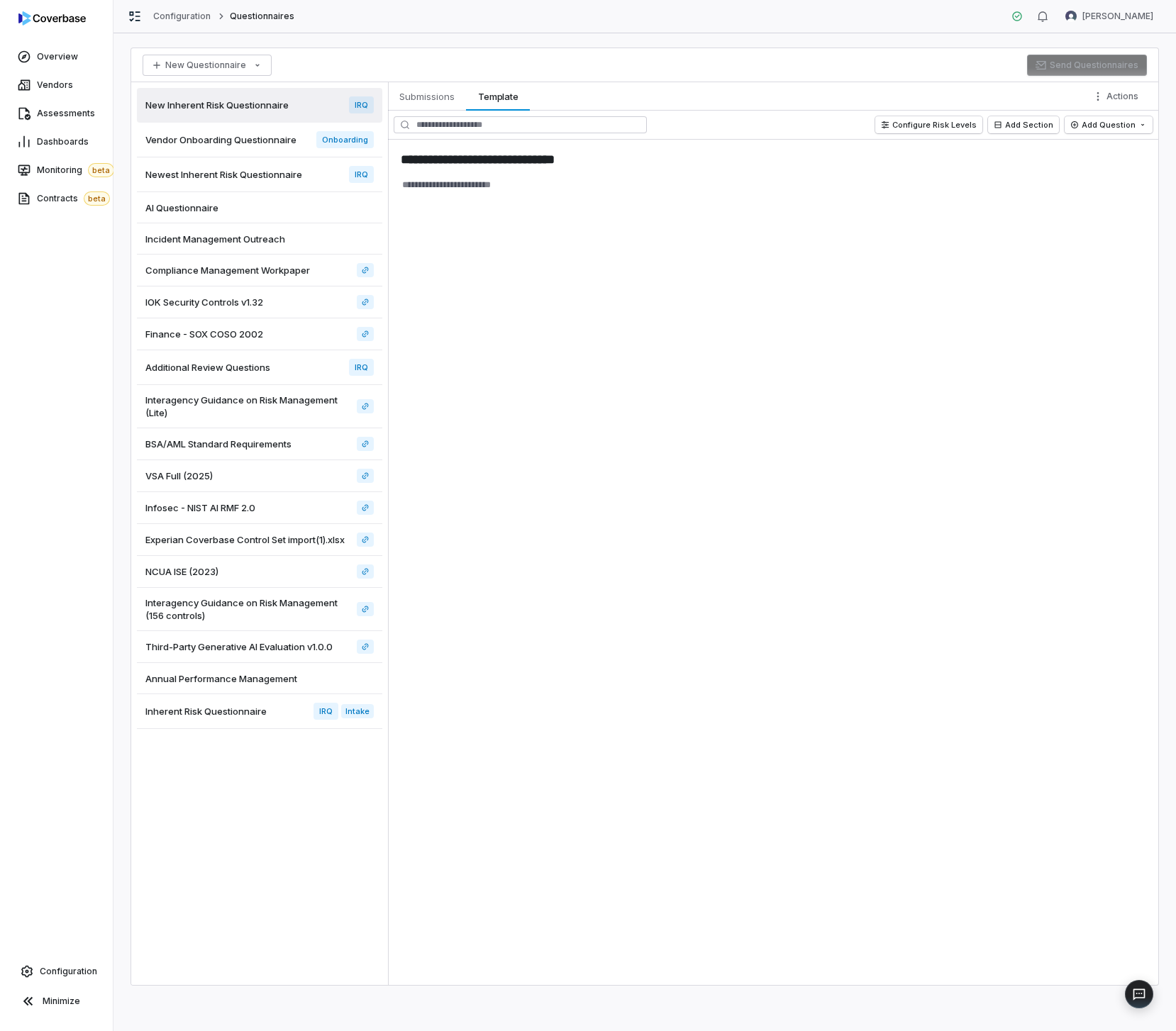
click at [277, 227] on div "Incident Management Outreach" at bounding box center [260, 239] width 246 height 31
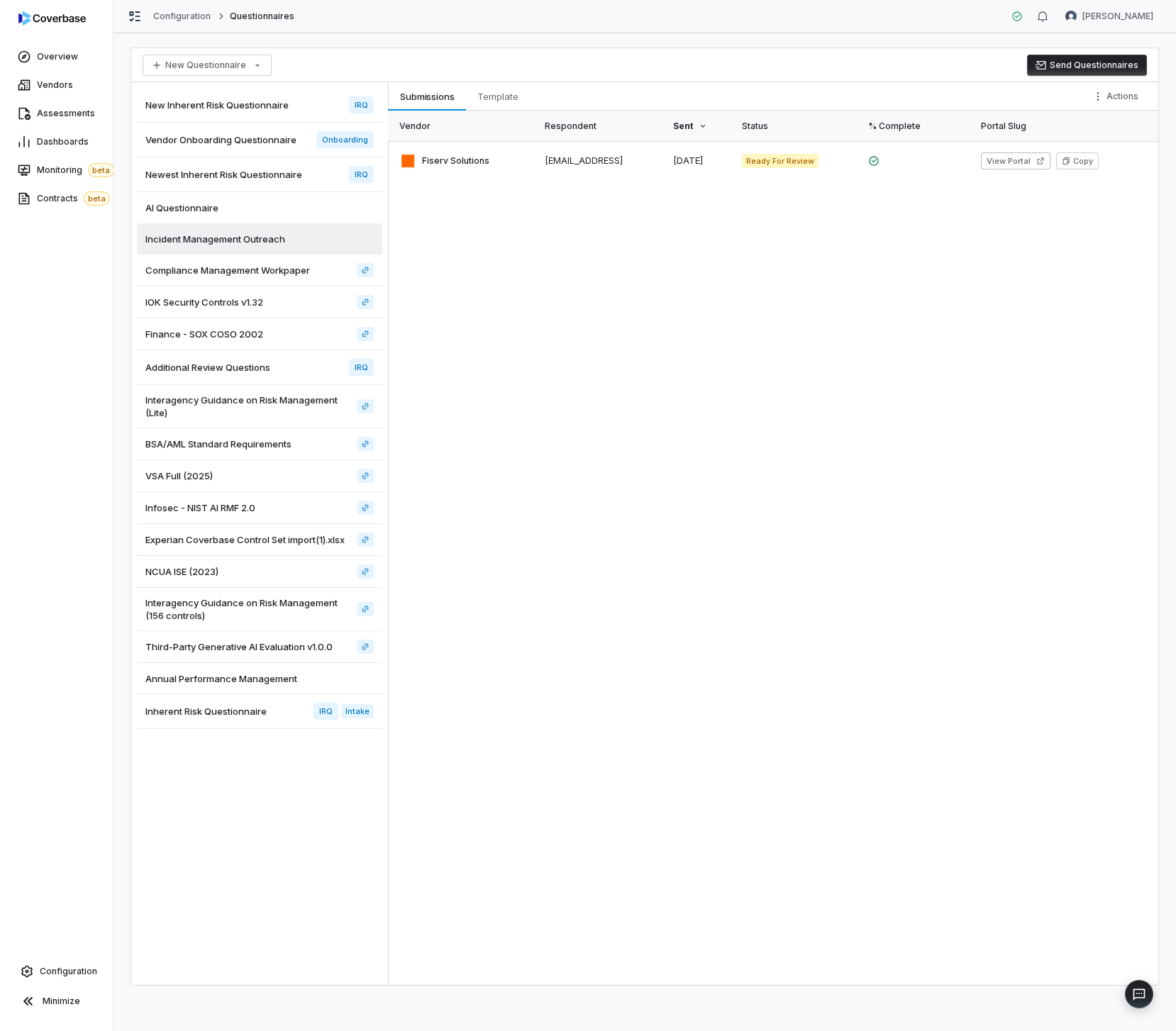
click at [66, 99] on div "Assessments" at bounding box center [56, 113] width 113 height 28
click at [78, 112] on span "Assessments" at bounding box center [66, 113] width 58 height 11
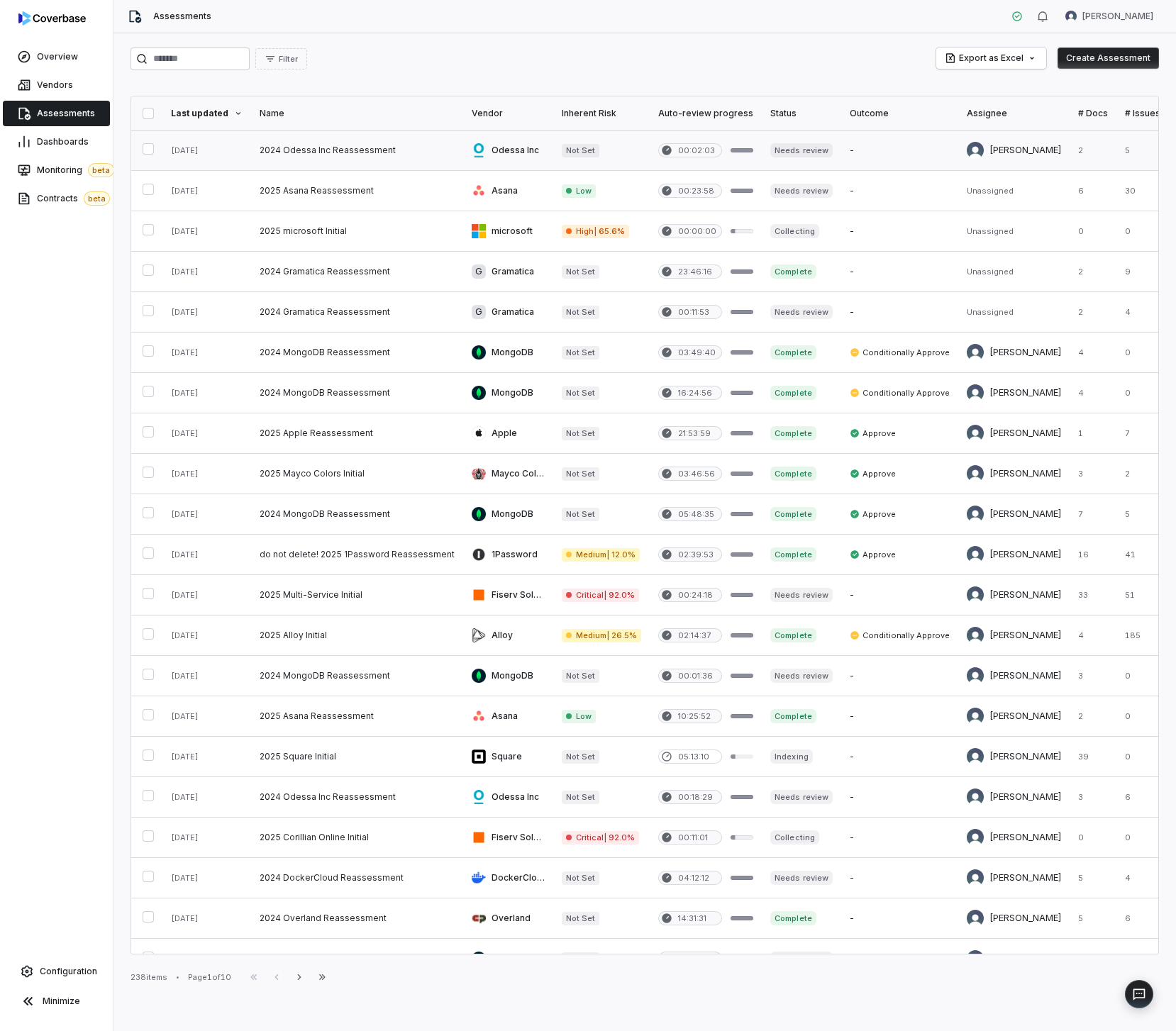
click at [324, 168] on link at bounding box center [357, 151] width 212 height 40
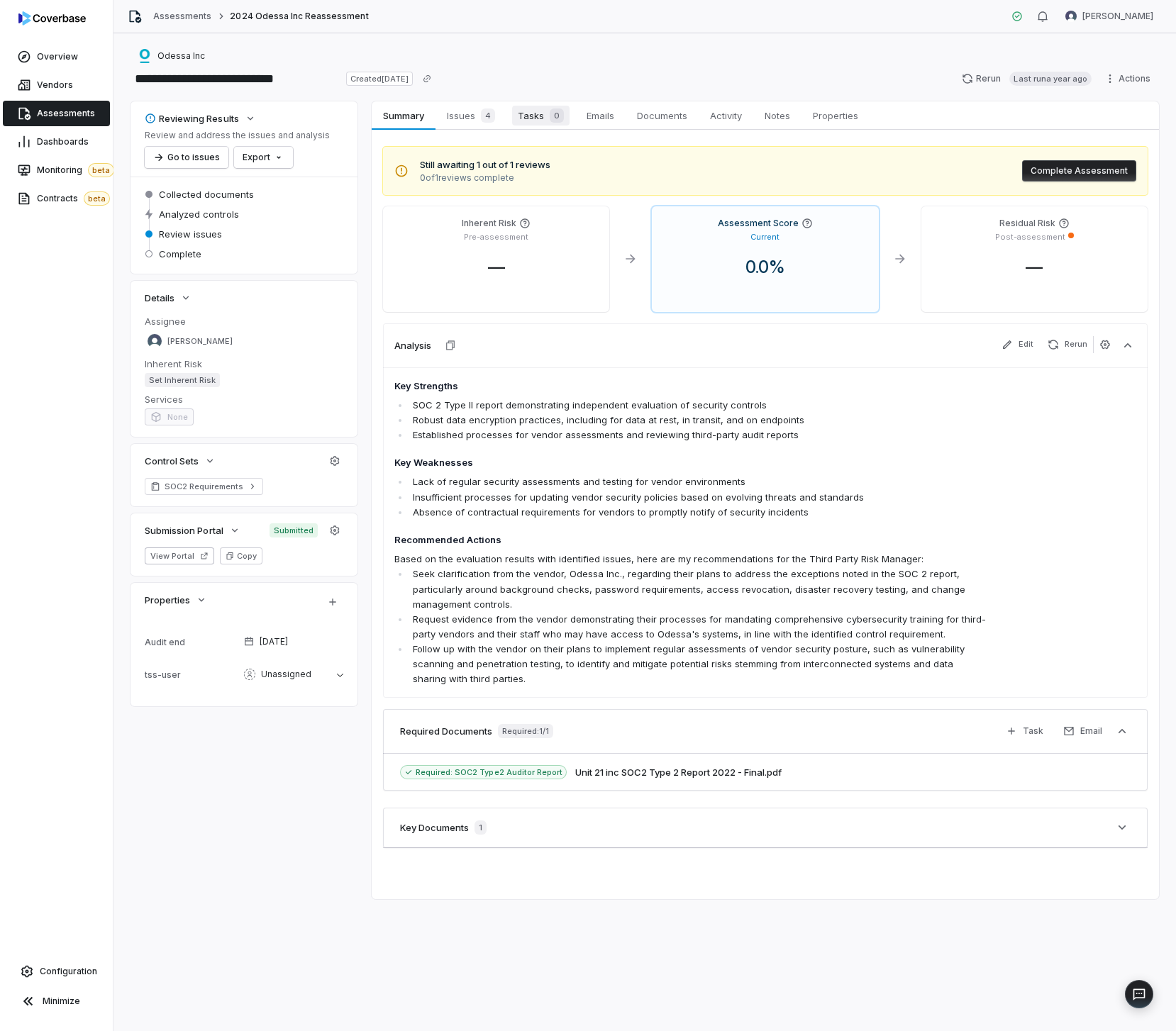
click at [514, 114] on span "Tasks 0" at bounding box center [541, 116] width 58 height 20
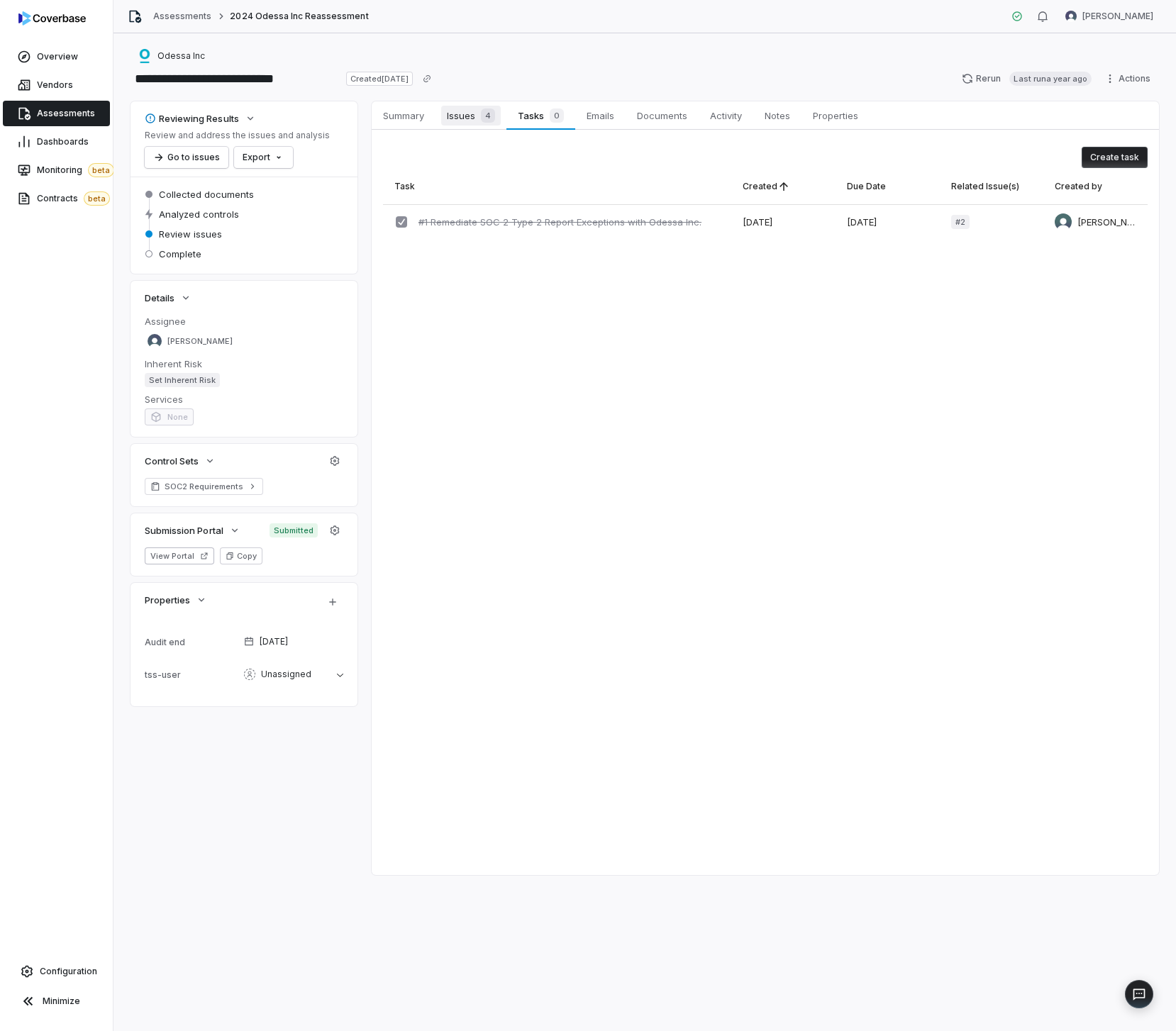
click at [463, 119] on span "Issues 4" at bounding box center [471, 116] width 60 height 20
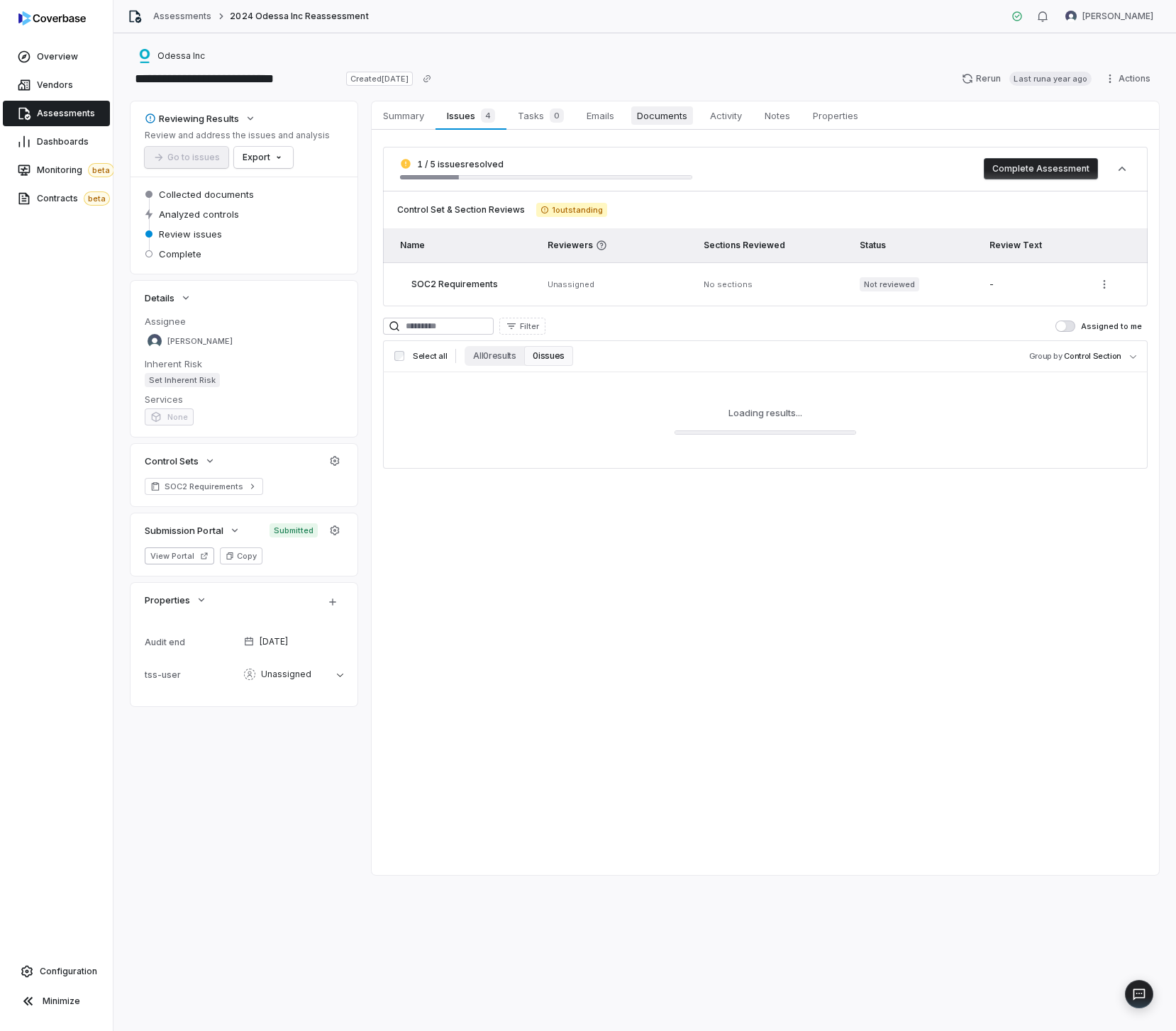
click at [653, 110] on span "Documents" at bounding box center [662, 116] width 62 height 18
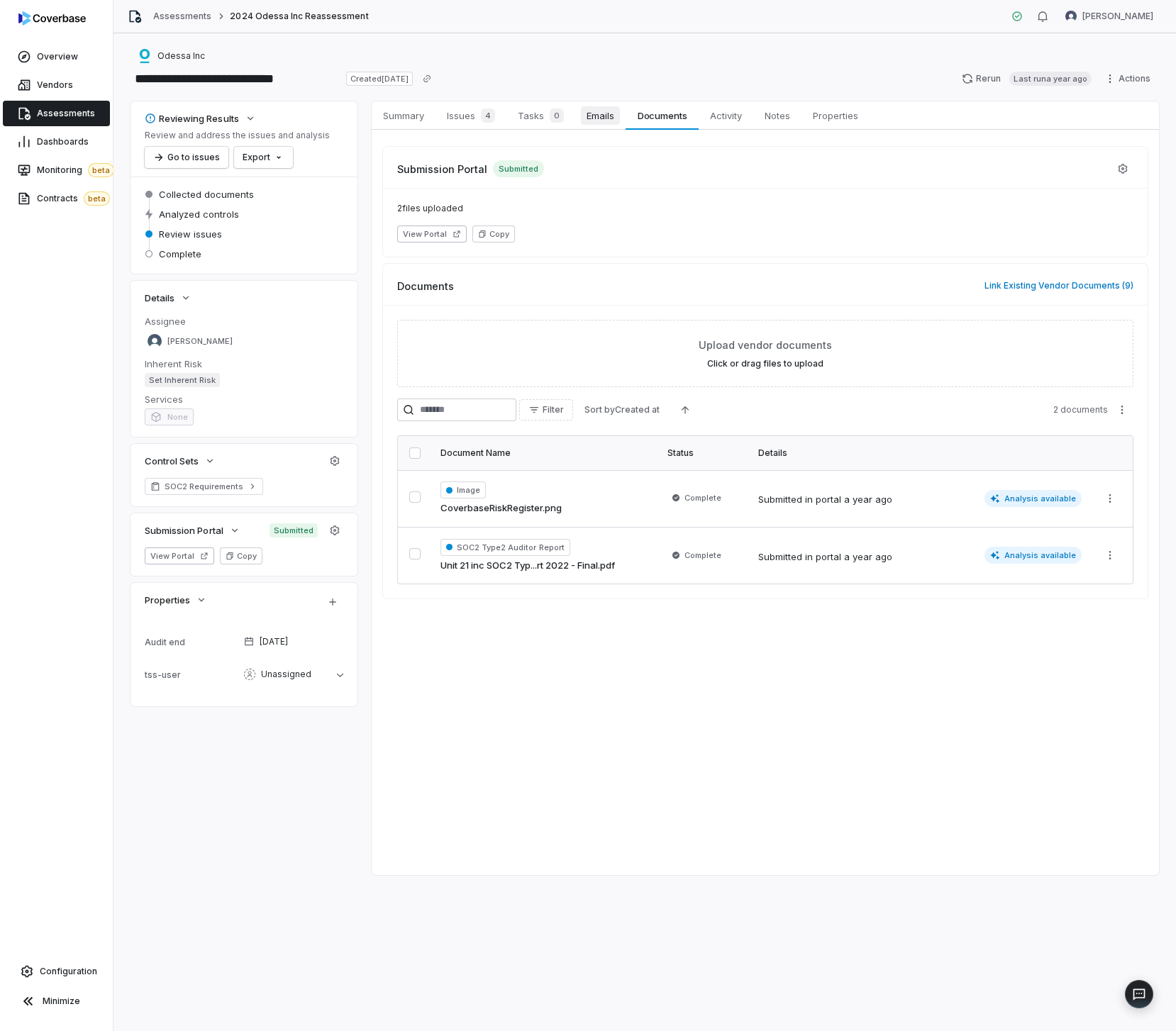
click at [600, 108] on span "Emails" at bounding box center [600, 116] width 39 height 18
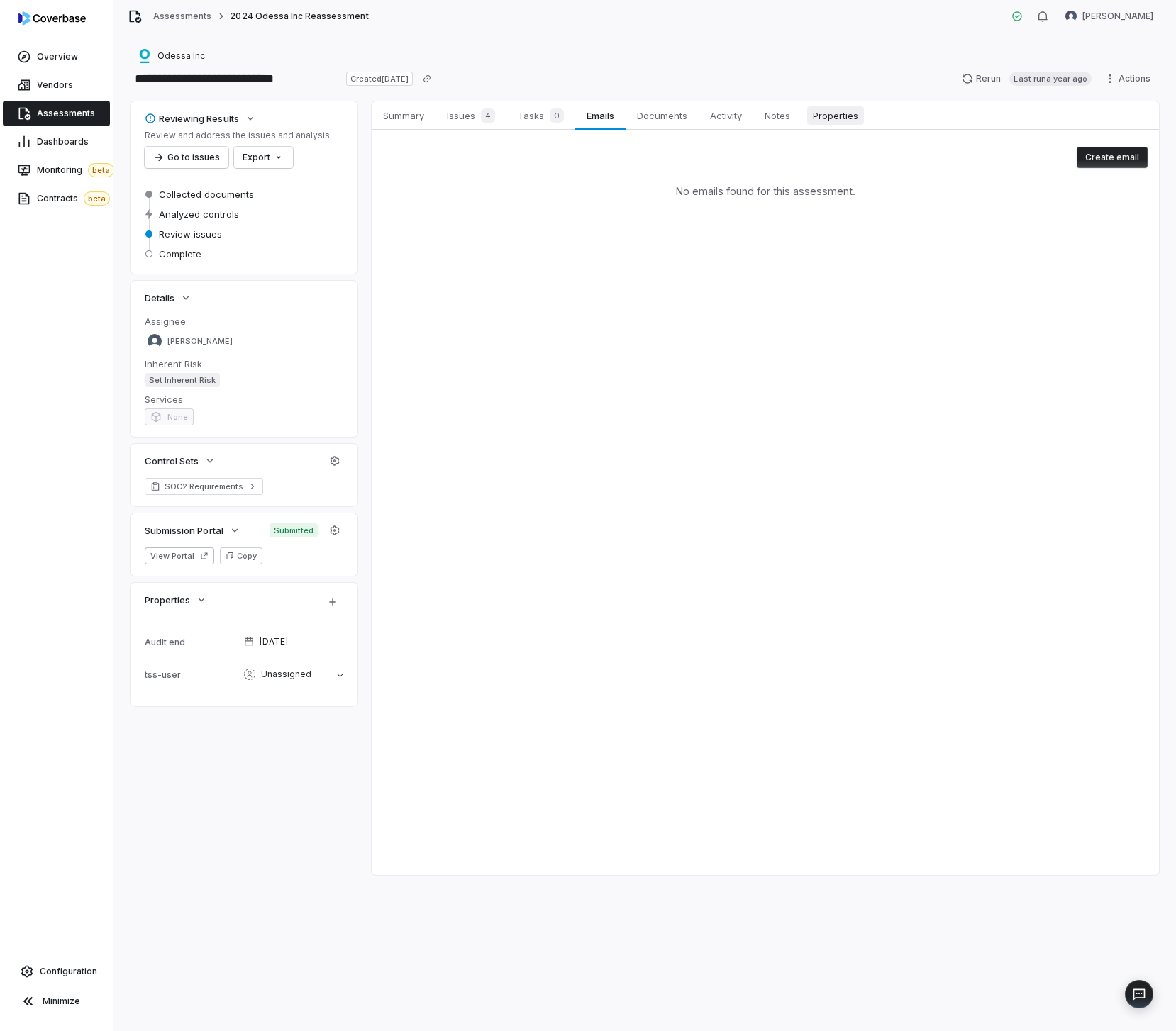
click at [824, 114] on span "Properties" at bounding box center [836, 116] width 57 height 18
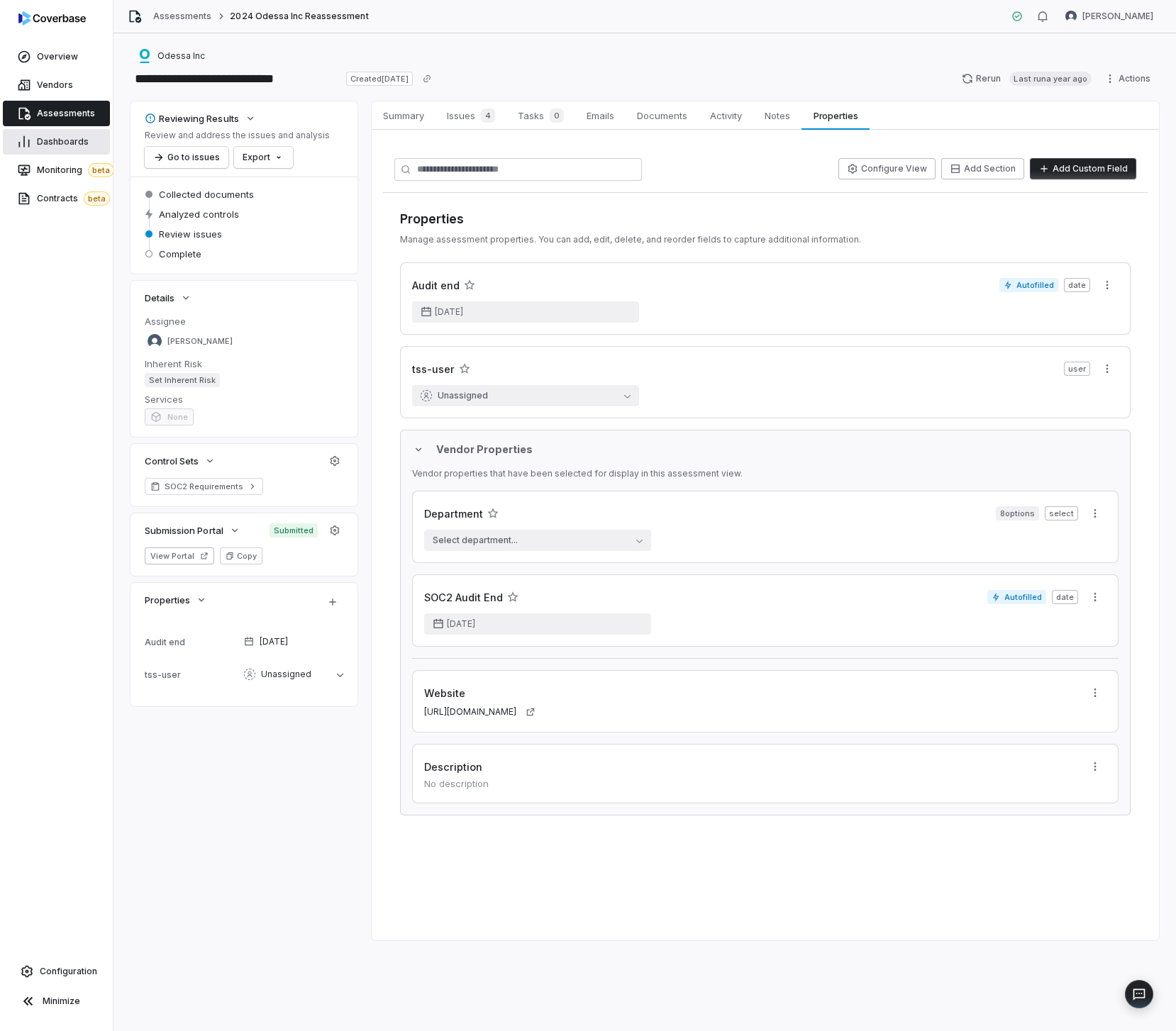
click at [44, 140] on span "Dashboards" at bounding box center [63, 141] width 52 height 11
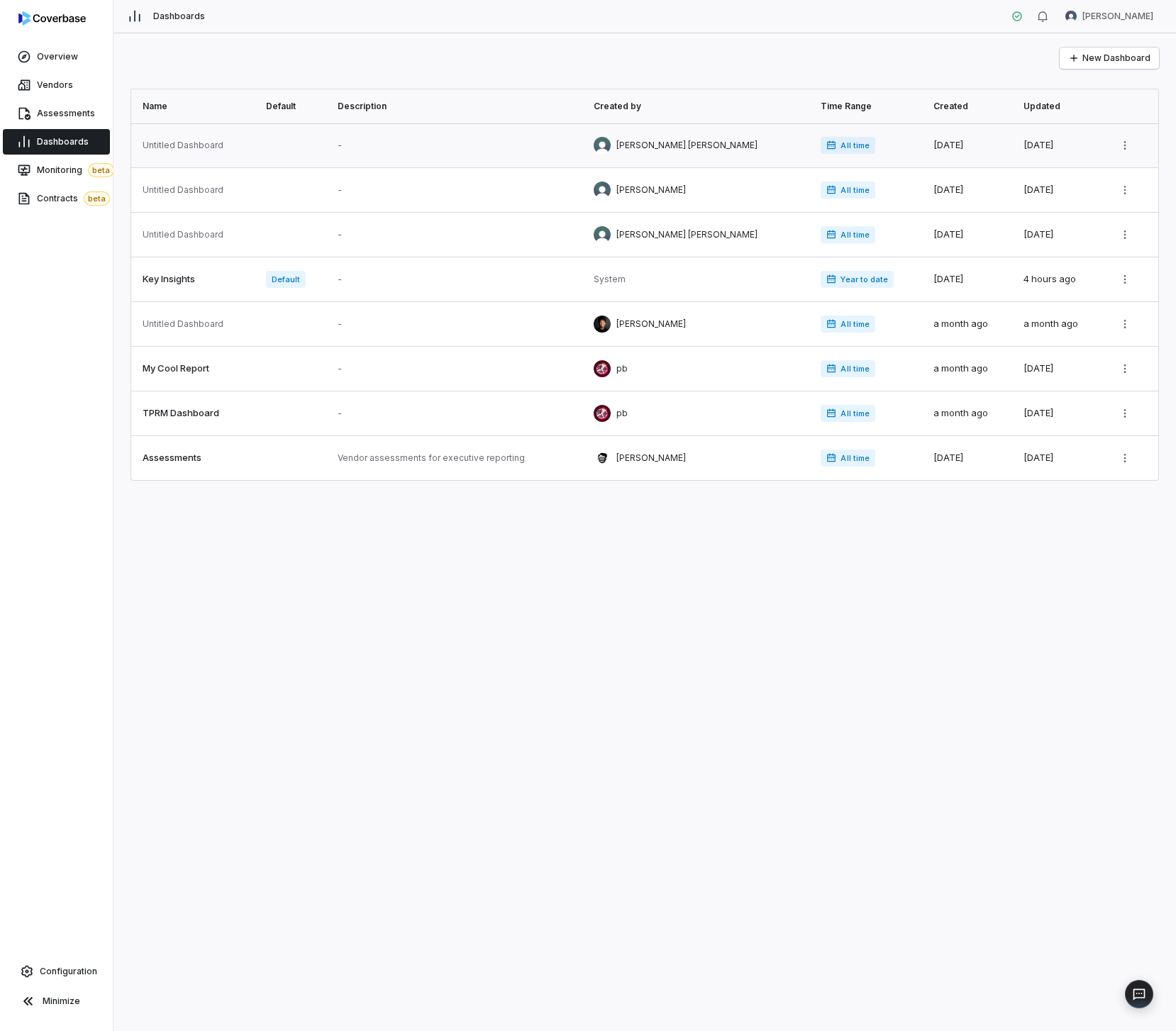
click at [329, 151] on link at bounding box center [294, 146] width 72 height 44
click at [374, 290] on link at bounding box center [457, 279] width 257 height 44
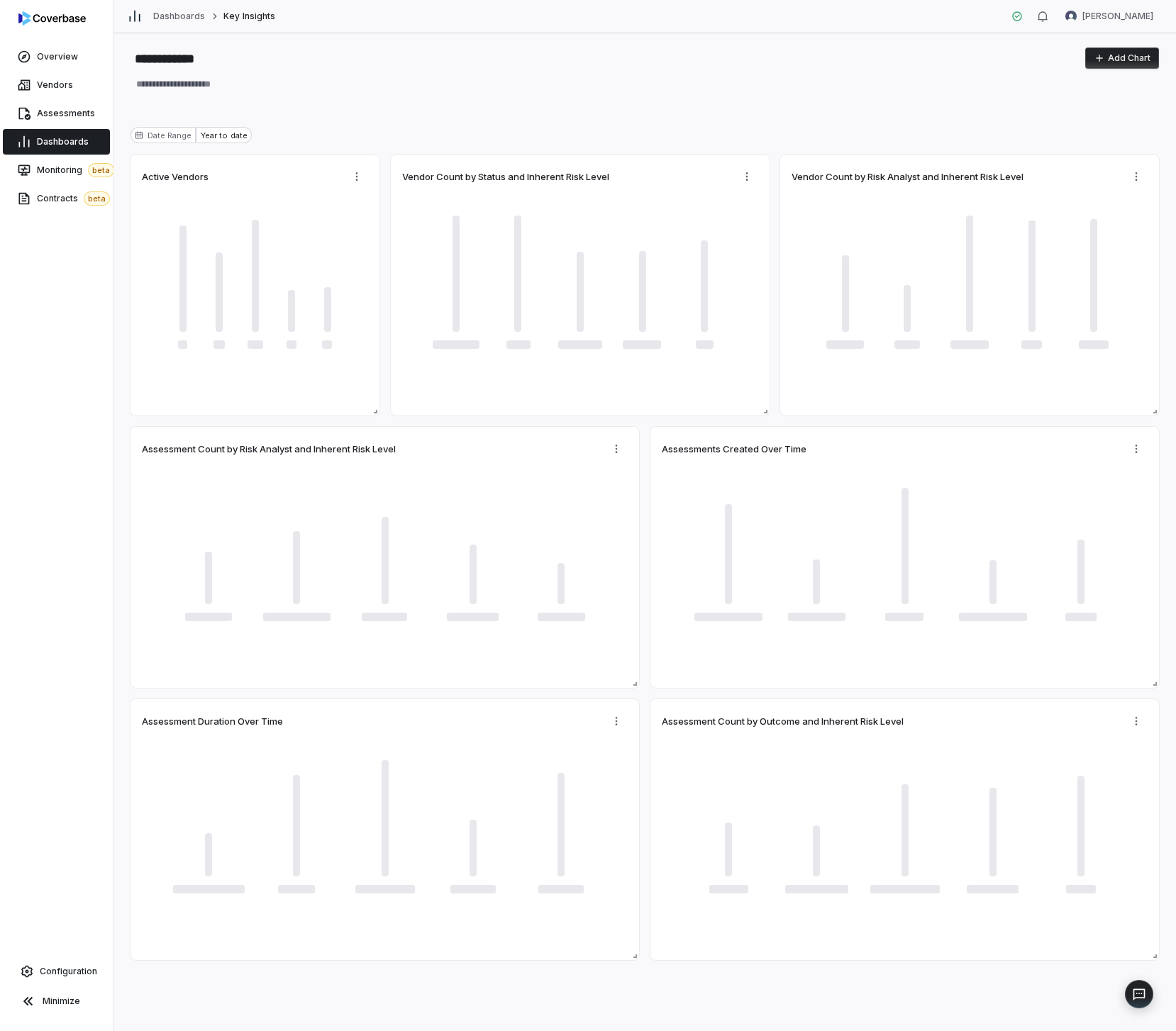
type textarea "*"
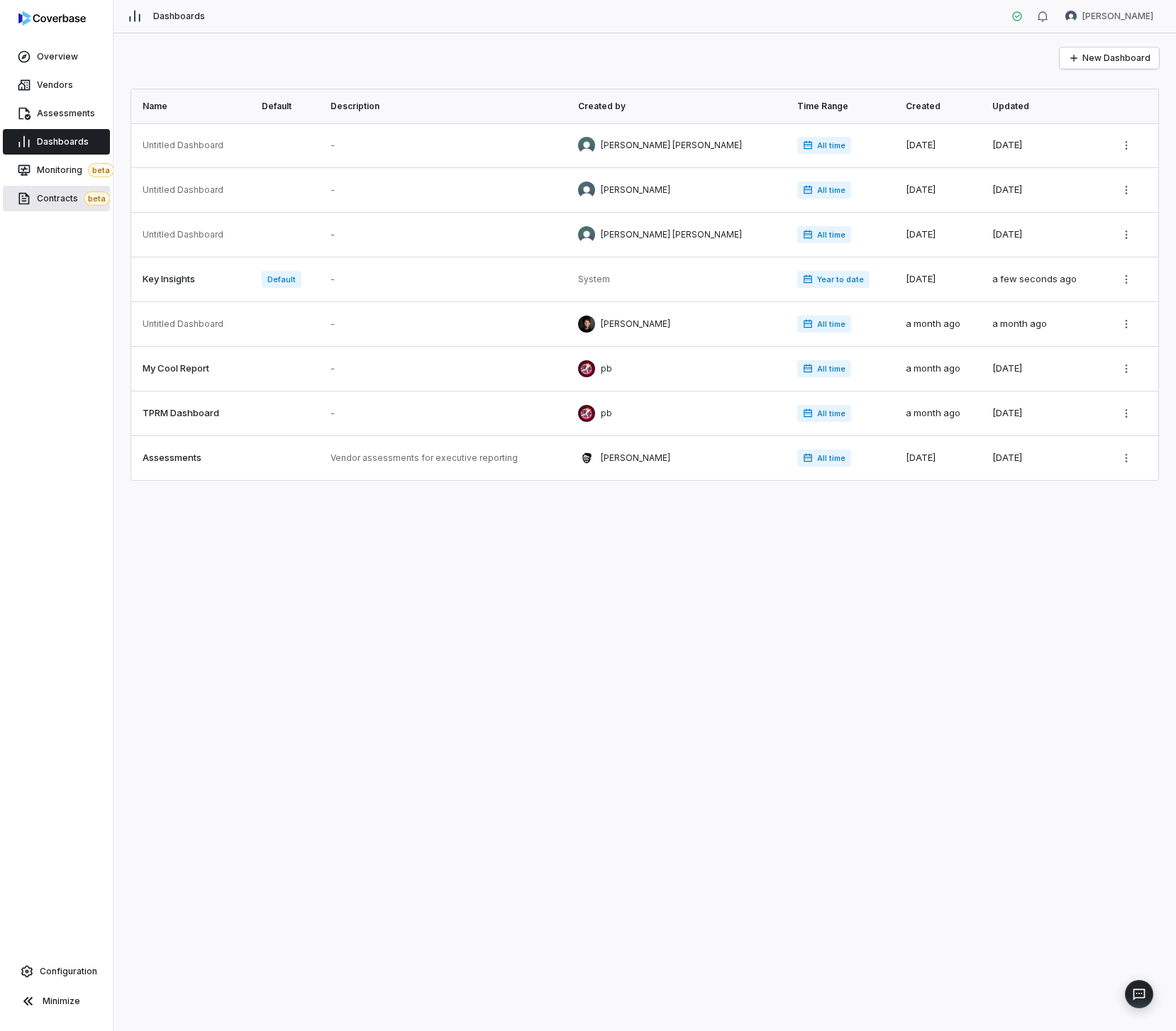
click at [66, 197] on span "Contracts beta" at bounding box center [73, 199] width 73 height 14
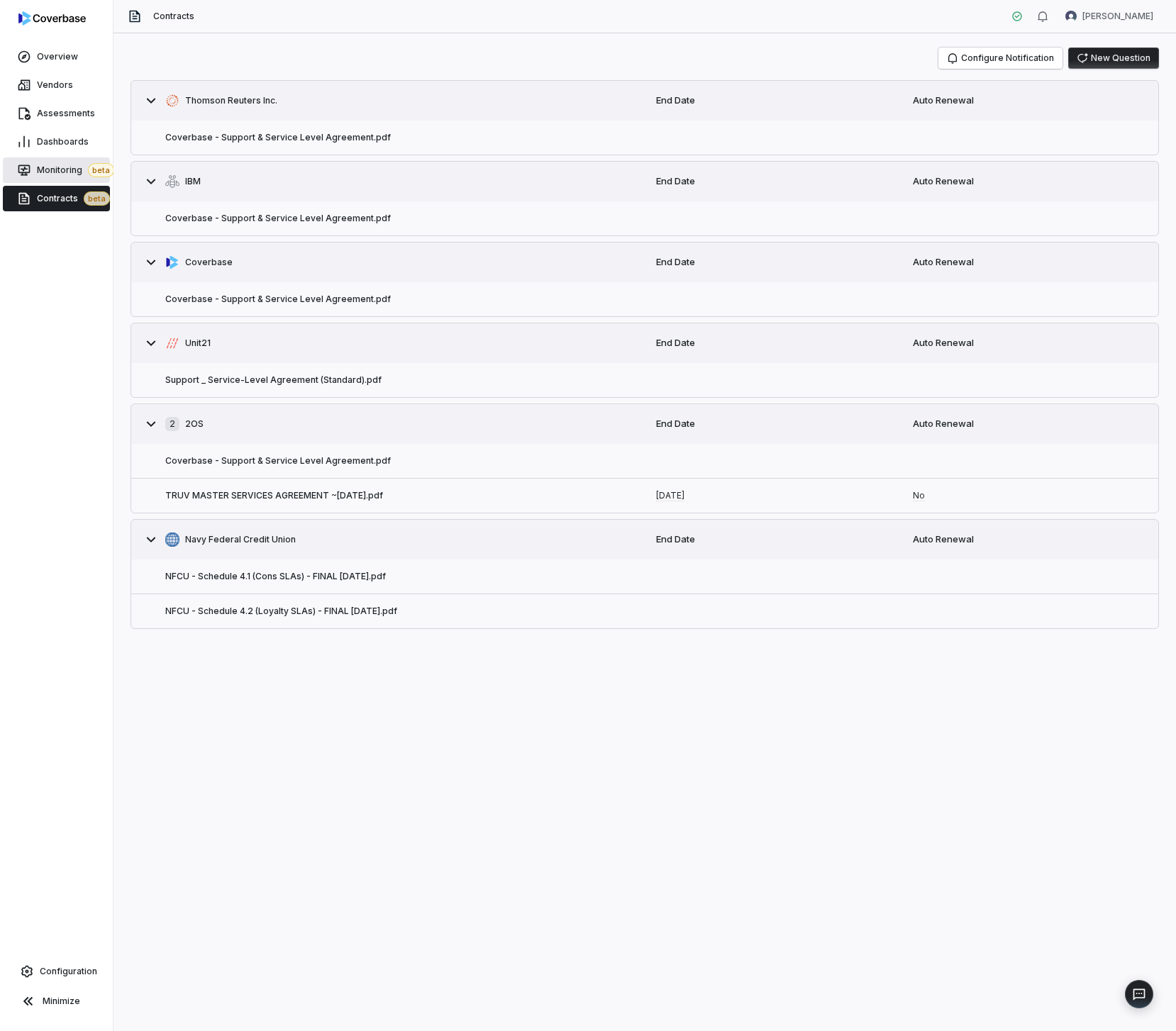
click at [62, 163] on span "Monitoring beta" at bounding box center [75, 170] width 77 height 14
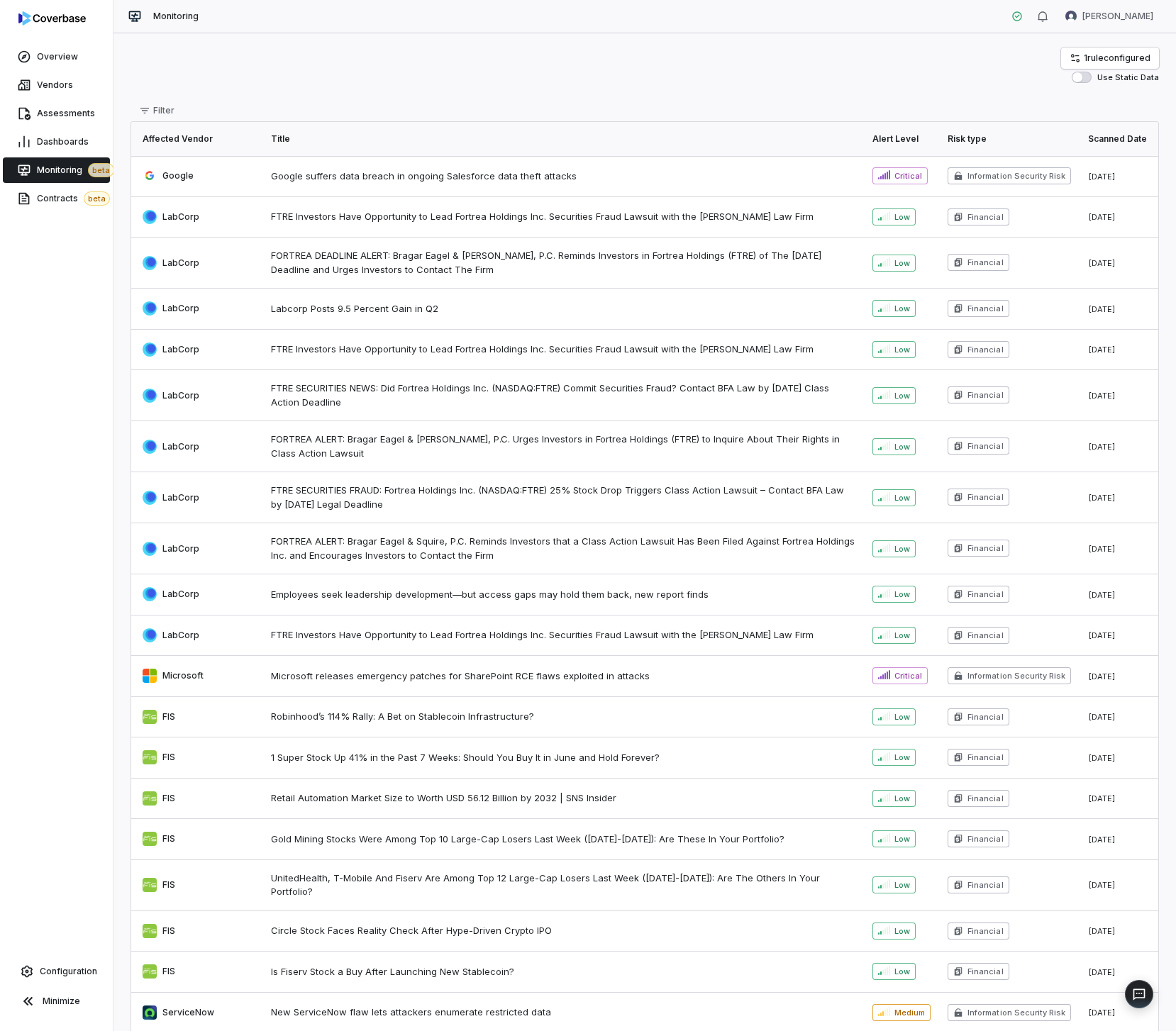
click at [698, 65] on div "1 rule configured Use Static Data" at bounding box center [645, 66] width 1028 height 36
click at [40, 977] on link "Configuration" at bounding box center [57, 972] width 102 height 26
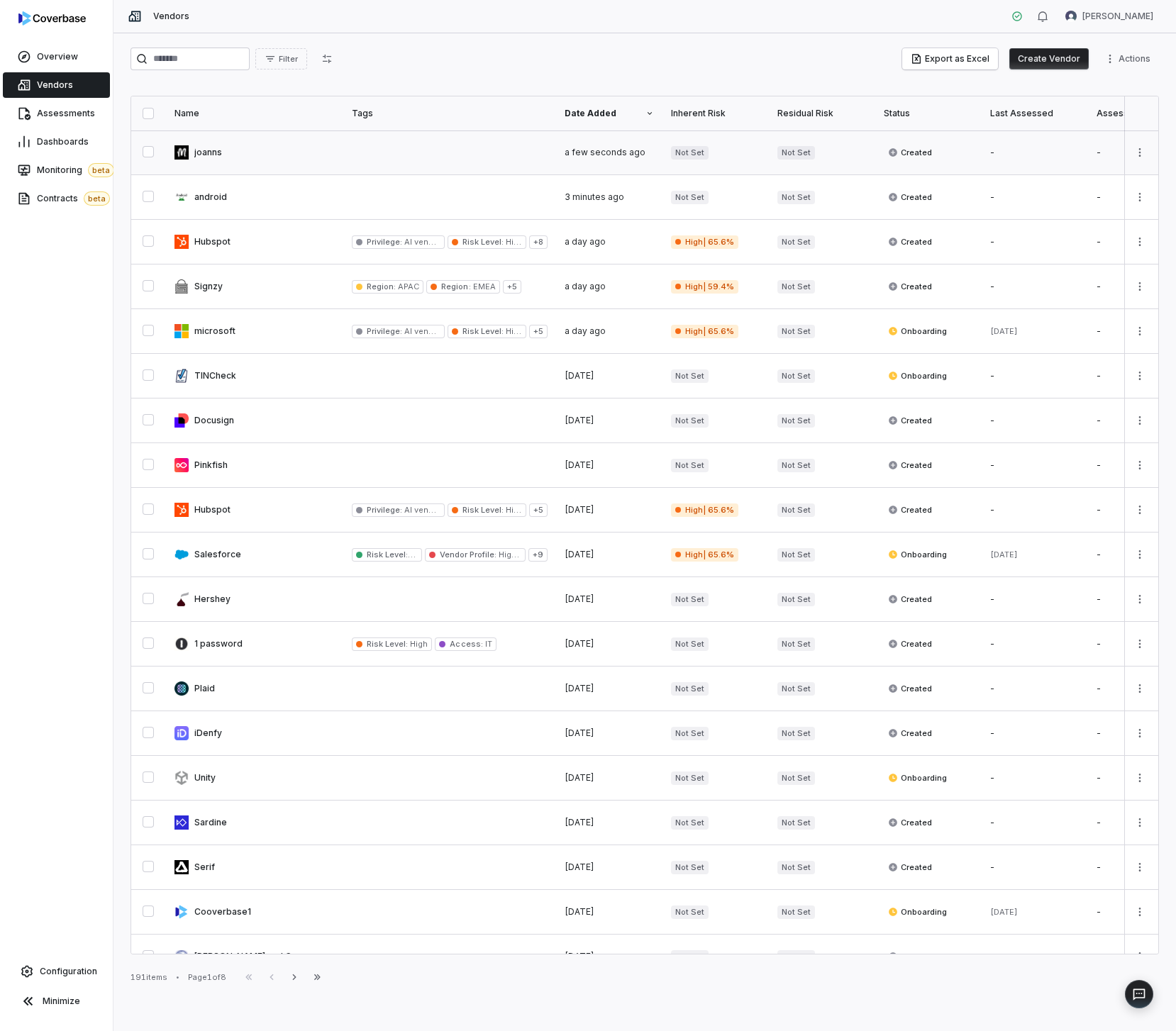
click at [309, 170] on link at bounding box center [255, 153] width 178 height 44
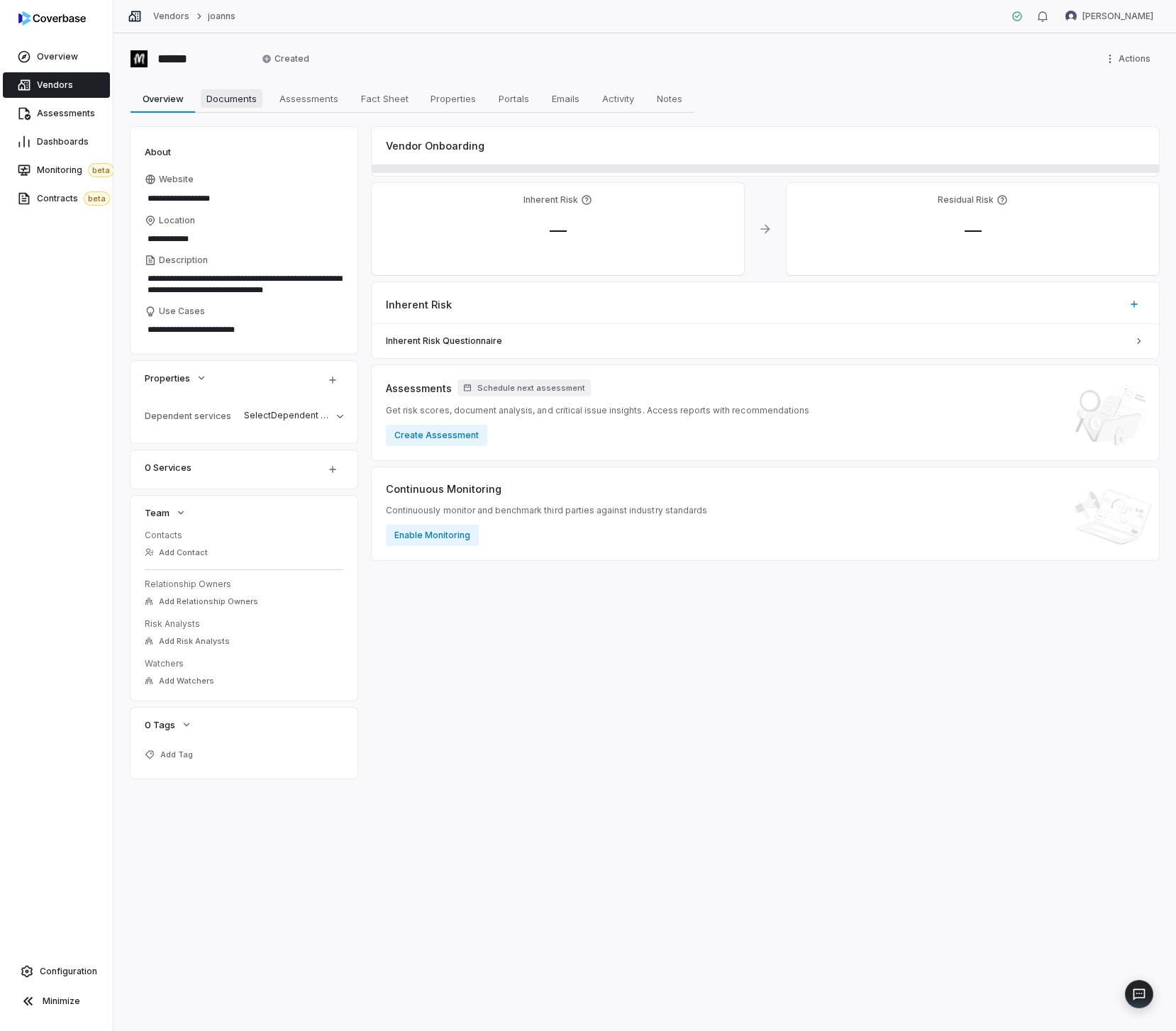
click at [225, 93] on span "Documents" at bounding box center [232, 99] width 62 height 18
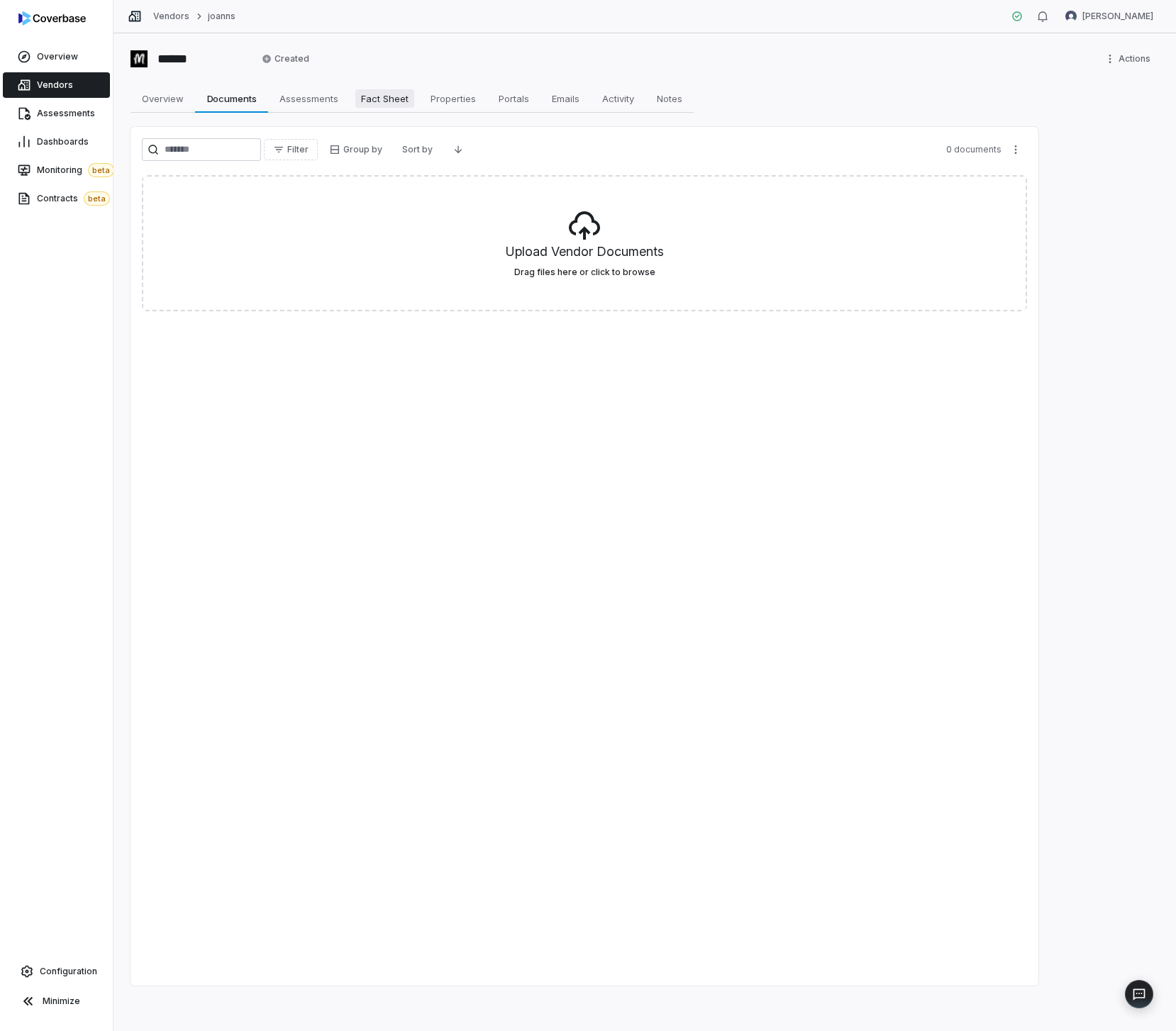
click at [373, 92] on span "Fact Sheet" at bounding box center [384, 99] width 59 height 18
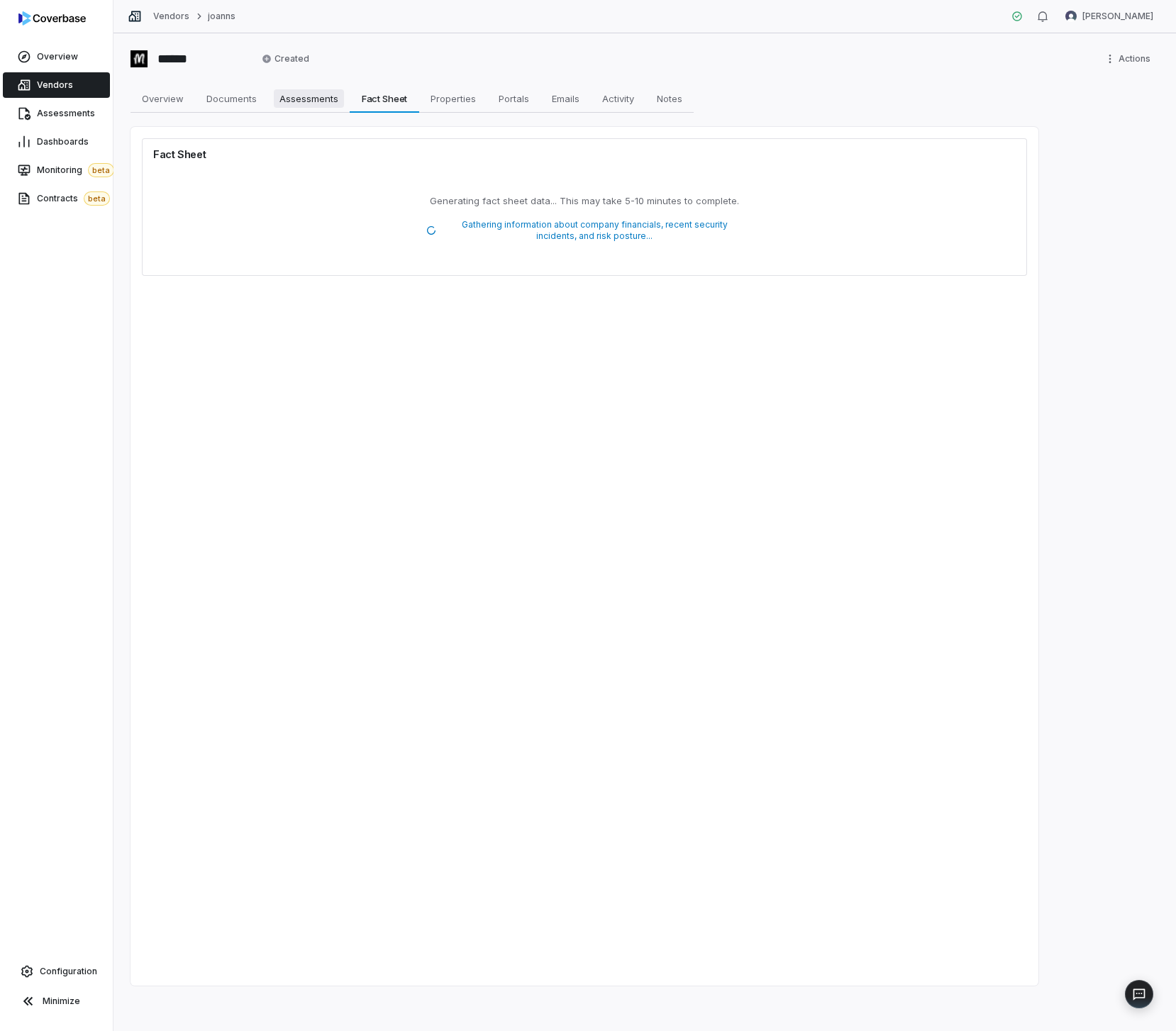
click at [305, 99] on span "Assessments" at bounding box center [308, 99] width 70 height 18
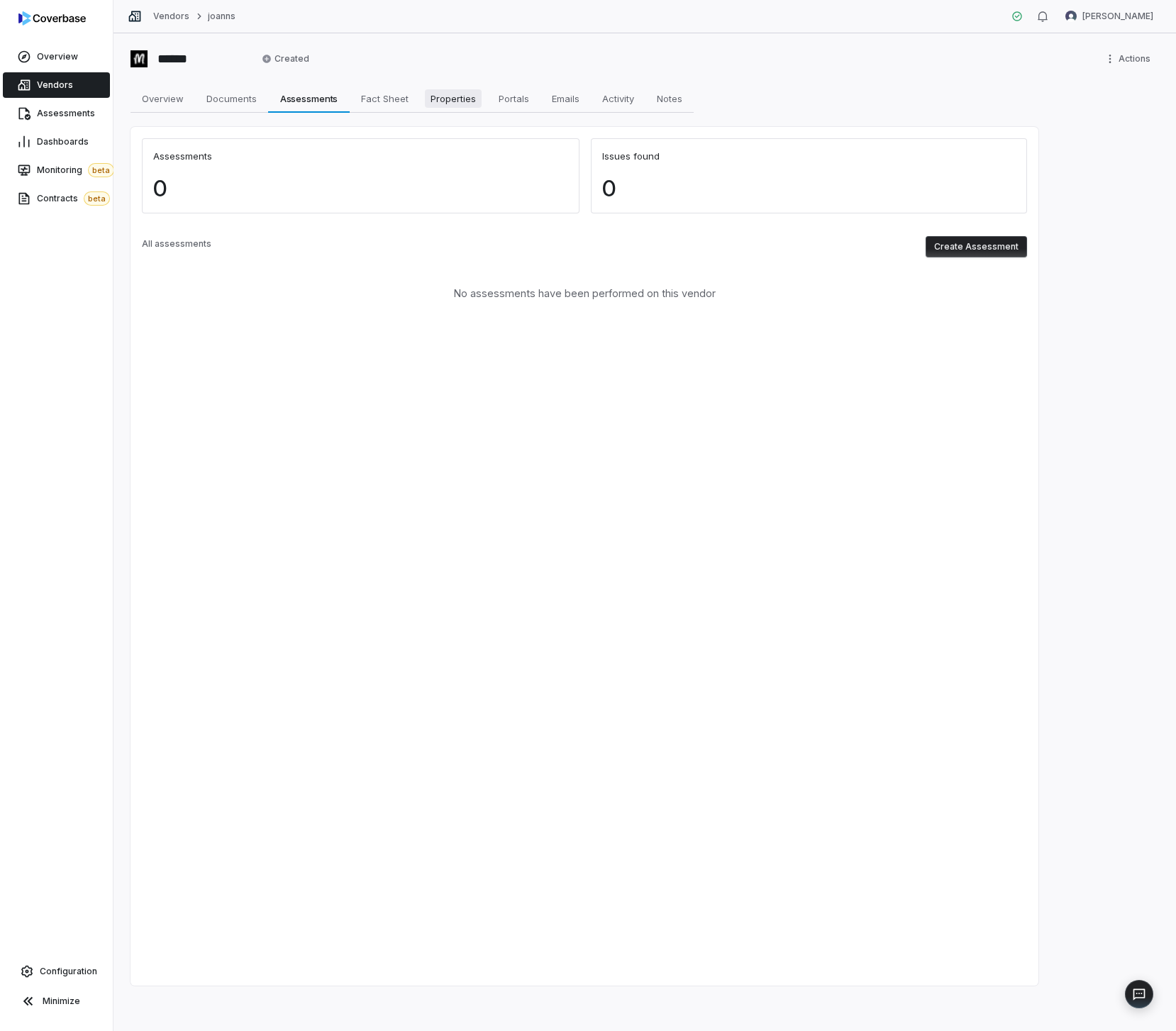
click at [456, 102] on span "Properties" at bounding box center [453, 99] width 57 height 18
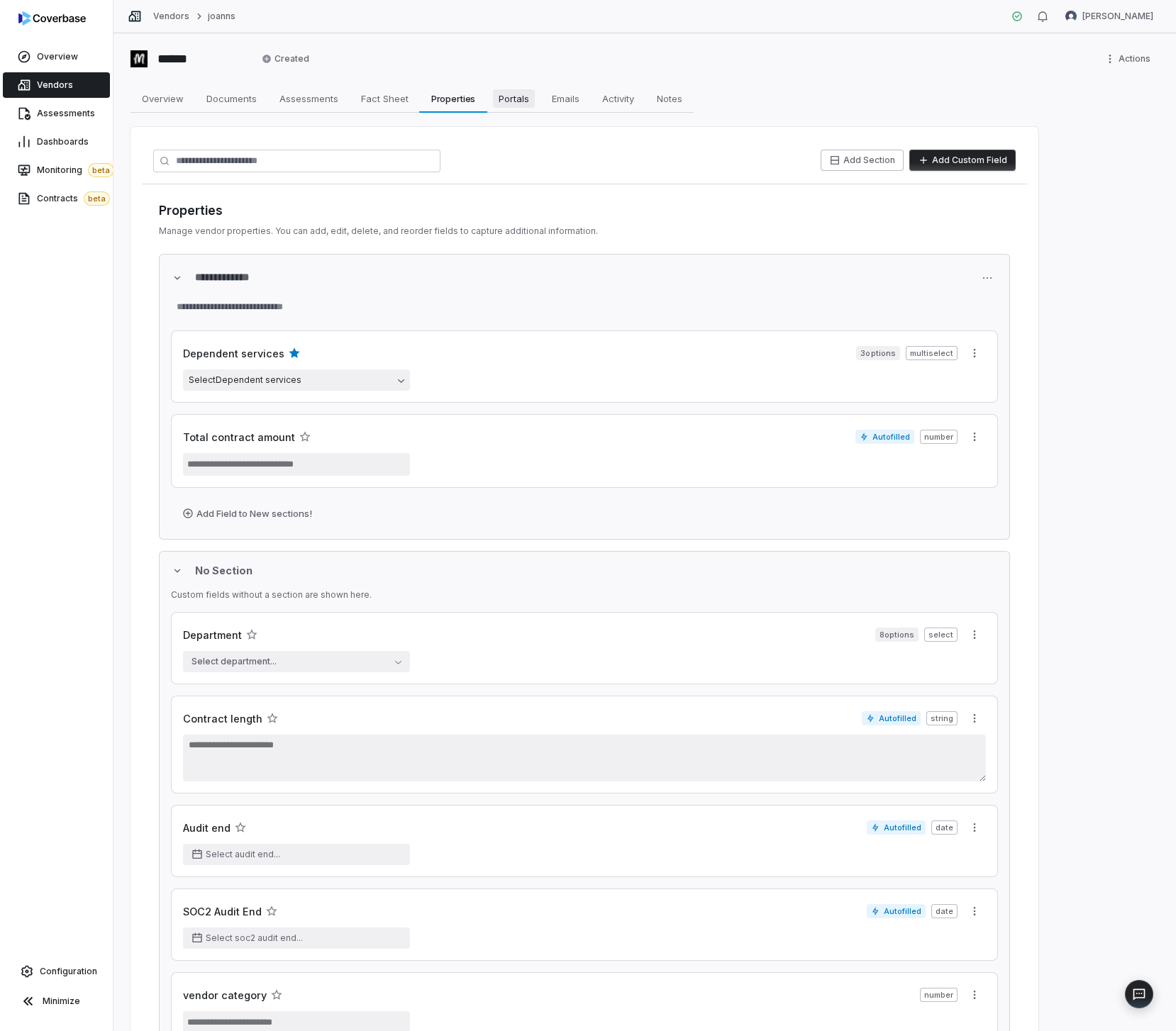
click at [522, 103] on span "Portals" at bounding box center [514, 99] width 42 height 18
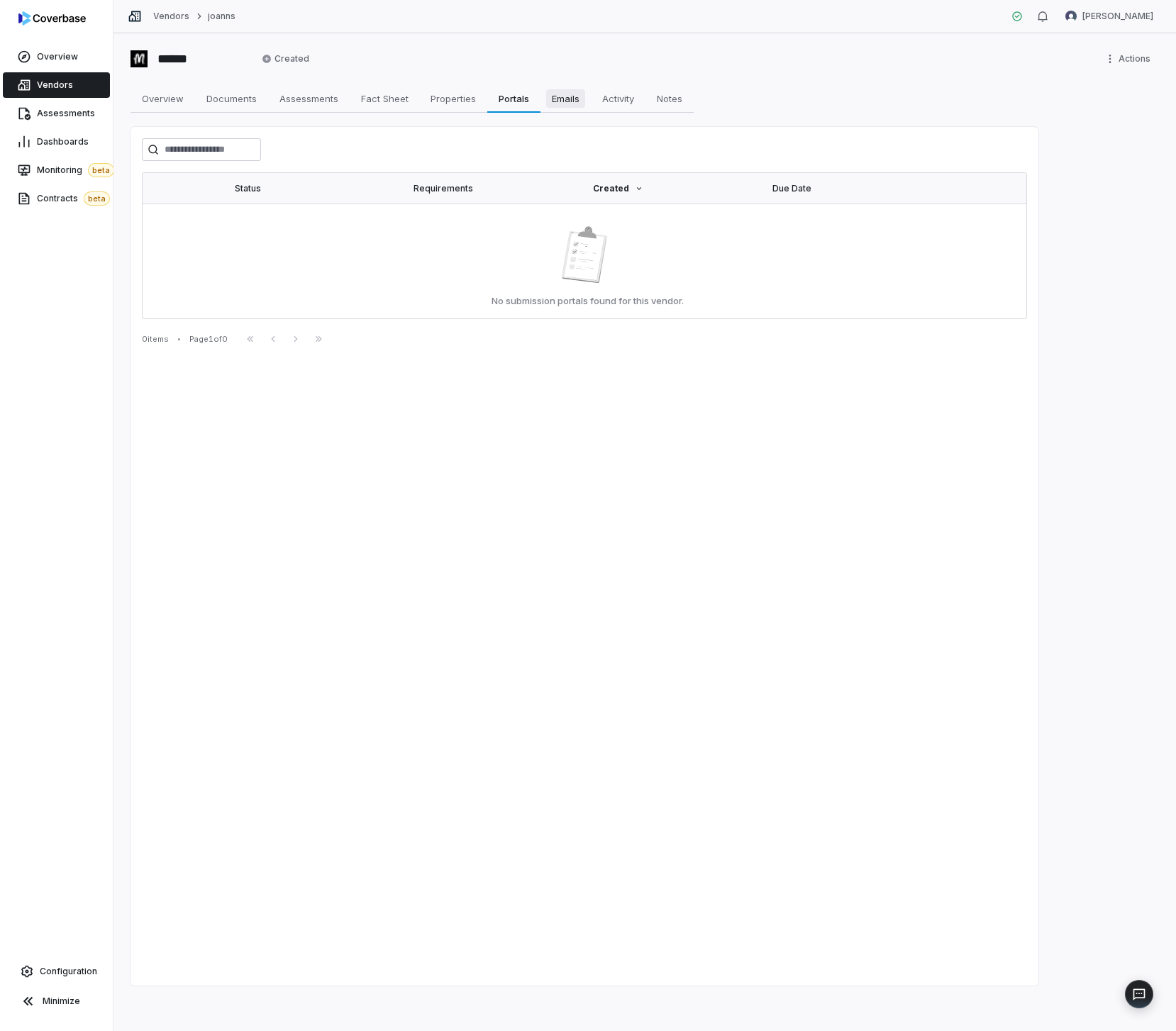
click at [573, 108] on link "Emails Emails" at bounding box center [565, 99] width 50 height 28
click at [605, 103] on span "Activity" at bounding box center [618, 99] width 43 height 18
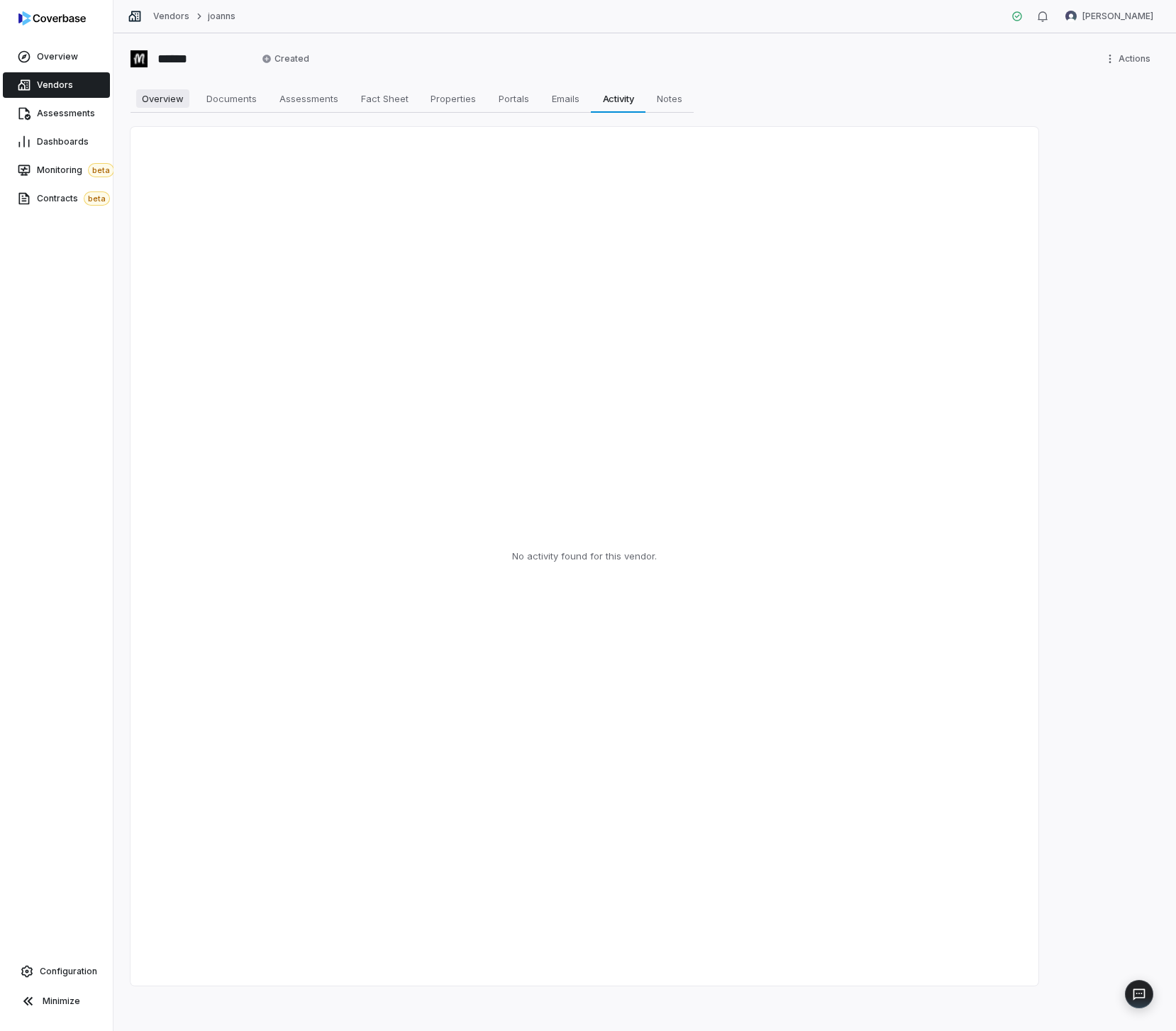
click at [174, 95] on span "Overview" at bounding box center [162, 99] width 53 height 18
type textarea "*"
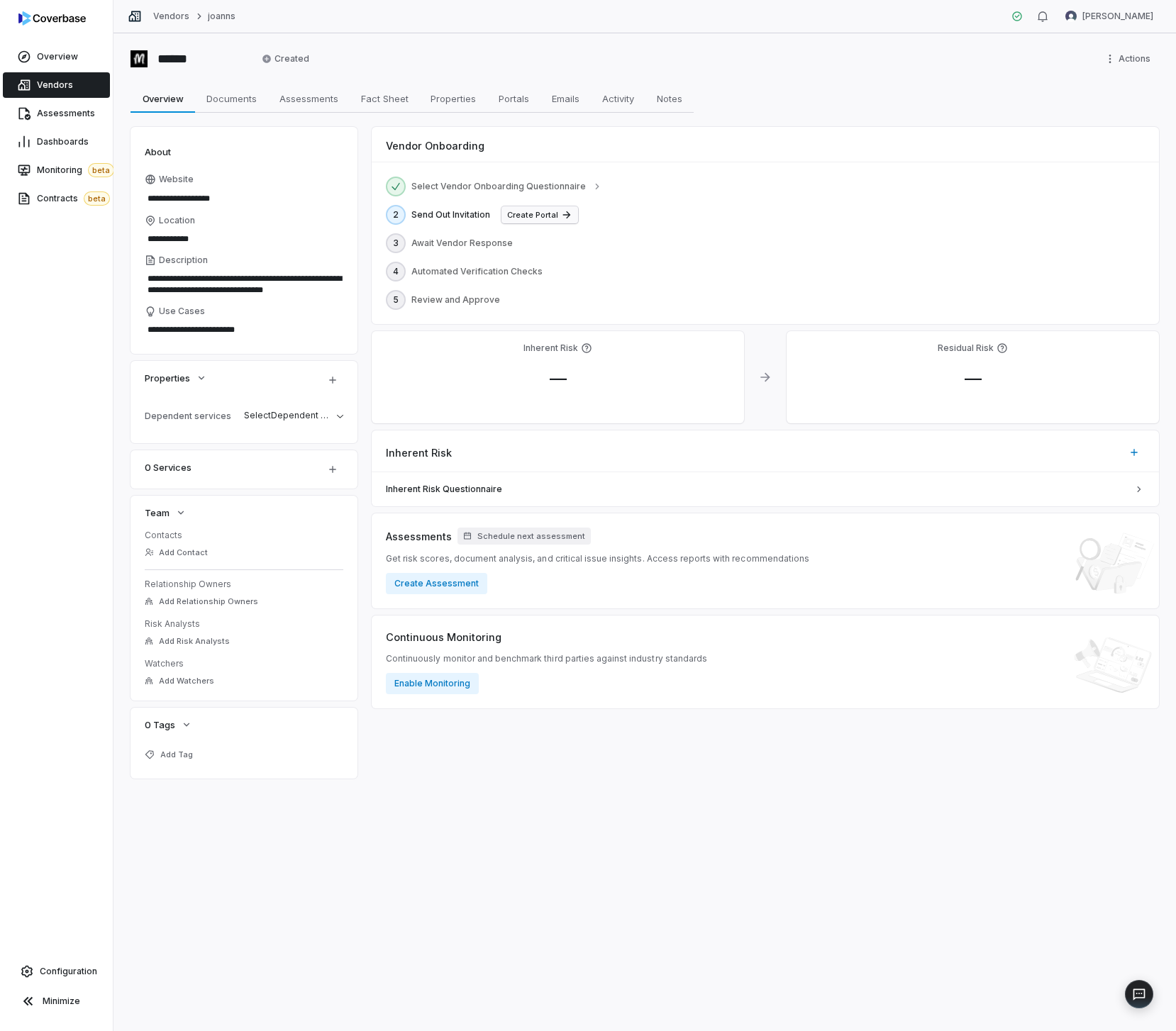
click at [552, 215] on button "Create Portal" at bounding box center [539, 215] width 77 height 17
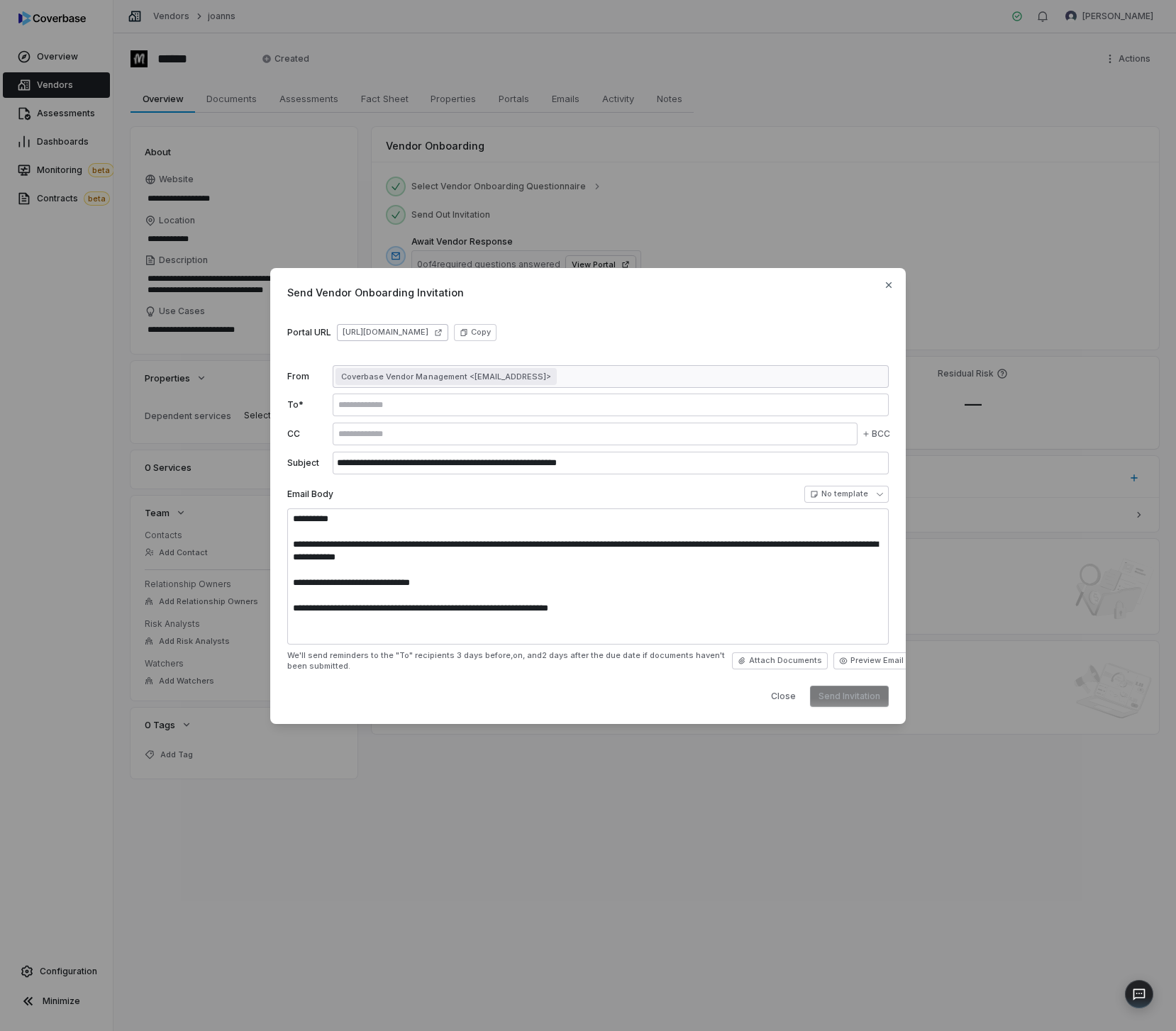
type textarea "**********"
click at [441, 333] on link "https://dashboard.coverbase.app/portal/8KPSWcFL" at bounding box center [392, 332] width 112 height 17
type textarea "*"
type textarea "**********"
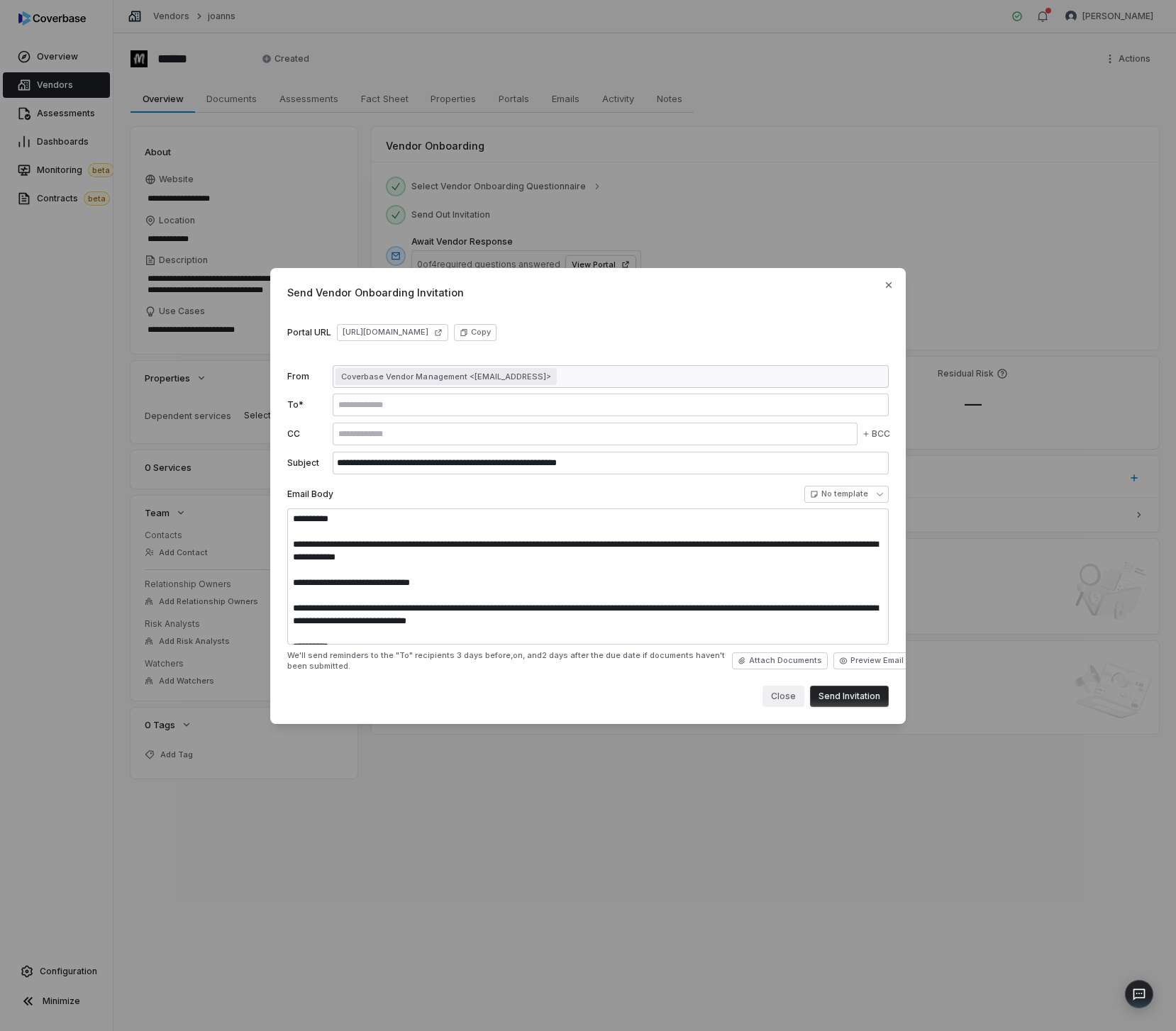
click at [776, 703] on button "Close" at bounding box center [784, 696] width 42 height 21
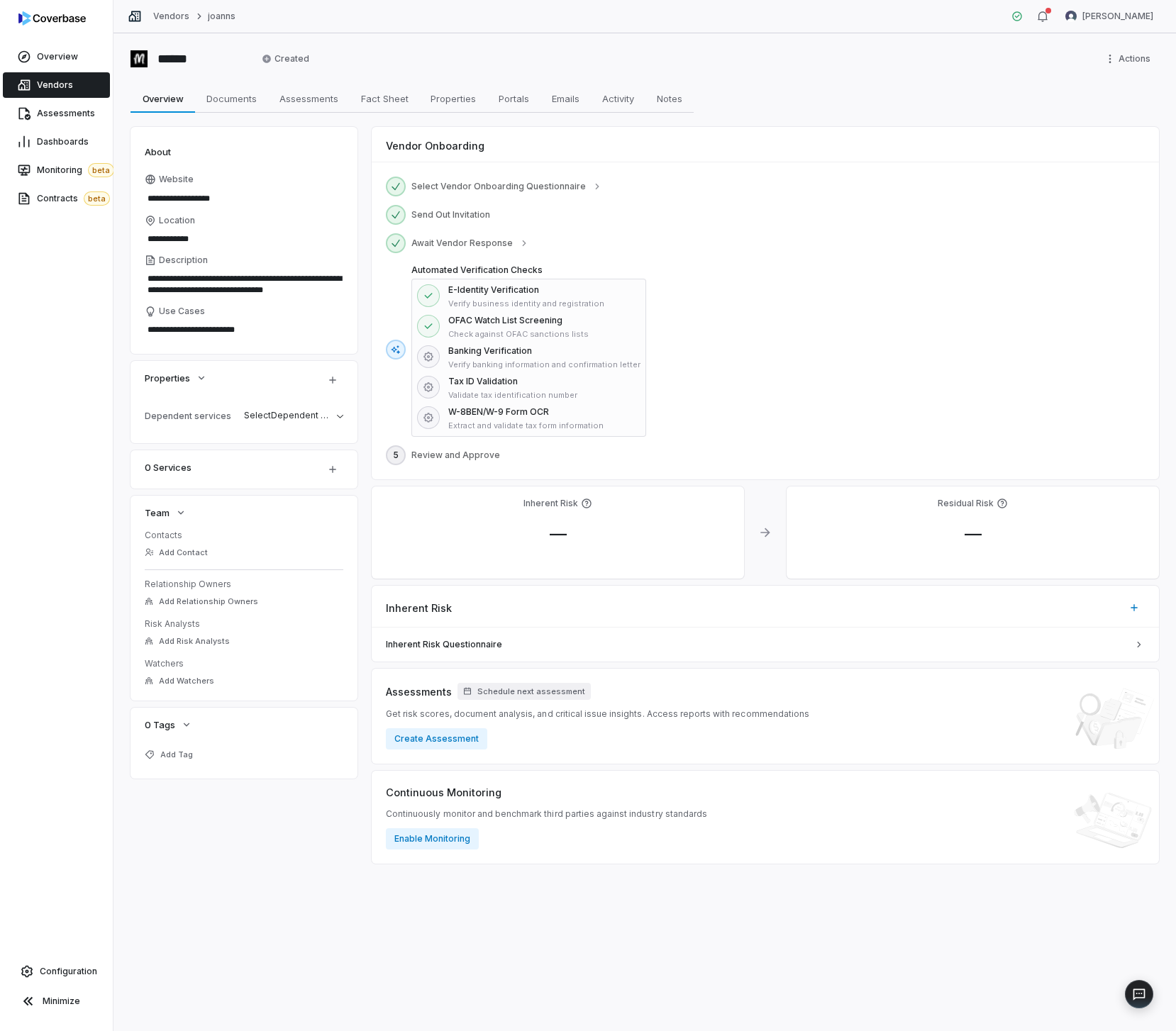
click at [800, 74] on div "**********" at bounding box center [645, 532] width 1062 height 998
click at [405, 101] on span "Fact Sheet" at bounding box center [384, 99] width 59 height 18
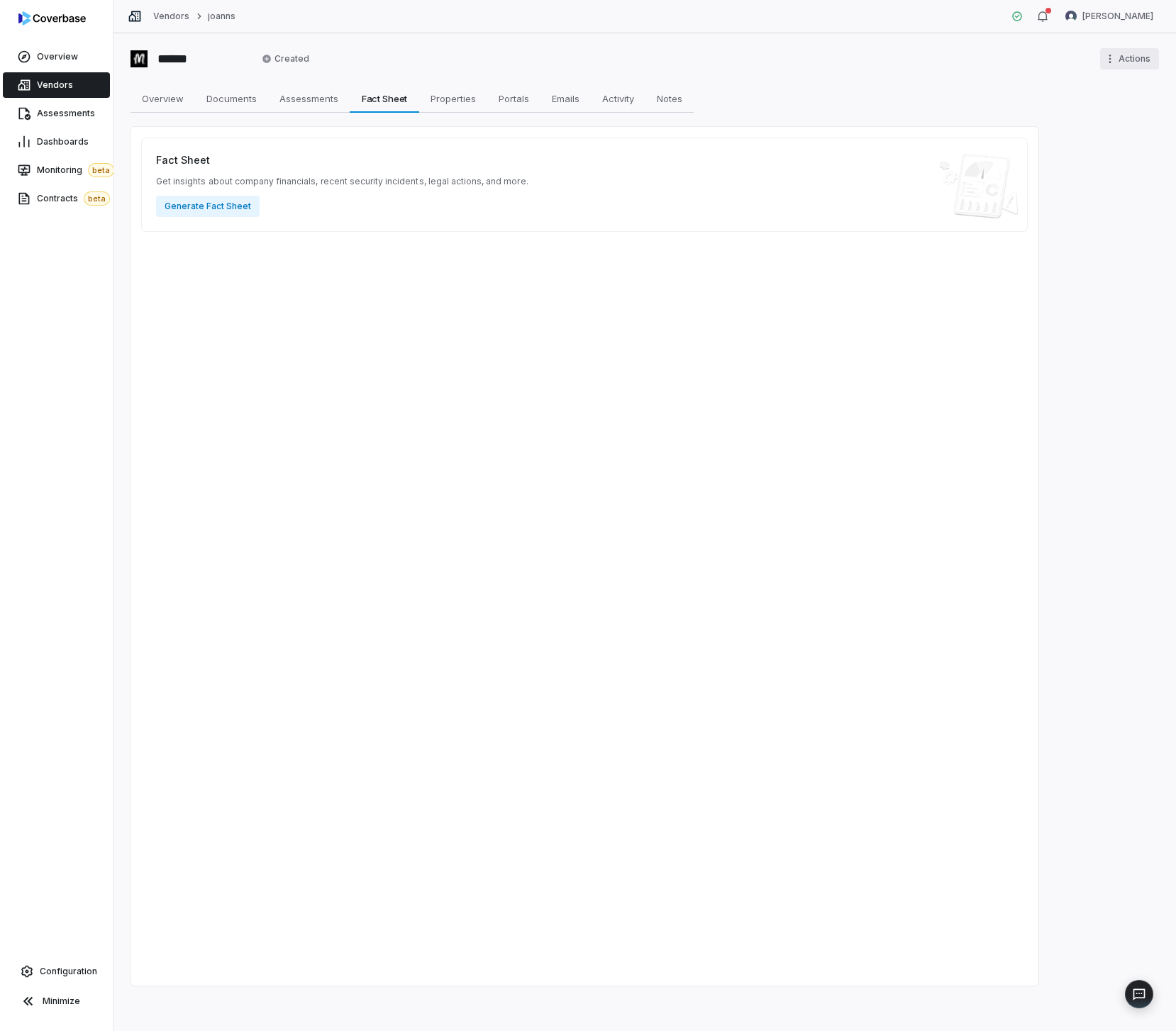
click at [1145, 50] on html "Overview Vendors Assessments Dashboards Monitoring beta Contracts beta Configur…" at bounding box center [588, 515] width 1176 height 1031
click at [1092, 109] on div "Delete" at bounding box center [1107, 112] width 91 height 23
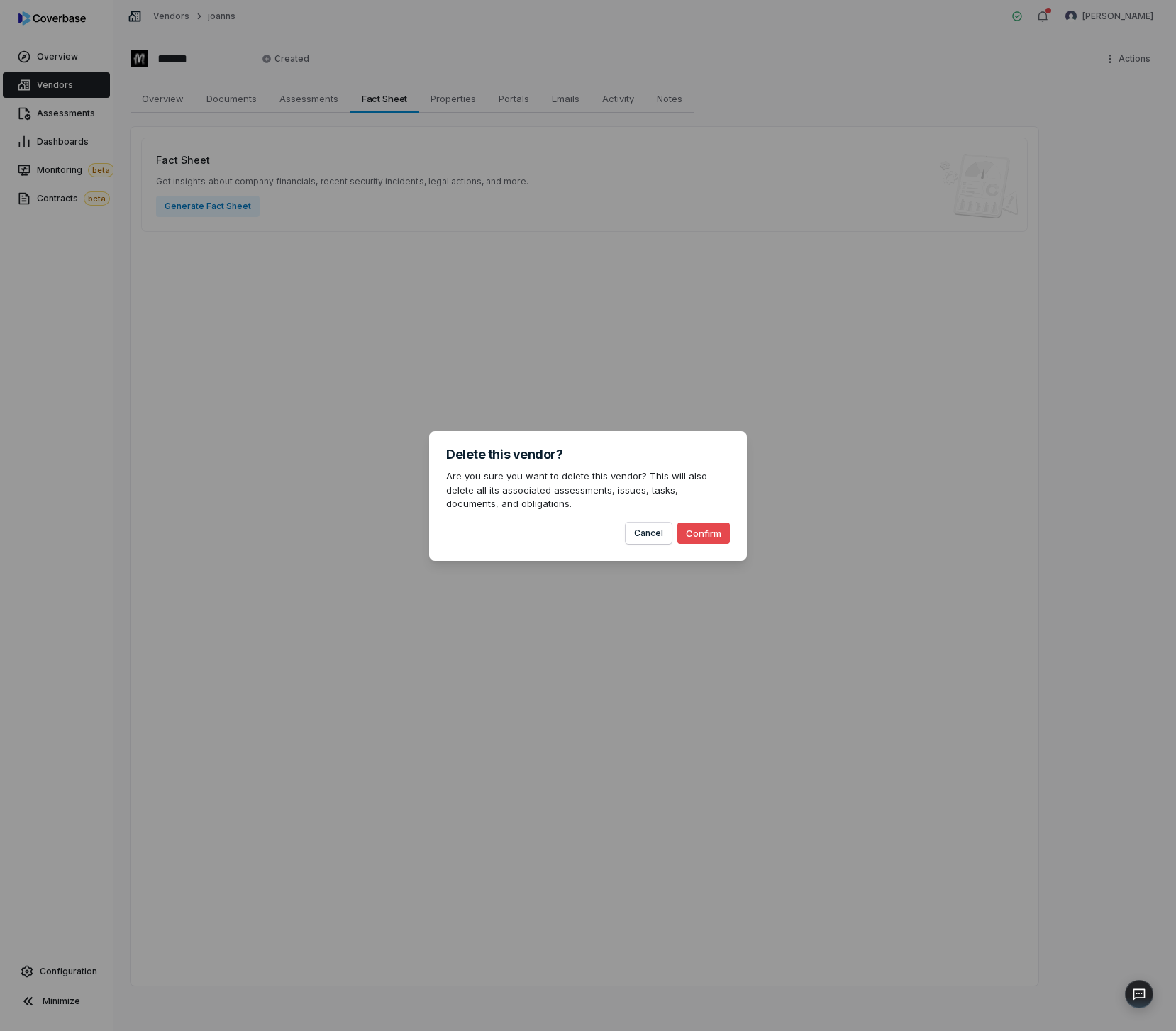
click at [705, 539] on button "Confirm" at bounding box center [704, 533] width 53 height 21
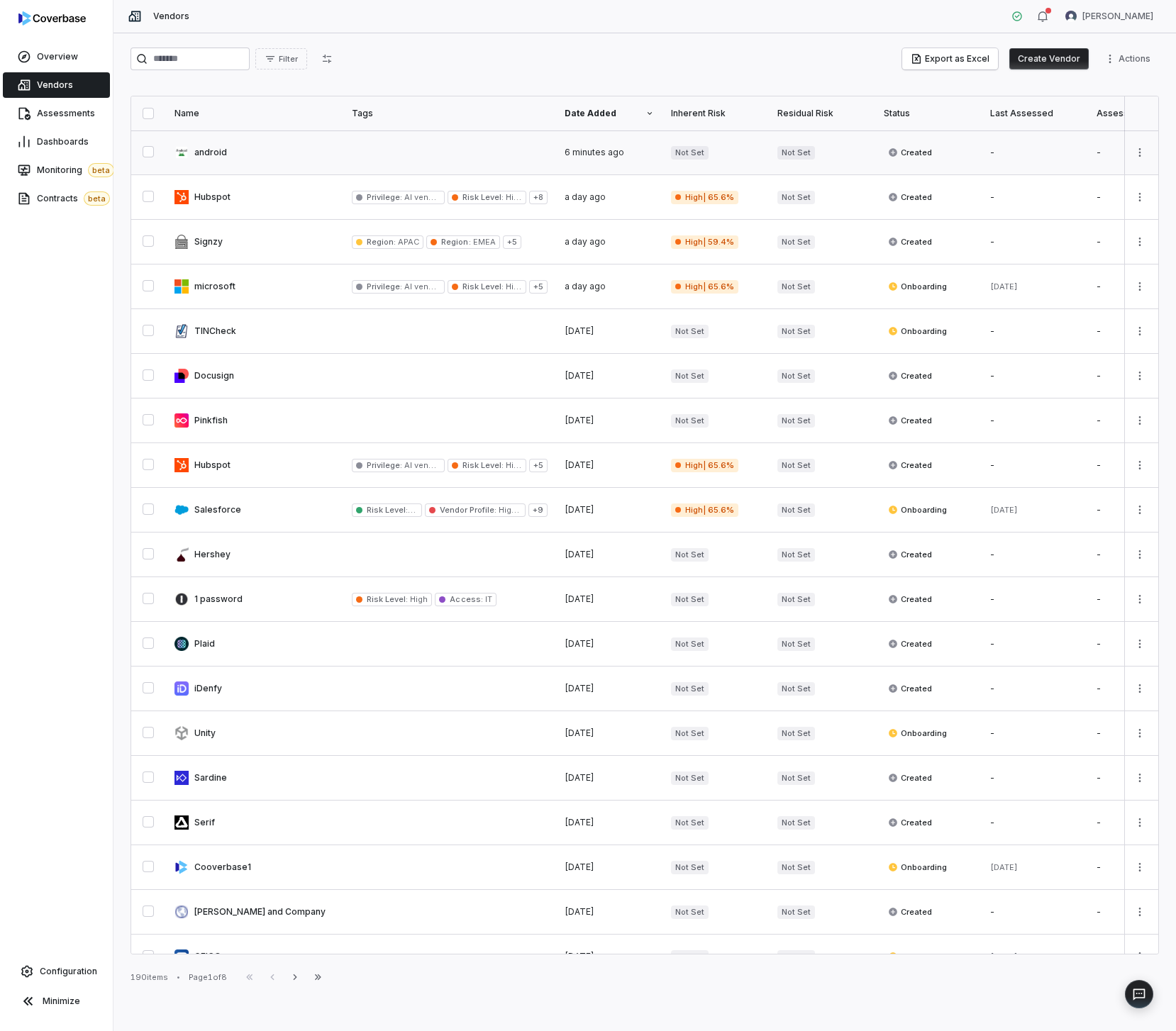
click at [442, 148] on link at bounding box center [449, 153] width 213 height 44
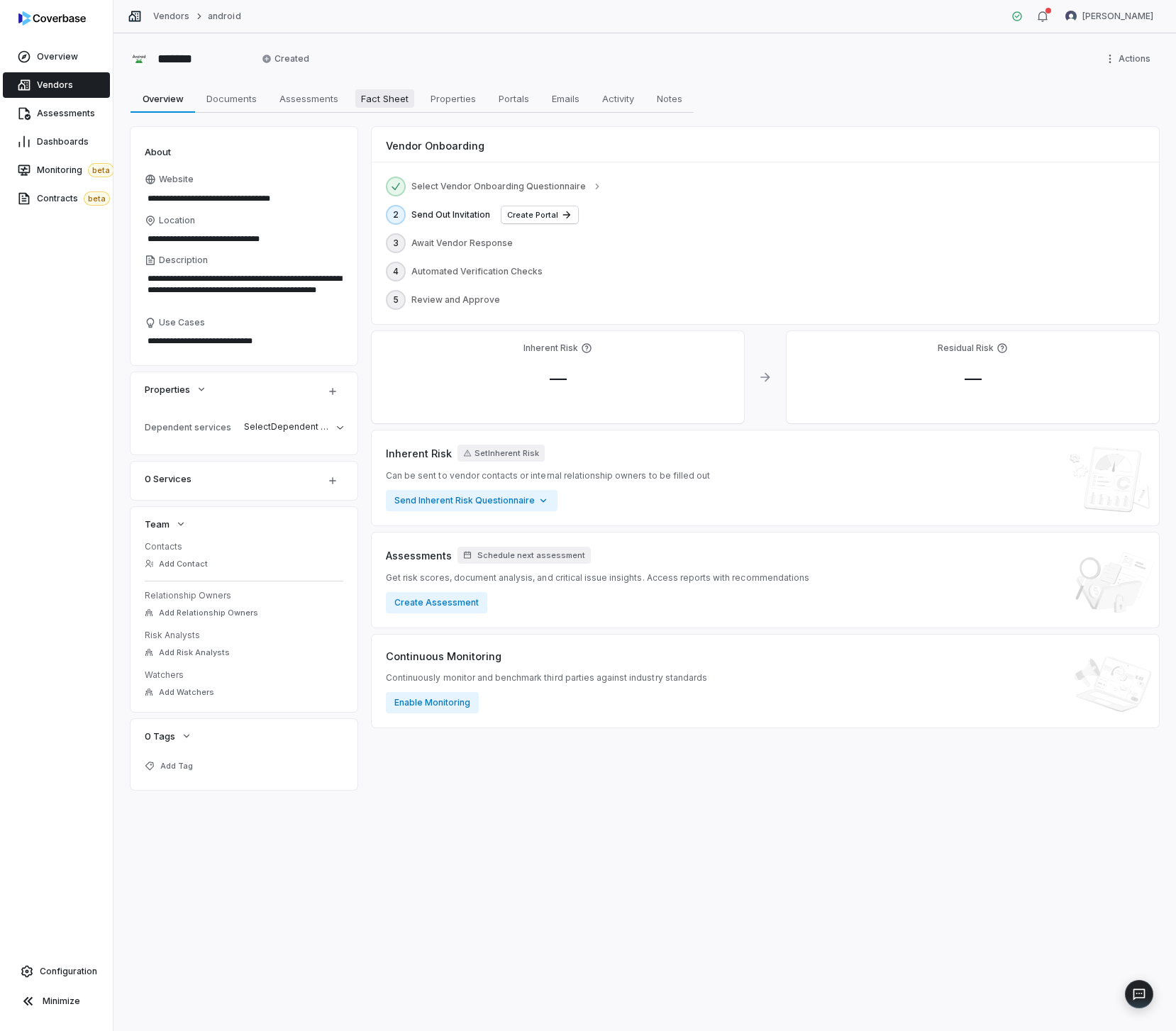
click at [399, 95] on span "Fact Sheet" at bounding box center [384, 99] width 59 height 18
type textarea "*"
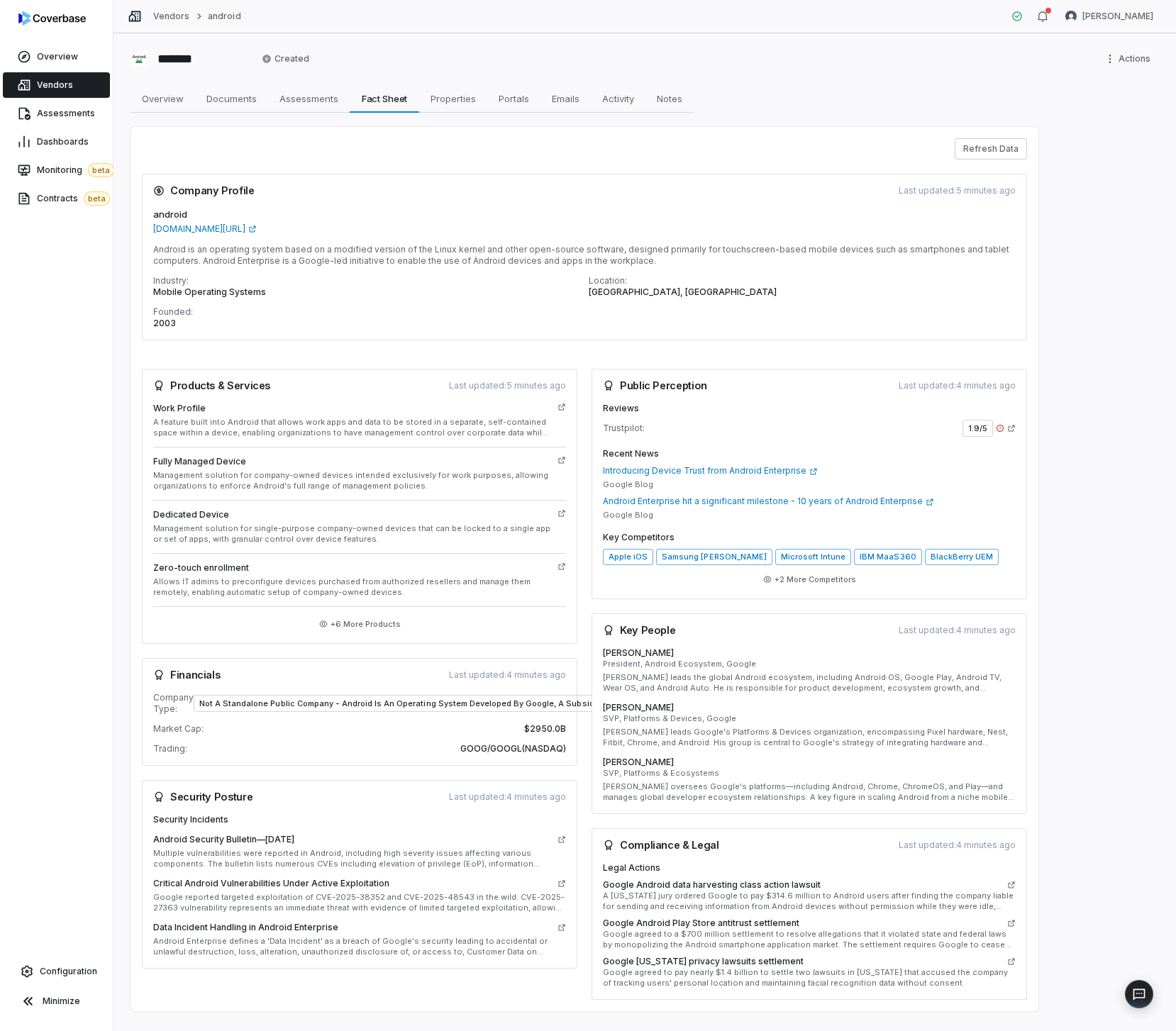
click at [911, 94] on div "Overview Overview Documents Documents Assessments Assessments Fact Sheet Fact S…" at bounding box center [645, 99] width 1028 height 28
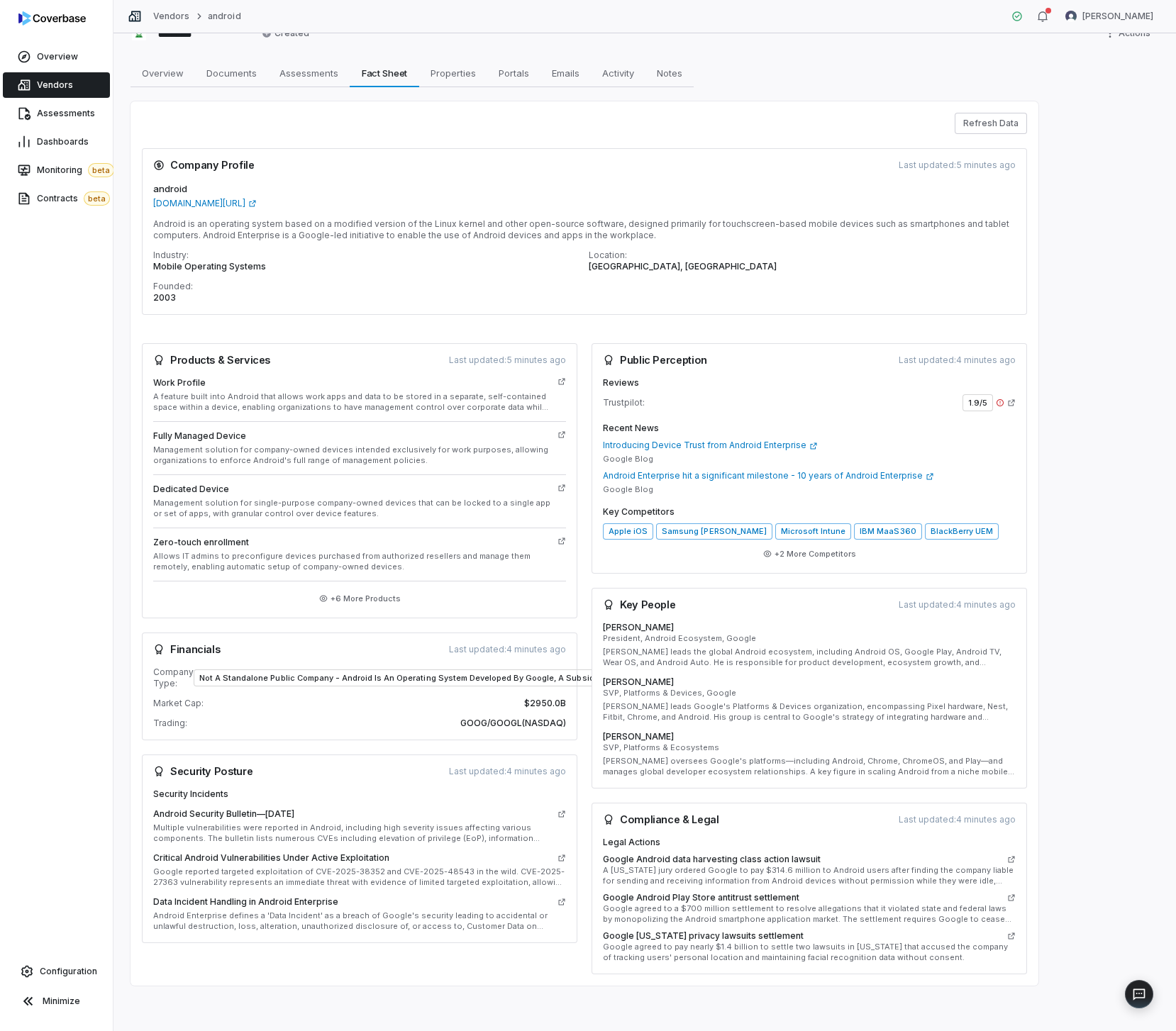
drag, startPoint x: 48, startPoint y: 614, endPoint x: 63, endPoint y: 608, distance: 16.2
click at [50, 614] on div "Overview Vendors Assessments Dashboards Monitoring beta Contracts beta Configur…" at bounding box center [56, 515] width 113 height 1031
click at [829, 557] on button "+ 2 More Competitors" at bounding box center [810, 554] width 102 height 26
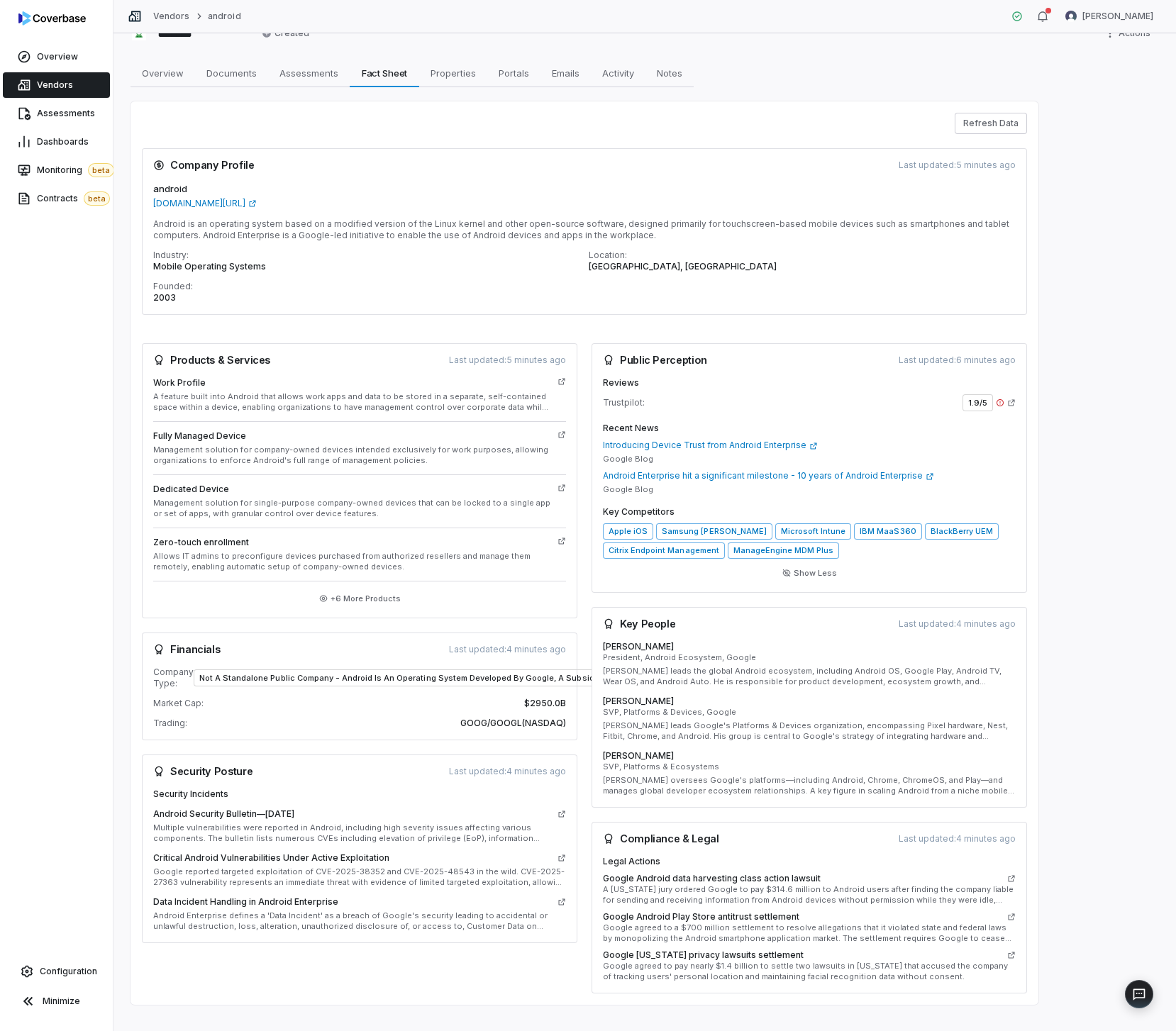
click at [1069, 242] on div "******* Created Actions Overview Overview Documents Documents Assessments Asses…" at bounding box center [645, 532] width 1062 height 998
click at [1116, 33] on html "Overview Vendors Assessments Dashboards Monitoring beta Contracts beta Configur…" at bounding box center [588, 515] width 1176 height 1031
click at [1079, 97] on div "Delete" at bounding box center [1099, 86] width 91 height 23
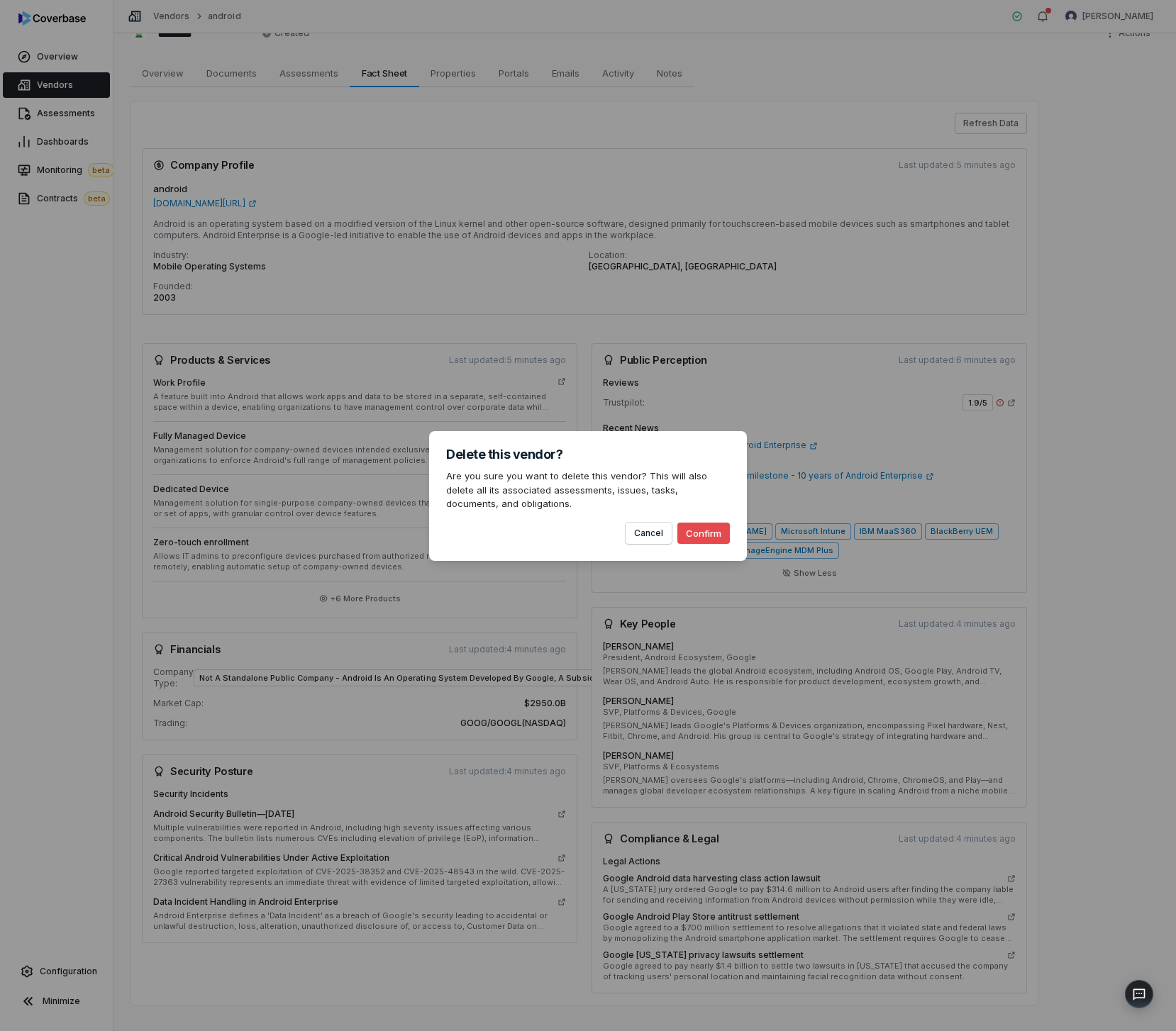
click at [702, 543] on button "Confirm" at bounding box center [704, 533] width 53 height 21
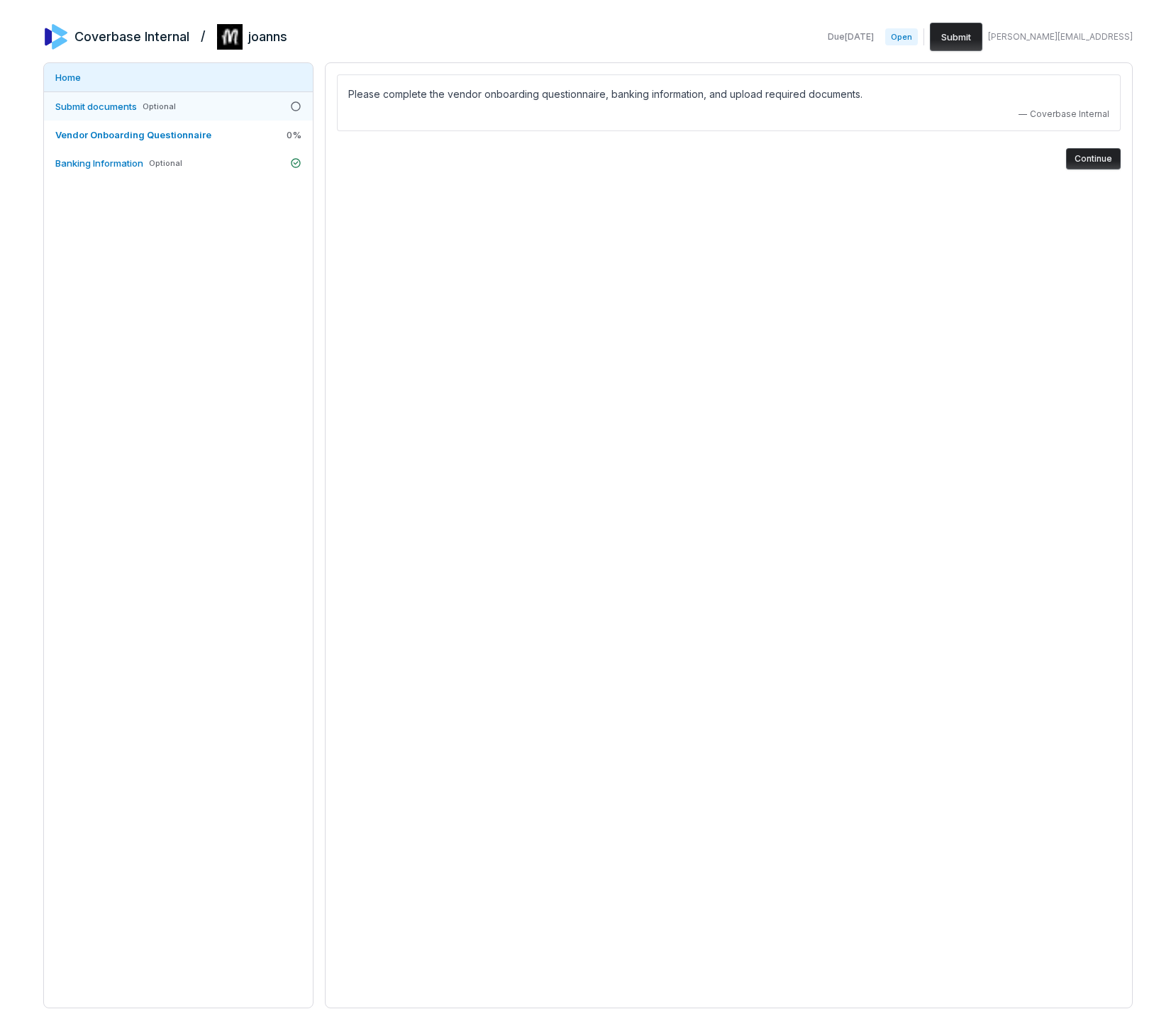
click at [227, 112] on link "Submit documents Optional" at bounding box center [178, 106] width 269 height 28
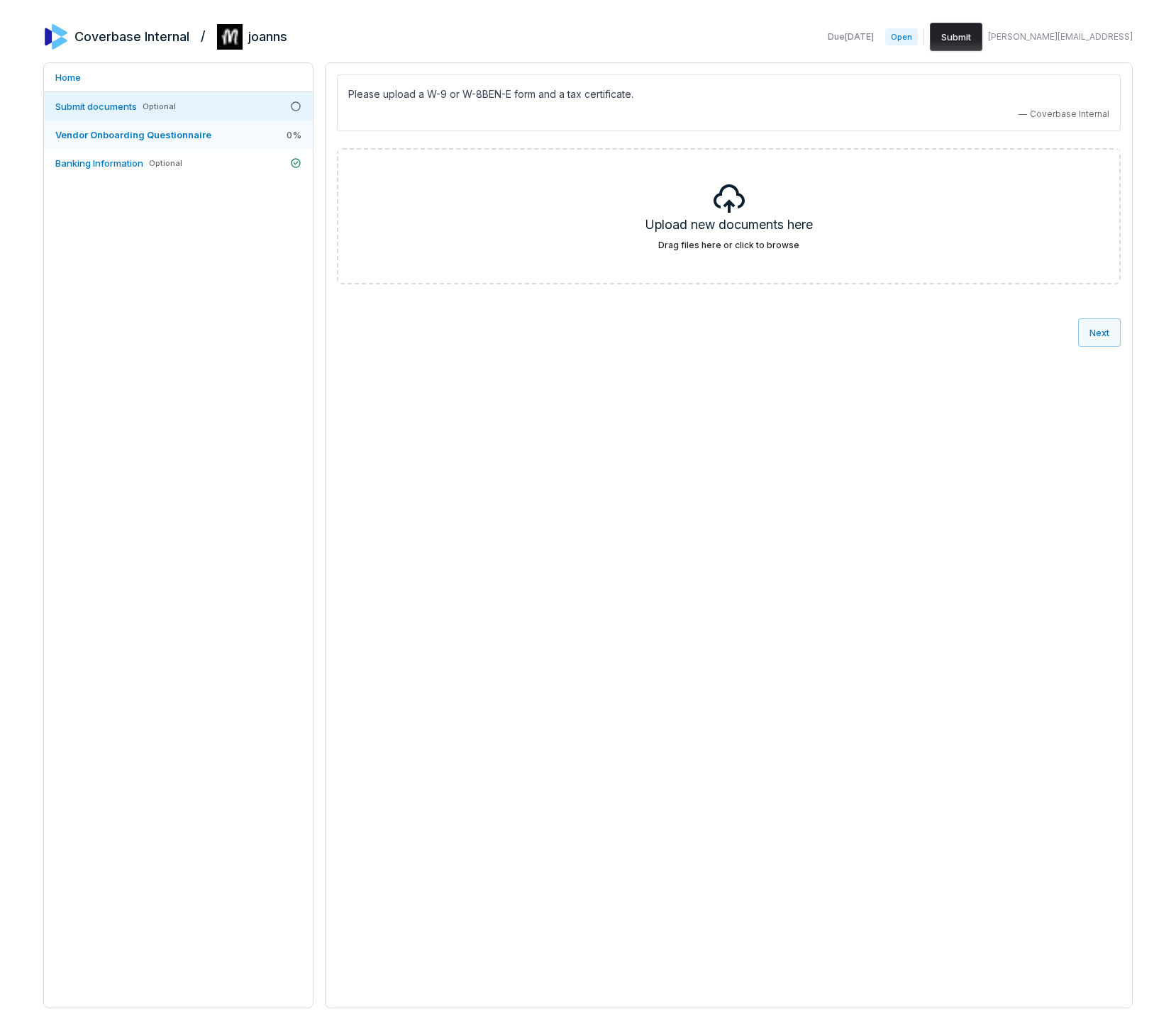
click at [225, 135] on link "Vendor Onboarding Questionnaire 0 %" at bounding box center [178, 135] width 269 height 28
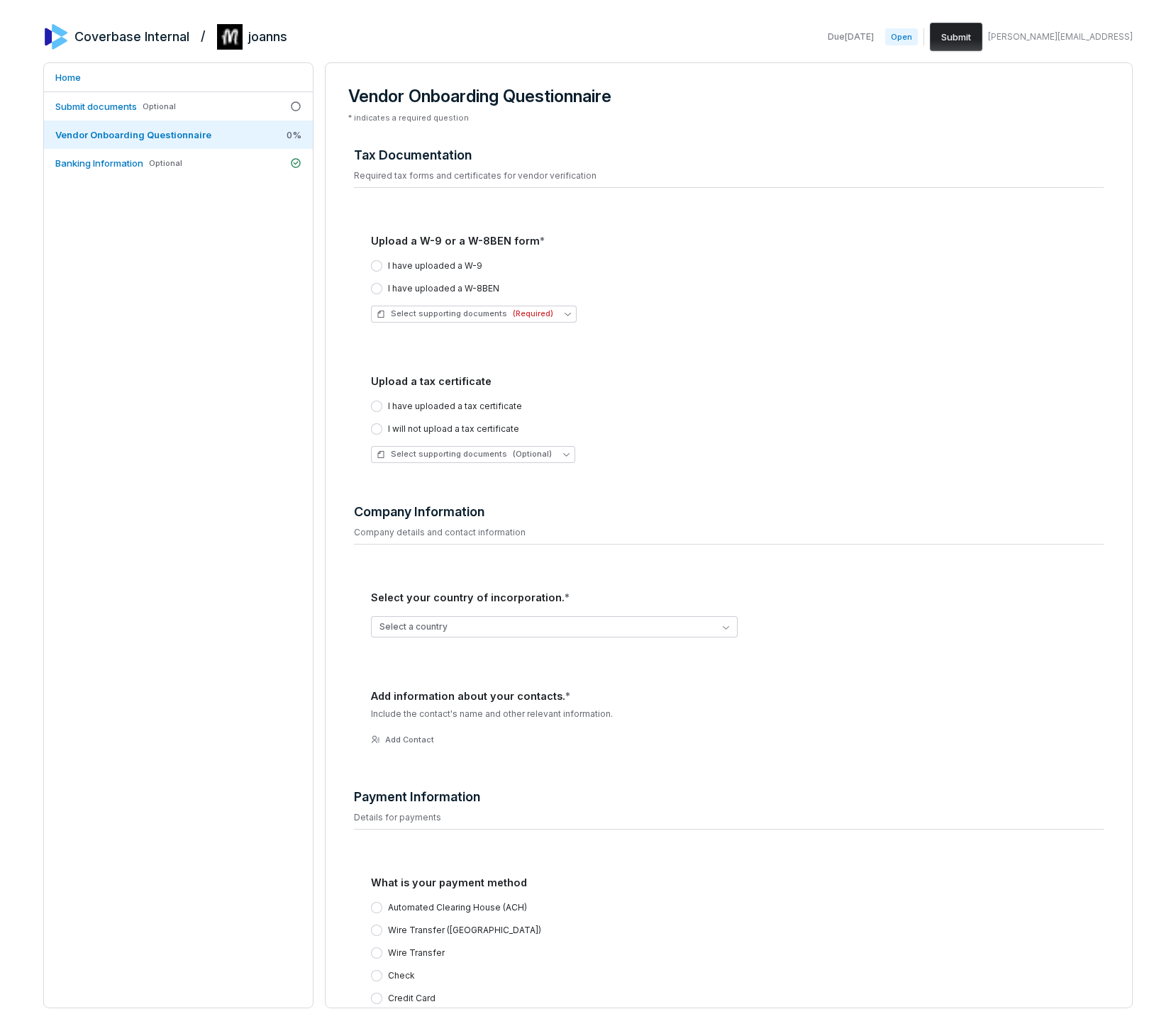
click at [427, 267] on label "I have uploaded a W-9" at bounding box center [435, 265] width 94 height 11
click at [382, 267] on button "I have uploaded a W-9" at bounding box center [376, 265] width 11 height 11
click at [414, 415] on div "I have uploaded a tax certificate I will not upload a tax certificate" at bounding box center [738, 417] width 733 height 34
click at [417, 413] on div "I have uploaded a tax certificate I will not upload a tax certificate" at bounding box center [738, 417] width 733 height 34
click at [425, 408] on label "I have uploaded a tax certificate" at bounding box center [455, 405] width 134 height 11
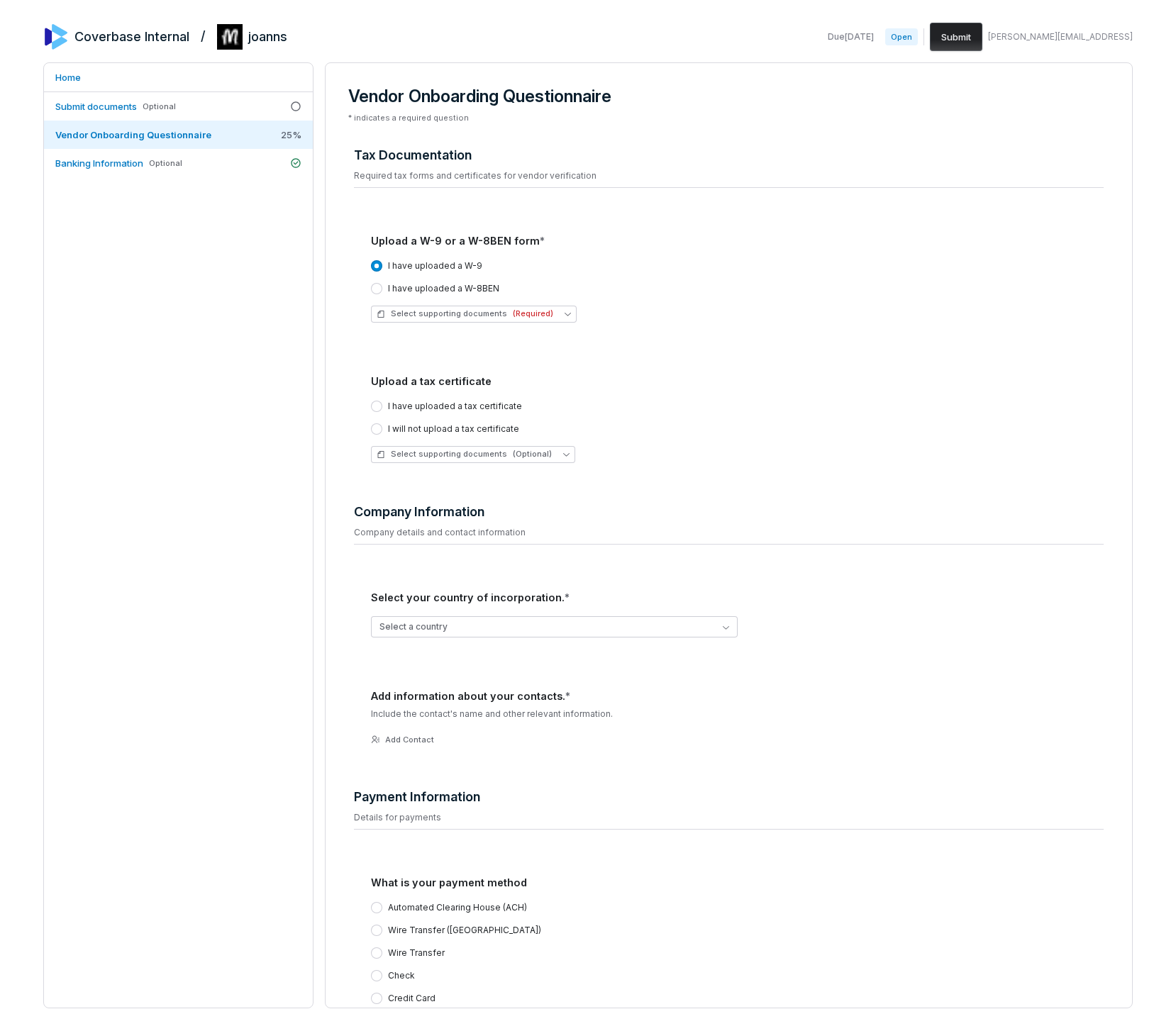
click at [382, 408] on button "I have uploaded a tax certificate" at bounding box center [376, 405] width 11 height 11
click at [417, 620] on button "Select a country" at bounding box center [554, 626] width 366 height 21
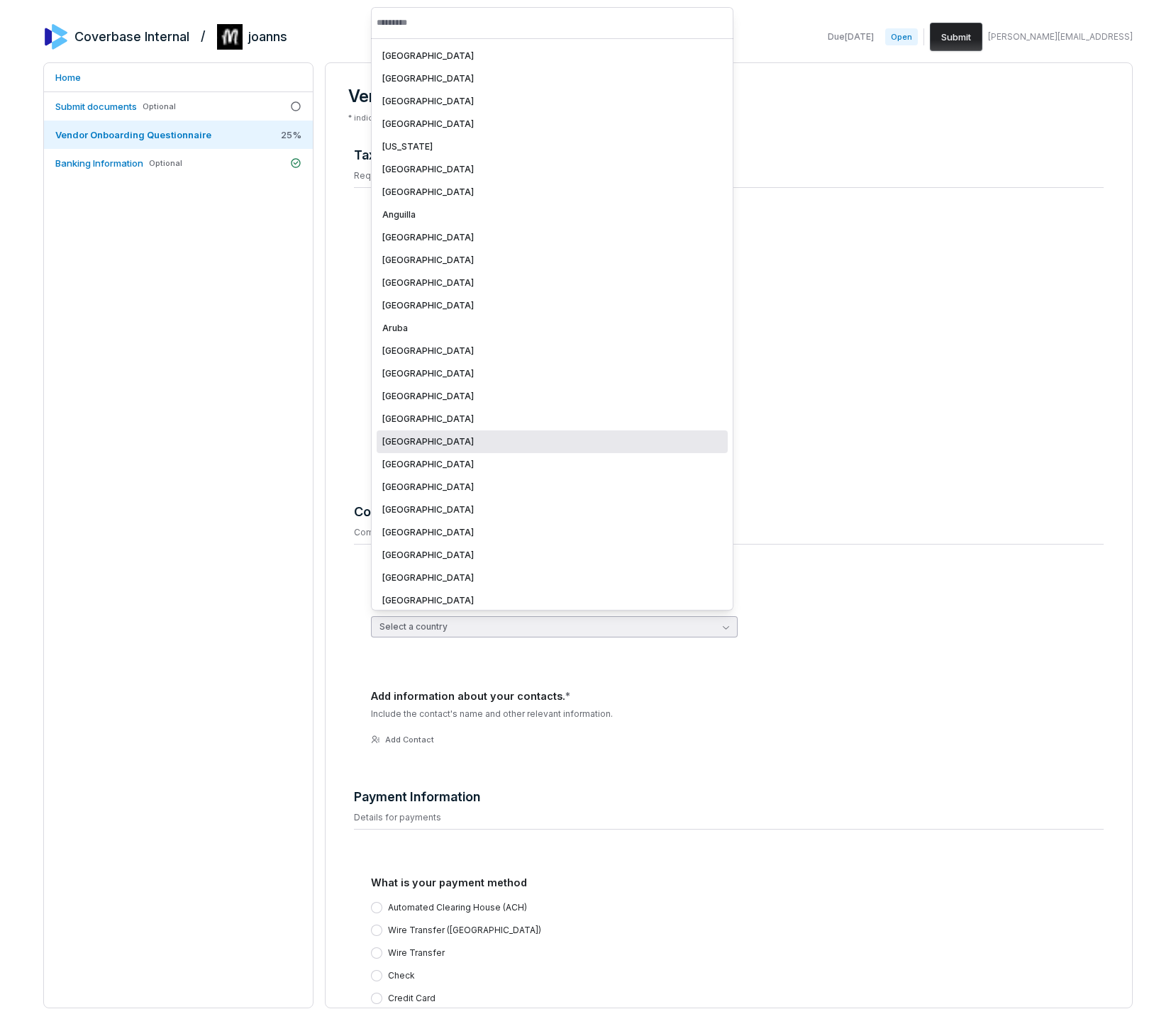
click at [469, 448] on div "[GEOGRAPHIC_DATA]" at bounding box center [552, 441] width 351 height 23
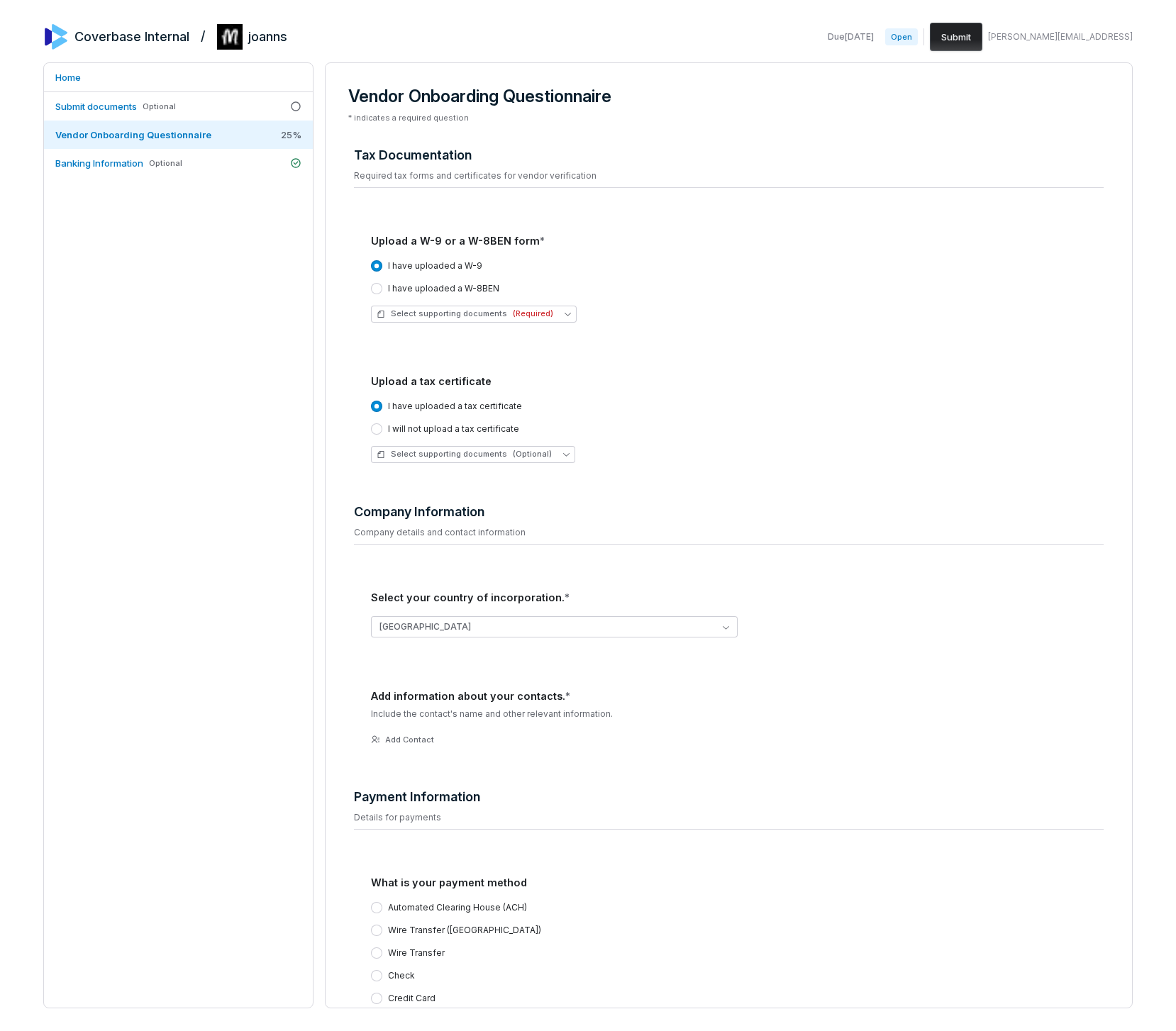
click at [227, 399] on div "Home Submit documents Optional Vendor Onboarding Questionnaire 25 % Banking Inf…" at bounding box center [178, 536] width 271 height 946
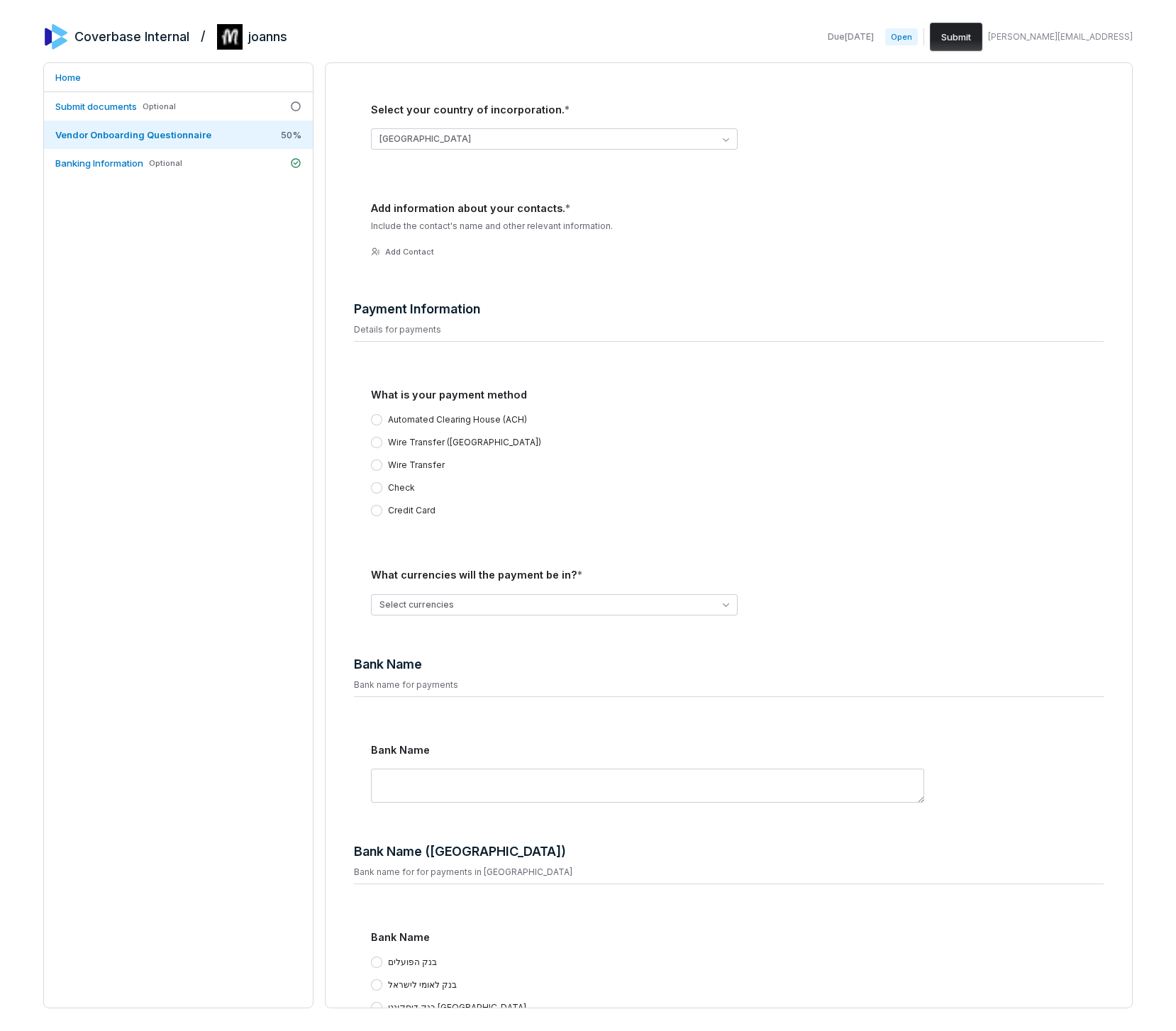
click at [420, 431] on div "Automated Clearing House (ACH) Wire Transfer (US) Wire Transfer Check Credit Ca…" at bounding box center [738, 465] width 733 height 102
click at [435, 439] on label "Wire Transfer ([GEOGRAPHIC_DATA])" at bounding box center [464, 442] width 153 height 11
click at [382, 439] on button "Wire Transfer ([GEOGRAPHIC_DATA])" at bounding box center [376, 442] width 11 height 11
click at [430, 605] on button "Select currencies" at bounding box center [554, 604] width 366 height 21
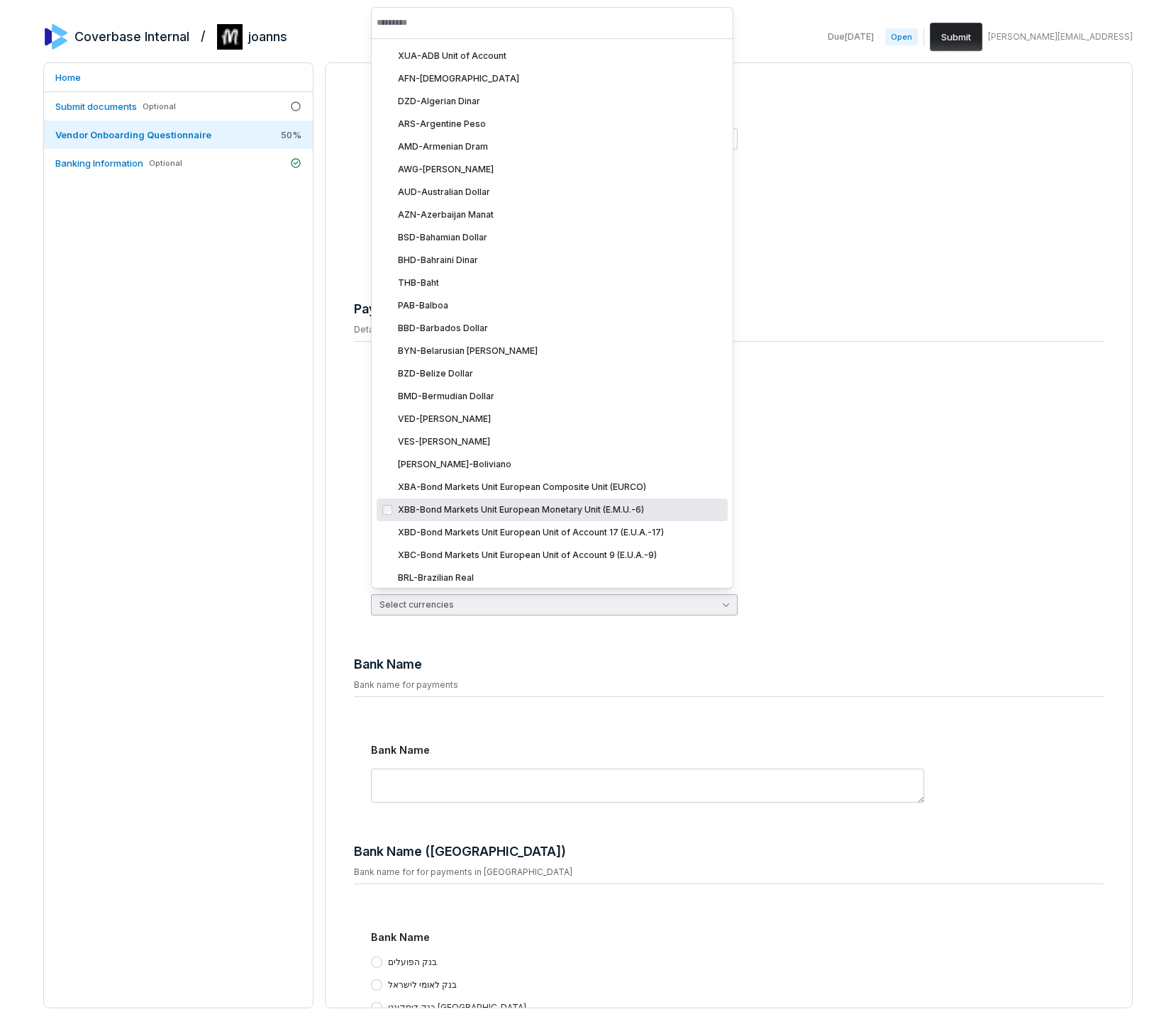
click at [447, 510] on div "XBB - Bond Markets Unit European Monetary Unit (E.M.U.-6) XBB" at bounding box center [560, 509] width 324 height 11
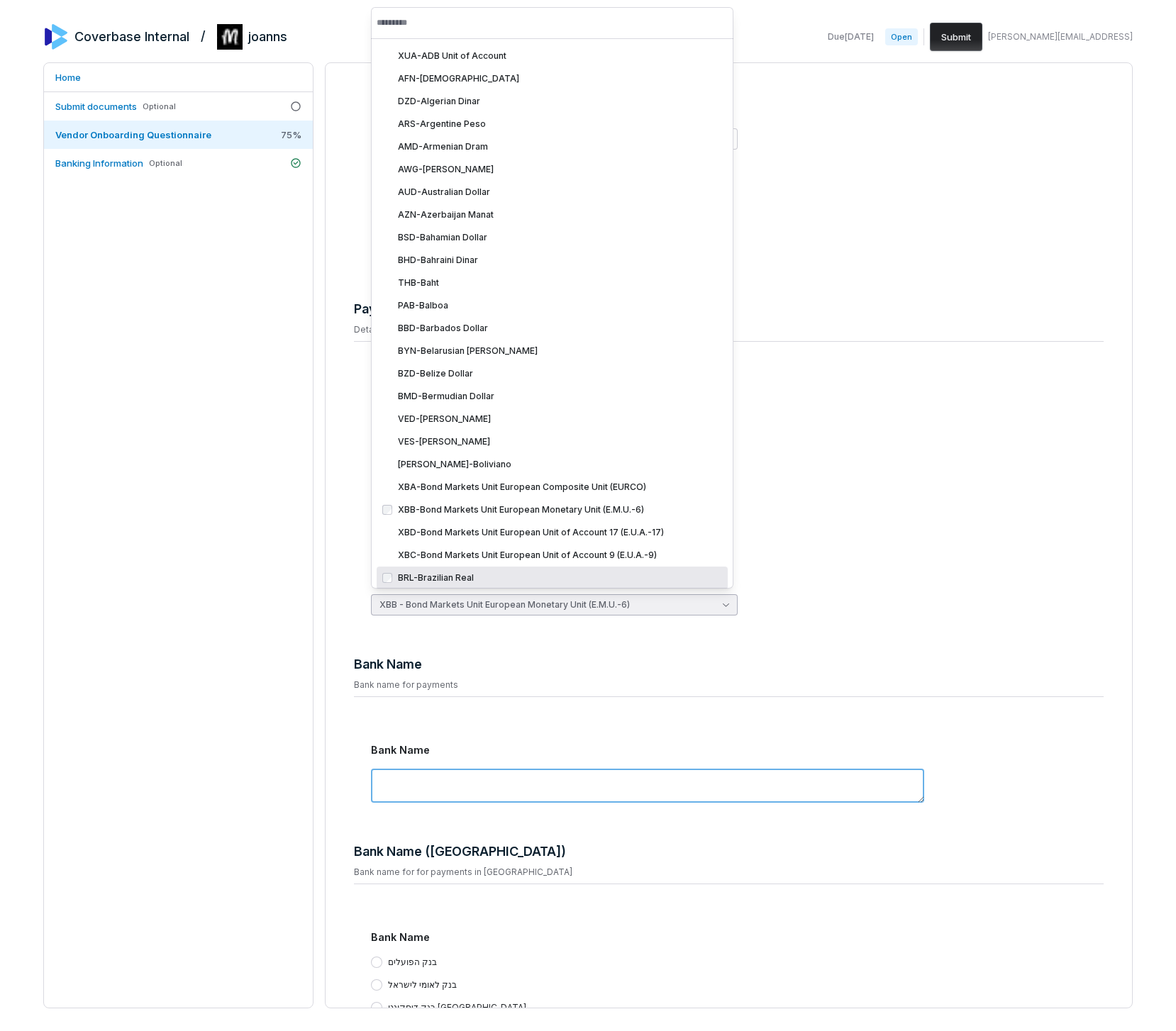
click at [414, 775] on textarea at bounding box center [648, 785] width 553 height 34
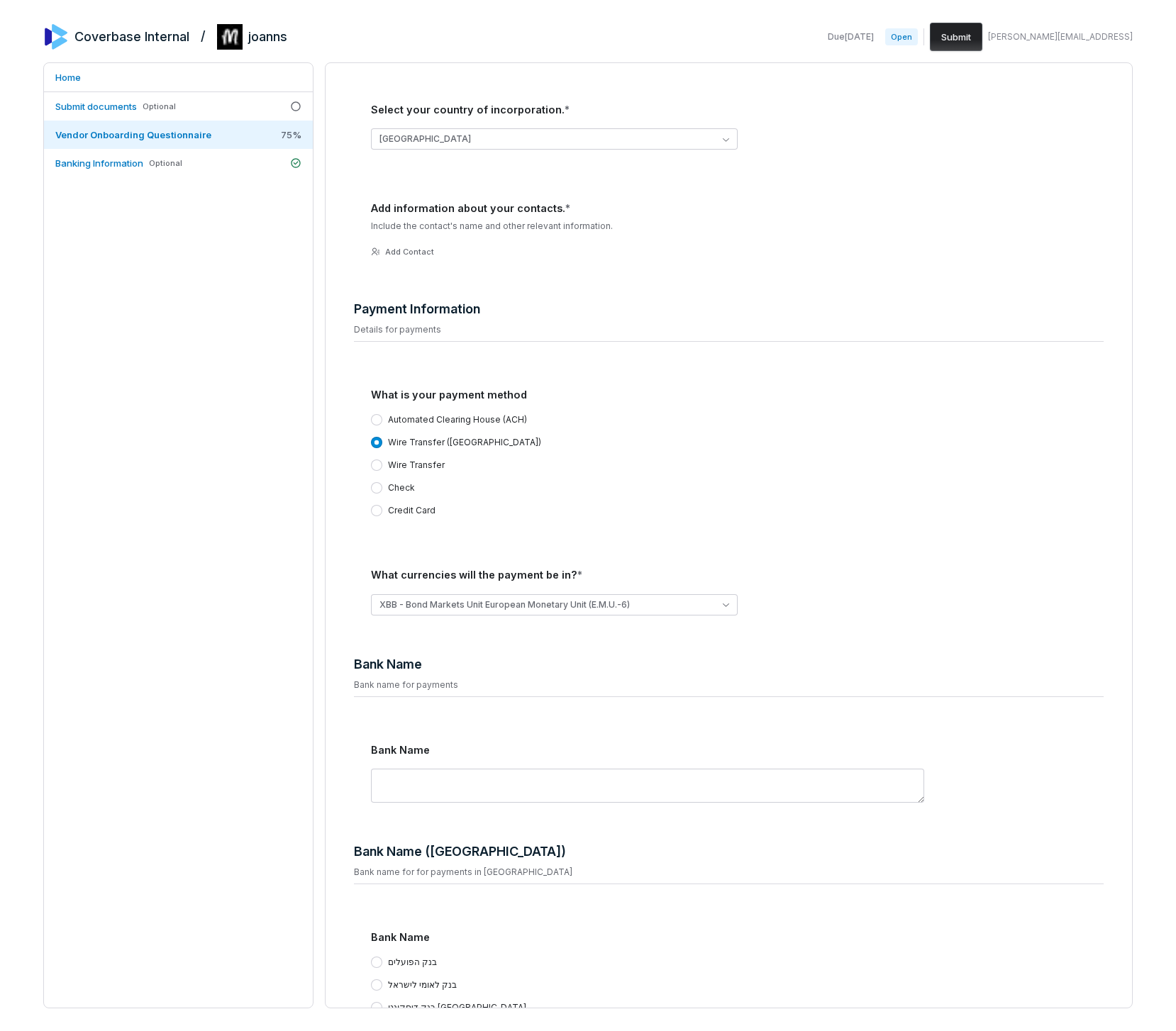
click at [396, 418] on label "Automated Clearing House (ACH)" at bounding box center [457, 419] width 139 height 11
click at [382, 418] on button "Automated Clearing House (ACH)" at bounding box center [376, 419] width 11 height 11
click at [382, 478] on div "Automated Clearing House (ACH) Wire Transfer (US) Wire Transfer Check Credit Ca…" at bounding box center [738, 465] width 733 height 102
click at [373, 484] on div "Automated Clearing House (ACH) Wire Transfer (US) Wire Transfer Check Credit Ca…" at bounding box center [738, 465] width 733 height 102
click at [373, 484] on button "Check" at bounding box center [376, 487] width 11 height 11
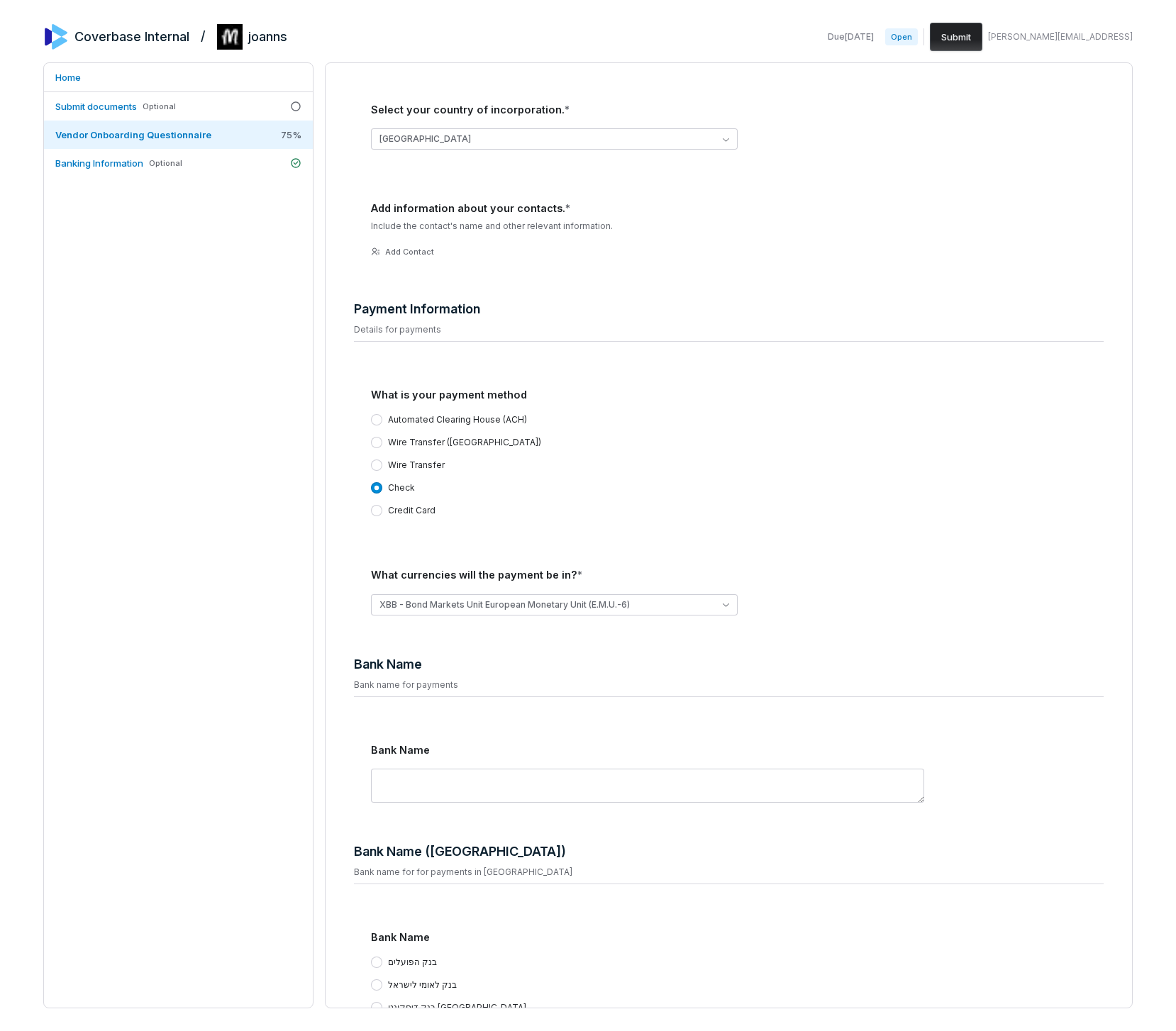
click at [397, 511] on label "Credit Card" at bounding box center [412, 510] width 48 height 11
click at [382, 511] on button "Credit Card" at bounding box center [376, 510] width 11 height 11
click at [476, 771] on textarea at bounding box center [648, 785] width 553 height 34
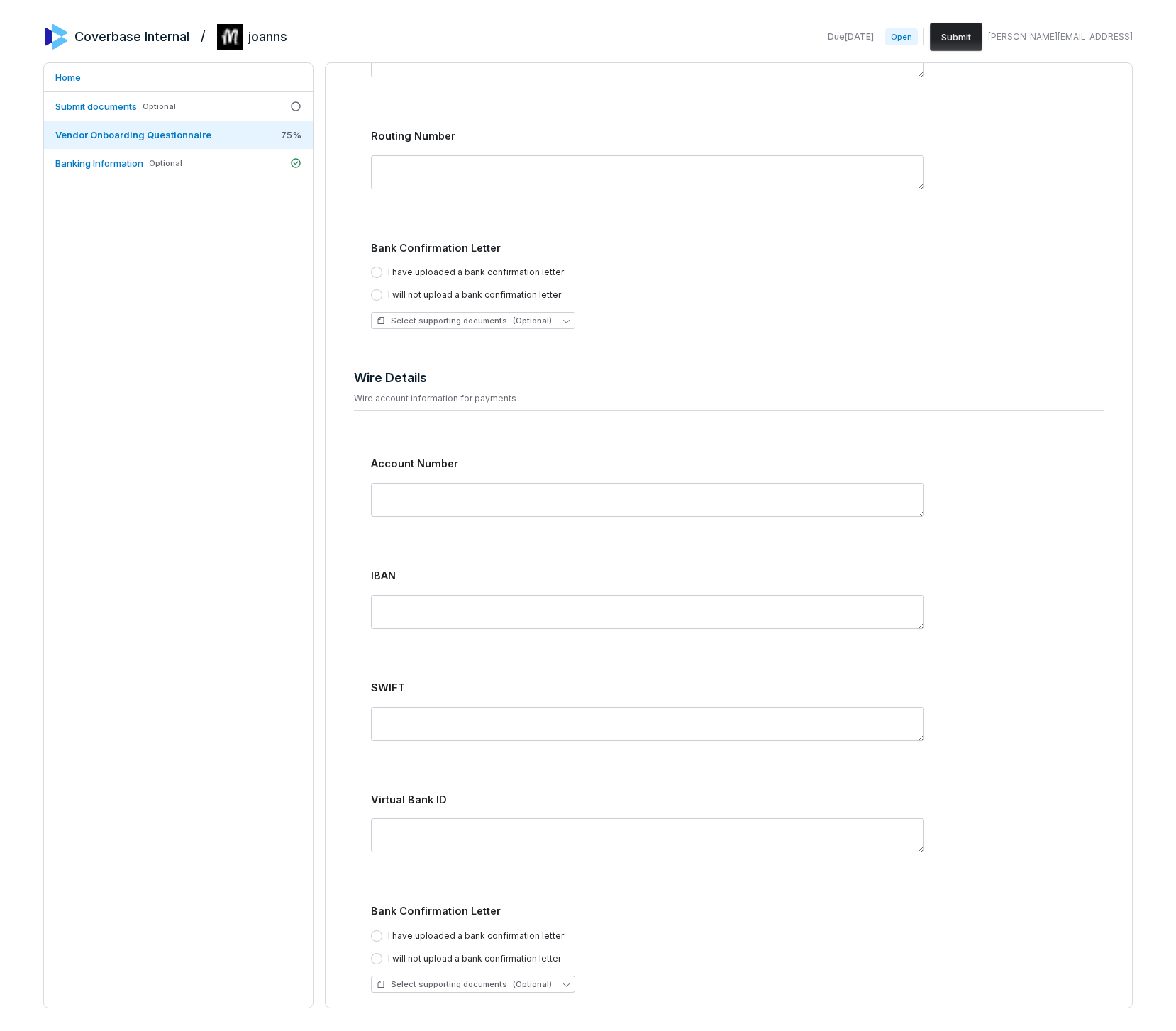
type textarea "***"
click at [411, 292] on label "I will not upload a bank confirmation letter" at bounding box center [474, 294] width 173 height 11
click at [382, 292] on button "I will not upload a bank confirmation letter" at bounding box center [376, 294] width 11 height 11
click at [403, 510] on textarea at bounding box center [648, 500] width 553 height 34
type textarea "****"
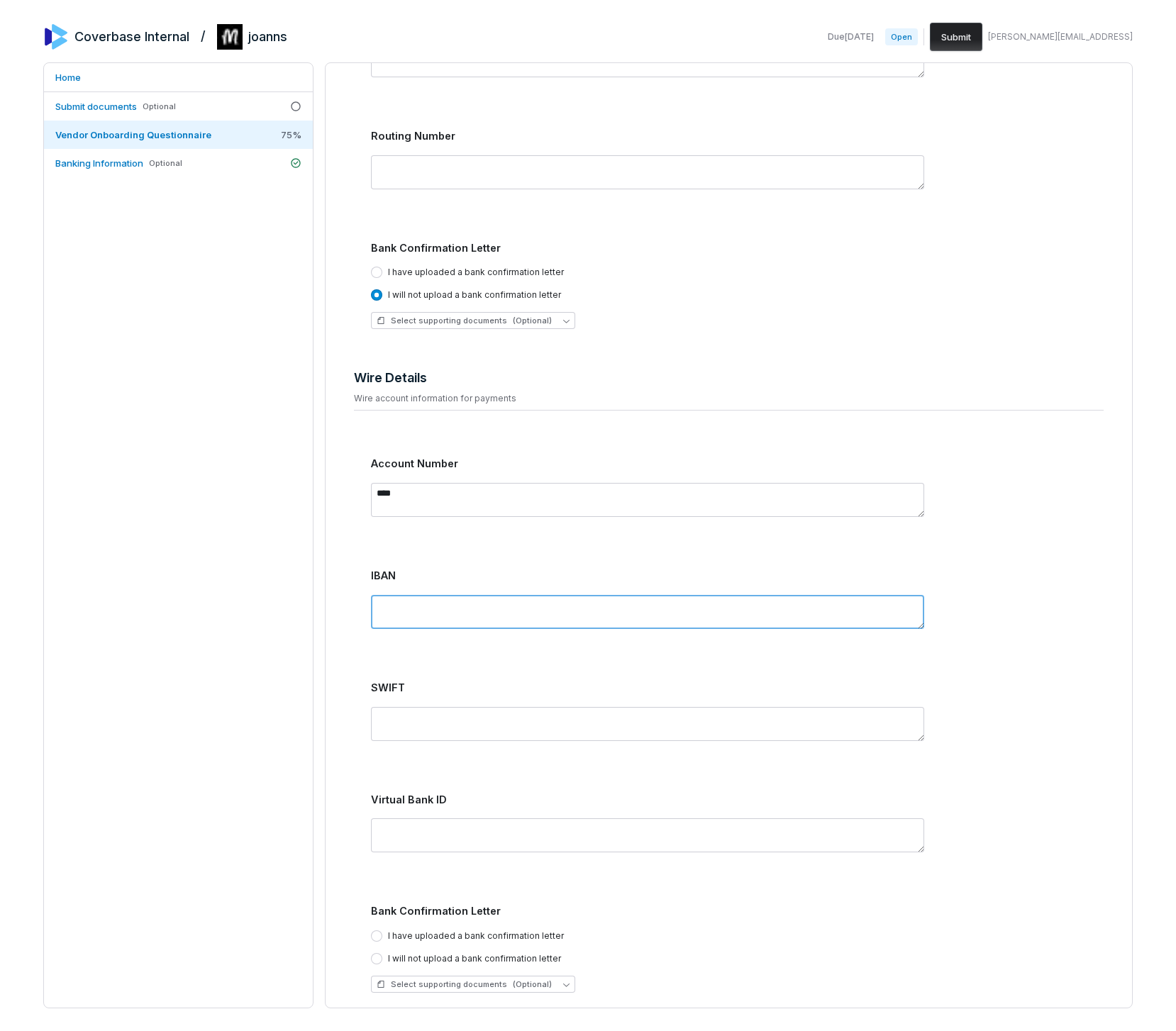
click at [411, 624] on textarea at bounding box center [648, 612] width 553 height 34
type textarea "****"
click at [416, 741] on div at bounding box center [738, 724] width 733 height 57
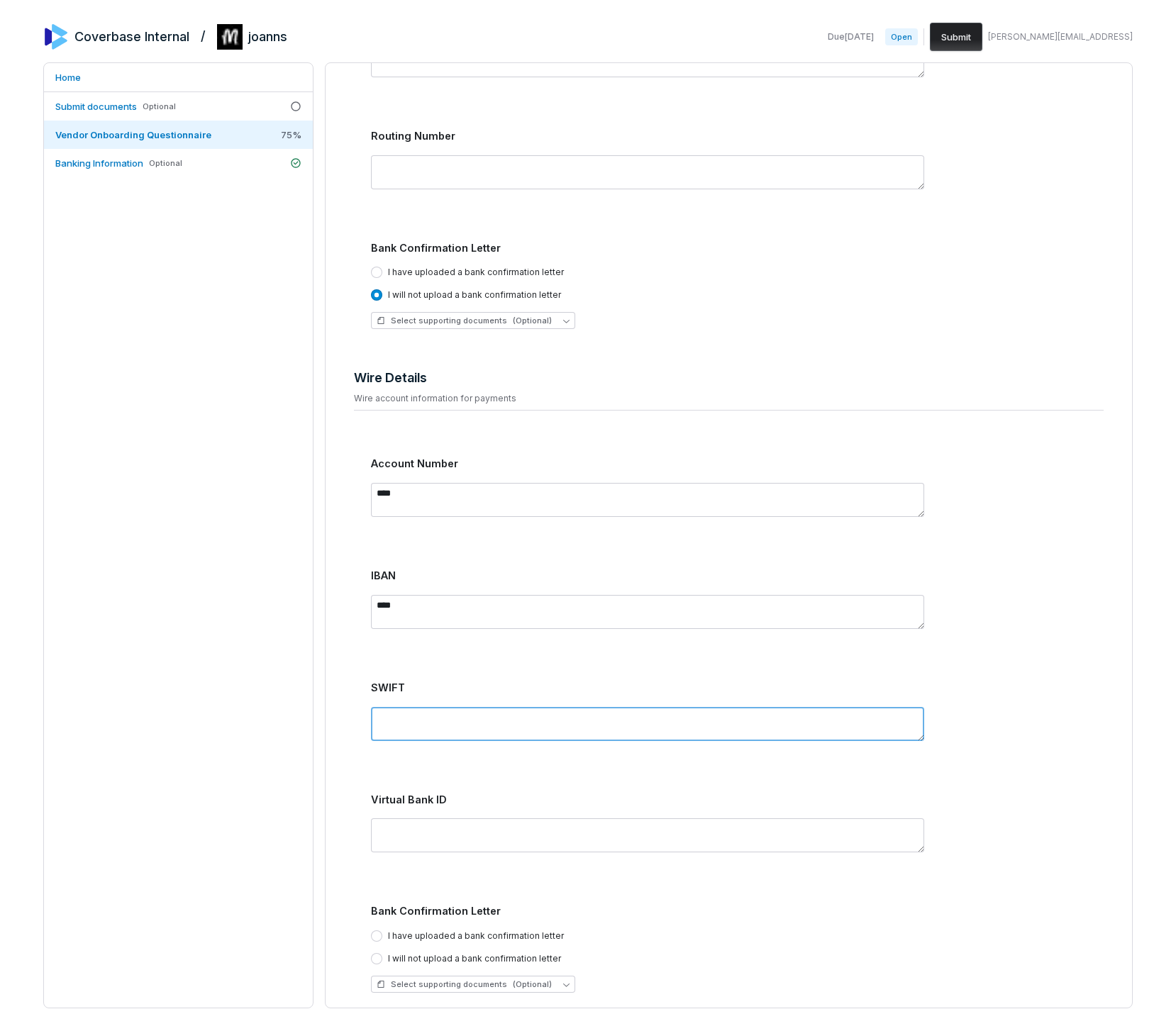
click at [424, 721] on textarea at bounding box center [648, 724] width 553 height 34
type textarea "****"
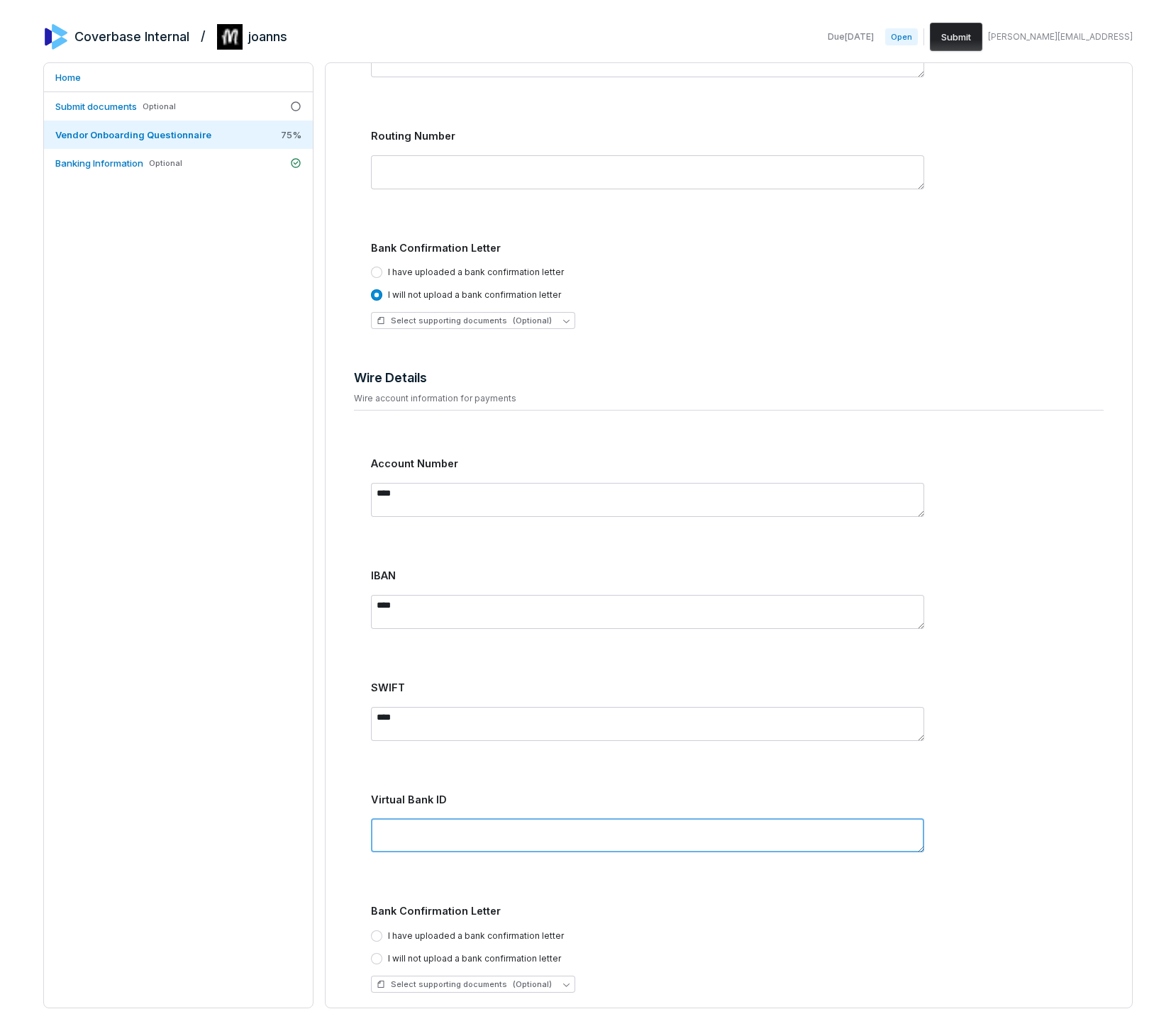
click at [415, 838] on textarea at bounding box center [648, 835] width 553 height 34
type textarea "***"
click at [264, 712] on div "Home Submit documents Optional Vendor Onboarding Questionnaire 75 % Banking Inf…" at bounding box center [178, 536] width 271 height 946
click at [412, 951] on div "I have uploaded a bank confirmation letter I will not upload a bank confirmatio…" at bounding box center [738, 947] width 733 height 34
click at [422, 937] on label "I have uploaded a bank confirmation letter" at bounding box center [476, 935] width 176 height 11
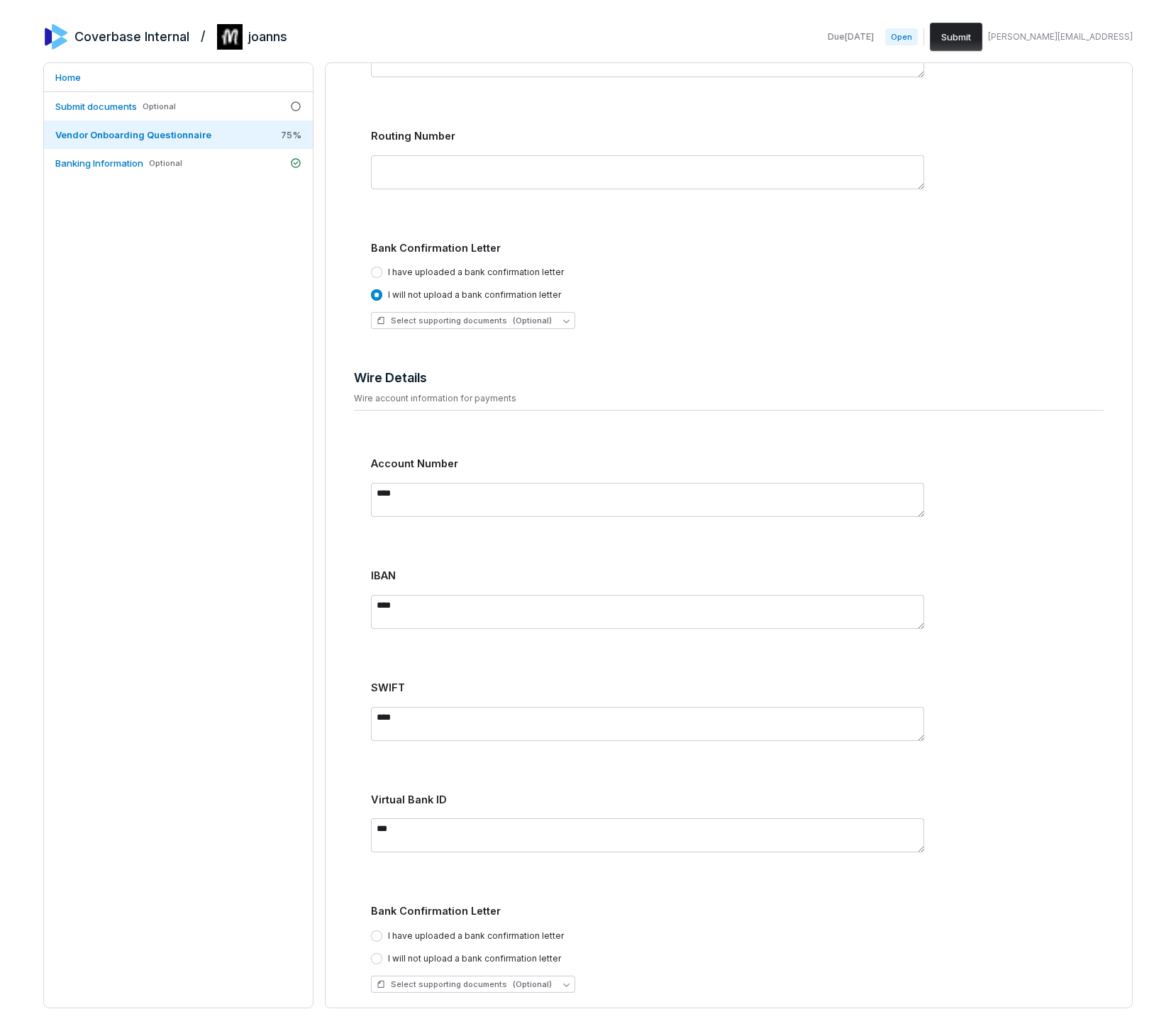
click at [382, 937] on button "I have uploaded a bank confirmation letter" at bounding box center [376, 935] width 11 height 11
click at [223, 727] on div "Home Submit documents Optional Vendor Onboarding Questionnaire 75 % Banking Inf…" at bounding box center [178, 536] width 271 height 946
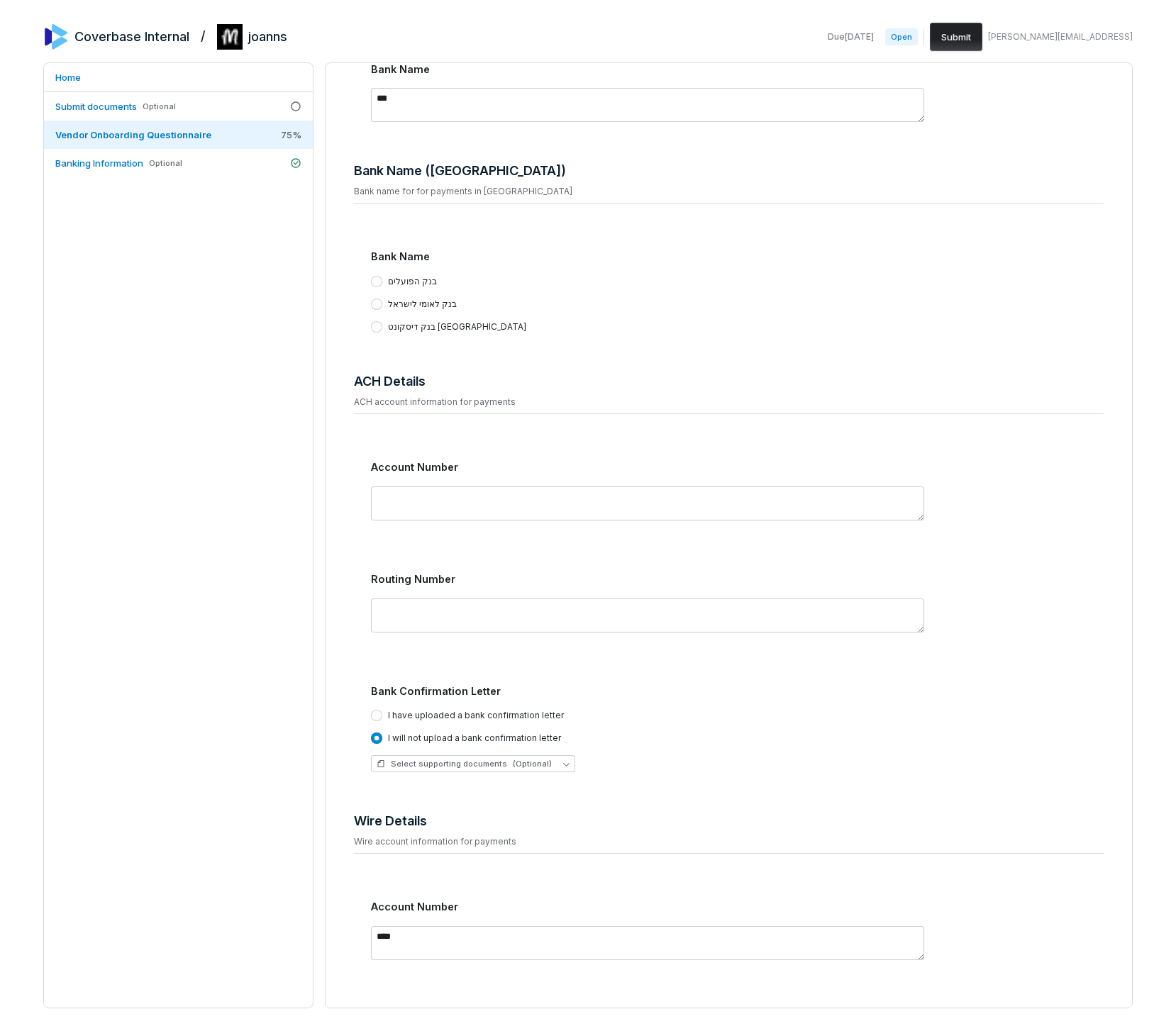
scroll to position [1020, 0]
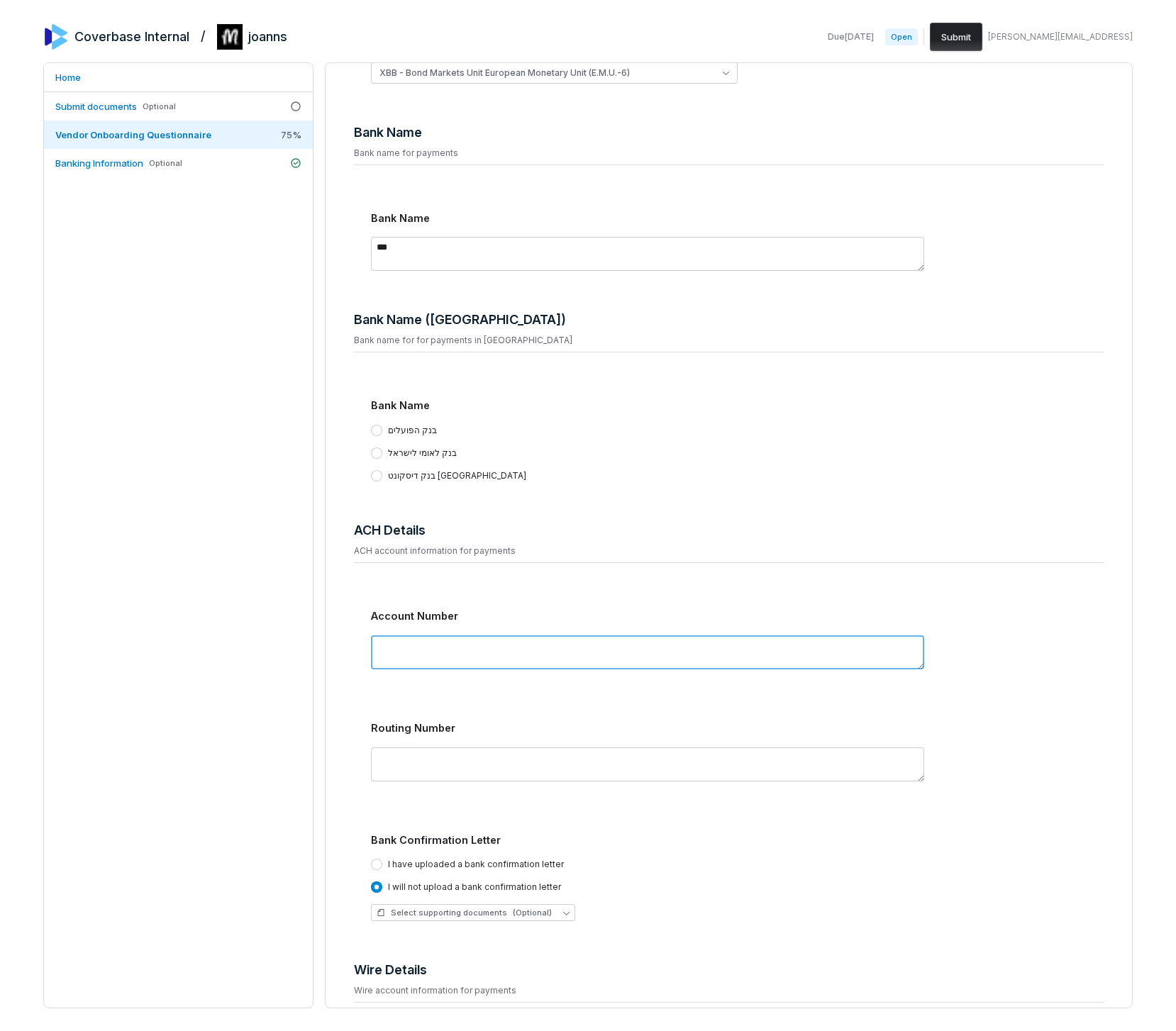
click at [422, 665] on textarea at bounding box center [648, 653] width 553 height 34
type textarea "****"
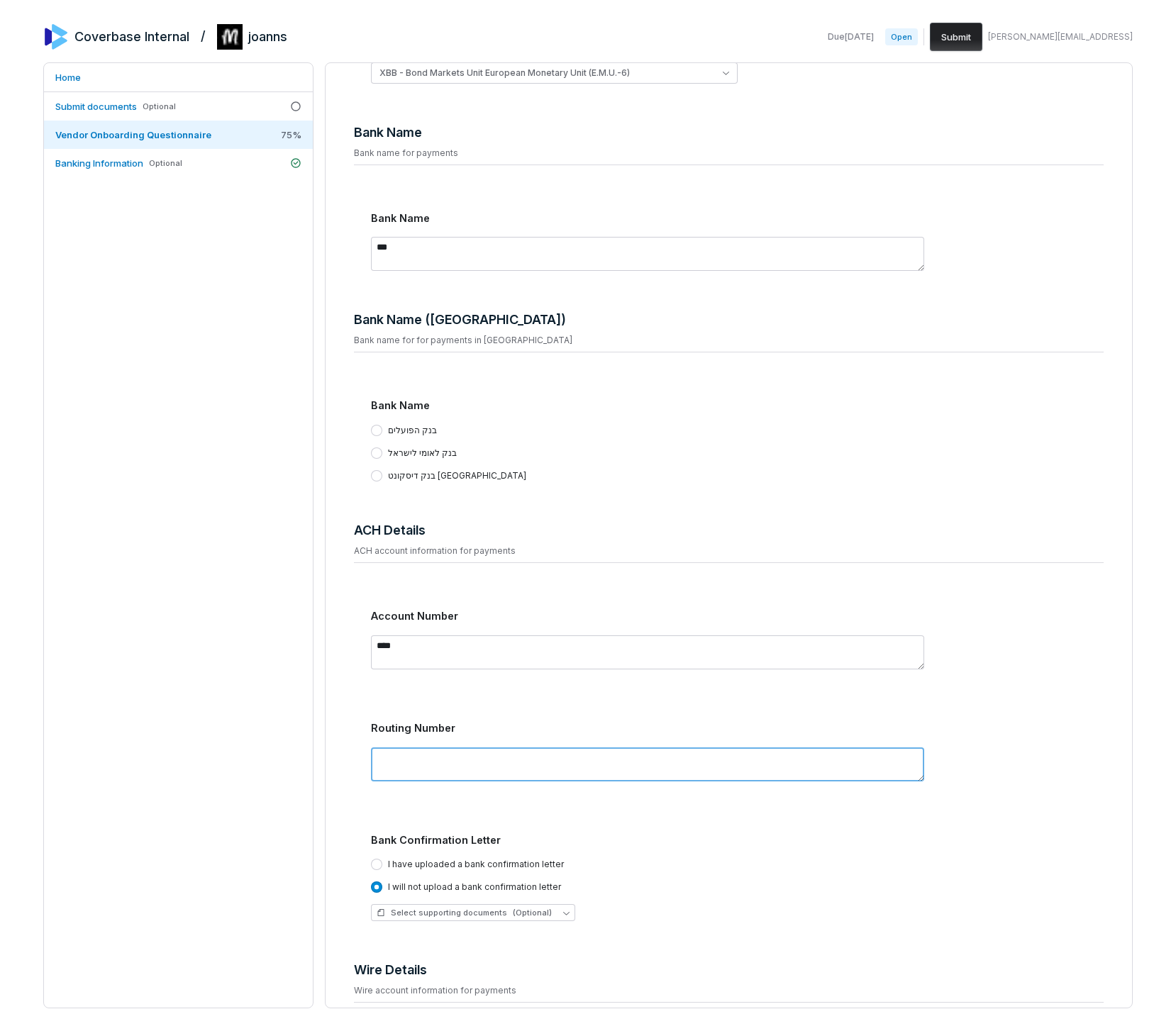
click at [397, 756] on textarea at bounding box center [648, 765] width 553 height 34
type textarea "****"
click at [397, 456] on label "בנק לאומי לישראל" at bounding box center [422, 452] width 69 height 11
click at [382, 456] on button "בנק לאומי לישראל" at bounding box center [376, 452] width 11 height 11
click at [294, 462] on div "Home Submit documents Optional Vendor Onboarding Questionnaire 75 % Banking Inf…" at bounding box center [178, 536] width 271 height 946
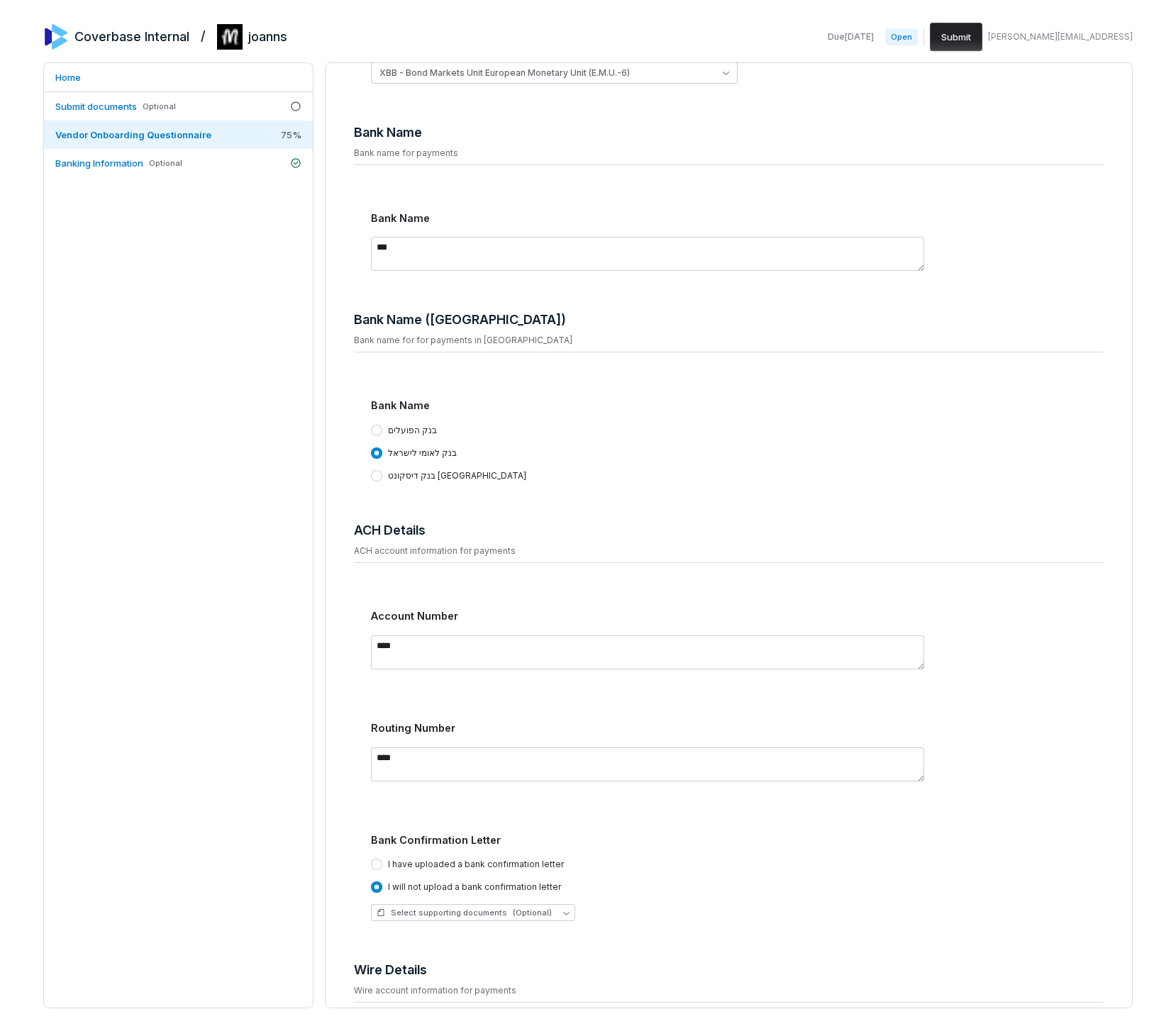
scroll to position [0, 0]
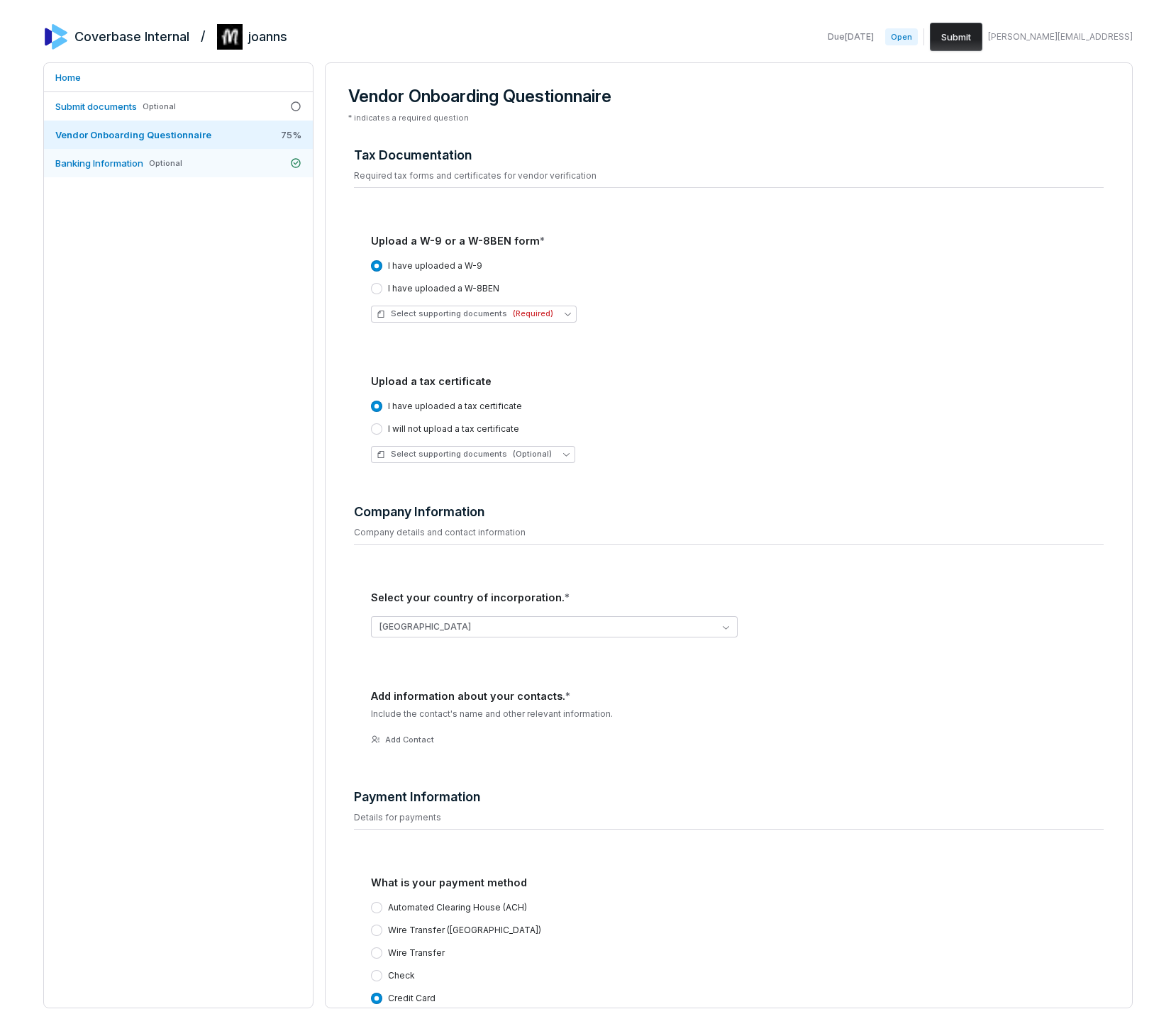
click at [168, 175] on link "Banking Information Optional" at bounding box center [178, 163] width 269 height 28
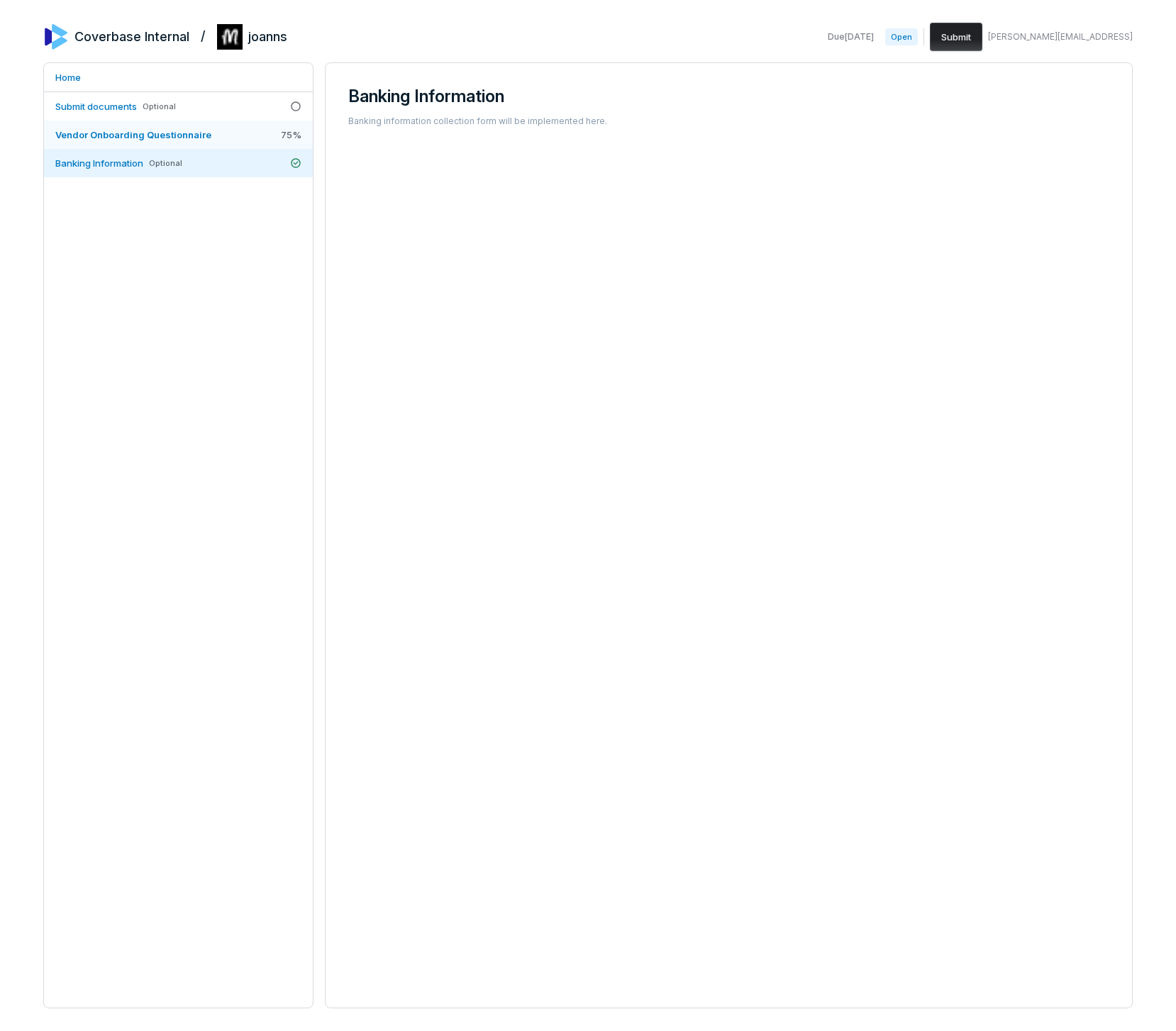
click at [212, 141] on link "Vendor Onboarding Questionnaire 75 %" at bounding box center [178, 135] width 269 height 28
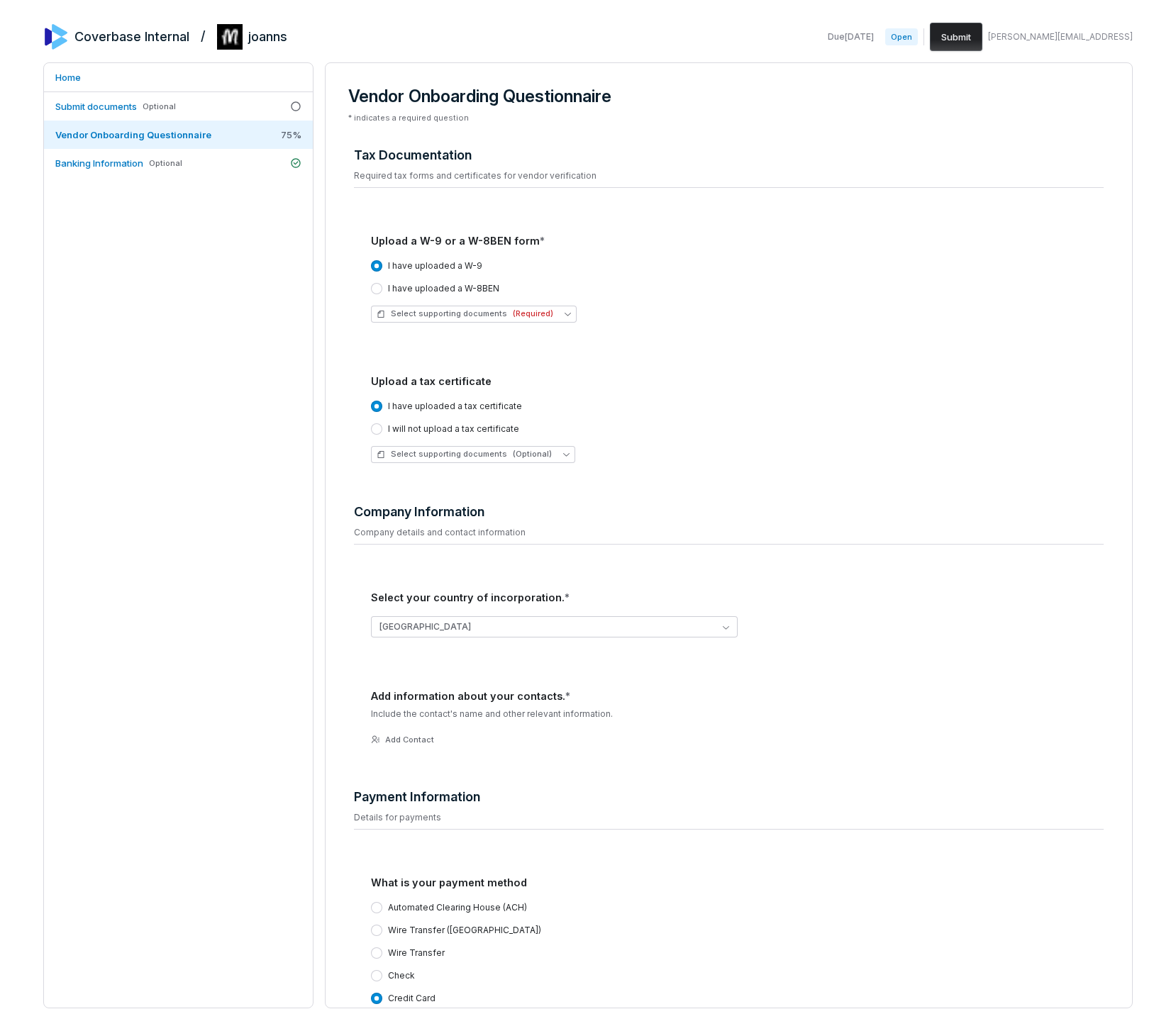
scroll to position [3, 0]
click at [997, 61] on div "Coverbase Internal / joanns Due Oct 17, 2025 Open Submit amanda@coverbase.ai Ho…" at bounding box center [587, 516] width 1089 height 986
click at [999, 18] on div "Coverbase Internal / joanns Due Oct 17, 2025 Open Submit amanda@coverbase.ai Ho…" at bounding box center [588, 515] width 1176 height 1031
click at [982, 46] on button "Submit" at bounding box center [955, 37] width 53 height 28
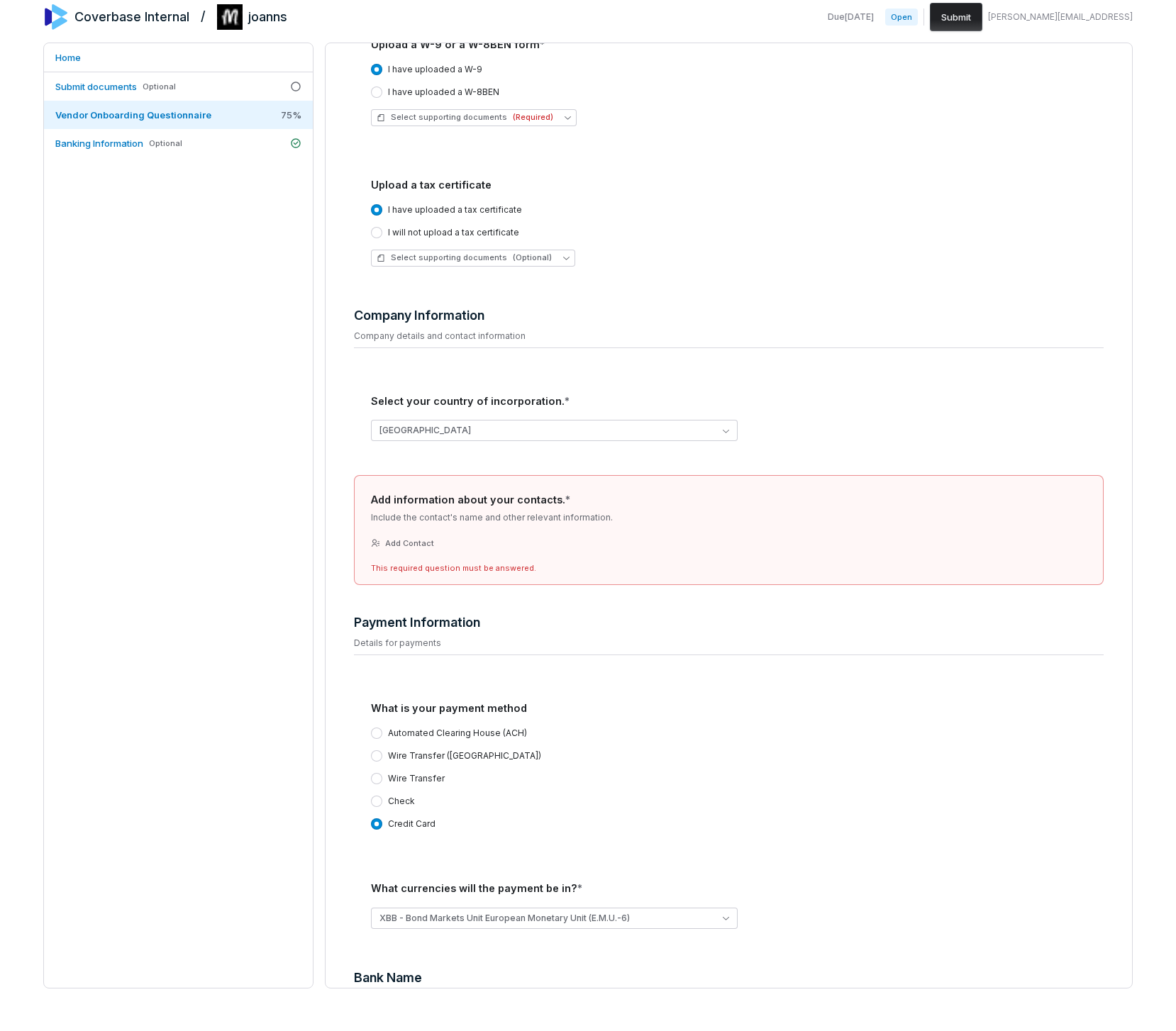
scroll to position [192, 0]
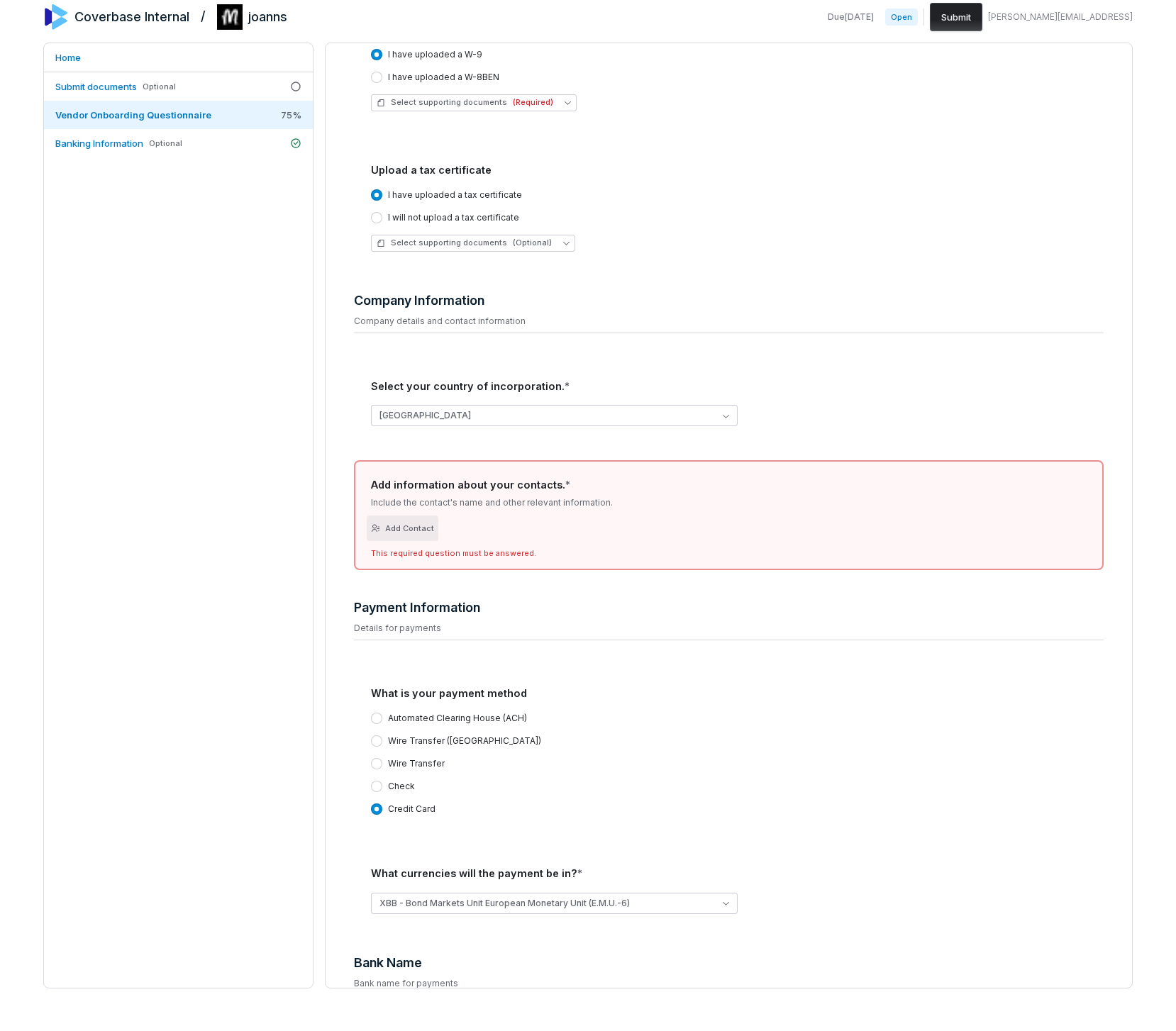
click at [401, 529] on button "Add Contact" at bounding box center [402, 529] width 72 height 26
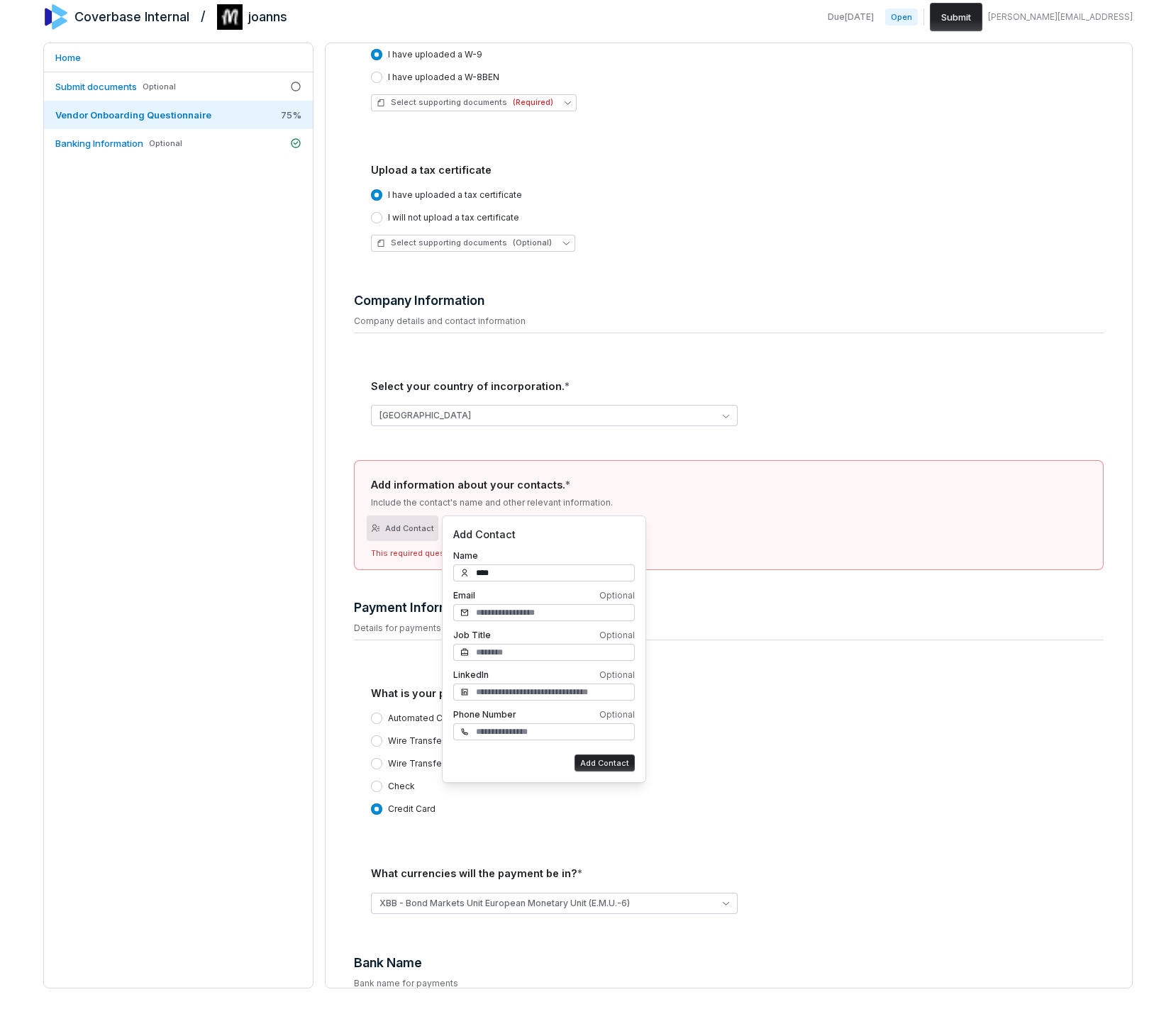
type input "****"
click at [574, 755] on button "Add Contact" at bounding box center [604, 763] width 60 height 17
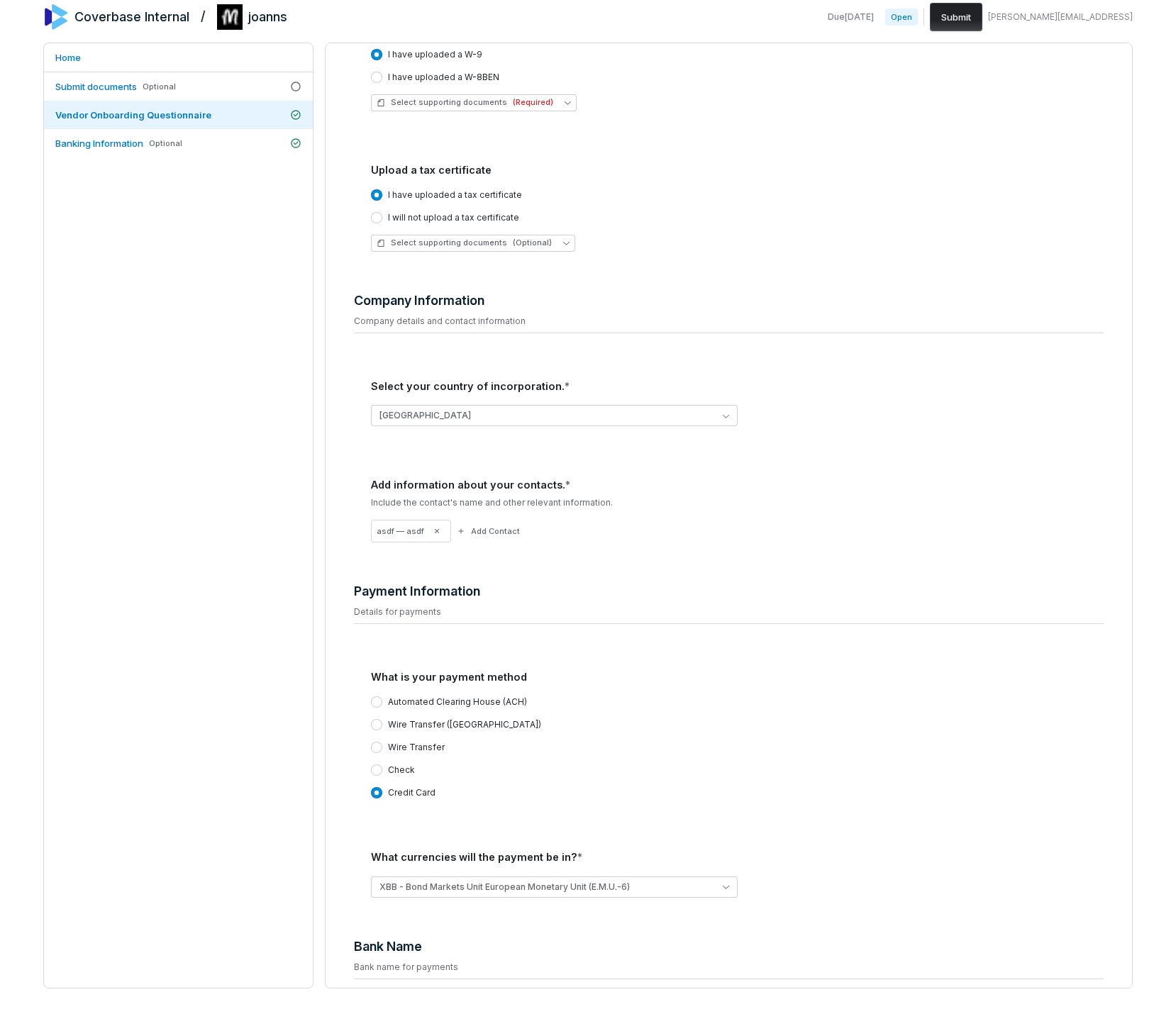
click at [285, 371] on div "Home Submit documents Optional Vendor Onboarding Questionnaire Banking Informat…" at bounding box center [178, 516] width 271 height 946
click at [982, 9] on button "Submit" at bounding box center [955, 17] width 53 height 28
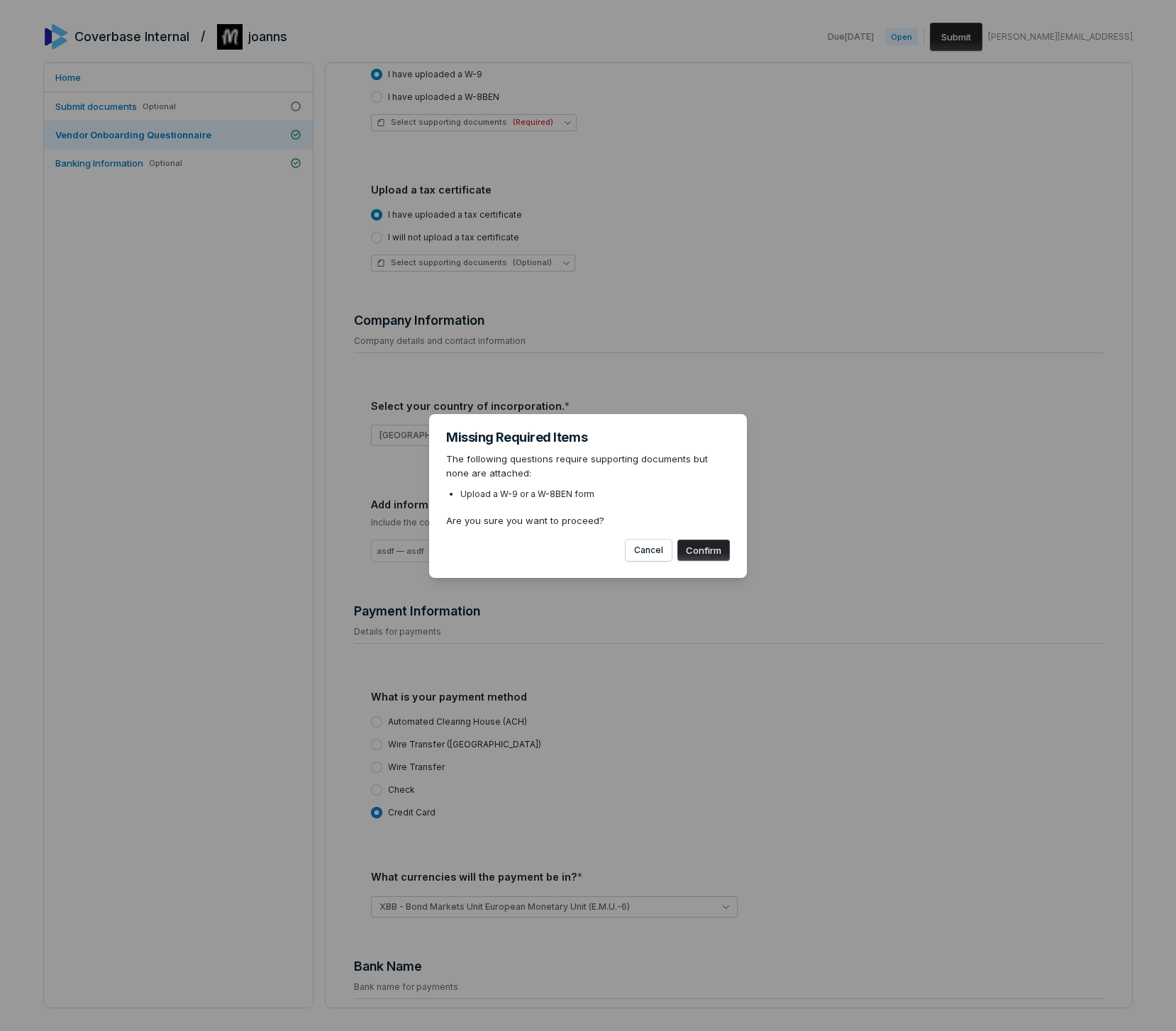
click at [716, 544] on button "Confirm" at bounding box center [704, 550] width 53 height 21
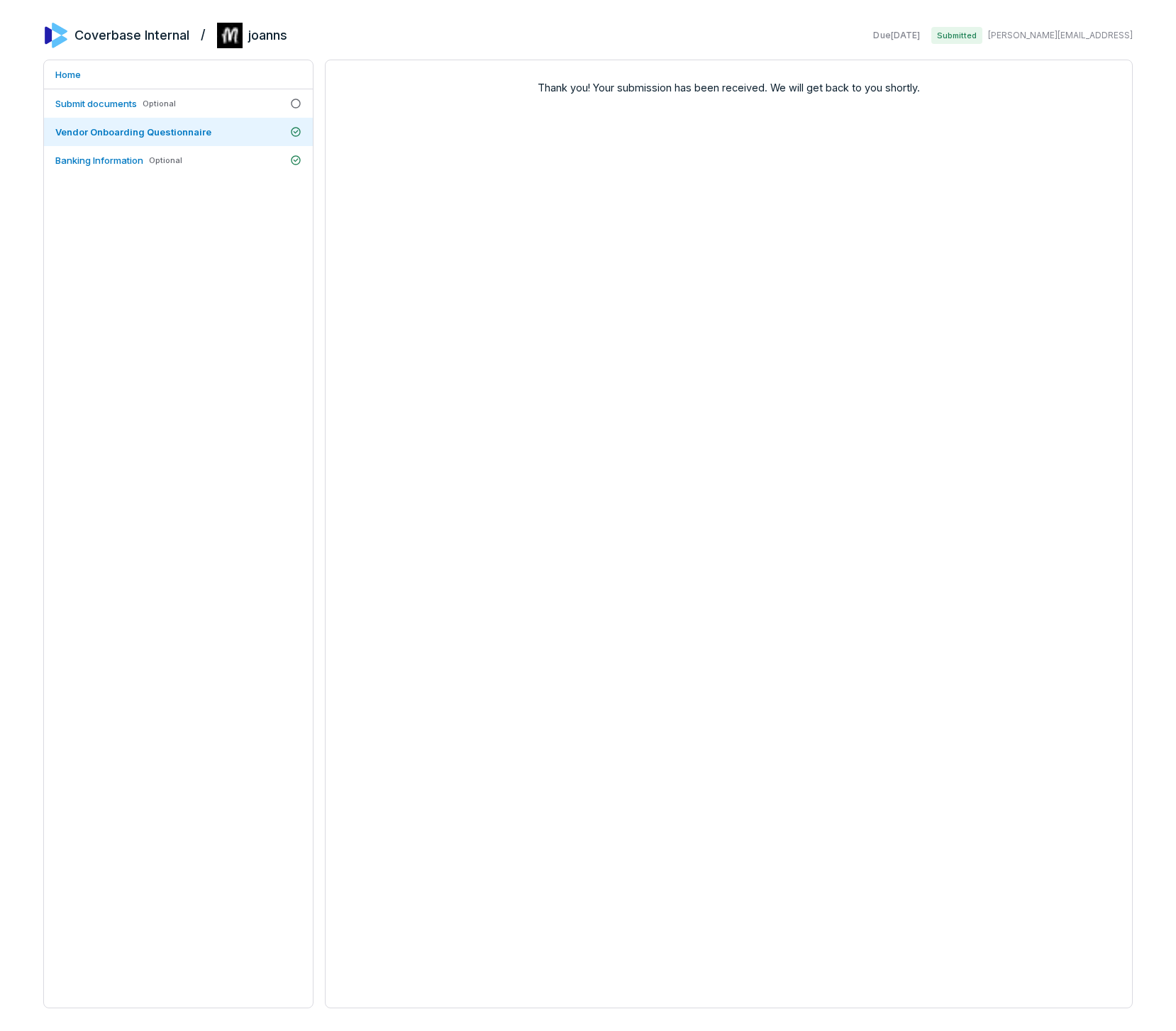
click at [724, 371] on div "Thank you! Your submission has been received. We will get back to you shortly." at bounding box center [728, 534] width 808 height 949
